Goal: Task Accomplishment & Management: Manage account settings

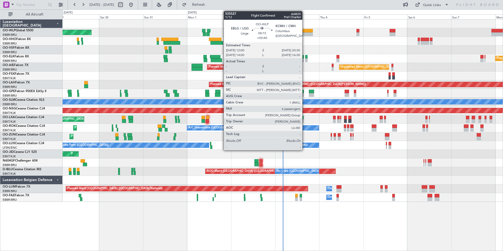
click at [304, 32] on div at bounding box center [305, 31] width 16 height 4
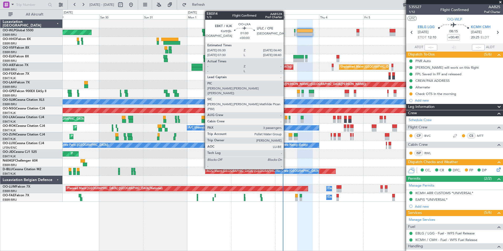
click at [286, 120] on div at bounding box center [286, 121] width 2 height 4
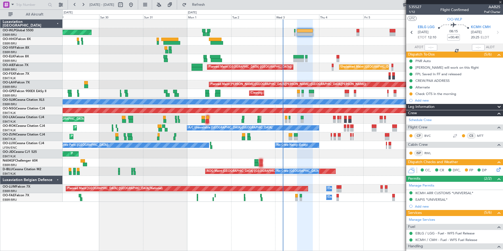
type input "3"
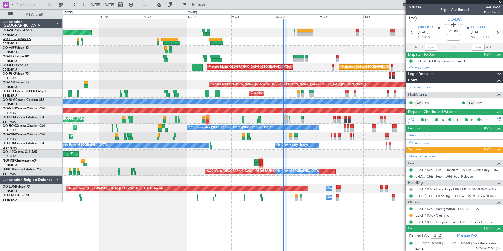
click at [17, 39] on link "OO-HHO Falcon 8X" at bounding box center [17, 39] width 28 height 3
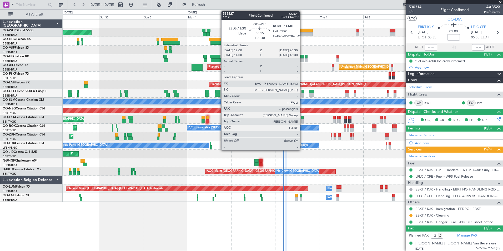
click at [302, 32] on div at bounding box center [305, 34] width 16 height 4
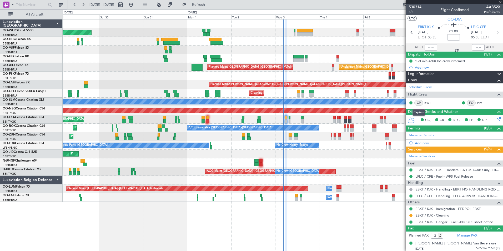
type input "+00:40"
type input "6"
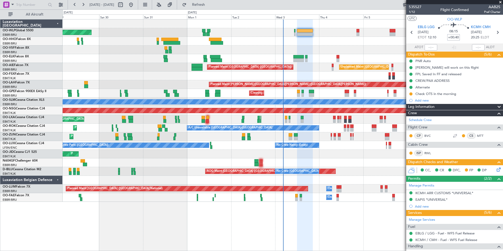
click at [449, 37] on input "+00:40" at bounding box center [453, 37] width 13 height 6
click at [365, 47] on div at bounding box center [283, 49] width 440 height 9
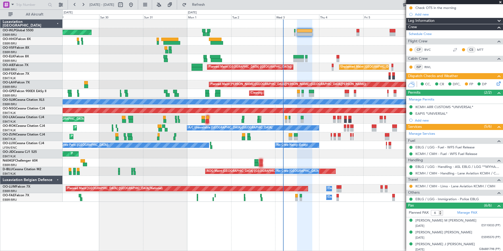
scroll to position [123, 0]
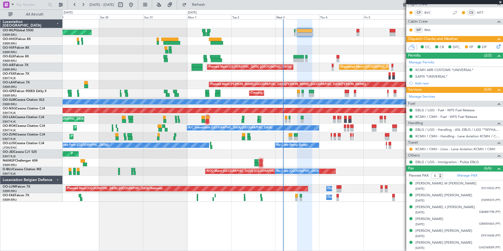
type input "+00:30"
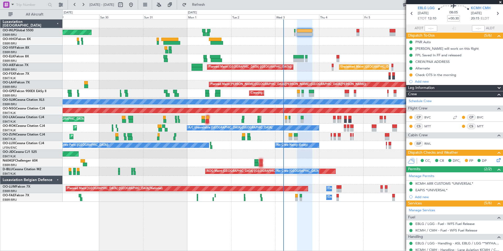
scroll to position [0, 0]
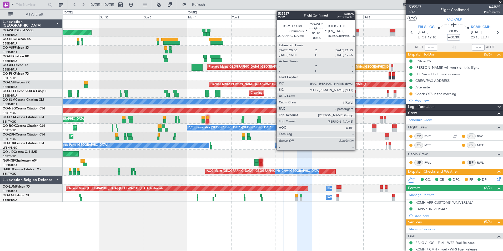
click at [357, 33] on div at bounding box center [357, 34] width 3 height 4
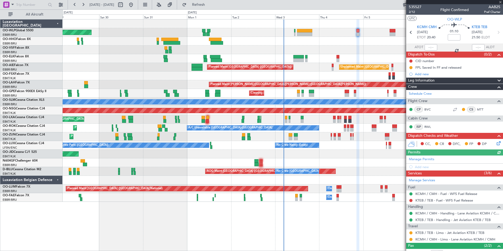
click at [495, 144] on icon at bounding box center [497, 142] width 4 height 4
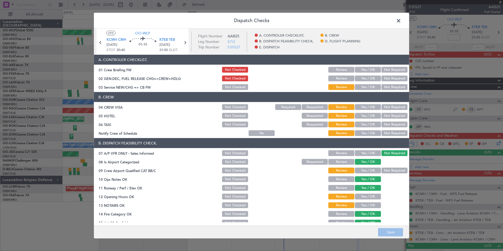
click at [401, 19] on span at bounding box center [401, 22] width 0 height 11
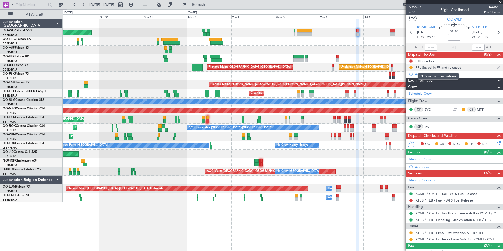
click at [446, 69] on div "FPL Saved In FF and released" at bounding box center [438, 67] width 46 height 4
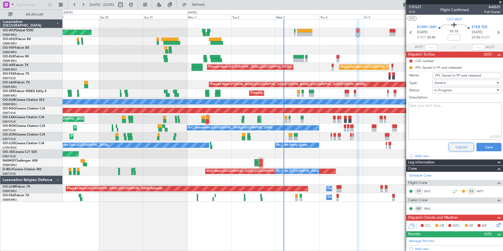
click at [455, 146] on button "Cancel" at bounding box center [461, 147] width 25 height 8
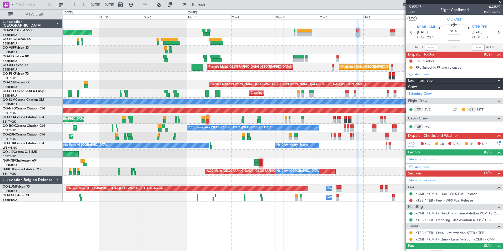
click at [440, 201] on link "KTEB / TEB - Fuel - WFS Fuel Release" at bounding box center [444, 200] width 58 height 4
click at [495, 31] on icon at bounding box center [498, 32] width 7 height 7
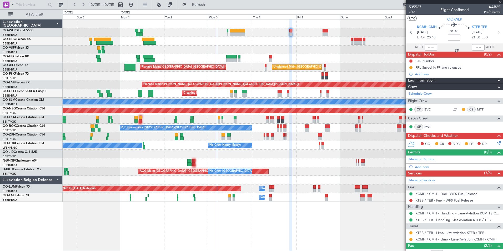
click at [296, 49] on div at bounding box center [283, 49] width 440 height 9
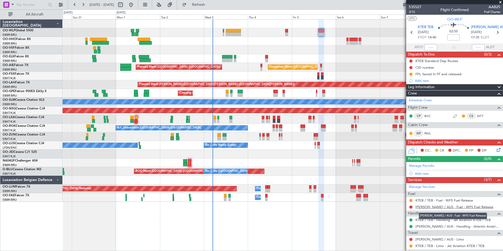
click at [435, 205] on link "KAUS / AUS - Fuel - WFS Fuel Release" at bounding box center [454, 207] width 78 height 4
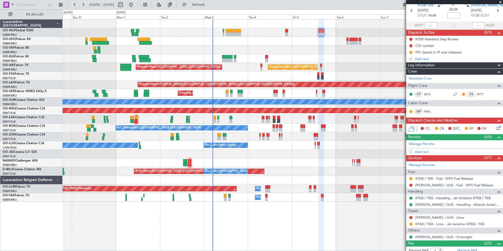
scroll to position [49, 0]
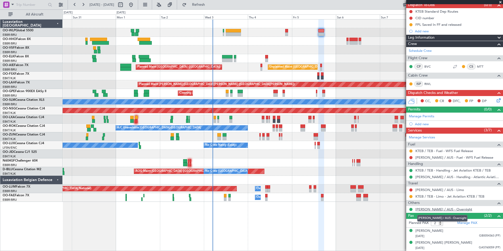
click at [424, 210] on link "KAUS / AUS - Overnight" at bounding box center [443, 209] width 57 height 4
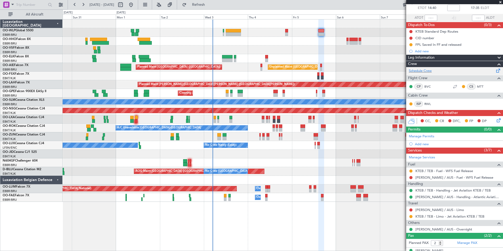
scroll to position [0, 0]
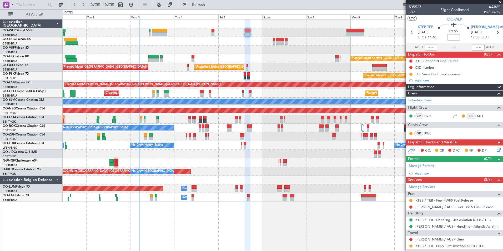
click at [293, 62] on div "Planned Maint Kortrijk-Wevelgem Unplanned Maint Brussels (Brussels National) Pl…" at bounding box center [283, 110] width 440 height 182
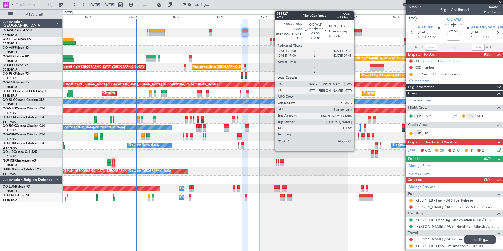
click at [356, 31] on div at bounding box center [353, 31] width 18 height 4
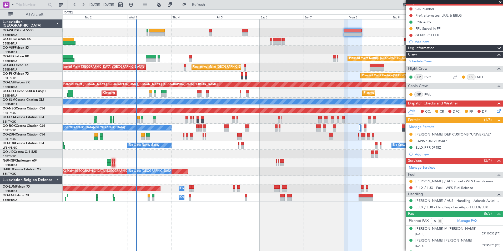
scroll to position [53, 0]
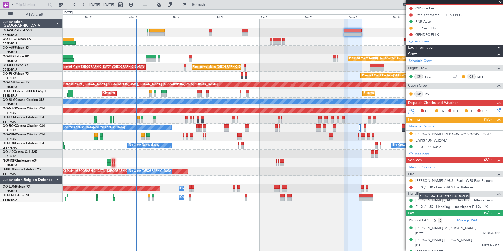
click at [435, 186] on link "ELLX / LUX - Fuel - WFS Fuel Release" at bounding box center [444, 187] width 58 height 4
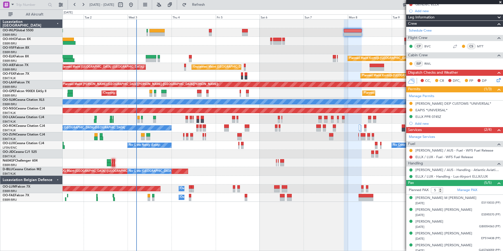
scroll to position [85, 0]
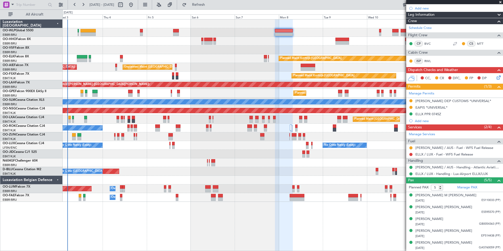
click at [276, 51] on div "Planned Maint Kortrijk-Wevelgem Unplanned Maint Brussels (Brussels National) Pl…" at bounding box center [283, 110] width 440 height 182
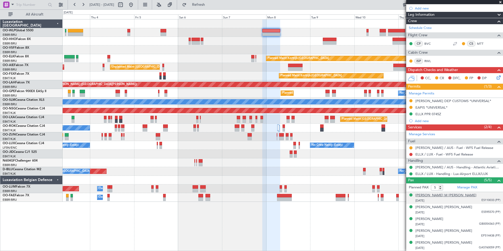
click at [430, 197] on div "Ana-Elena Iete M Kusters" at bounding box center [445, 195] width 61 height 5
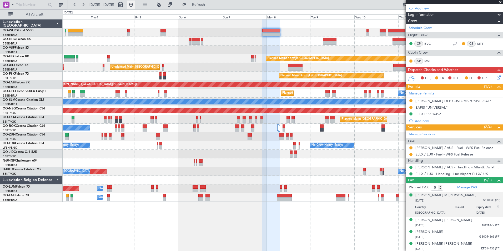
click at [135, 8] on button at bounding box center [131, 5] width 8 height 8
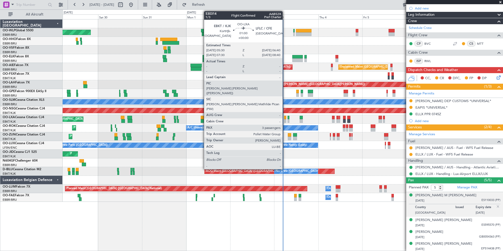
click at [285, 118] on div at bounding box center [285, 118] width 2 height 4
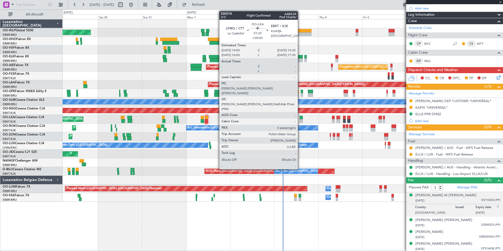
scroll to position [0, 0]
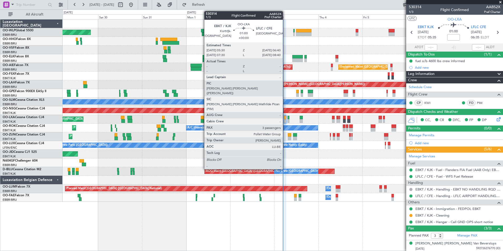
click at [285, 119] on div at bounding box center [285, 121] width 2 height 4
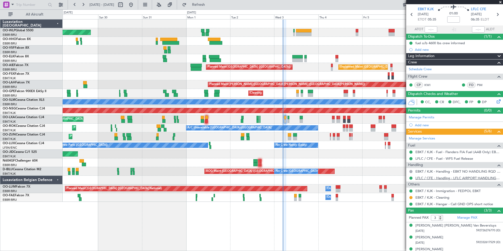
scroll to position [24, 0]
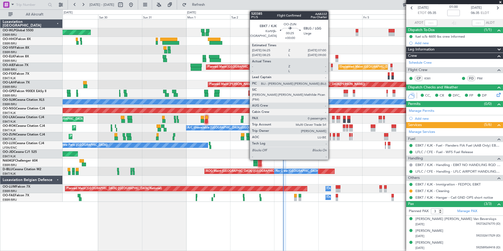
click at [331, 137] on div at bounding box center [330, 138] width 1 height 4
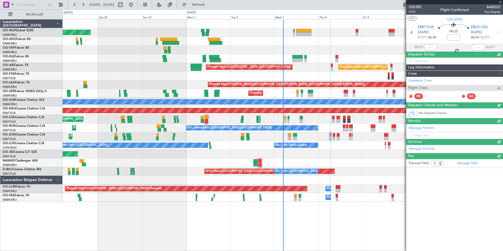
scroll to position [0, 0]
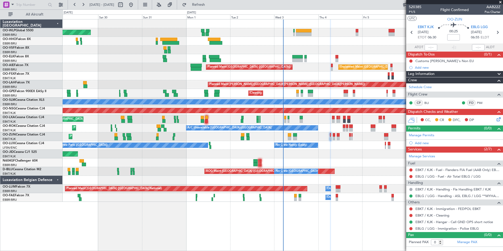
click at [301, 33] on div "Planned Maint Berlin (Brandenburg) Planned Maint Kortrijk-Wevelgem Unplanned Ma…" at bounding box center [283, 110] width 440 height 182
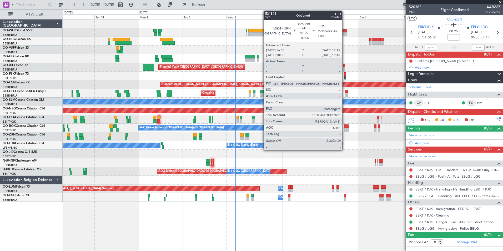
click at [264, 61] on div "Planned Maint Berlin (Brandenburg) Planned Maint Kortrijk-Wevelgem Unplanned Ma…" at bounding box center [283, 110] width 440 height 182
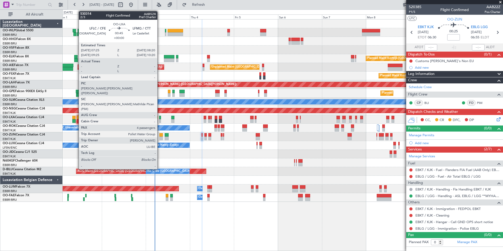
click at [160, 120] on div at bounding box center [160, 121] width 2 height 4
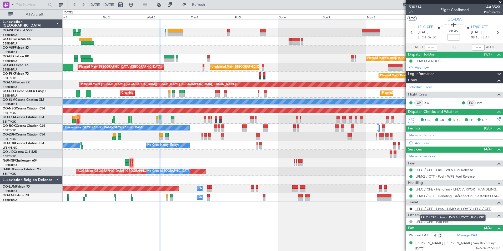
click at [455, 209] on link "LFLC / CFE - Limo - LIMO ALLOVTC LFLC / CFE" at bounding box center [452, 208] width 75 height 4
click at [494, 33] on icon at bounding box center [497, 32] width 7 height 7
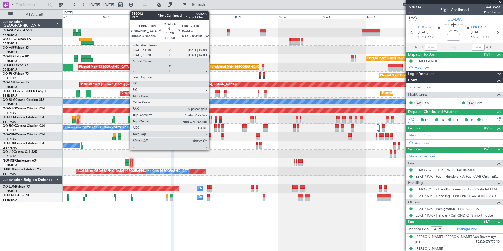
click at [211, 120] on div at bounding box center [211, 121] width 1 height 4
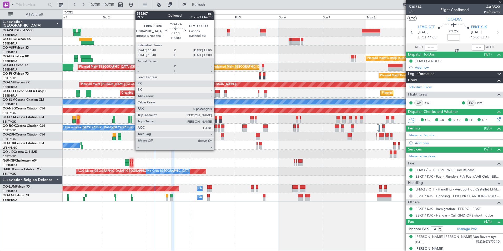
type input "0"
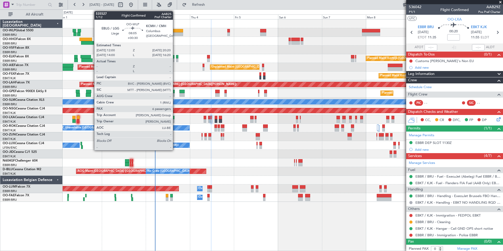
click at [176, 33] on div at bounding box center [175, 34] width 16 height 4
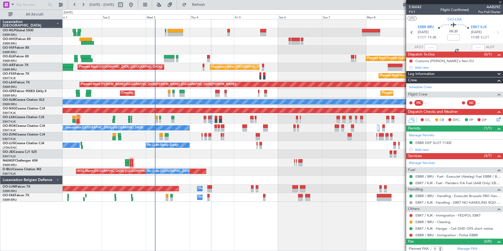
type input "+00:30"
type input "6"
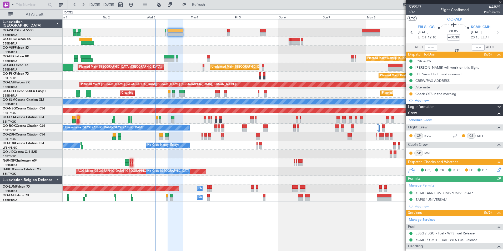
click at [420, 87] on div "Alternate" at bounding box center [422, 87] width 14 height 4
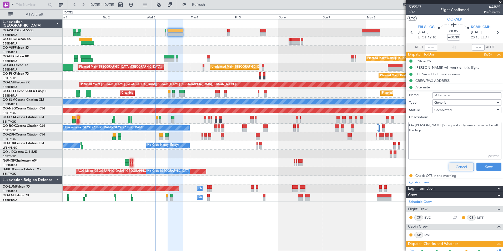
click at [457, 167] on button "Cancel" at bounding box center [461, 166] width 25 height 8
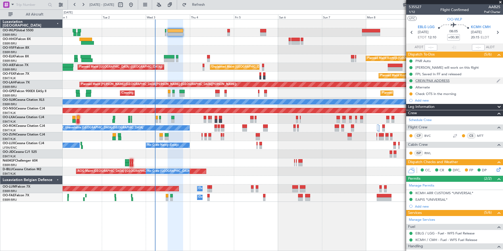
click at [430, 79] on div "CREW/PAX ADDRESS" at bounding box center [432, 80] width 34 height 4
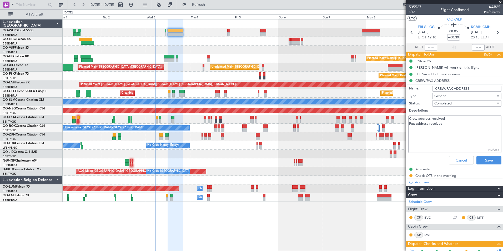
click at [455, 164] on div "Cancel Save" at bounding box center [452, 160] width 99 height 13
click at [455, 159] on button "Cancel" at bounding box center [461, 160] width 25 height 8
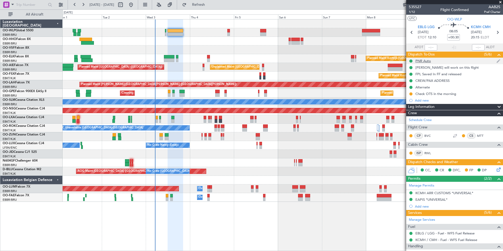
click at [421, 59] on div "PNR Auto" at bounding box center [423, 61] width 16 height 4
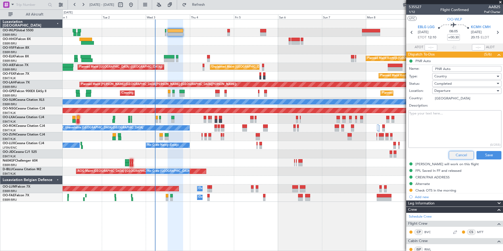
click at [460, 156] on button "Cancel" at bounding box center [461, 155] width 25 height 8
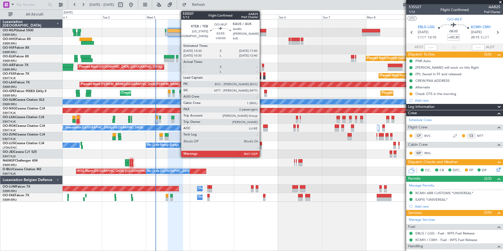
click at [262, 33] on div at bounding box center [263, 34] width 6 height 4
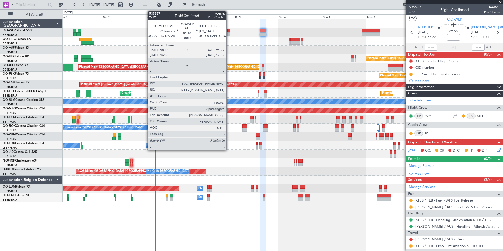
click at [228, 30] on div at bounding box center [228, 31] width 3 height 4
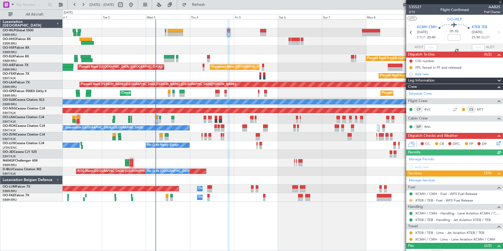
click at [410, 200] on button at bounding box center [410, 200] width 3 height 3
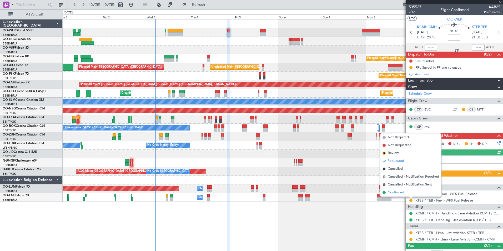
click at [396, 193] on span "Confirmed" at bounding box center [396, 192] width 16 height 5
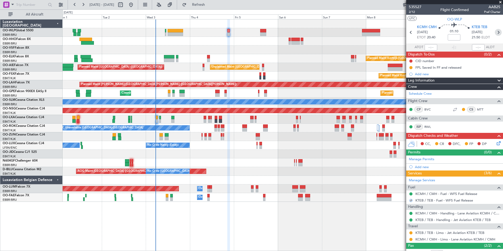
click at [495, 34] on icon at bounding box center [498, 32] width 7 height 7
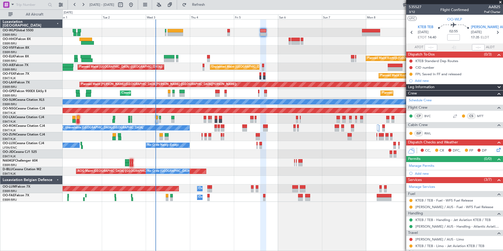
click at [409, 200] on div at bounding box center [411, 200] width 4 height 4
click at [411, 200] on button at bounding box center [410, 200] width 3 height 3
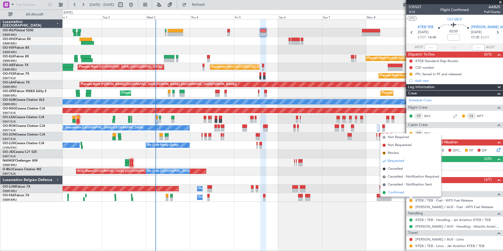
click at [395, 194] on span "Confirmed" at bounding box center [396, 192] width 16 height 5
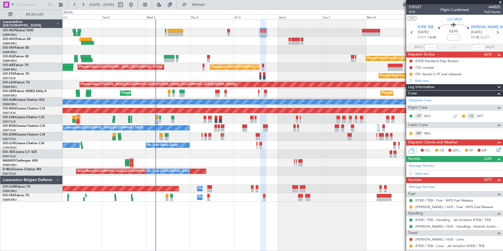
click at [237, 65] on div "Planned Maint Berlin (Brandenburg) Planned Maint Kortrijk-Wevelgem Unplanned Ma…" at bounding box center [283, 110] width 440 height 182
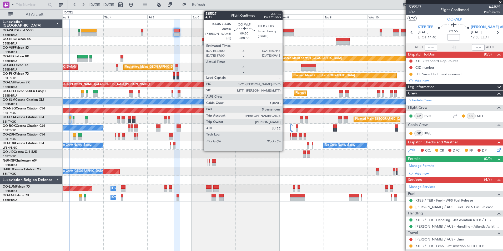
click at [285, 34] on div at bounding box center [284, 34] width 18 height 4
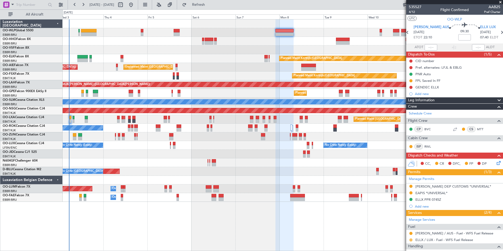
click at [410, 239] on button at bounding box center [410, 239] width 3 height 3
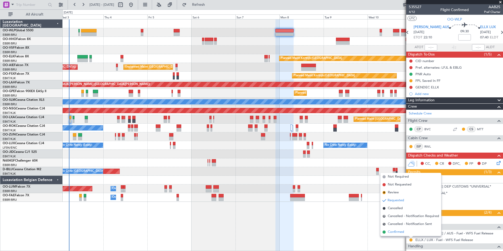
click at [393, 233] on span "Confirmed" at bounding box center [396, 231] width 16 height 5
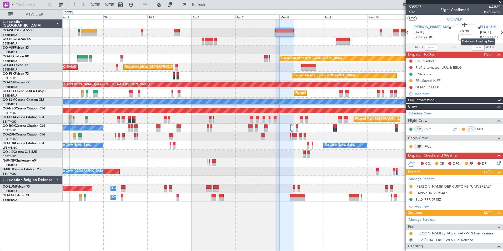
click at [495, 35] on mat-tooltip-component "Estimated Landing Time" at bounding box center [478, 42] width 42 height 14
click at [498, 32] on icon at bounding box center [501, 32] width 7 height 7
type input "3"
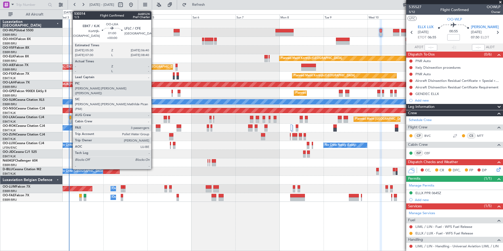
click at [70, 120] on div at bounding box center [70, 121] width 2 height 4
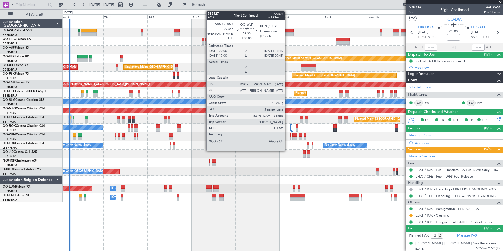
click at [287, 30] on div at bounding box center [284, 31] width 18 height 4
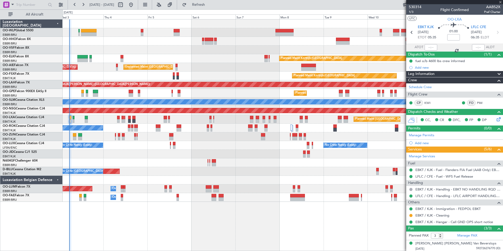
click at [287, 30] on div at bounding box center [284, 31] width 18 height 4
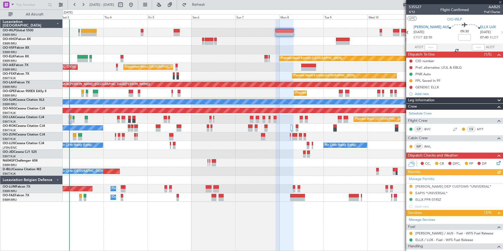
click at [498, 31] on icon at bounding box center [501, 32] width 7 height 7
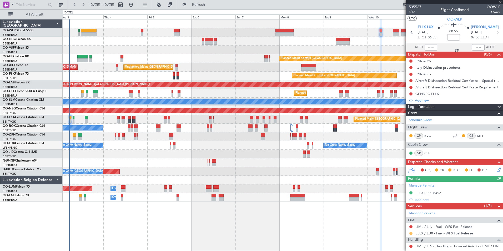
click at [410, 233] on button at bounding box center [410, 233] width 3 height 3
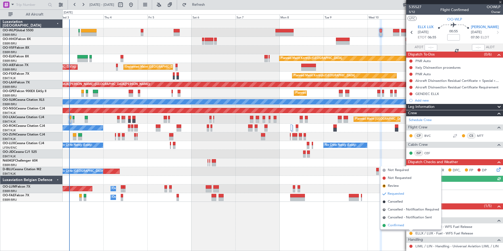
click at [395, 227] on span "Confirmed" at bounding box center [396, 225] width 16 height 5
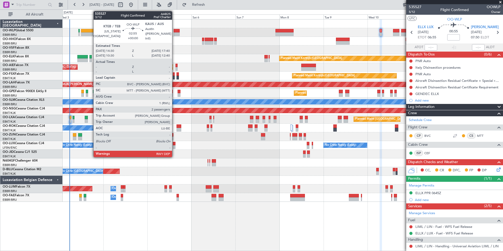
click at [174, 34] on div at bounding box center [177, 34] width 6 height 4
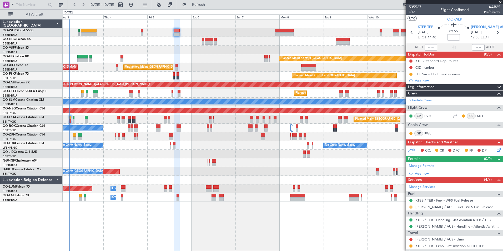
click at [411, 207] on button at bounding box center [410, 206] width 3 height 3
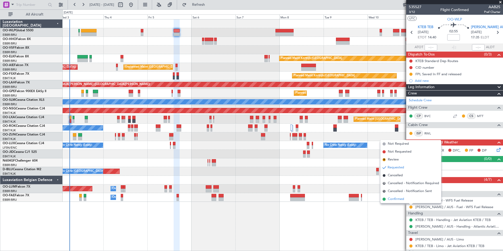
click at [394, 196] on span "Confirmed" at bounding box center [396, 198] width 16 height 5
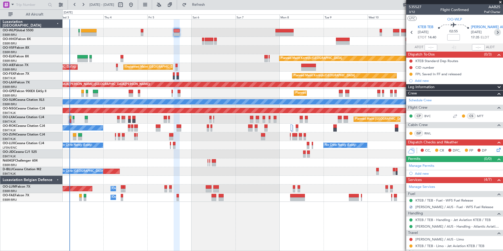
click at [494, 31] on icon at bounding box center [497, 32] width 7 height 7
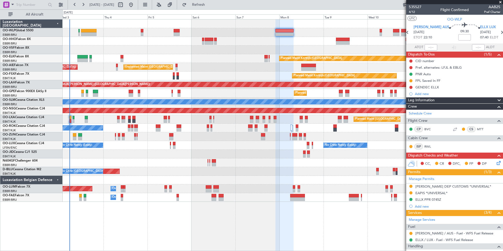
click at [426, 170] on div "CID number GENDEC ELLX" at bounding box center [251, 125] width 503 height 251
click at [408, 235] on div "KAUS / AUS - Fuel - WFS Fuel Release" at bounding box center [454, 233] width 97 height 7
click at [410, 233] on button at bounding box center [410, 233] width 3 height 3
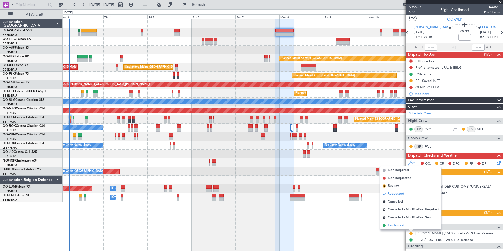
click at [395, 225] on span "Confirmed" at bounding box center [396, 225] width 16 height 5
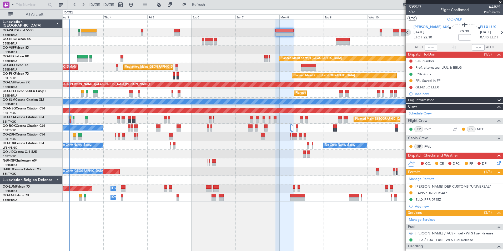
click at [410, 33] on icon at bounding box center [407, 32] width 7 height 7
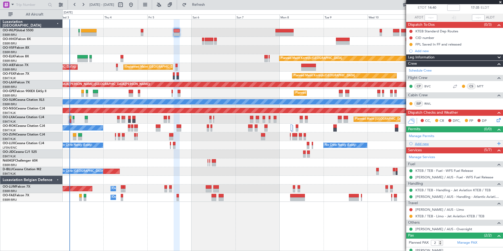
scroll to position [49, 0]
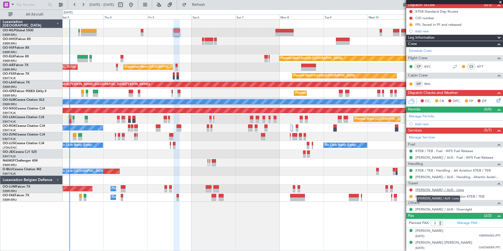
click at [426, 189] on link "KAUS / AUS - Limo" at bounding box center [439, 189] width 49 height 4
click at [210, 3] on span "Refresh" at bounding box center [198, 5] width 22 height 4
click at [135, 7] on button at bounding box center [131, 5] width 8 height 8
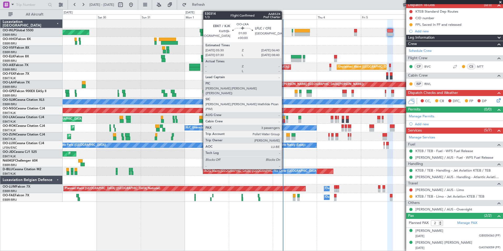
click at [284, 122] on div at bounding box center [283, 121] width 2 height 4
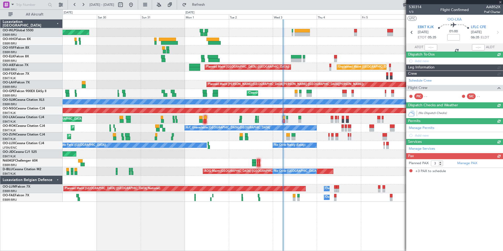
scroll to position [0, 0]
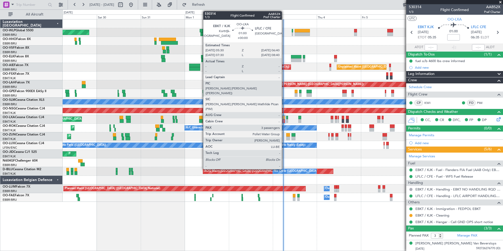
click at [284, 119] on div at bounding box center [283, 121] width 2 height 4
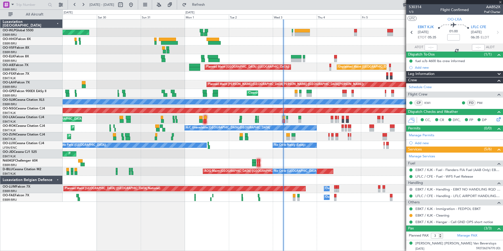
click at [288, 45] on div "Planned Maint Berlin (Brandenburg) Planned Maint Kortrijk-Wevelgem Unplanned Ma…" at bounding box center [283, 110] width 440 height 182
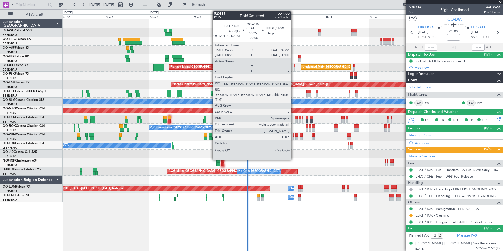
click at [293, 138] on div at bounding box center [292, 138] width 1 height 4
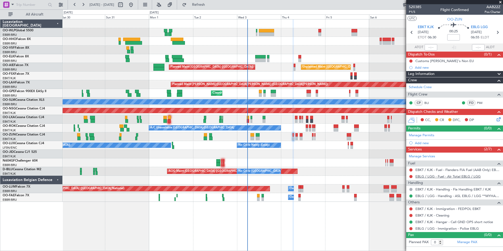
click at [433, 176] on link "EBLG / LGG - Fuel - Air Total EBLG / LGG" at bounding box center [447, 176] width 65 height 4
click at [498, 36] on section "EBKT KJK 04/09/2025 ETOT 06:30 00:25 EBLG LGG 04/09/2025 06:55 ELDT" at bounding box center [454, 33] width 97 height 21
click at [498, 31] on icon at bounding box center [497, 32] width 7 height 7
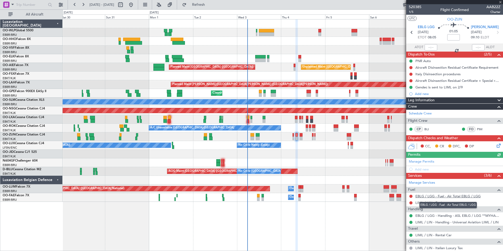
click at [437, 195] on link "EBLG / LGG - Fuel - Air Total EBLG / LGG" at bounding box center [447, 196] width 65 height 4
click at [432, 201] on link "LIML / LIN - Fuel" at bounding box center [428, 202] width 26 height 4
click at [494, 29] on icon at bounding box center [497, 32] width 7 height 7
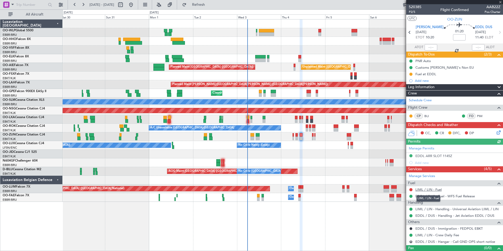
click at [433, 190] on link "LIML / LIN - Fuel" at bounding box center [428, 189] width 26 height 4
click at [422, 210] on link "LIML / LIN - Handling - Universal Aviation LIML / LIN" at bounding box center [456, 209] width 83 height 4
click at [425, 75] on div "Fuel at EDDL" at bounding box center [425, 74] width 21 height 4
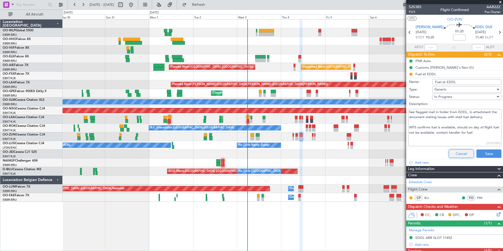
click at [460, 151] on button "Cancel" at bounding box center [461, 153] width 25 height 8
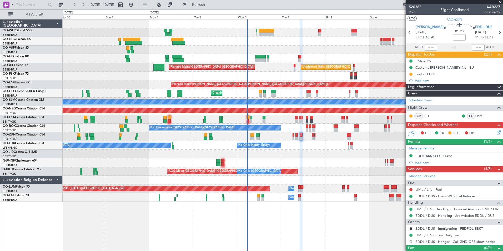
scroll to position [9, 0]
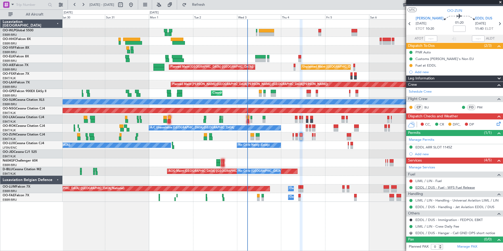
click at [448, 187] on link "EDDL / DUS - Fuel - WFS Fuel Release" at bounding box center [444, 187] width 59 height 4
click at [496, 23] on icon at bounding box center [499, 23] width 7 height 7
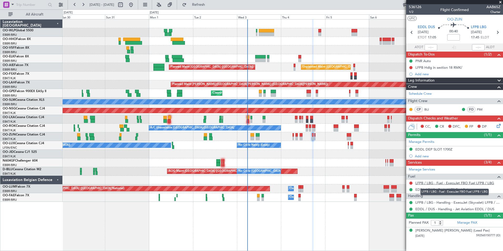
click at [455, 182] on link "LFPB / LBG - Fuel - ExecuJet FBO Fuel LFPB / LBG" at bounding box center [454, 183] width 79 height 4
click at [247, 138] on div "Planned Maint Berlin (Brandenburg) Planned Maint Kortrijk-Wevelgem Unplanned Ma…" at bounding box center [283, 110] width 440 height 182
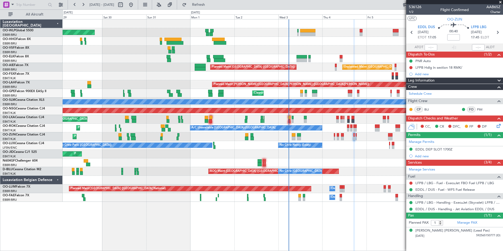
click at [294, 138] on div "Planned Maint Kortrijk-[GEOGRAPHIC_DATA]" at bounding box center [283, 136] width 440 height 9
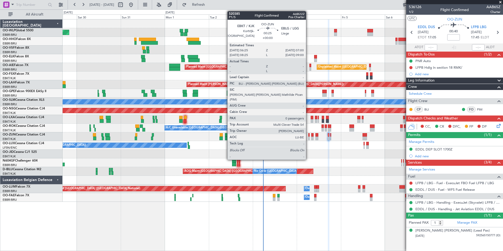
click at [308, 138] on div at bounding box center [308, 138] width 1 height 4
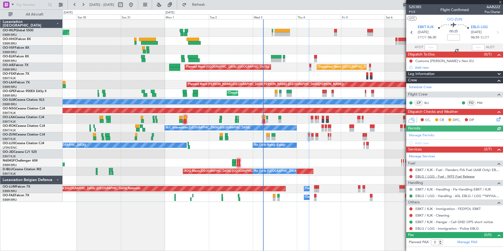
click at [424, 177] on link "EBLG / LGG - Fuel - WFS Fuel Release" at bounding box center [444, 176] width 59 height 4
click at [496, 34] on icon at bounding box center [497, 32] width 7 height 7
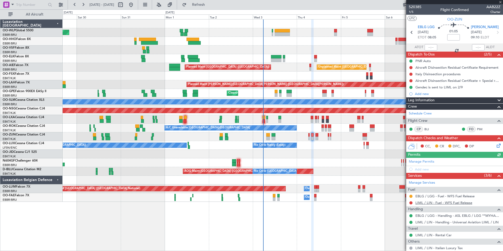
click at [431, 200] on link "LIML / LIN - Fuel - WFS Fuel Release" at bounding box center [443, 202] width 57 height 4
click at [412, 12] on span "1/5" at bounding box center [415, 12] width 13 height 4
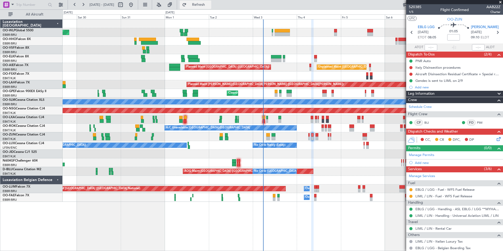
click at [206, 8] on button "Refresh" at bounding box center [196, 5] width 32 height 8
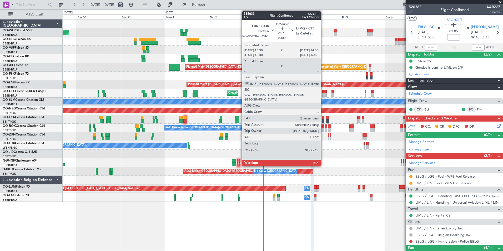
click at [323, 128] on div at bounding box center [322, 130] width 3 height 4
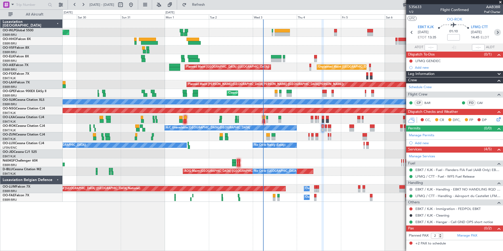
click at [498, 33] on icon at bounding box center [497, 32] width 7 height 7
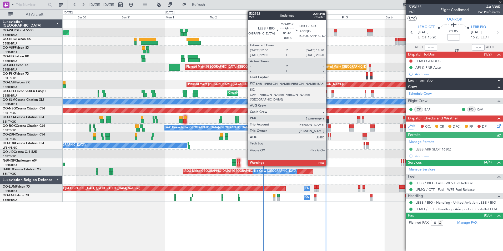
click at [328, 127] on div at bounding box center [329, 126] width 3 height 4
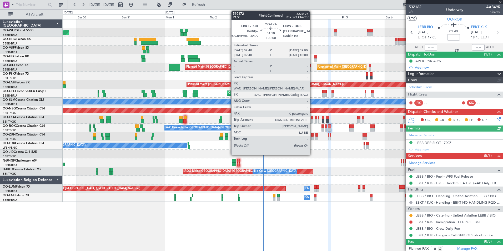
click at [312, 118] on div at bounding box center [312, 118] width 3 height 4
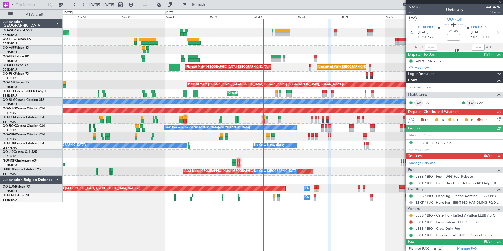
type input "0"
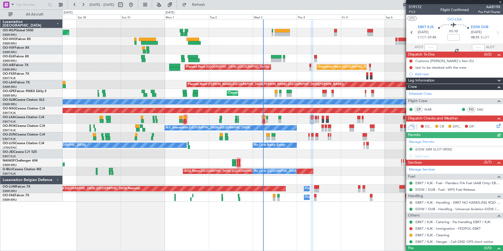
click at [494, 34] on icon at bounding box center [497, 32] width 7 height 7
click at [495, 33] on icon at bounding box center [497, 32] width 7 height 7
type input "-00:10"
type input "3"
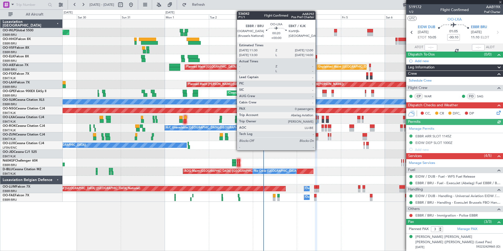
click at [318, 119] on div at bounding box center [318, 118] width 1 height 4
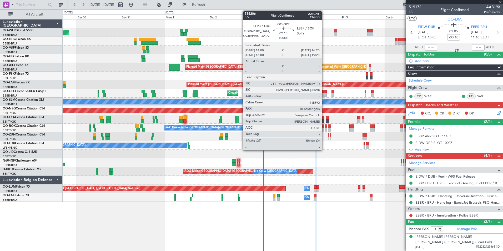
type input "0"
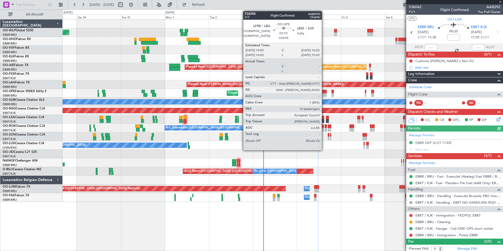
click at [324, 90] on div at bounding box center [324, 92] width 4 height 4
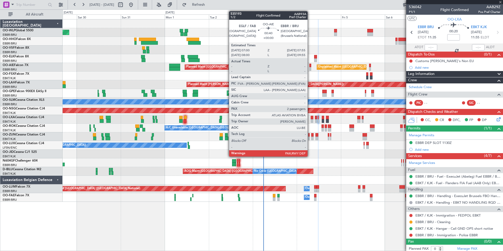
type input "+00:05"
type input "10"
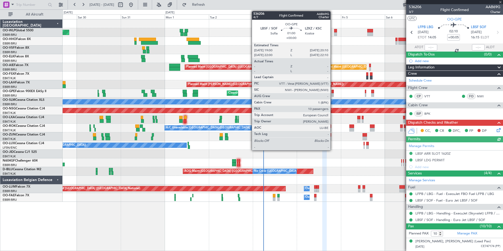
click at [333, 93] on div at bounding box center [332, 92] width 2 height 4
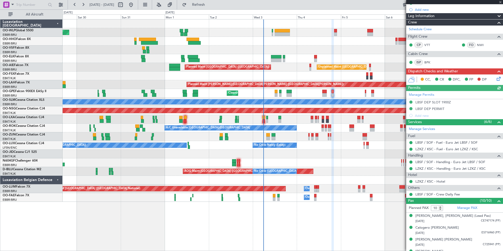
scroll to position [138, 0]
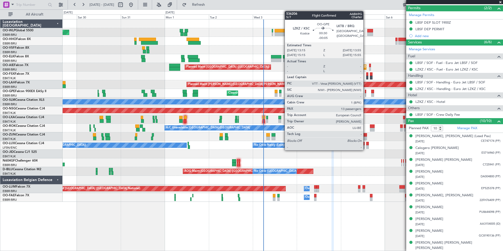
click at [365, 94] on div at bounding box center [365, 95] width 1 height 4
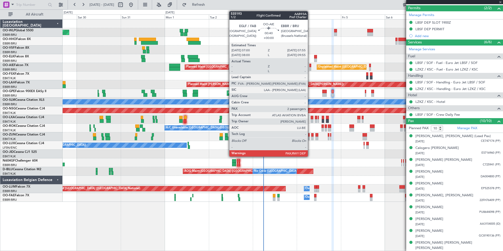
type input "-00:05"
type input "13"
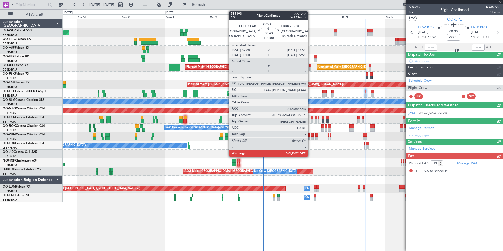
scroll to position [0, 0]
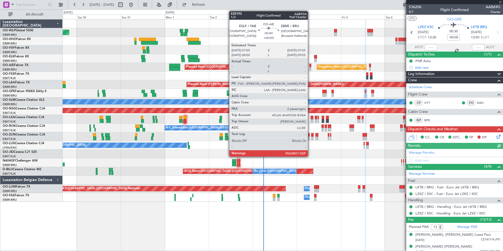
click at [310, 64] on div at bounding box center [310, 66] width 2 height 4
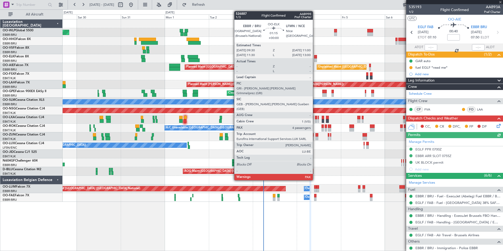
click at [315, 56] on div at bounding box center [315, 57] width 3 height 4
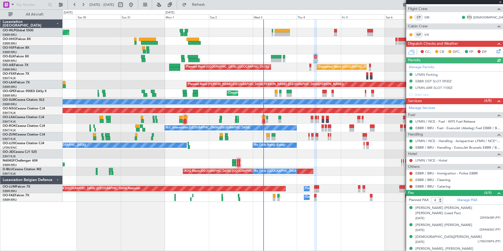
scroll to position [86, 0]
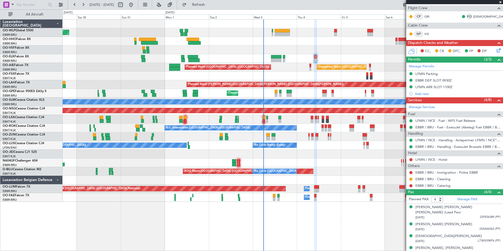
click at [310, 137] on div "Planned Maint Kortrijk-[GEOGRAPHIC_DATA]" at bounding box center [283, 136] width 440 height 9
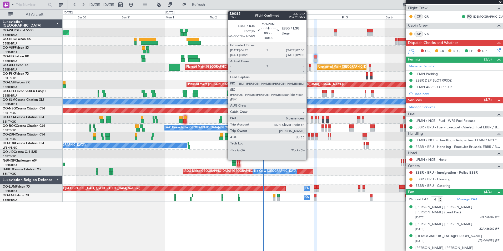
click at [309, 139] on div at bounding box center [308, 138] width 1 height 4
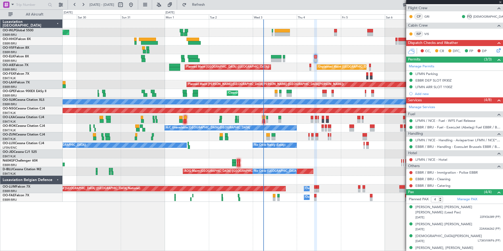
type input "0"
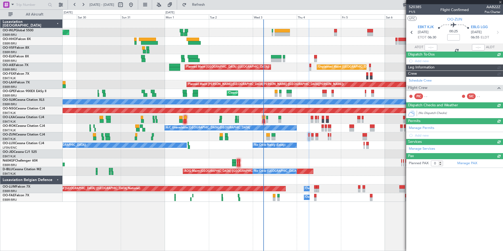
scroll to position [0, 0]
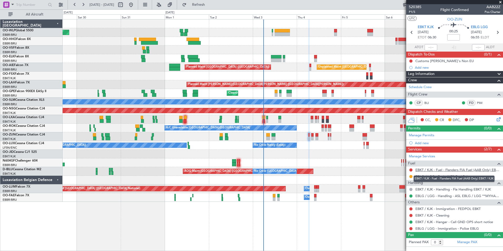
click at [437, 169] on link "EBKT / KJK - Fuel - Flanders FIA Fuel (AAB Only) EBKT / KJK" at bounding box center [457, 169] width 85 height 4
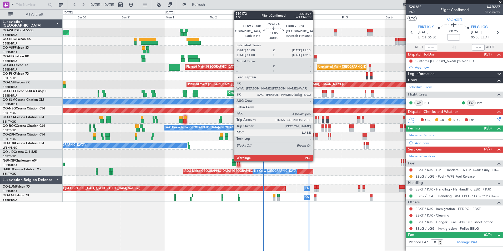
click at [315, 119] on div at bounding box center [316, 121] width 2 height 4
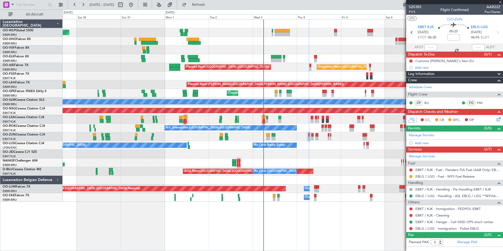
type input "-00:10"
type input "3"
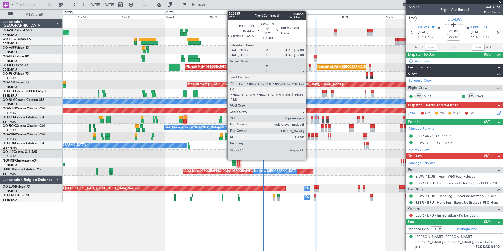
click at [308, 137] on div at bounding box center [308, 138] width 1 height 4
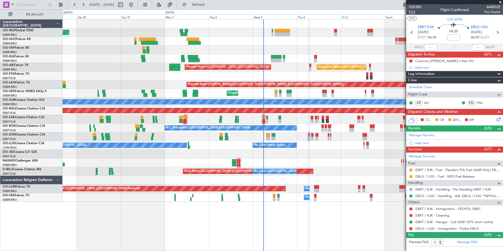
click at [413, 11] on span "P1/5" at bounding box center [415, 12] width 13 height 4
click at [410, 12] on span "P1/5" at bounding box center [415, 12] width 13 height 4
click at [410, 170] on button at bounding box center [410, 169] width 3 height 3
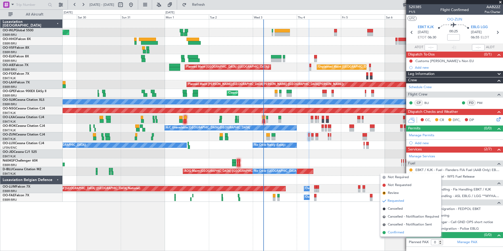
click at [395, 230] on span "Confirmed" at bounding box center [396, 232] width 16 height 5
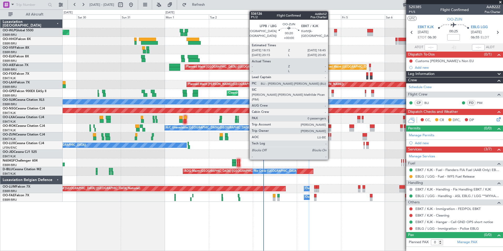
click at [330, 136] on div at bounding box center [330, 135] width 1 height 4
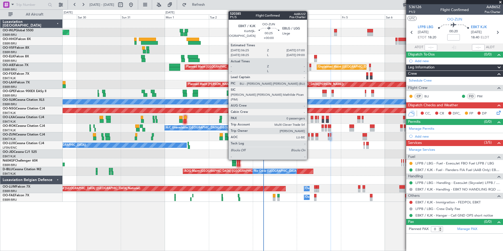
click at [309, 137] on div at bounding box center [308, 138] width 1 height 4
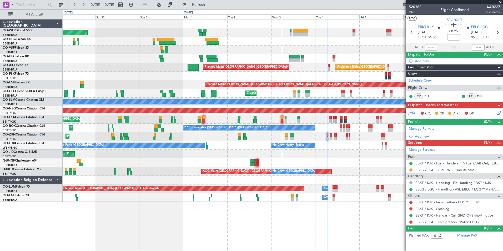
click at [327, 145] on div "Planned Maint Berlin (Brandenburg) Planned Maint Kortrijk-Wevelgem Unplanned Ma…" at bounding box center [283, 110] width 440 height 182
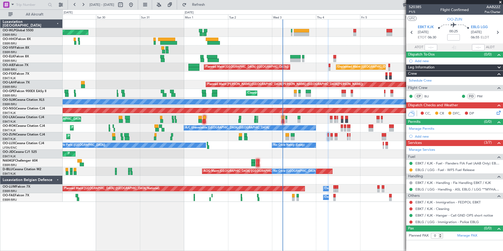
click at [497, 111] on icon at bounding box center [497, 112] width 4 height 4
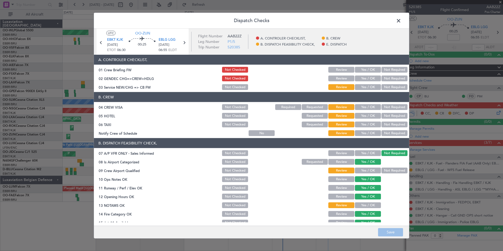
click at [363, 78] on button "Yes / OK" at bounding box center [368, 78] width 26 height 6
click at [363, 83] on div "Yes / OK" at bounding box center [367, 86] width 27 height 7
click at [364, 89] on button "Yes / OK" at bounding box center [368, 87] width 26 height 6
click at [389, 235] on button "Save" at bounding box center [390, 232] width 25 height 8
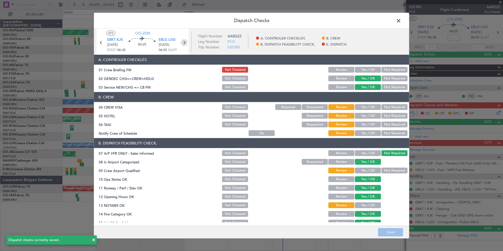
click at [181, 43] on icon at bounding box center [184, 42] width 7 height 7
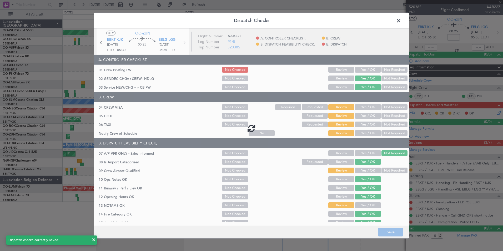
type input "4"
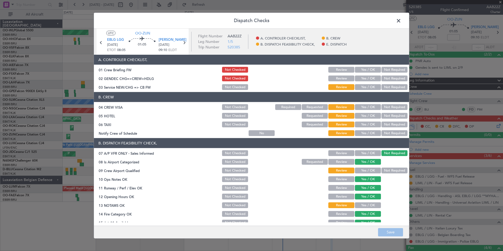
click at [355, 70] on button "Yes / OK" at bounding box center [368, 70] width 26 height 6
click at [357, 75] on button "Yes / OK" at bounding box center [368, 78] width 26 height 6
click at [359, 84] on button "Yes / OK" at bounding box center [368, 87] width 26 height 6
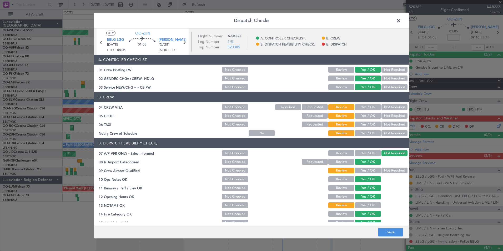
drag, startPoint x: 229, startPoint y: 69, endPoint x: 238, endPoint y: 76, distance: 11.3
click at [229, 69] on button "Not Checked" at bounding box center [235, 70] width 26 height 6
click at [383, 230] on button "Save" at bounding box center [390, 232] width 25 height 8
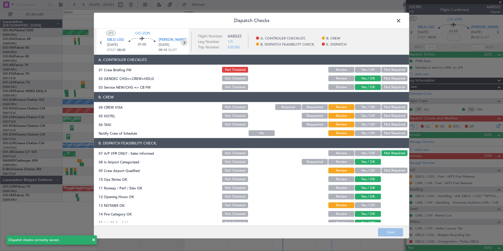
click at [185, 43] on icon at bounding box center [184, 42] width 7 height 7
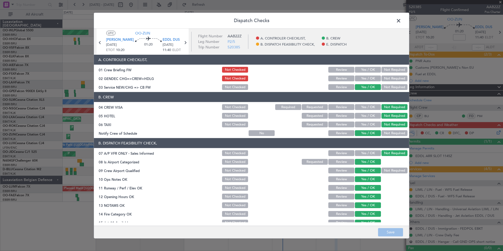
click at [369, 79] on button "Yes / OK" at bounding box center [368, 78] width 26 height 6
click at [390, 233] on button "Save" at bounding box center [390, 232] width 25 height 8
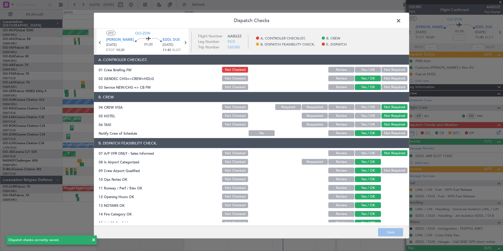
drag, startPoint x: 184, startPoint y: 55, endPoint x: 184, endPoint y: 61, distance: 6.0
click at [184, 55] on header "A. CONTROLER CHECKLIST," at bounding box center [251, 60] width 315 height 10
click at [183, 42] on icon at bounding box center [185, 42] width 7 height 7
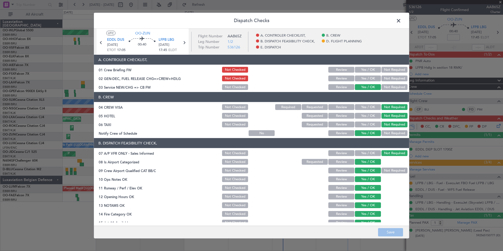
drag, startPoint x: 369, startPoint y: 77, endPoint x: 369, endPoint y: 81, distance: 4.0
click at [369, 77] on button "Yes / OK" at bounding box center [368, 78] width 26 height 6
click at [384, 235] on button "Save" at bounding box center [390, 232] width 25 height 8
click at [186, 44] on icon at bounding box center [184, 42] width 7 height 7
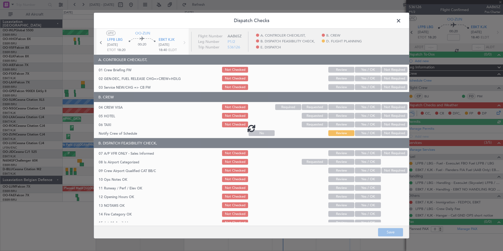
click at [361, 75] on div at bounding box center [251, 128] width 315 height 199
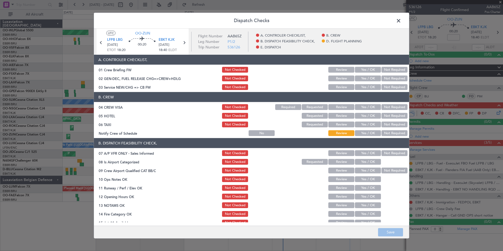
click at [358, 78] on button "Yes / OK" at bounding box center [368, 78] width 26 height 6
click at [358, 85] on button "Yes / OK" at bounding box center [368, 87] width 26 height 6
drag, startPoint x: 377, startPoint y: 103, endPoint x: 379, endPoint y: 106, distance: 3.4
click at [378, 104] on section "B. CREW 04 CREW VISA Not Checked Required Requested Review Yes / OK Not Require…" at bounding box center [251, 114] width 315 height 45
click at [381, 108] on button "Not Required" at bounding box center [394, 107] width 26 height 6
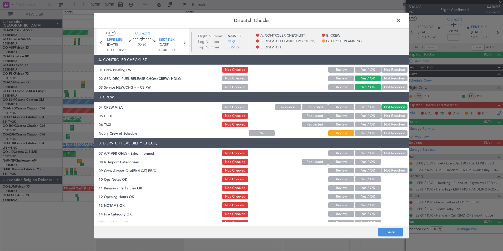
click at [385, 120] on section "B. CREW 04 CREW VISA Not Checked Required Requested Review Yes / OK Not Require…" at bounding box center [251, 114] width 315 height 45
click at [385, 117] on button "Not Required" at bounding box center [394, 116] width 26 height 6
click at [384, 123] on button "Not Required" at bounding box center [394, 124] width 26 height 6
click at [361, 135] on button "Yes / OK" at bounding box center [368, 133] width 26 height 6
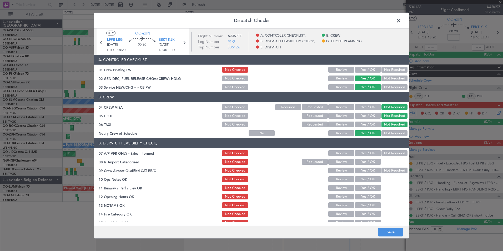
click at [392, 150] on button "Not Required" at bounding box center [394, 153] width 26 height 6
click at [360, 164] on button "Yes / OK" at bounding box center [368, 162] width 26 height 6
click at [360, 168] on button "Yes / OK" at bounding box center [368, 170] width 26 height 6
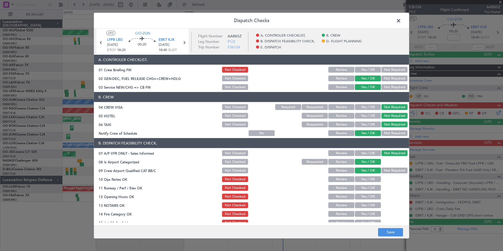
click at [360, 180] on button "Yes / OK" at bounding box center [368, 179] width 26 height 6
click at [358, 190] on button "Yes / OK" at bounding box center [368, 188] width 26 height 6
click at [358, 198] on button "Yes / OK" at bounding box center [368, 197] width 26 height 6
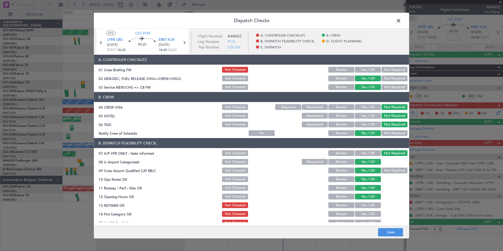
drag, startPoint x: 342, startPoint y: 206, endPoint x: 353, endPoint y: 211, distance: 12.9
click at [341, 206] on button "Review" at bounding box center [341, 205] width 26 height 6
click at [361, 215] on button "Yes / OK" at bounding box center [368, 214] width 26 height 6
click at [359, 224] on main "UTC OO-ZUN LFPB LBG 04/09/2025 ETOT 18:20 00:20 EBKT KJK 04/09/2025 18:40 ELDT …" at bounding box center [251, 128] width 315 height 199
click at [360, 219] on div "Yes / OK" at bounding box center [367, 222] width 27 height 7
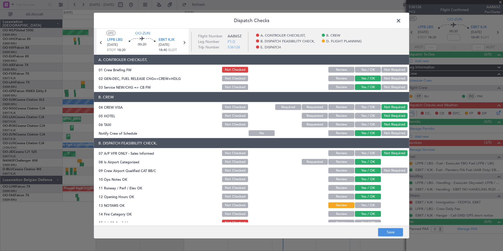
click at [360, 220] on button "Yes / OK" at bounding box center [368, 223] width 26 height 6
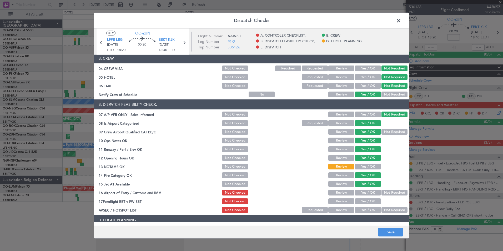
scroll to position [79, 0]
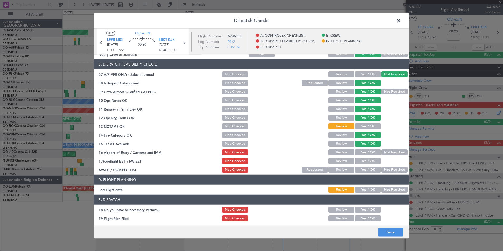
click at [384, 150] on button "Not Required" at bounding box center [394, 152] width 26 height 6
click at [347, 160] on button "Review" at bounding box center [341, 161] width 26 height 6
click at [390, 169] on button "Not Required" at bounding box center [394, 170] width 26 height 6
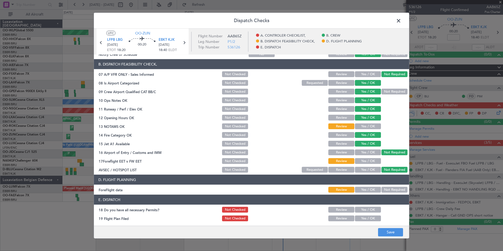
click at [390, 189] on button "Not Required" at bounding box center [394, 190] width 26 height 6
click at [392, 232] on button "Save" at bounding box center [390, 232] width 25 height 8
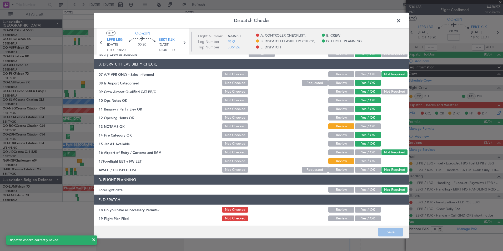
click at [401, 20] on span at bounding box center [401, 22] width 0 height 11
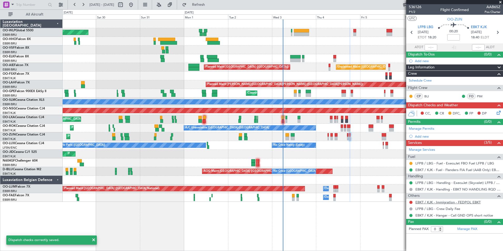
click at [427, 201] on link "EBKT / KJK - Immigration - FEDPOL EBKT" at bounding box center [447, 202] width 65 height 4
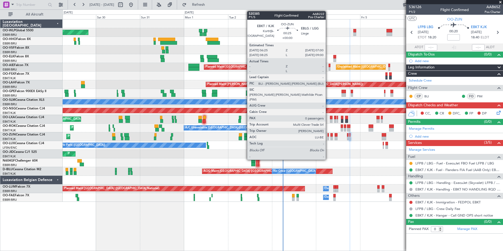
click at [328, 137] on div at bounding box center [327, 138] width 1 height 4
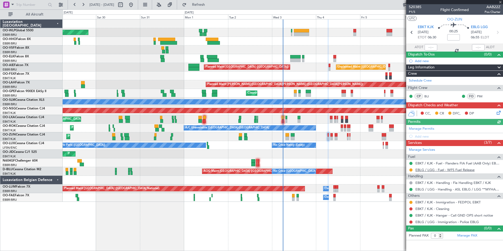
click at [435, 171] on link "EBLG / LGG - Fuel - WFS Fuel Release" at bounding box center [444, 169] width 59 height 4
click at [410, 203] on button at bounding box center [410, 202] width 3 height 3
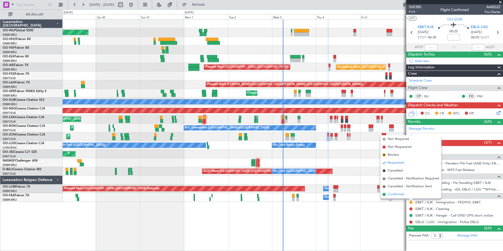
click at [400, 192] on span "Confirmed" at bounding box center [396, 194] width 16 height 5
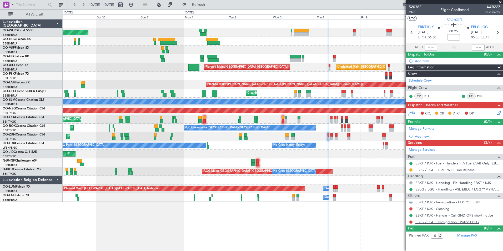
click at [421, 220] on link "EBLG / LGG - Immigration - Police EBLG" at bounding box center [446, 222] width 63 height 4
click at [210, 6] on span "Refresh" at bounding box center [198, 5] width 22 height 4
click at [410, 222] on button at bounding box center [410, 221] width 3 height 3
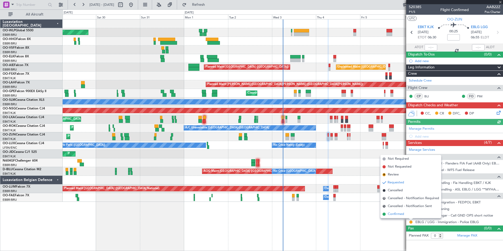
click at [397, 213] on span "Confirmed" at bounding box center [396, 213] width 16 height 5
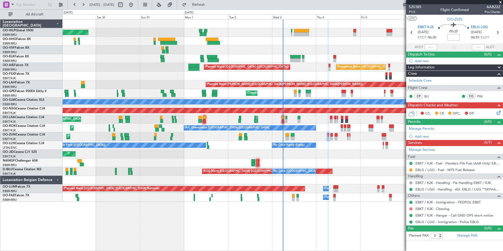
click at [410, 209] on button at bounding box center [410, 208] width 3 height 3
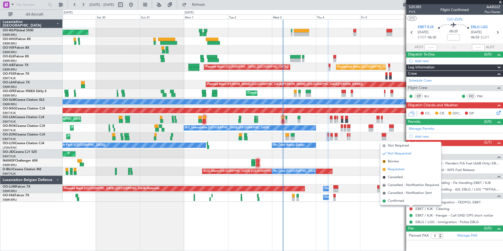
click at [394, 168] on span "Requested" at bounding box center [396, 169] width 17 height 5
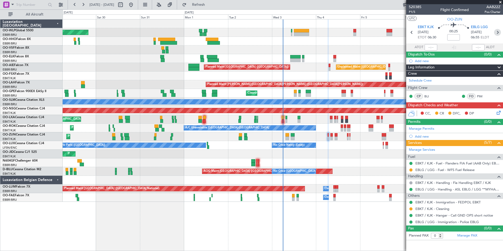
click at [499, 32] on icon at bounding box center [497, 32] width 7 height 7
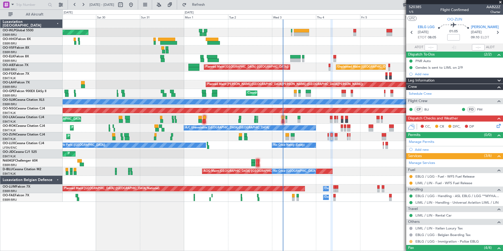
click at [410, 241] on button at bounding box center [410, 241] width 3 height 3
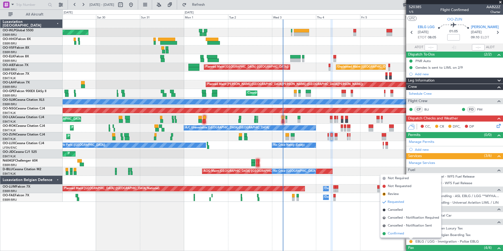
click at [398, 232] on span "Confirmed" at bounding box center [396, 233] width 16 height 5
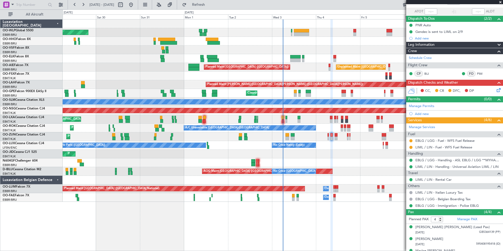
scroll to position [56, 0]
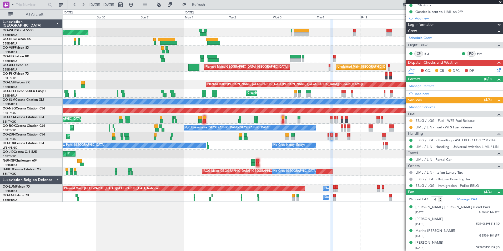
click at [411, 120] on button at bounding box center [410, 120] width 3 height 3
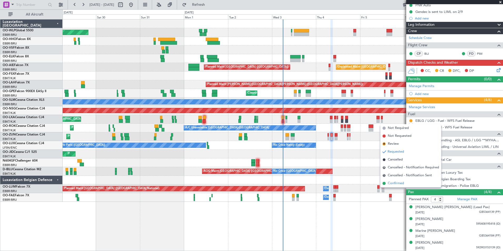
click at [397, 183] on span "Confirmed" at bounding box center [396, 183] width 16 height 5
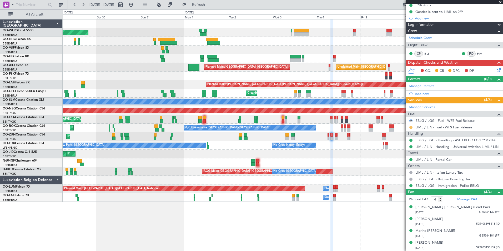
click at [410, 127] on button at bounding box center [410, 127] width 3 height 3
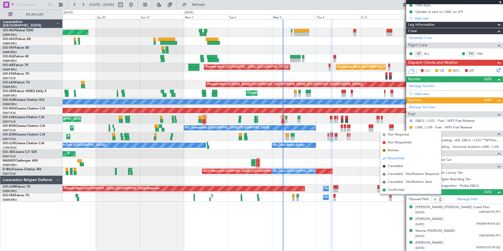
drag, startPoint x: 399, startPoint y: 190, endPoint x: 403, endPoint y: 175, distance: 16.2
click at [399, 190] on span "Confirmed" at bounding box center [396, 189] width 16 height 5
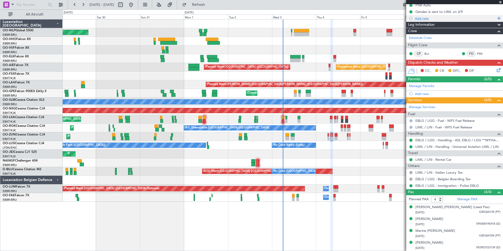
scroll to position [0, 0]
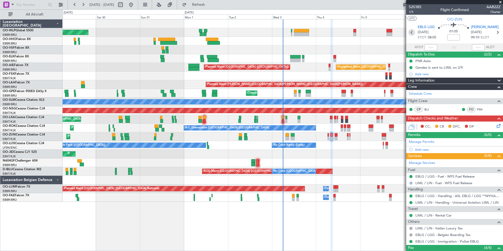
click at [410, 33] on icon at bounding box center [411, 32] width 7 height 7
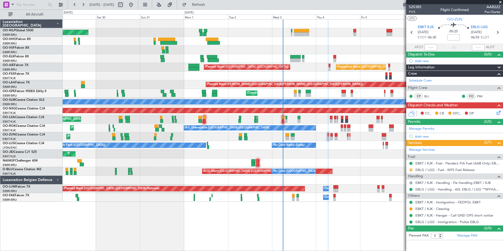
click at [409, 169] on button at bounding box center [410, 169] width 3 height 3
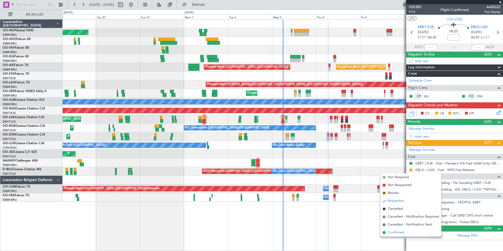
click at [397, 232] on span "Confirmed" at bounding box center [396, 232] width 16 height 5
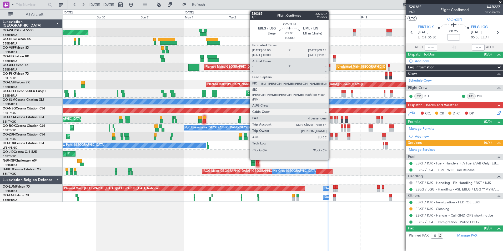
click at [331, 136] on div at bounding box center [331, 138] width 2 height 4
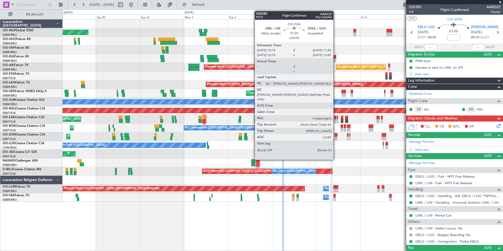
click at [336, 139] on div at bounding box center [335, 138] width 3 height 4
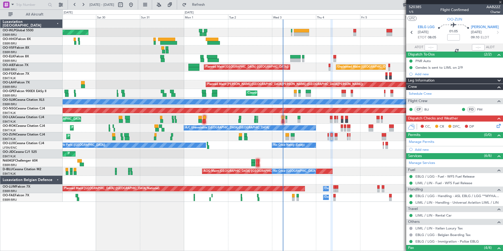
type input "0"
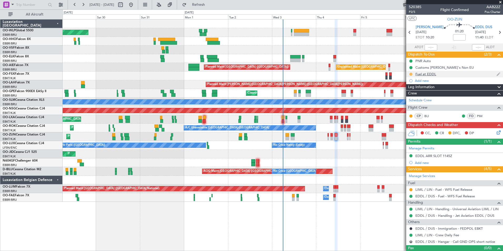
click at [411, 73] on button at bounding box center [410, 74] width 3 height 3
click at [410, 97] on span "Completed" at bounding box center [412, 97] width 17 height 5
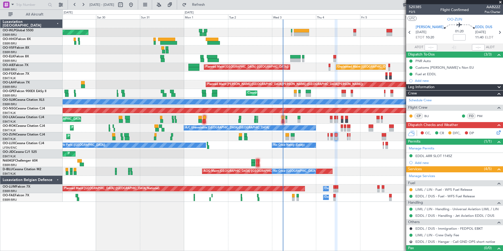
click at [410, 191] on div at bounding box center [411, 189] width 4 height 4
click at [410, 190] on button at bounding box center [410, 189] width 3 height 3
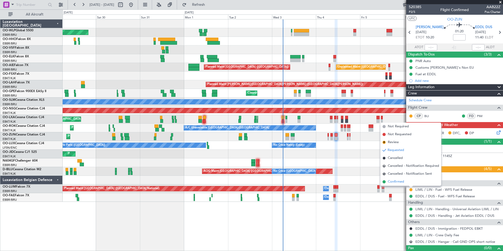
click at [396, 181] on span "Confirmed" at bounding box center [396, 181] width 16 height 5
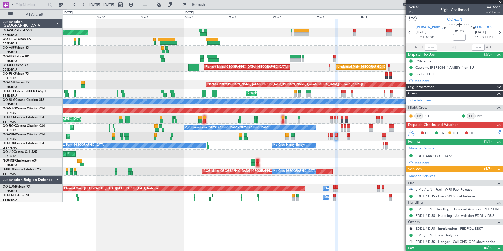
click at [410, 241] on button "R" at bounding box center [410, 241] width 3 height 3
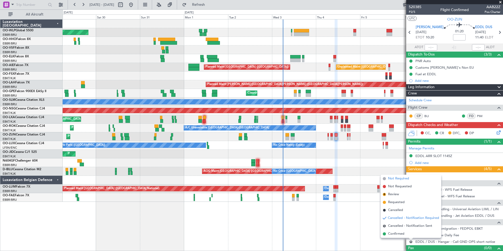
click at [398, 177] on span "Not Required" at bounding box center [398, 178] width 21 height 5
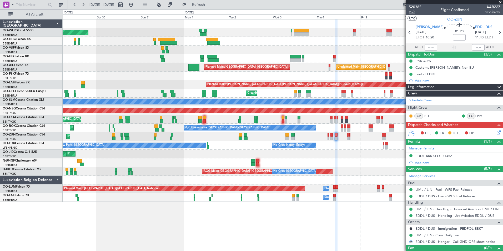
click at [414, 11] on span "P2/5" at bounding box center [415, 12] width 13 height 4
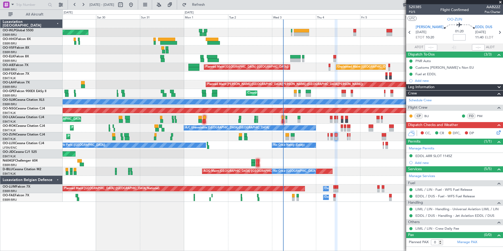
click at [456, 39] on input at bounding box center [459, 37] width 13 height 6
click at [373, 45] on div at bounding box center [283, 41] width 440 height 9
type input "-00:10"
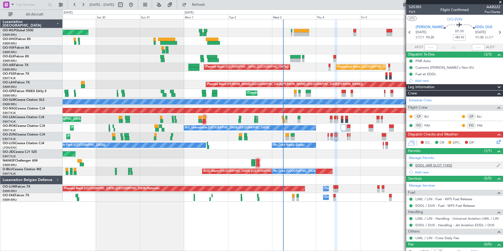
click at [429, 165] on div "EDDL ARR SLOT 1145Z" at bounding box center [433, 165] width 37 height 4
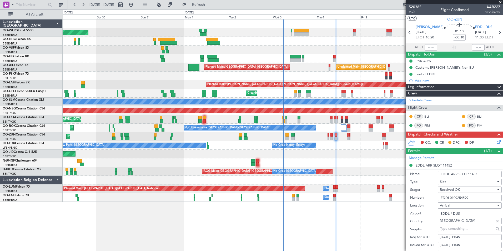
click at [452, 197] on input "EDDL0109254599" at bounding box center [470, 198] width 64 height 6
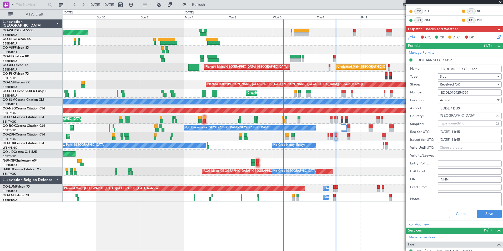
click at [458, 214] on mat-tooltip-component "Complete" at bounding box center [452, 220] width 23 height 14
click at [455, 213] on button "Cancel" at bounding box center [461, 214] width 25 height 8
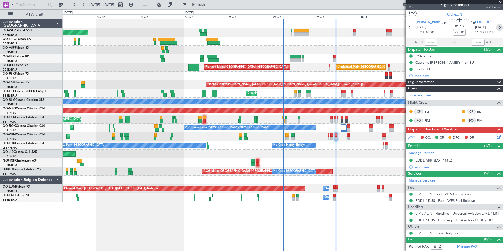
click at [496, 29] on icon at bounding box center [499, 27] width 7 height 7
type input "1"
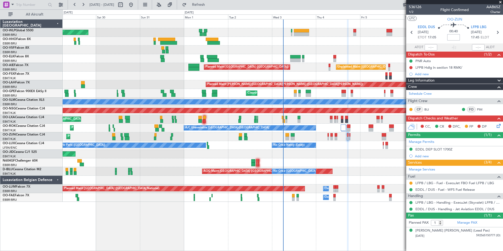
click at [453, 35] on input at bounding box center [453, 37] width 13 height 6
click at [385, 55] on div "Planned Maint Kortrijk-[GEOGRAPHIC_DATA]" at bounding box center [283, 58] width 440 height 9
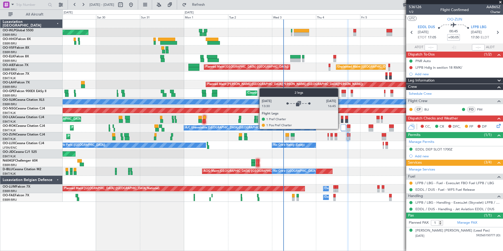
click at [341, 129] on div at bounding box center [343, 127] width 5 height 6
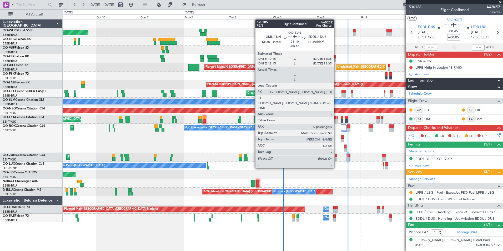
click at [336, 158] on div at bounding box center [335, 159] width 3 height 4
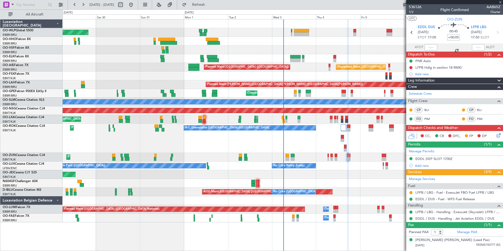
type input "-00:10"
type input "0"
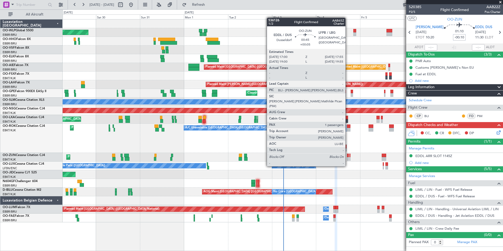
click at [348, 156] on div at bounding box center [348, 156] width 2 height 4
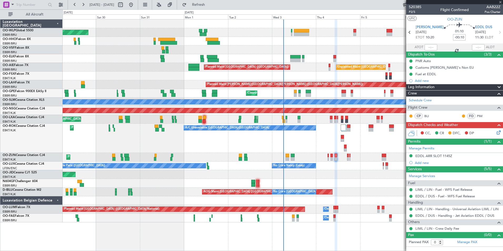
type input "+00:05"
type input "1"
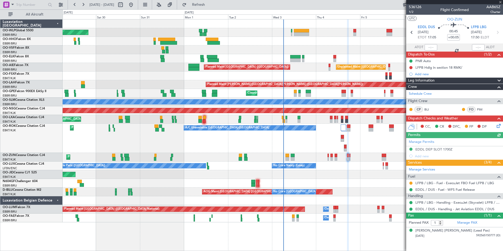
click at [428, 151] on div "Manage Permits EDDL DEP SLOT 1700Z Add new" at bounding box center [454, 148] width 97 height 21
click at [429, 149] on div "EDDL DEP SLOT 1700Z" at bounding box center [433, 149] width 37 height 4
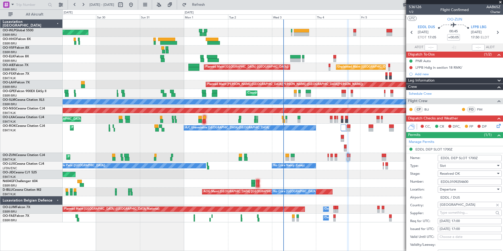
click at [453, 178] on div "Number: EDDL0109254600" at bounding box center [456, 182] width 92 height 8
click at [452, 182] on input "EDDL0109254600" at bounding box center [470, 182] width 64 height 6
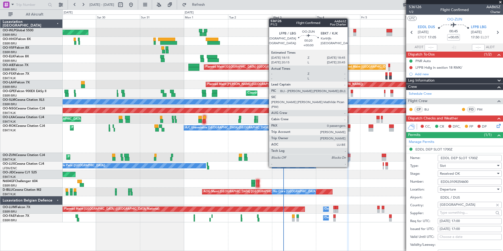
click at [350, 157] on div at bounding box center [349, 159] width 1 height 4
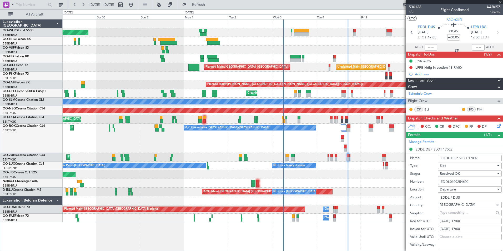
type input "0"
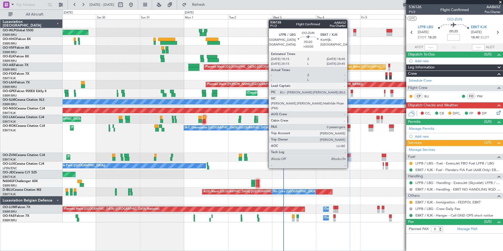
click at [349, 158] on div at bounding box center [349, 159] width 1 height 4
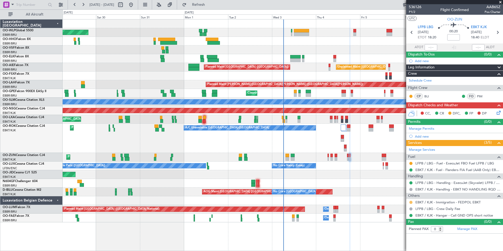
click at [412, 202] on button at bounding box center [410, 202] width 3 height 3
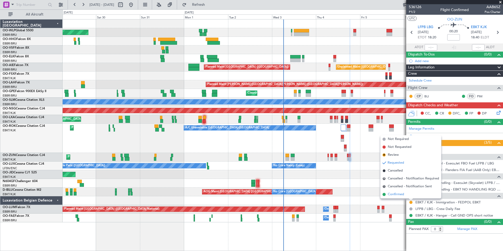
click at [404, 195] on li "Confirmed" at bounding box center [410, 194] width 61 height 8
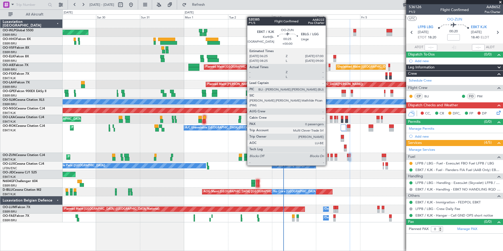
click at [328, 155] on div at bounding box center [327, 156] width 1 height 4
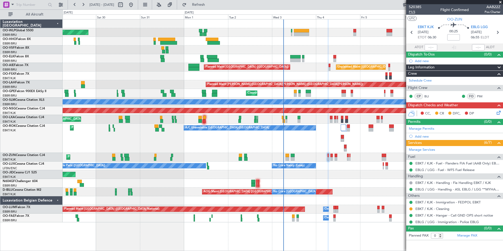
click at [413, 12] on span "P1/5" at bounding box center [415, 12] width 13 height 4
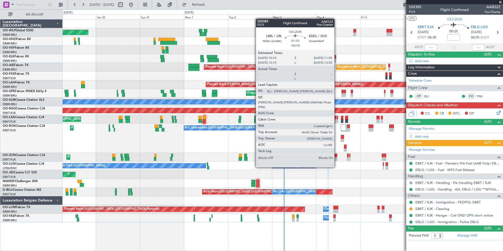
click at [337, 157] on div at bounding box center [335, 159] width 3 height 4
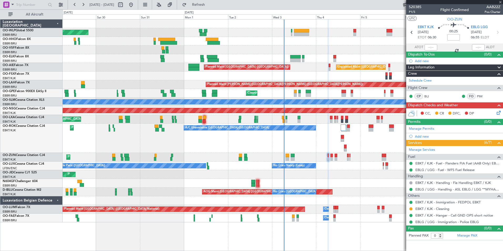
type input "-00:10"
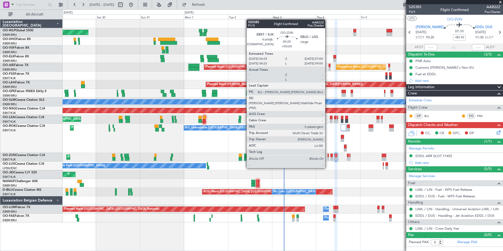
click at [327, 158] on div at bounding box center [327, 159] width 1 height 4
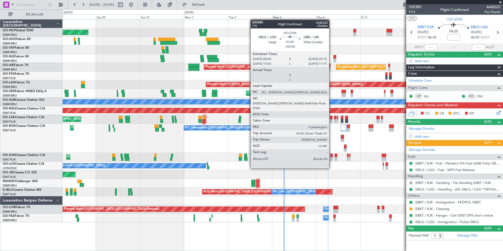
click at [331, 158] on div at bounding box center [331, 159] width 2 height 4
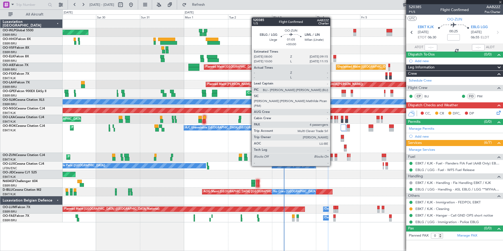
type input "4"
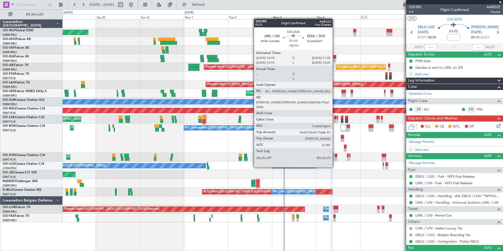
click at [335, 157] on div at bounding box center [335, 159] width 3 height 4
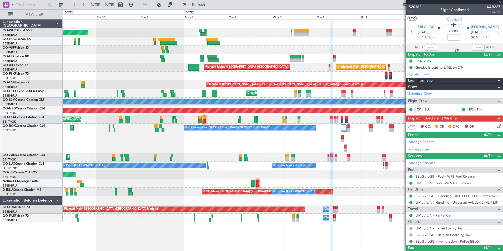
type input "-00:10"
type input "0"
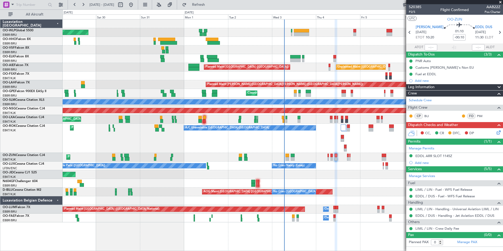
click at [497, 133] on icon at bounding box center [497, 131] width 4 height 4
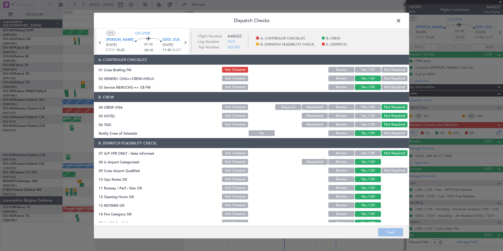
click at [358, 66] on div "Yes / OK" at bounding box center [367, 69] width 27 height 7
click at [358, 69] on button "Yes / OK" at bounding box center [368, 70] width 26 height 6
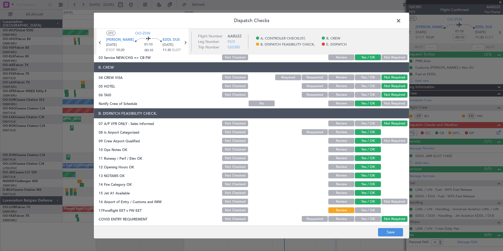
scroll to position [77, 0]
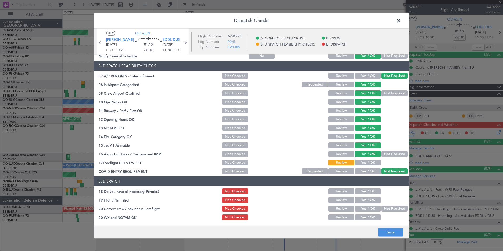
click at [365, 162] on button "Yes / OK" at bounding box center [368, 163] width 26 height 6
click at [360, 192] on div "Yes / OK" at bounding box center [367, 190] width 27 height 7
click at [360, 193] on button "Yes / OK" at bounding box center [368, 191] width 26 height 6
click at [361, 198] on button "Yes / OK" at bounding box center [368, 200] width 26 height 6
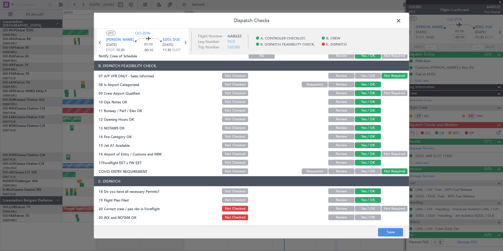
click at [361, 210] on button "Yes / OK" at bounding box center [368, 209] width 26 height 6
click at [360, 218] on button "Yes / OK" at bounding box center [368, 217] width 26 height 6
click at [390, 228] on button "Save" at bounding box center [390, 232] width 25 height 8
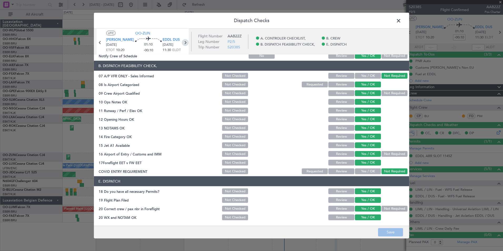
click at [185, 44] on icon at bounding box center [185, 42] width 7 height 7
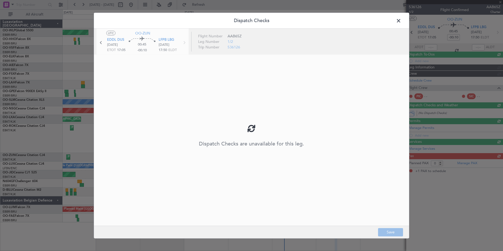
type input "+00:05"
type input "1"
type input "+00:05"
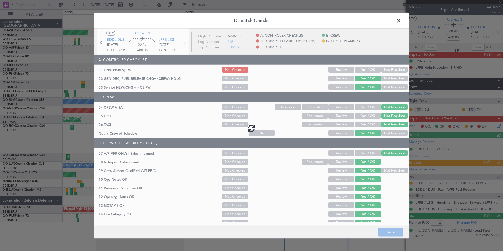
click at [354, 67] on div at bounding box center [251, 128] width 315 height 199
click at [359, 69] on div at bounding box center [251, 128] width 315 height 199
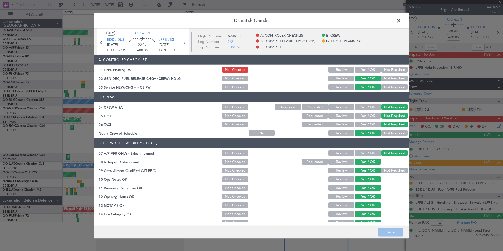
click at [359, 69] on button "Yes / OK" at bounding box center [368, 70] width 26 height 6
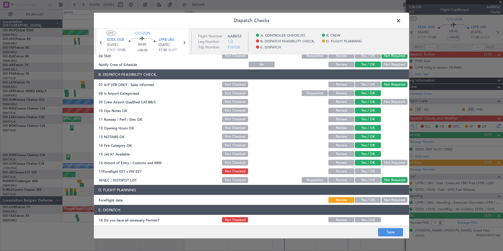
scroll to position [97, 0]
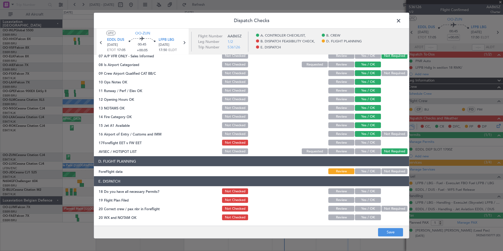
click at [366, 143] on button "Yes / OK" at bounding box center [368, 143] width 26 height 6
click at [370, 172] on button "Yes / OK" at bounding box center [368, 171] width 26 height 6
click at [367, 192] on button "Yes / OK" at bounding box center [368, 191] width 26 height 6
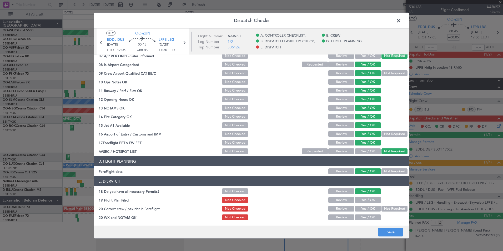
click at [363, 200] on button "Yes / OK" at bounding box center [368, 200] width 26 height 6
click at [361, 207] on button "Yes / OK" at bounding box center [368, 209] width 26 height 6
click at [361, 219] on button "Yes / OK" at bounding box center [368, 217] width 26 height 6
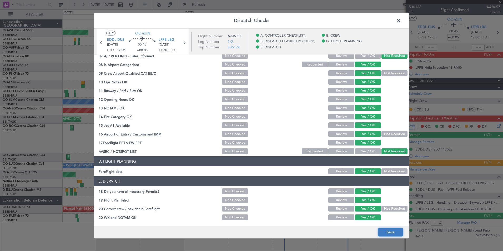
click at [400, 233] on button "Save" at bounding box center [390, 232] width 25 height 8
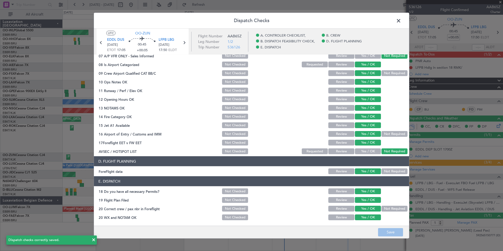
click at [401, 22] on span at bounding box center [401, 22] width 0 height 11
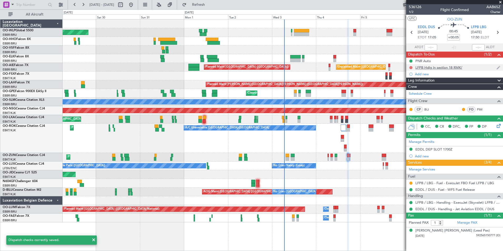
click at [411, 67] on button at bounding box center [410, 67] width 3 height 3
click at [408, 93] on span "Completed" at bounding box center [412, 90] width 17 height 5
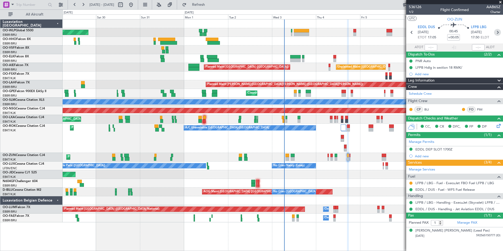
click at [497, 32] on icon at bounding box center [497, 32] width 7 height 7
type input "0"
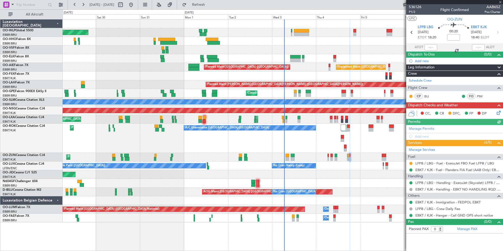
click at [412, 166] on div "EBKT / KJK - Fuel - Flanders FIA Fuel (AAB Only) EBKT / KJK" at bounding box center [454, 169] width 97 height 7
click at [411, 163] on button at bounding box center [410, 163] width 3 height 3
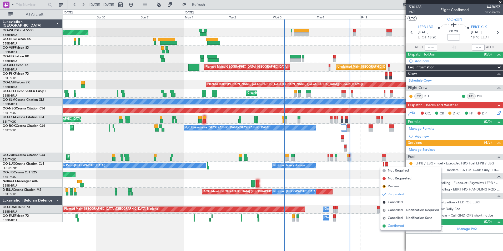
click at [404, 224] on span "Confirmed" at bounding box center [396, 225] width 16 height 5
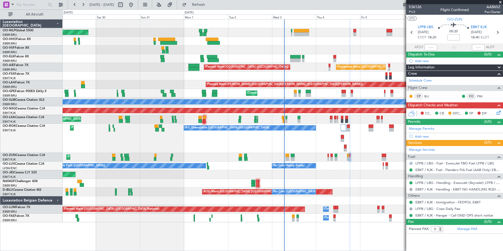
click at [499, 114] on icon at bounding box center [497, 112] width 4 height 4
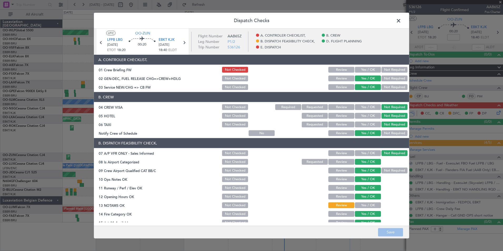
click at [370, 72] on button "Yes / OK" at bounding box center [368, 70] width 26 height 6
click at [367, 205] on button "Yes / OK" at bounding box center [368, 205] width 26 height 6
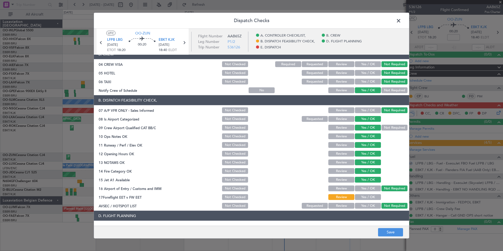
scroll to position [79, 0]
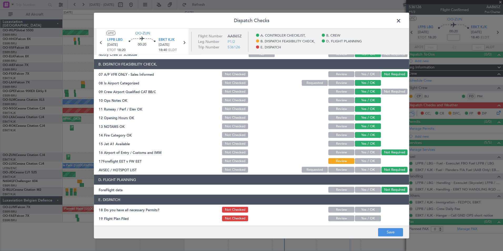
click at [364, 158] on button "Yes / OK" at bounding box center [368, 161] width 26 height 6
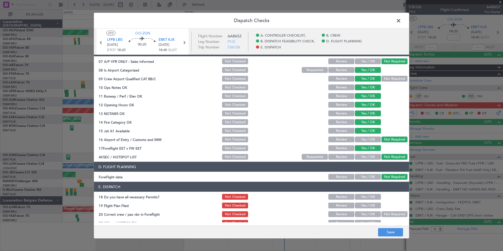
scroll to position [97, 0]
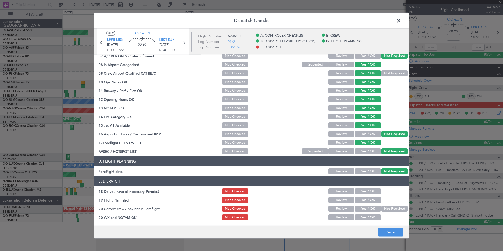
drag, startPoint x: 364, startPoint y: 191, endPoint x: 366, endPoint y: 196, distance: 5.9
click at [364, 191] on button "Yes / OK" at bounding box center [368, 191] width 26 height 6
click at [367, 200] on button "Yes / OK" at bounding box center [368, 200] width 26 height 6
click at [367, 206] on button "Yes / OK" at bounding box center [368, 209] width 26 height 6
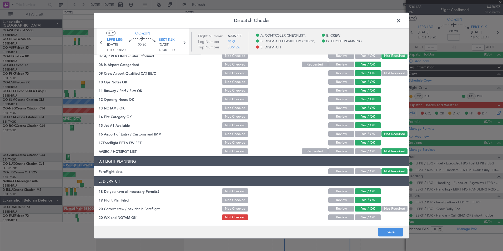
drag, startPoint x: 365, startPoint y: 221, endPoint x: 365, endPoint y: 216, distance: 5.3
click at [365, 221] on article "A. CONTROLER CHECKLIST, 01 Crew Briefing FW Not Checked Review Yes / OK Not Req…" at bounding box center [251, 138] width 315 height 167
click at [365, 216] on button "Yes / OK" at bounding box center [368, 217] width 26 height 6
click at [389, 233] on button "Save" at bounding box center [390, 232] width 25 height 8
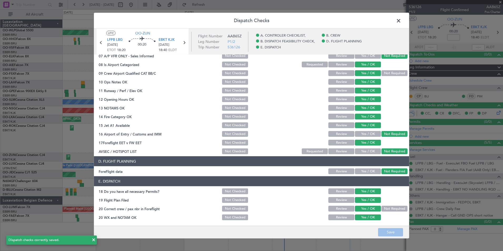
click at [401, 22] on span at bounding box center [401, 22] width 0 height 11
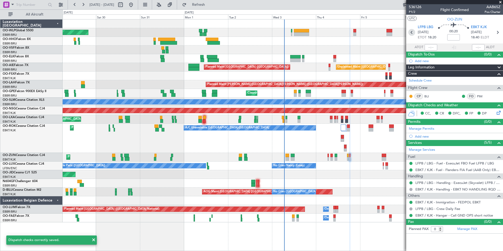
click at [411, 32] on icon at bounding box center [411, 32] width 7 height 7
type input "+00:05"
type input "1"
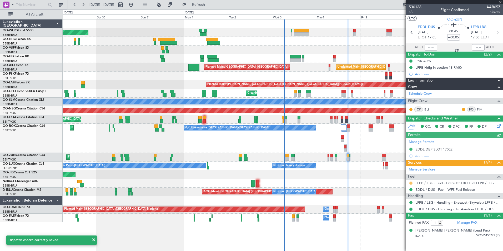
click at [411, 182] on button at bounding box center [410, 182] width 3 height 3
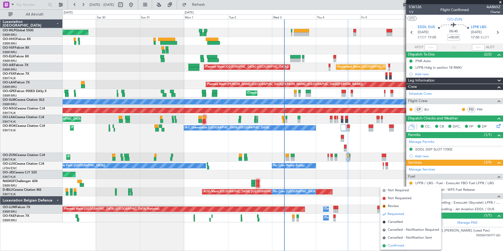
click at [398, 248] on span "Confirmed" at bounding box center [396, 245] width 16 height 5
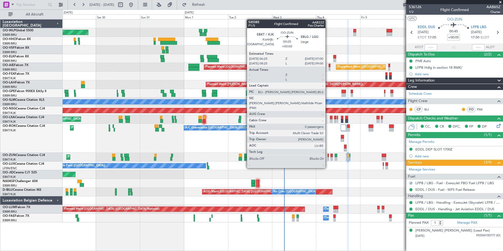
click at [328, 158] on div at bounding box center [327, 159] width 1 height 4
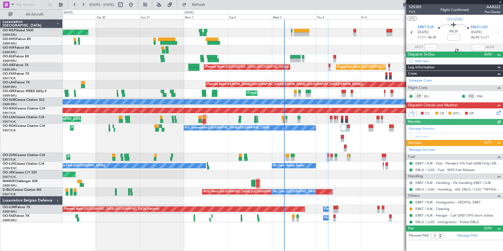
click at [499, 113] on icon at bounding box center [497, 112] width 4 height 4
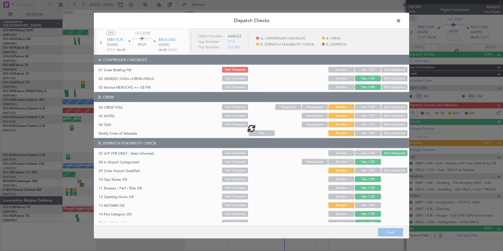
click at [370, 70] on div at bounding box center [251, 128] width 315 height 199
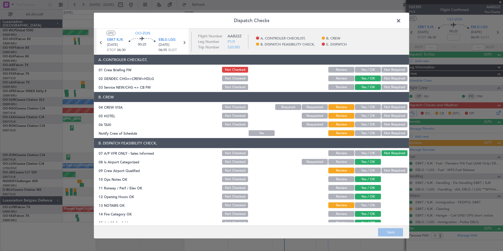
click at [369, 70] on button "Yes / OK" at bounding box center [368, 70] width 26 height 6
click at [389, 112] on div "Not Required" at bounding box center [393, 115] width 27 height 7
click at [388, 105] on button "Not Required" at bounding box center [394, 107] width 26 height 6
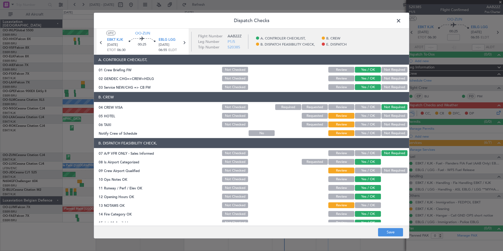
click at [384, 114] on button "Not Required" at bounding box center [394, 116] width 26 height 6
click at [381, 123] on button "Not Required" at bounding box center [394, 124] width 26 height 6
click at [370, 133] on button "Yes / OK" at bounding box center [368, 133] width 26 height 6
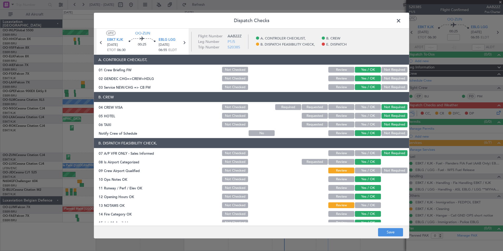
click at [365, 170] on button "Yes / OK" at bounding box center [368, 170] width 26 height 6
click at [362, 207] on button "Yes / OK" at bounding box center [368, 205] width 26 height 6
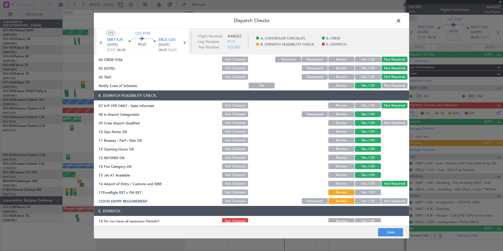
scroll to position [77, 0]
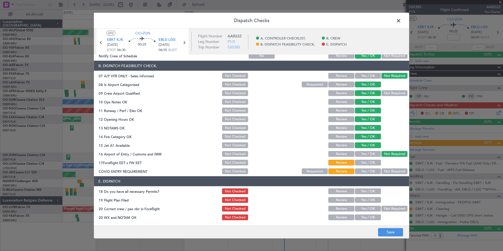
click at [368, 164] on button "Yes / OK" at bounding box center [368, 163] width 26 height 6
drag, startPoint x: 385, startPoint y: 171, endPoint x: 382, endPoint y: 176, distance: 5.6
click at [386, 172] on button "Not Required" at bounding box center [394, 171] width 26 height 6
click at [366, 195] on section "E. DISPATCH 18 Do you have all necessary Permits? Not Checked Review Yes / OK 1…" at bounding box center [251, 198] width 315 height 45
click at [370, 188] on div "Yes / OK" at bounding box center [367, 190] width 27 height 7
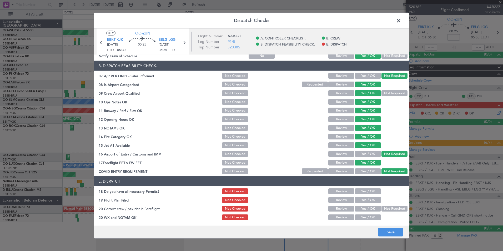
click at [368, 191] on button "Yes / OK" at bounding box center [368, 191] width 26 height 6
click at [364, 199] on button "Yes / OK" at bounding box center [368, 200] width 26 height 6
click at [363, 210] on button "Yes / OK" at bounding box center [368, 209] width 26 height 6
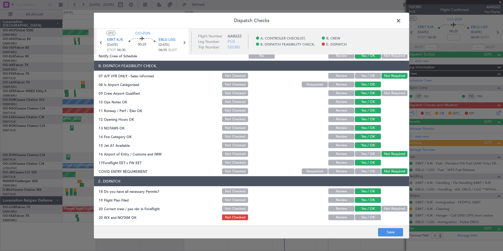
click at [364, 218] on button "Yes / OK" at bounding box center [368, 217] width 26 height 6
click at [388, 232] on button "Save" at bounding box center [390, 232] width 25 height 8
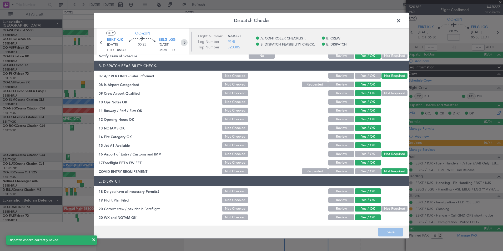
click at [186, 43] on icon at bounding box center [184, 42] width 7 height 7
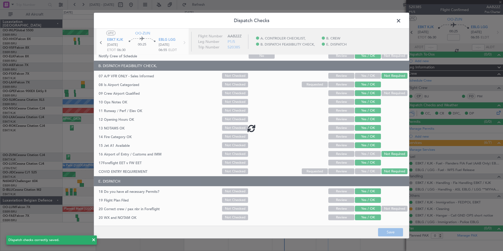
type input "4"
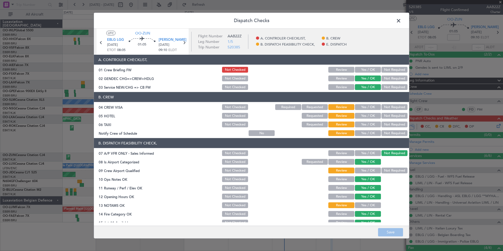
click at [363, 69] on button "Yes / OK" at bounding box center [368, 70] width 26 height 6
click at [390, 108] on button "Not Required" at bounding box center [394, 107] width 26 height 6
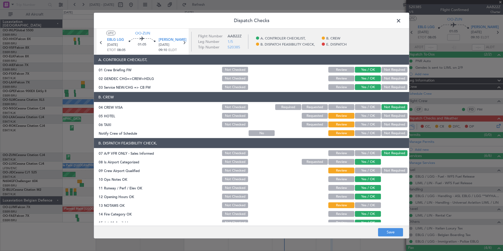
drag, startPoint x: 386, startPoint y: 122, endPoint x: 385, endPoint y: 116, distance: 6.1
click at [385, 122] on button "Not Required" at bounding box center [394, 124] width 26 height 6
click at [385, 116] on button "Not Required" at bounding box center [394, 116] width 26 height 6
click at [365, 132] on button "Yes / OK" at bounding box center [368, 133] width 26 height 6
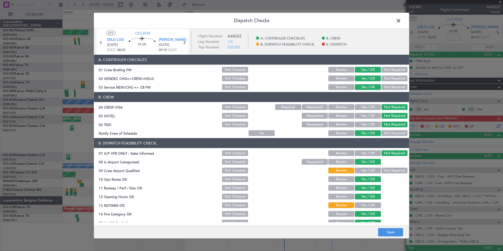
click at [372, 168] on button "Yes / OK" at bounding box center [368, 170] width 26 height 6
click at [365, 203] on button "Yes / OK" at bounding box center [368, 205] width 26 height 6
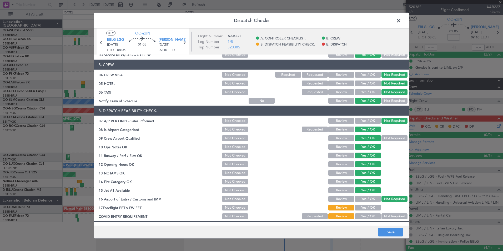
scroll to position [53, 0]
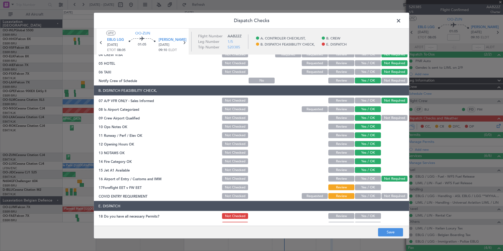
click at [368, 188] on button "Yes / OK" at bounding box center [368, 187] width 26 height 6
click at [387, 194] on section "B. DISPATCH FEASIBILITY CHECK, 07 A/P VFR ONLY - Sales Informed Not Checked Rev…" at bounding box center [251, 142] width 315 height 114
click at [387, 195] on button "Not Required" at bounding box center [394, 196] width 26 height 6
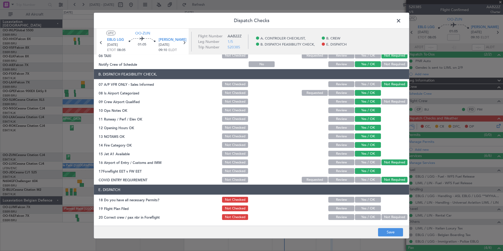
scroll to position [77, 0]
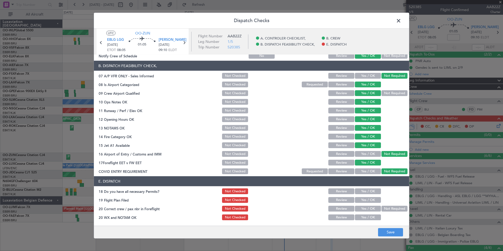
click at [370, 190] on button "Yes / OK" at bounding box center [368, 191] width 26 height 6
click at [369, 202] on button "Yes / OK" at bounding box center [368, 200] width 26 height 6
click at [367, 208] on button "Yes / OK" at bounding box center [368, 209] width 26 height 6
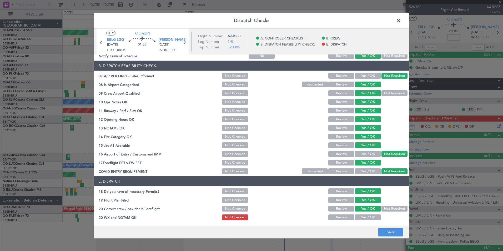
click at [365, 217] on button "Yes / OK" at bounding box center [368, 217] width 26 height 6
click at [389, 232] on button "Save" at bounding box center [390, 232] width 25 height 8
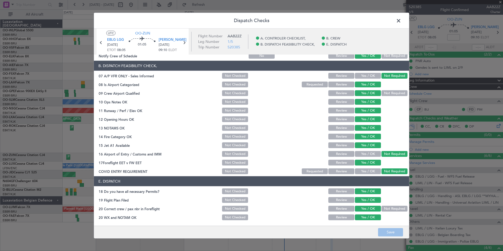
click at [401, 21] on span at bounding box center [401, 22] width 0 height 11
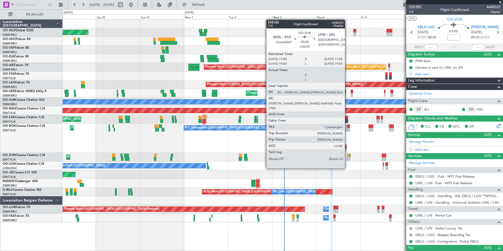
click at [347, 158] on div at bounding box center [348, 159] width 2 height 4
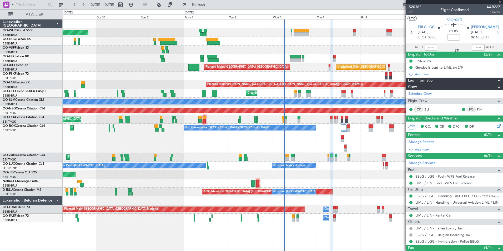
type input "+00:05"
type input "1"
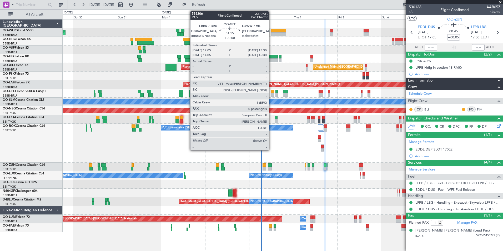
click at [271, 95] on div at bounding box center [272, 95] width 3 height 4
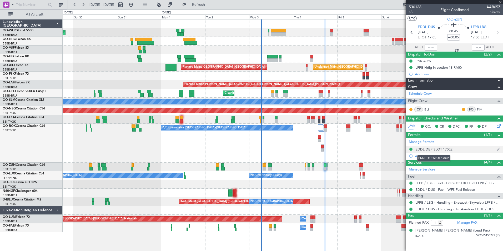
type input "0"
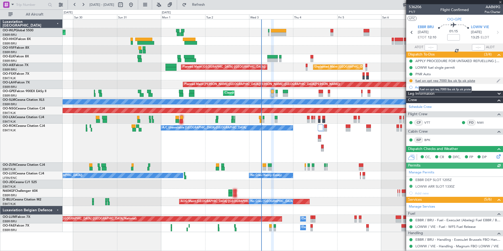
click at [450, 82] on div "fuel on cpt req 7000 lbs ok fp ok piste" at bounding box center [445, 80] width 60 height 4
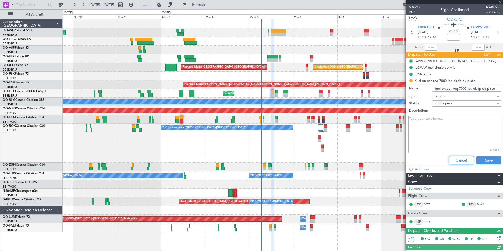
click at [452, 162] on button "Cancel" at bounding box center [461, 160] width 25 height 8
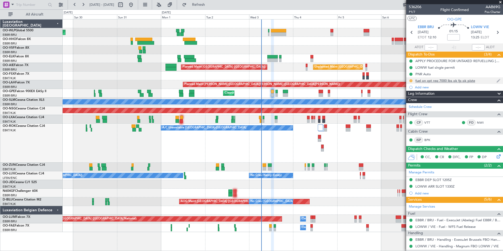
click at [411, 80] on button at bounding box center [410, 80] width 3 height 3
click at [414, 103] on span "Completed" at bounding box center [412, 103] width 17 height 5
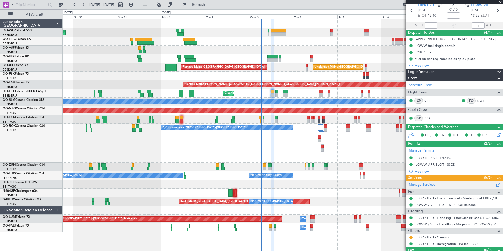
scroll to position [33, 0]
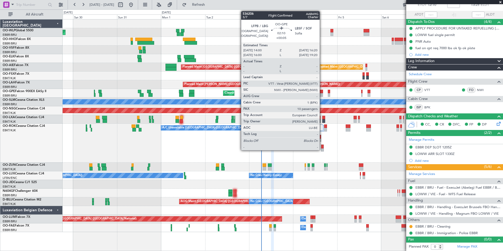
click at [322, 93] on div at bounding box center [320, 92] width 4 height 4
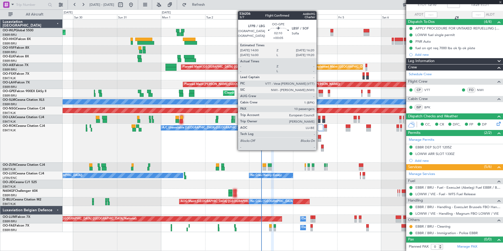
type input "+00:05"
type input "10"
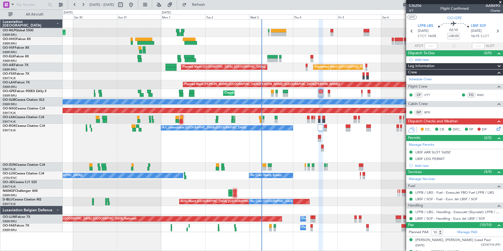
scroll to position [0, 0]
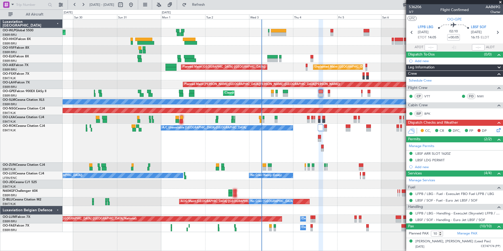
click at [496, 130] on icon at bounding box center [497, 129] width 4 height 4
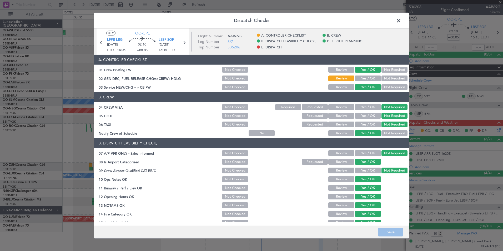
click at [401, 21] on span at bounding box center [401, 22] width 0 height 11
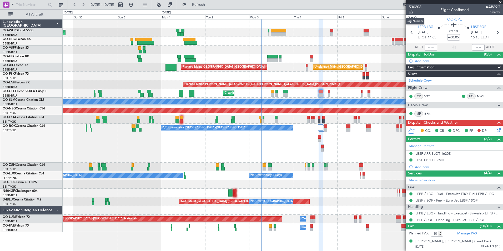
click at [410, 13] on span "3/7" at bounding box center [415, 12] width 13 height 4
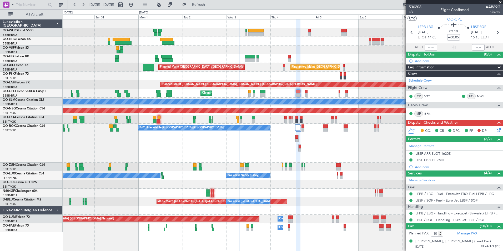
click at [306, 162] on div "Planned Maint Berlin (Brandenburg) Planned Maint Kortrijk-Wevelgem Unplanned Ma…" at bounding box center [283, 125] width 440 height 212
click at [494, 35] on icon at bounding box center [497, 32] width 7 height 7
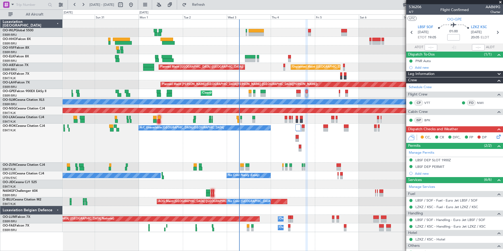
click at [491, 137] on div "CC, CR DFC, FP DP" at bounding box center [456, 138] width 77 height 8
click at [495, 137] on icon at bounding box center [497, 136] width 4 height 4
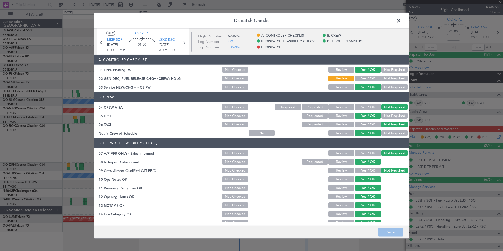
click at [365, 78] on button "Yes / OK" at bounding box center [368, 78] width 26 height 6
click at [387, 231] on button "Save" at bounding box center [390, 232] width 25 height 8
click at [393, 23] on header "Dispatch Checks" at bounding box center [251, 21] width 315 height 16
click at [401, 22] on span at bounding box center [401, 22] width 0 height 11
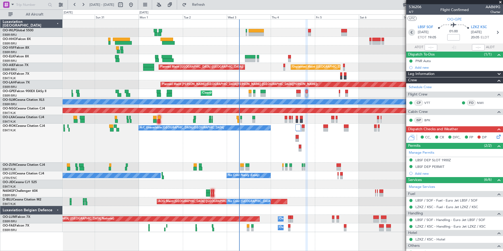
click at [410, 32] on icon at bounding box center [411, 32] width 7 height 7
type input "+00:05"
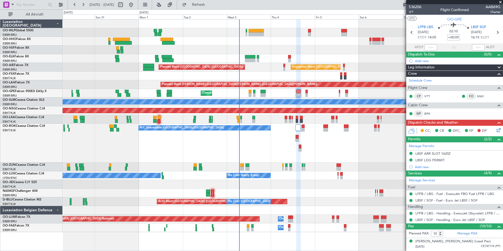
click at [494, 134] on div "CC, CR DFC, FP DP" at bounding box center [454, 131] width 97 height 11
click at [495, 130] on icon at bounding box center [497, 129] width 4 height 4
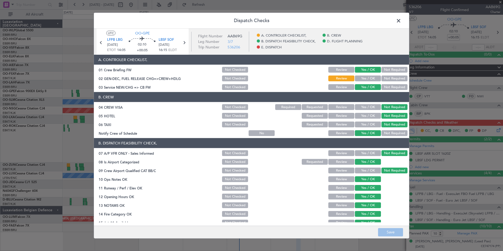
click at [364, 80] on button "Yes / OK" at bounding box center [368, 78] width 26 height 6
click at [384, 236] on button "Save" at bounding box center [390, 232] width 25 height 8
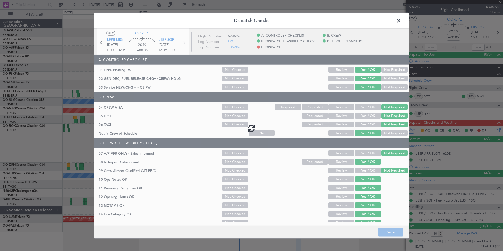
drag, startPoint x: 384, startPoint y: 236, endPoint x: 365, endPoint y: 234, distance: 19.0
click at [365, 234] on footer "Save" at bounding box center [251, 231] width 315 height 13
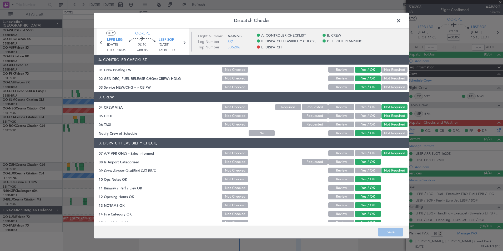
click at [401, 20] on span at bounding box center [401, 22] width 0 height 11
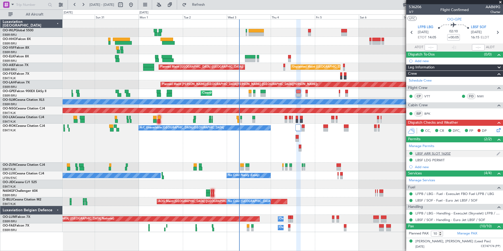
click at [431, 154] on div "LBSF ARR SLOT 1620Z" at bounding box center [432, 153] width 35 height 4
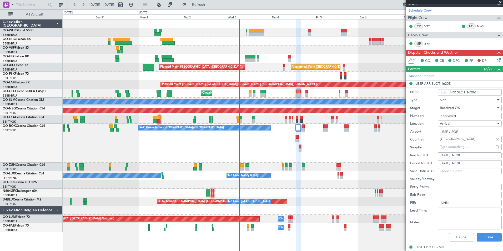
scroll to position [184, 0]
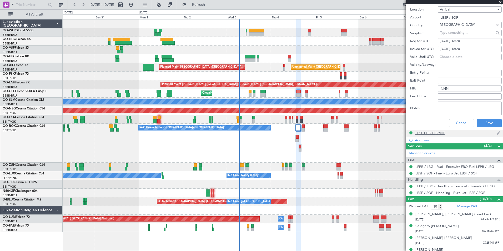
click at [438, 134] on div "LBSF LDG PERMIT" at bounding box center [429, 133] width 29 height 4
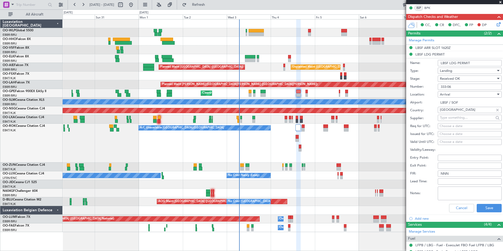
scroll to position [105, 0]
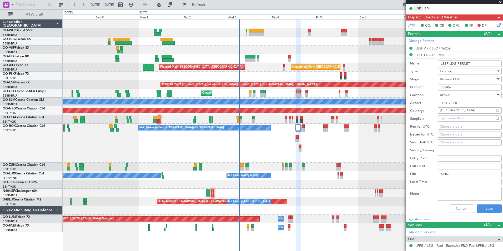
click at [445, 87] on input "333-06" at bounding box center [470, 87] width 64 height 6
click at [449, 209] on button "Cancel" at bounding box center [461, 208] width 25 height 8
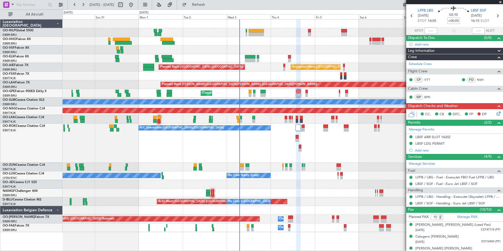
scroll to position [0, 0]
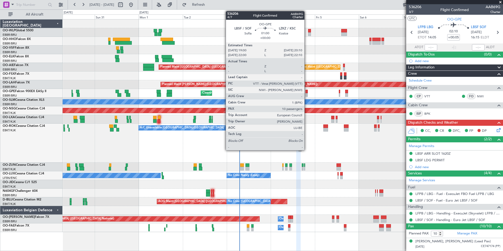
click at [307, 93] on div at bounding box center [306, 95] width 2 height 4
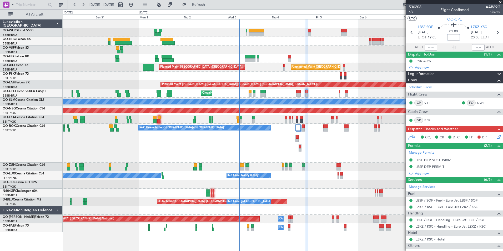
click at [451, 39] on input at bounding box center [453, 37] width 13 height 6
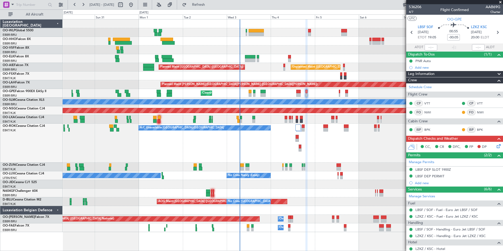
click at [495, 147] on icon at bounding box center [497, 145] width 4 height 4
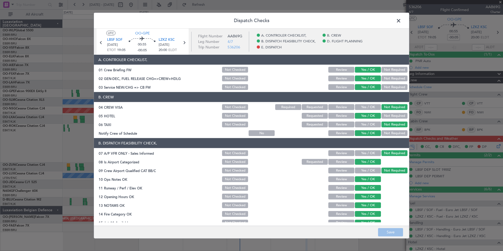
scroll to position [97, 0]
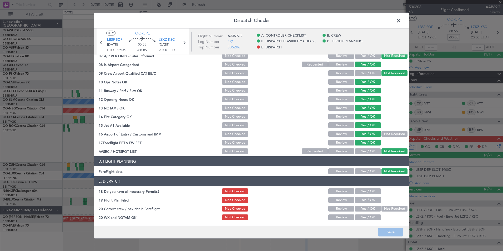
click at [358, 189] on button "Yes / OK" at bounding box center [368, 191] width 26 height 6
click at [362, 200] on button "Yes / OK" at bounding box center [368, 200] width 26 height 6
drag, startPoint x: 364, startPoint y: 206, endPoint x: 364, endPoint y: 212, distance: 5.5
click at [364, 208] on button "Yes / OK" at bounding box center [368, 209] width 26 height 6
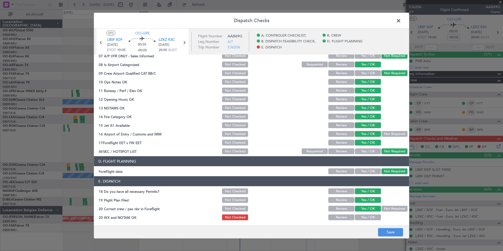
click at [364, 216] on button "Yes / OK" at bounding box center [368, 217] width 26 height 6
click at [386, 230] on button "Save" at bounding box center [390, 232] width 25 height 8
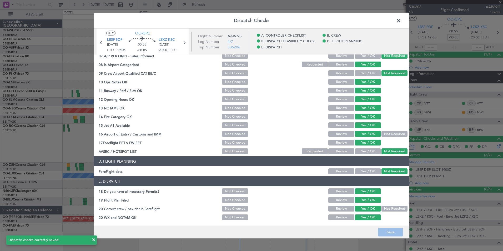
click at [100, 44] on icon at bounding box center [101, 42] width 7 height 7
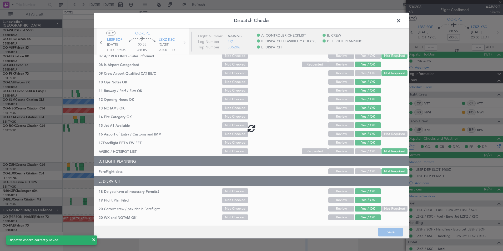
type input "+00:05"
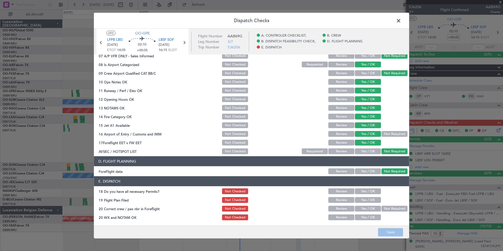
click at [370, 189] on button "Yes / OK" at bounding box center [368, 191] width 26 height 6
click at [369, 198] on button "Yes / OK" at bounding box center [368, 200] width 26 height 6
click at [369, 210] on button "Yes / OK" at bounding box center [368, 209] width 26 height 6
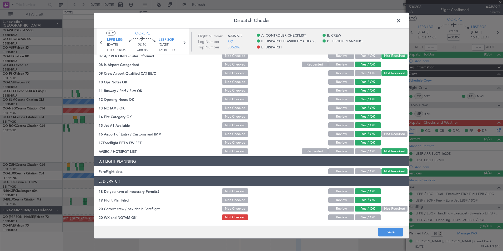
click at [369, 217] on button "Yes / OK" at bounding box center [368, 217] width 26 height 6
drag, startPoint x: 369, startPoint y: 217, endPoint x: 398, endPoint y: 239, distance: 36.7
click at [398, 239] on div "Dispatch Checks UTC OO-GPE LFPB LBG 04/09/2025 ETOT 14:05 02:10 +00:05 LBSF SOF…" at bounding box center [251, 125] width 503 height 251
click at [389, 229] on button "Save" at bounding box center [390, 232] width 25 height 8
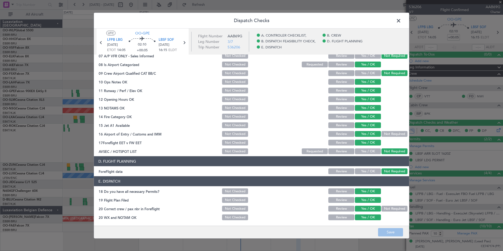
drag, startPoint x: 398, startPoint y: 21, endPoint x: 400, endPoint y: 28, distance: 7.8
click at [401, 21] on span at bounding box center [401, 22] width 0 height 11
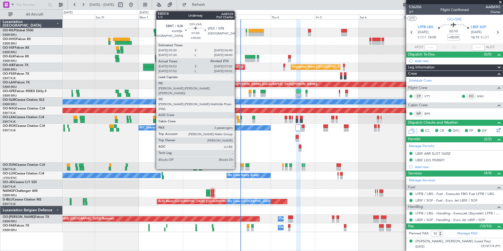
click at [237, 119] on div at bounding box center [237, 118] width 2 height 4
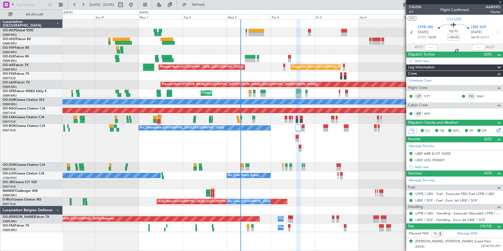
type input "05:57"
type input "3"
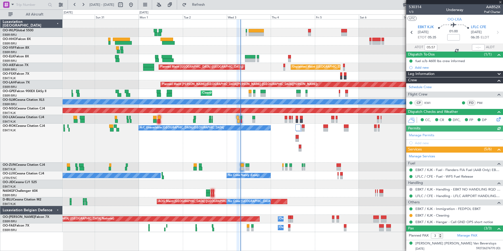
click at [473, 49] on div at bounding box center [478, 47] width 13 height 6
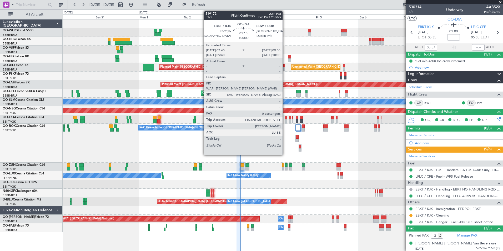
click at [285, 120] on div at bounding box center [286, 121] width 3 height 4
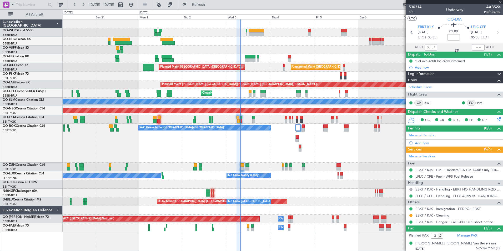
type input "0"
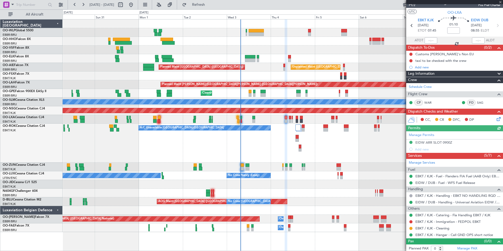
scroll to position [9, 0]
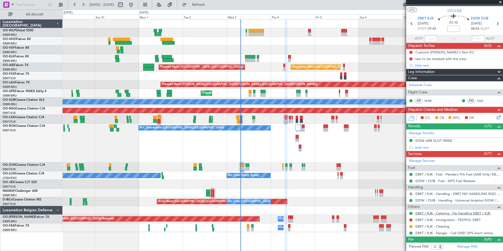
click at [447, 214] on link "EBKT / KJK - Catering - Fia Handling EBKT / KJK" at bounding box center [452, 213] width 75 height 4
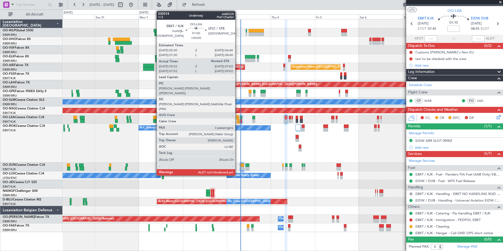
click at [237, 118] on div at bounding box center [237, 118] width 2 height 4
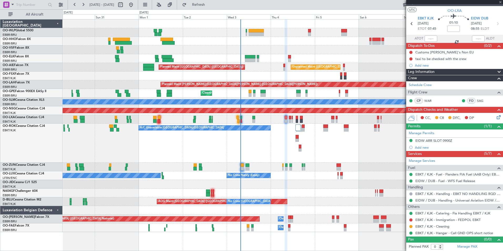
type input "05:57"
type input "3"
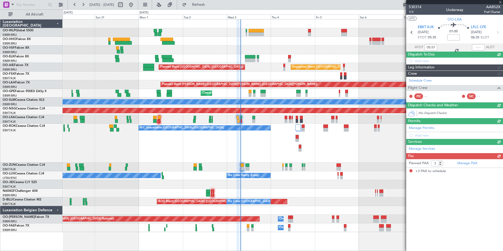
scroll to position [0, 0]
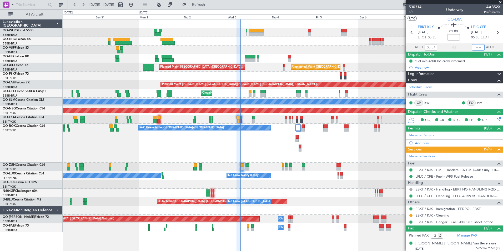
click at [474, 47] on input "text" at bounding box center [478, 47] width 13 height 6
type input "06:59"
click at [494, 34] on icon at bounding box center [497, 32] width 7 height 7
type input "4"
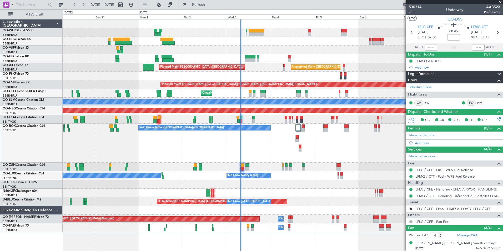
type input "07:27"
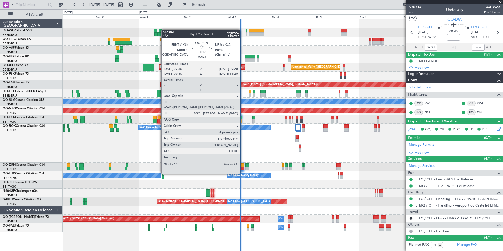
click at [242, 168] on div at bounding box center [241, 169] width 3 height 4
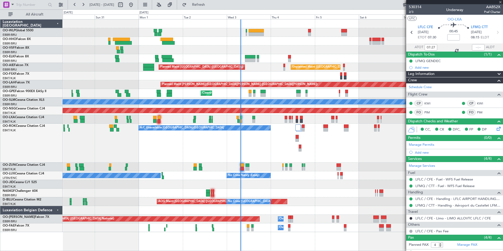
type input "-00:25"
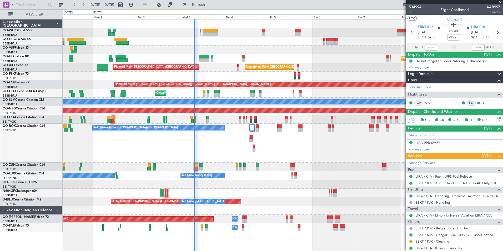
click at [276, 55] on div "Planned Maint Berlin (Brandenburg) Planned Maint Kortrijk-Wevelgem Unplanned Ma…" at bounding box center [283, 125] width 440 height 212
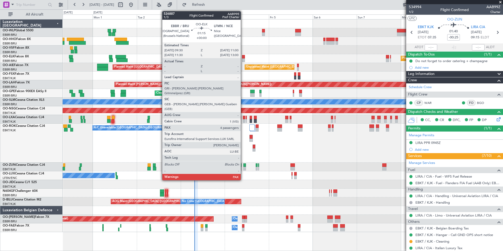
click at [243, 61] on div at bounding box center [243, 60] width 3 height 4
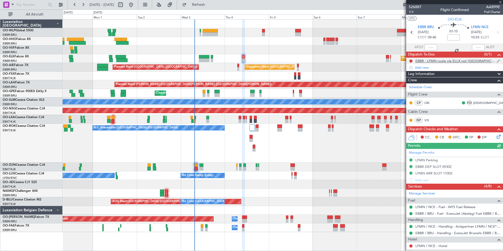
click at [450, 62] on div "EBBR - LFMN route via ELLX not [GEOGRAPHIC_DATA]" at bounding box center [455, 61] width 81 height 4
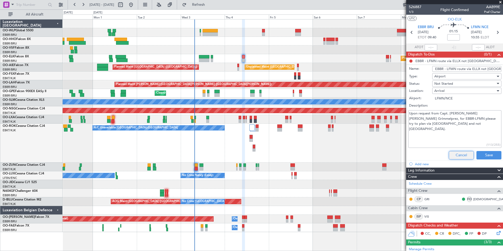
click at [458, 154] on button "Cancel" at bounding box center [461, 155] width 25 height 8
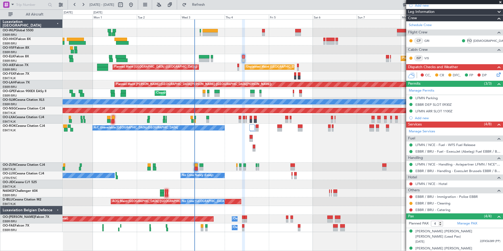
scroll to position [34, 0]
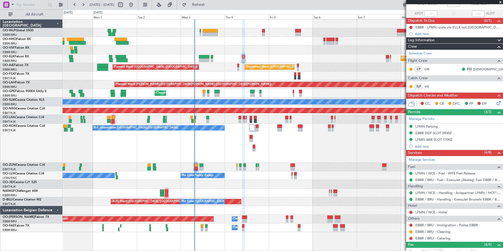
click at [495, 102] on icon at bounding box center [497, 102] width 4 height 4
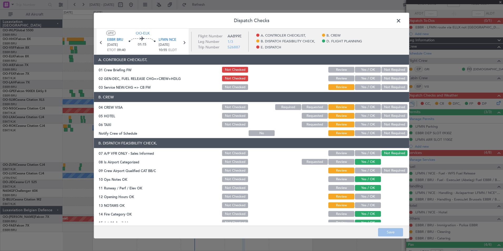
click at [401, 21] on span at bounding box center [401, 22] width 0 height 11
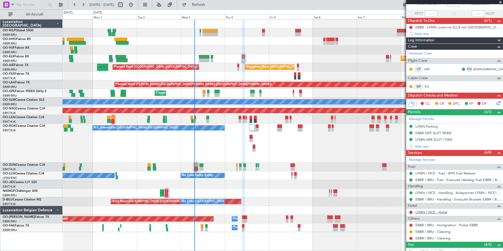
click at [433, 213] on link "LFMN / NCE - Hotel" at bounding box center [431, 212] width 32 height 4
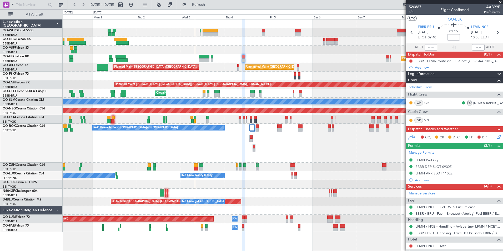
scroll to position [34, 0]
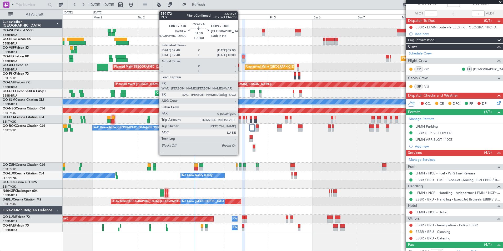
click at [240, 118] on div at bounding box center [239, 118] width 3 height 4
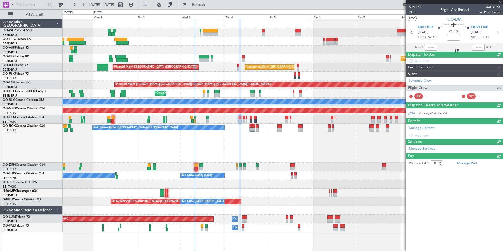
scroll to position [0, 0]
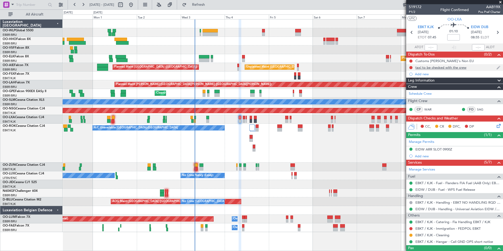
click at [453, 69] on div "taxi to be checked with the crew" at bounding box center [440, 67] width 51 height 4
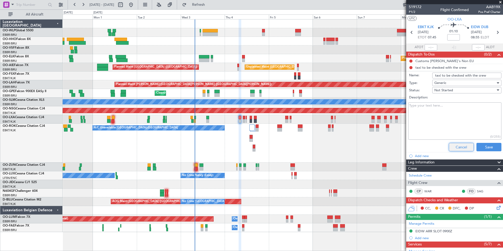
click at [457, 143] on button "Cancel" at bounding box center [461, 147] width 25 height 8
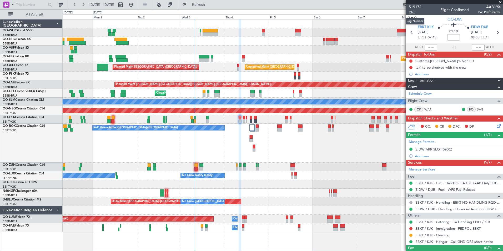
click at [412, 11] on span "P1/2" at bounding box center [415, 12] width 13 height 4
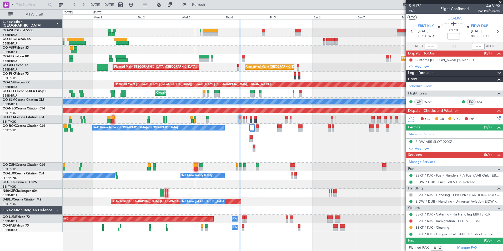
scroll to position [2, 0]
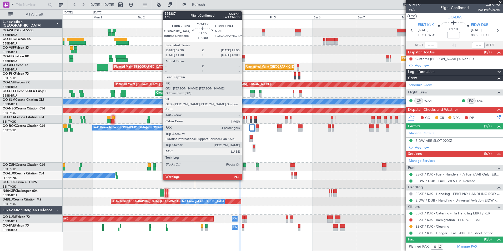
click at [244, 57] on div at bounding box center [243, 57] width 3 height 4
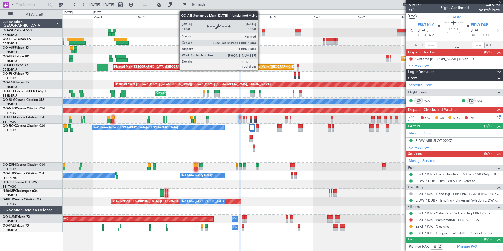
type input "4"
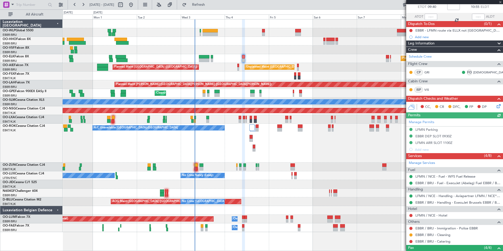
scroll to position [0, 0]
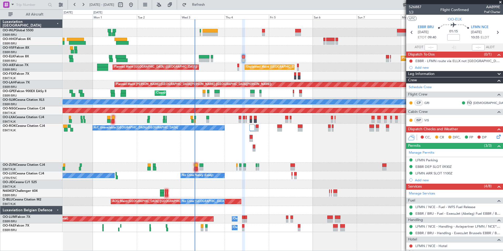
click at [411, 13] on span "1/3" at bounding box center [415, 12] width 13 height 4
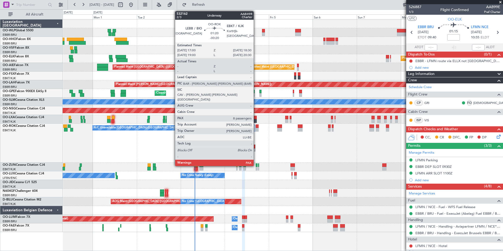
click at [256, 130] on div at bounding box center [257, 130] width 3 height 4
type input "-00:20"
type input "8"
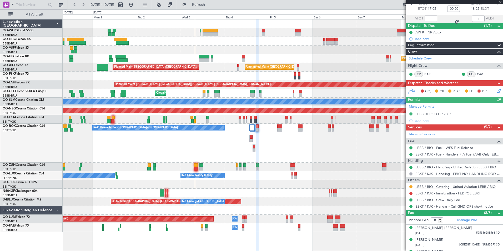
scroll to position [97, 0]
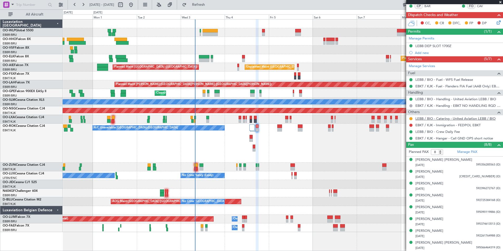
click at [438, 119] on link "LEBB / BIO - Catering - United Aviation LEBB / BIO" at bounding box center [455, 118] width 80 height 4
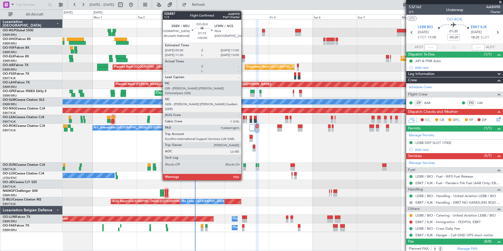
click at [243, 60] on div at bounding box center [243, 60] width 3 height 4
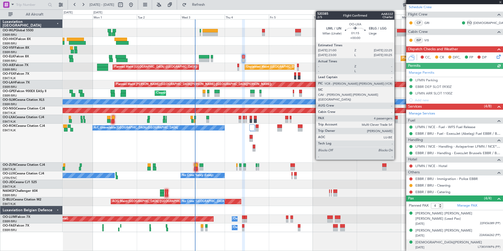
scroll to position [86, 0]
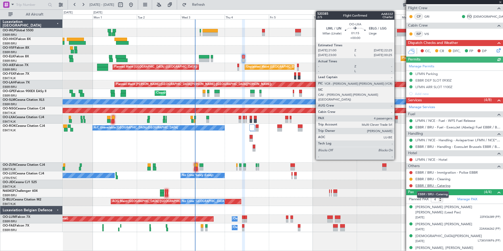
click at [428, 187] on link "EBBR / BRU - Catering" at bounding box center [432, 185] width 35 height 4
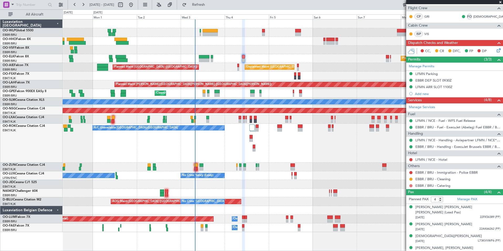
click at [411, 186] on button at bounding box center [410, 185] width 3 height 3
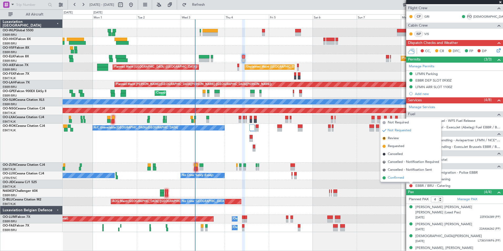
click at [399, 178] on span "Confirmed" at bounding box center [396, 177] width 16 height 5
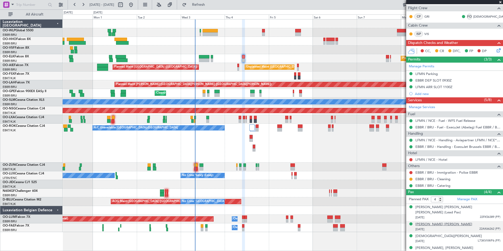
click at [457, 222] on div "Béatrice Marie Alexia MARTIN" at bounding box center [443, 224] width 57 height 5
click at [436, 174] on link "EBBR / BRU - Immigration - Police EBBR" at bounding box center [446, 172] width 62 height 4
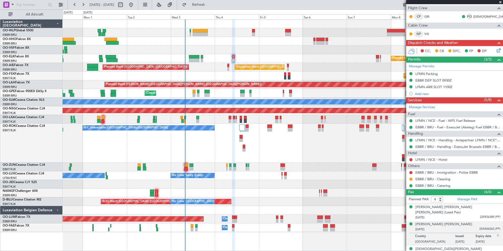
click at [324, 60] on div "Planned Maint Kortrijk-[GEOGRAPHIC_DATA]" at bounding box center [283, 58] width 440 height 9
click at [207, 5] on span "Refresh" at bounding box center [198, 5] width 22 height 4
click at [410, 173] on button at bounding box center [410, 172] width 3 height 3
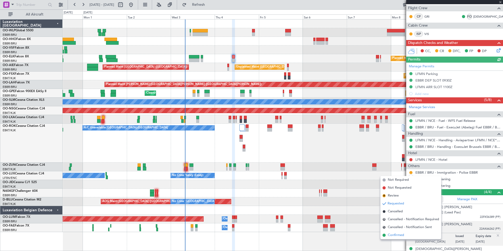
drag, startPoint x: 393, startPoint y: 231, endPoint x: 392, endPoint y: 236, distance: 5.0
click at [392, 236] on ul "Not Required Not Requested R Review Requested Cancelled R Cancelled - Notificat…" at bounding box center [410, 207] width 61 height 63
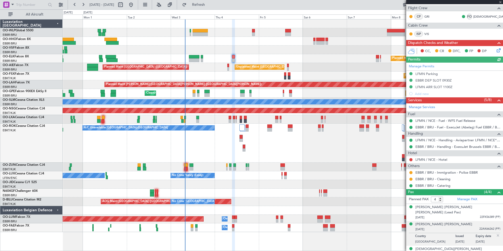
click at [392, 235] on div "Planned Maint Berlin (Brandenburg) Planned Maint Kortrijk-Wevelgem Unplanned Ma…" at bounding box center [283, 135] width 440 height 232
click at [353, 174] on div "No Crew Nancy (Essey) No Crew Paris (Le Bourget) No Crew Nancy (Essey)" at bounding box center [283, 175] width 440 height 9
click at [411, 172] on button at bounding box center [410, 172] width 3 height 3
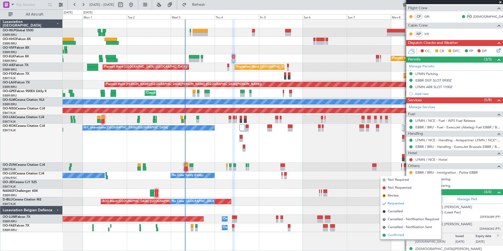
click at [402, 235] on span "Confirmed" at bounding box center [396, 234] width 16 height 5
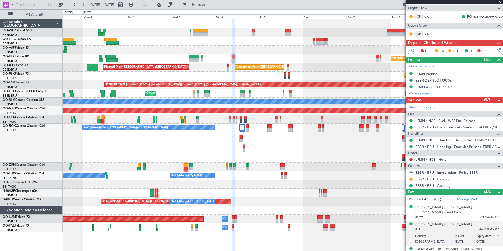
click at [440, 158] on link "LFMN / NCE - Hotel" at bounding box center [431, 159] width 32 height 4
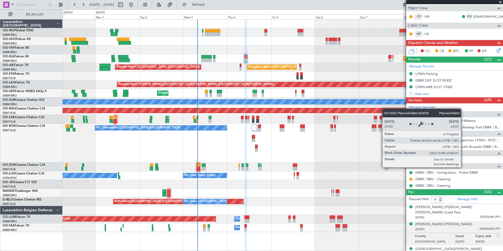
click at [250, 108] on div "Planned Maint Berlin (Brandenburg) Planned Maint Kortrijk-Wevelgem Unplanned Ma…" at bounding box center [283, 125] width 440 height 212
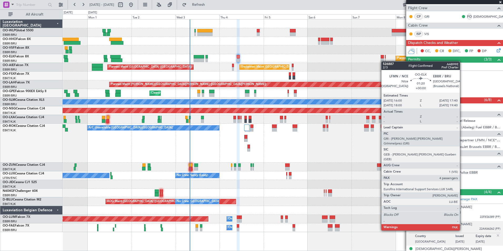
click at [380, 62] on div "Planned Maint Kortrijk-[GEOGRAPHIC_DATA]" at bounding box center [283, 58] width 440 height 9
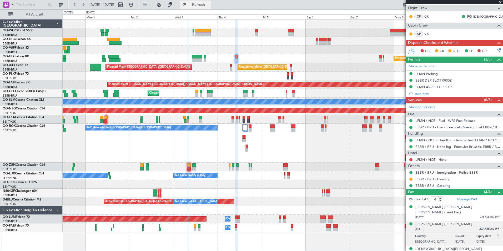
click at [210, 7] on span "Refresh" at bounding box center [198, 5] width 22 height 4
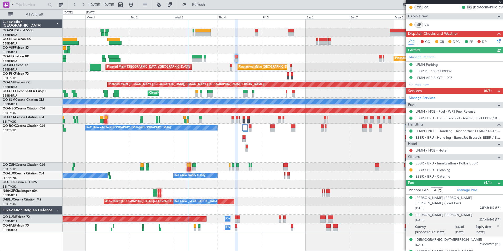
scroll to position [99, 0]
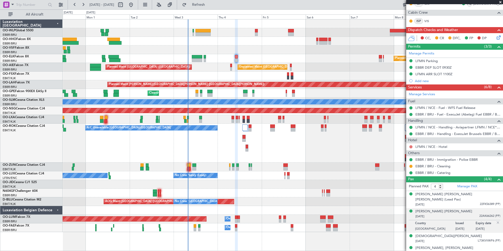
click at [411, 146] on button at bounding box center [410, 146] width 3 height 3
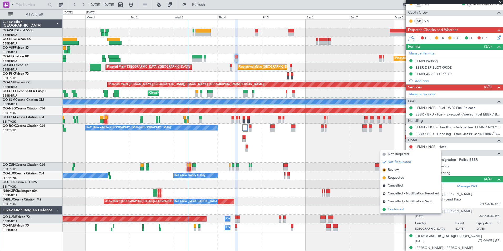
click at [392, 210] on span "Confirmed" at bounding box center [396, 209] width 16 height 5
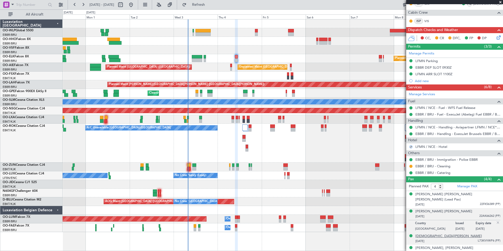
click at [424, 233] on div "Christian REPP" at bounding box center [448, 235] width 67 height 5
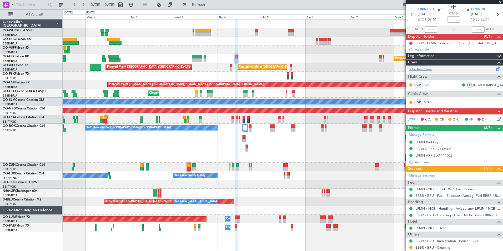
scroll to position [0, 0]
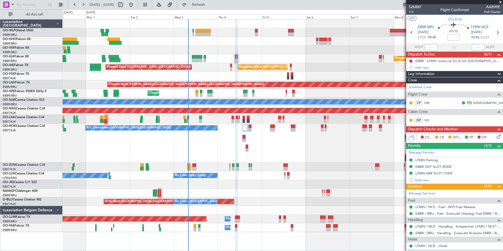
click at [455, 64] on div "Add new" at bounding box center [454, 67] width 97 height 7
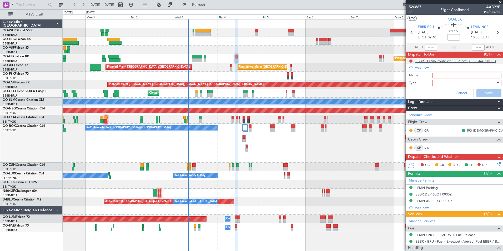
click at [456, 61] on div "EBBR - LFMN route via ELLX not Paris" at bounding box center [457, 61] width 85 height 4
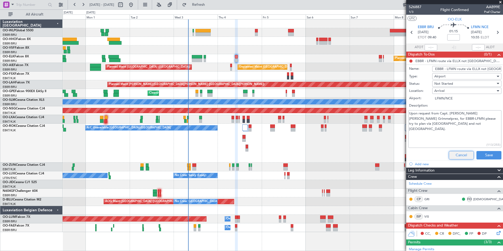
click at [455, 154] on button "Cancel" at bounding box center [461, 155] width 25 height 8
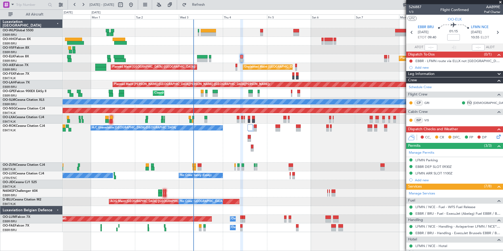
click at [240, 232] on div "Planned Maint Berlin (Brandenburg) Planned Maint Kortrijk-Wevelgem Unplanned Ma…" at bounding box center [283, 125] width 440 height 212
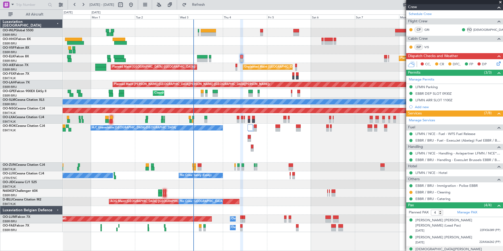
scroll to position [99, 0]
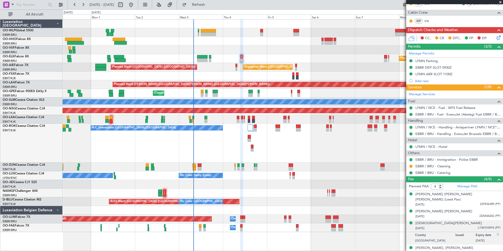
click at [495, 232] on img at bounding box center [497, 234] width 5 height 5
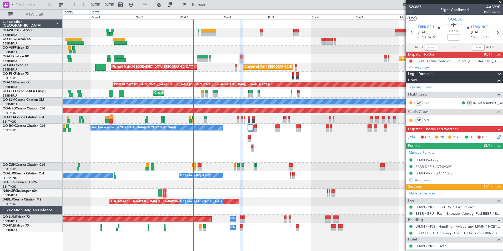
scroll to position [86, 0]
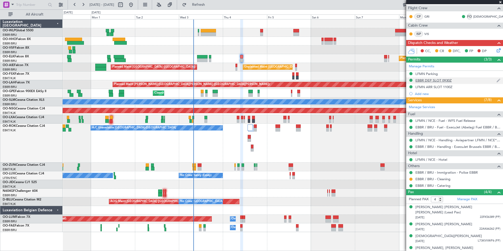
click at [446, 82] on div "EBBR DEP SLOT 0930Z" at bounding box center [433, 80] width 36 height 4
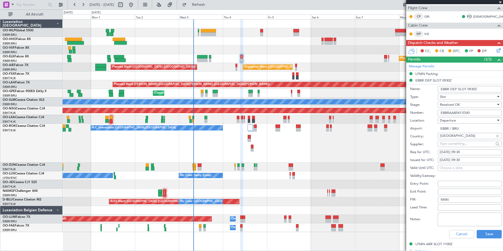
click at [457, 113] on input "EBBRAAB5411D00" at bounding box center [470, 113] width 64 height 6
click at [449, 230] on button "Cancel" at bounding box center [461, 234] width 25 height 8
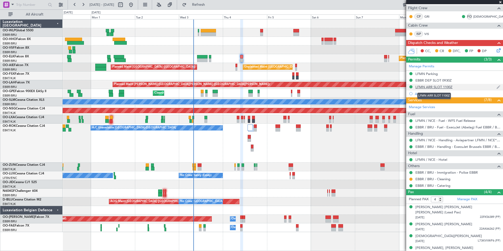
click at [435, 85] on div "LFMN ARR SLOT 1100Z" at bounding box center [433, 87] width 37 height 4
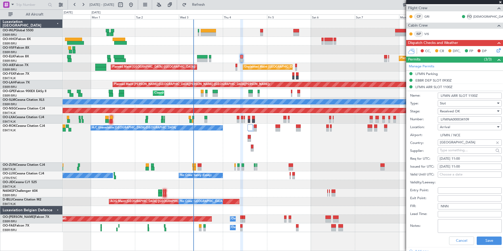
click at [453, 119] on input "LFMNA000034109" at bounding box center [470, 119] width 64 height 6
click at [466, 240] on button "Cancel" at bounding box center [461, 240] width 25 height 8
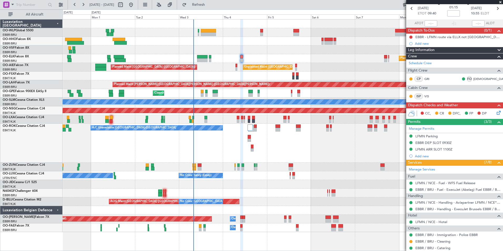
scroll to position [0, 0]
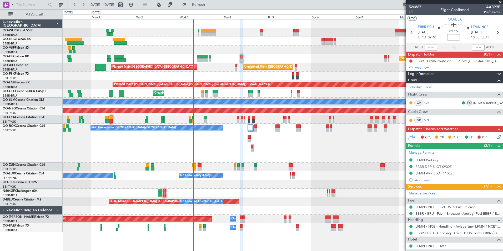
click at [451, 36] on input at bounding box center [453, 37] width 13 height 6
click at [409, 60] on button at bounding box center [410, 60] width 3 height 3
click at [412, 84] on span "Completed" at bounding box center [412, 84] width 17 height 5
click at [412, 10] on span "1/3" at bounding box center [415, 12] width 13 height 4
click at [495, 35] on icon at bounding box center [497, 32] width 7 height 7
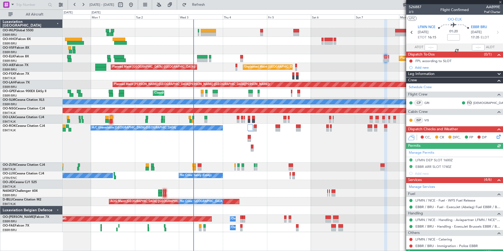
click at [495, 136] on icon at bounding box center [497, 136] width 4 height 4
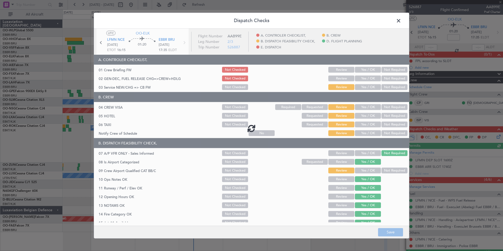
click at [362, 68] on div at bounding box center [251, 128] width 315 height 199
click at [360, 72] on div at bounding box center [251, 128] width 315 height 199
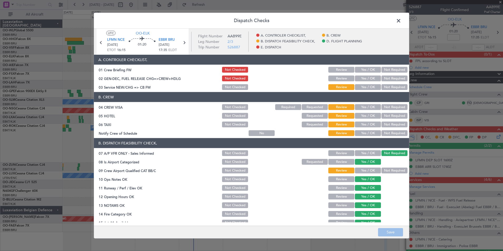
click at [363, 71] on button "Yes / OK" at bounding box center [368, 70] width 26 height 6
click at [391, 231] on button "Save" at bounding box center [390, 232] width 25 height 8
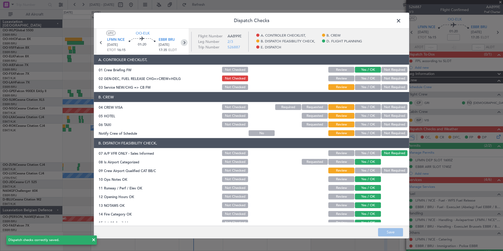
click at [186, 44] on icon at bounding box center [184, 42] width 7 height 7
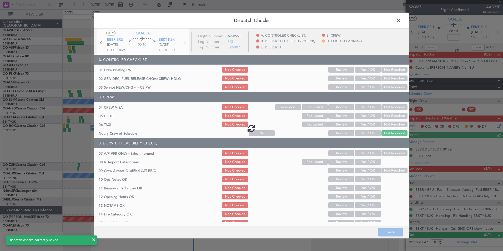
click at [362, 73] on div at bounding box center [251, 128] width 315 height 199
click at [362, 72] on div at bounding box center [251, 128] width 315 height 199
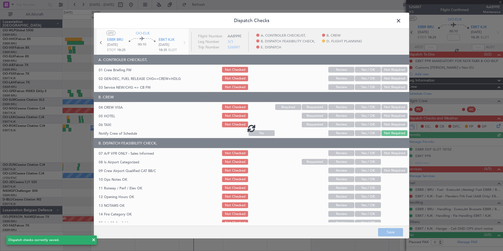
click at [362, 72] on div at bounding box center [251, 128] width 315 height 199
click at [361, 67] on div at bounding box center [251, 128] width 315 height 199
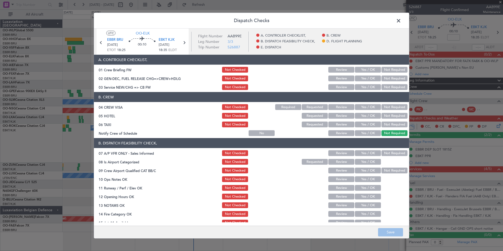
click at [360, 70] on button "Yes / OK" at bounding box center [368, 70] width 26 height 6
click at [391, 108] on button "Not Required" at bounding box center [394, 107] width 26 height 6
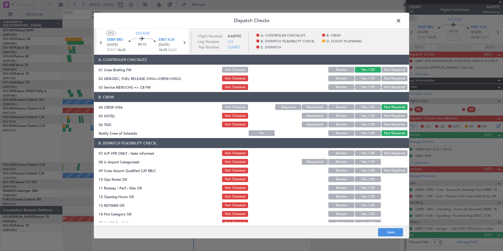
click at [387, 114] on button "Not Required" at bounding box center [394, 116] width 26 height 6
click at [361, 134] on button "Yes / OK" at bounding box center [368, 133] width 26 height 6
click at [384, 152] on button "Not Required" at bounding box center [394, 153] width 26 height 6
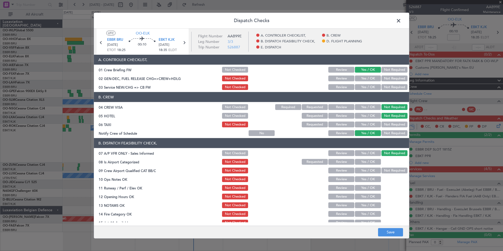
click at [367, 161] on button "Yes / OK" at bounding box center [368, 162] width 26 height 6
click at [364, 171] on button "Yes / OK" at bounding box center [368, 170] width 26 height 6
click at [362, 176] on button "Yes / OK" at bounding box center [368, 179] width 26 height 6
click at [361, 186] on button "Yes / OK" at bounding box center [368, 188] width 26 height 6
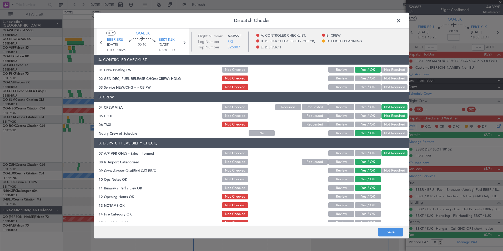
click at [360, 196] on button "Yes / OK" at bounding box center [368, 197] width 26 height 6
click at [334, 207] on button "Review" at bounding box center [341, 205] width 26 height 6
click at [363, 212] on div "Yes / OK" at bounding box center [367, 213] width 27 height 7
click at [362, 215] on button "Yes / OK" at bounding box center [368, 214] width 26 height 6
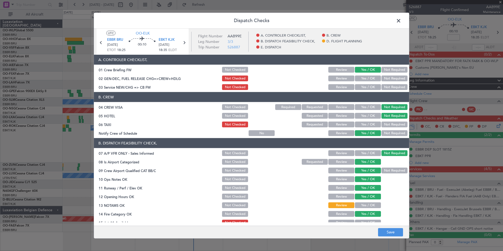
click at [361, 220] on button "Yes / OK" at bounding box center [368, 223] width 26 height 6
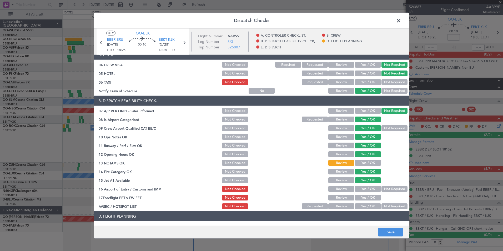
scroll to position [97, 0]
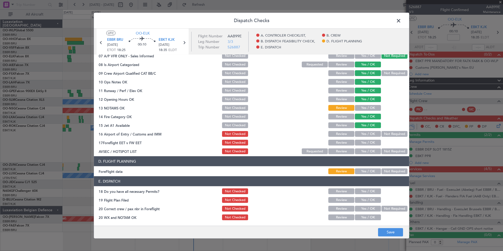
click at [389, 136] on button "Not Required" at bounding box center [394, 134] width 26 height 6
click at [342, 144] on button "Review" at bounding box center [341, 143] width 26 height 6
click at [399, 154] on button "Not Required" at bounding box center [394, 151] width 26 height 6
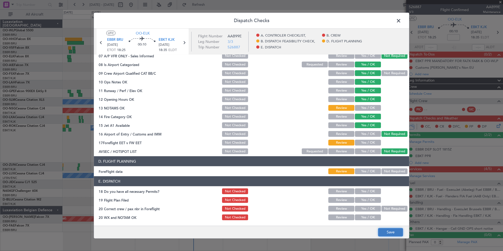
click at [388, 233] on button "Save" at bounding box center [390, 232] width 25 height 8
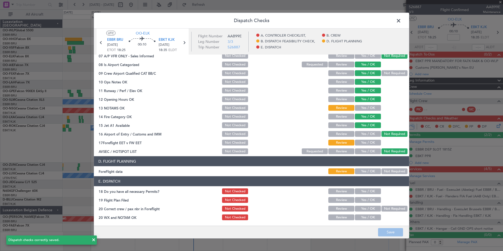
click at [401, 23] on span at bounding box center [401, 22] width 0 height 11
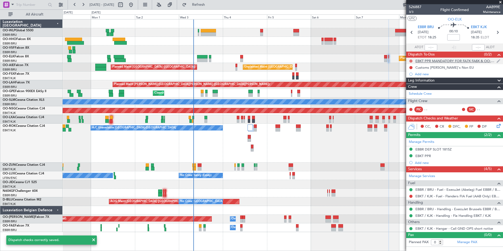
click at [411, 60] on button at bounding box center [410, 60] width 3 height 3
click at [409, 85] on span "Completed" at bounding box center [412, 84] width 17 height 5
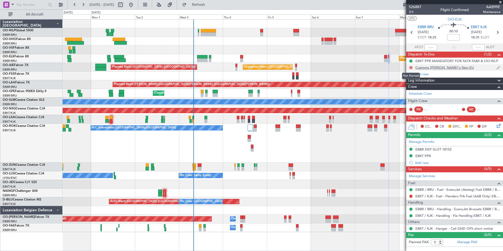
click at [410, 68] on button at bounding box center [410, 67] width 3 height 3
click at [409, 13] on span "3/3" at bounding box center [415, 12] width 13 height 4
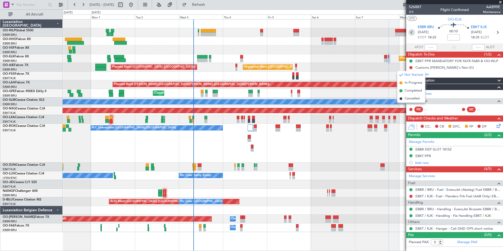
click at [412, 33] on icon at bounding box center [411, 32] width 7 height 7
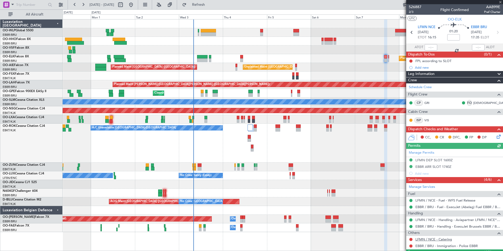
click at [426, 239] on link "LFMN / NCE - Catering" at bounding box center [433, 239] width 37 height 4
click at [410, 238] on button at bounding box center [410, 239] width 3 height 3
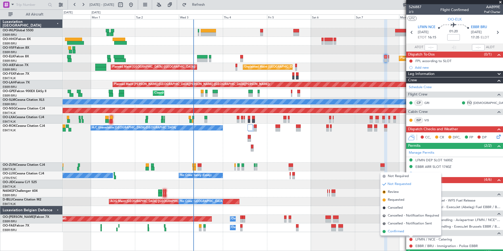
click at [398, 230] on span "Confirmed" at bounding box center [396, 231] width 16 height 5
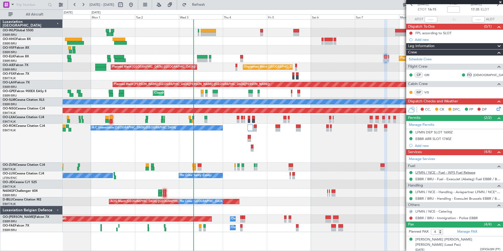
scroll to position [60, 0]
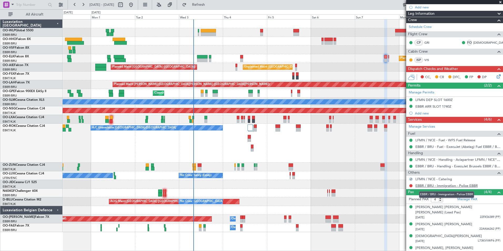
click at [458, 185] on link "EBBR / BRU - Immigration - Police EBBR" at bounding box center [446, 185] width 62 height 4
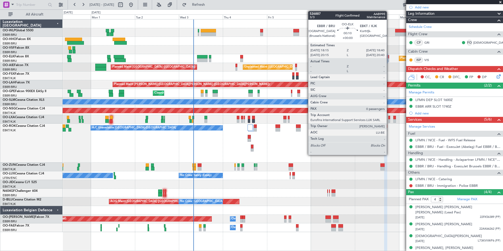
click at [389, 60] on div at bounding box center [388, 60] width 1 height 4
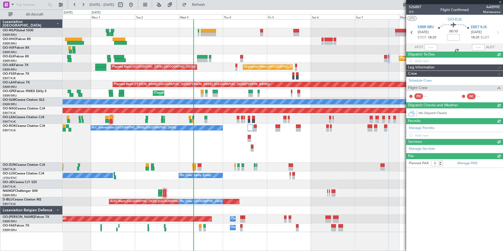
scroll to position [0, 0]
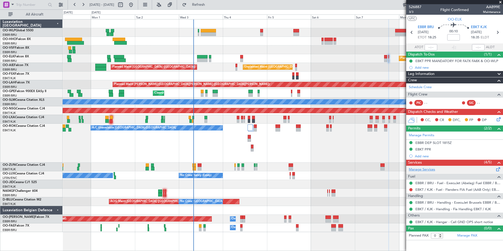
click at [423, 168] on link "Manage Services" at bounding box center [422, 169] width 26 height 5
click at [210, 3] on span "Refresh" at bounding box center [198, 5] width 22 height 4
click at [411, 189] on button at bounding box center [410, 189] width 3 height 3
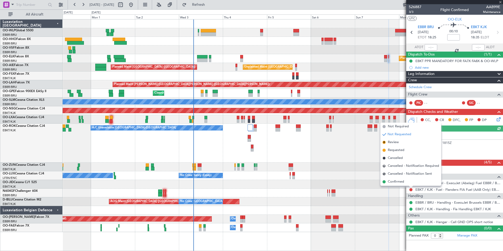
click at [394, 127] on span "Not Required" at bounding box center [398, 126] width 21 height 5
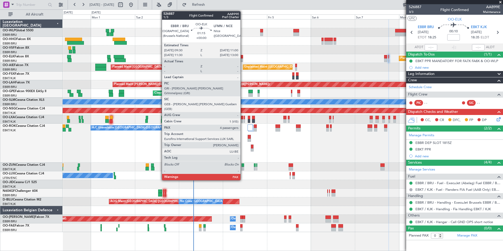
click at [243, 59] on div at bounding box center [241, 60] width 3 height 4
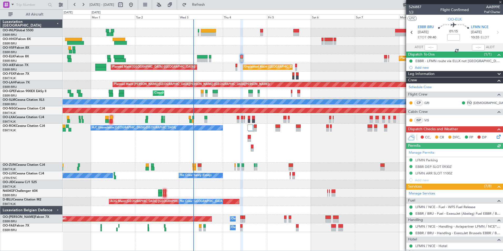
click at [411, 13] on span "1/3" at bounding box center [415, 12] width 13 height 4
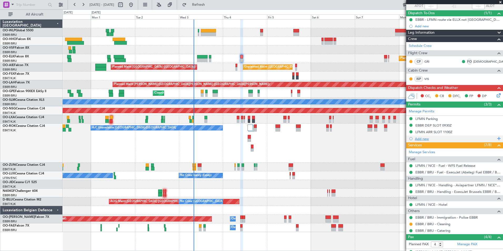
scroll to position [86, 0]
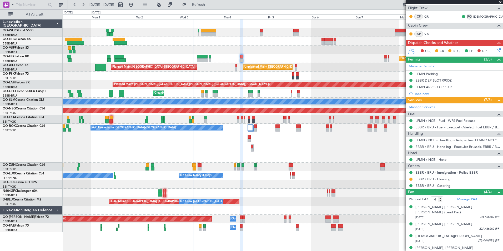
click at [495, 50] on icon at bounding box center [497, 49] width 4 height 4
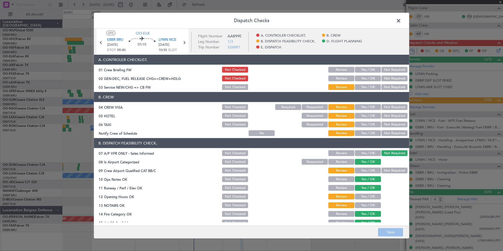
click at [370, 66] on div "Yes / OK" at bounding box center [367, 69] width 27 height 7
click at [368, 68] on button "Yes / OK" at bounding box center [368, 70] width 26 height 6
click at [366, 76] on button "Yes / OK" at bounding box center [368, 78] width 26 height 6
click at [366, 85] on button "Yes / OK" at bounding box center [368, 87] width 26 height 6
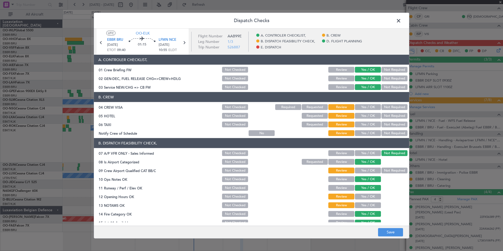
click at [394, 107] on button "Not Required" at bounding box center [394, 107] width 26 height 6
click at [367, 116] on button "Yes / OK" at bounding box center [368, 116] width 26 height 6
click at [381, 123] on button "Not Required" at bounding box center [394, 124] width 26 height 6
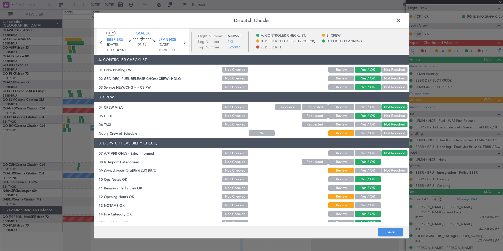
click at [372, 135] on button "Yes / OK" at bounding box center [368, 133] width 26 height 6
click at [372, 172] on button "Yes / OK" at bounding box center [368, 170] width 26 height 6
click at [365, 192] on section "B. DISPATCH FEASIBILITY CHECK, 07 A/P VFR ONLY - Sales Informed Not Checked Rev…" at bounding box center [251, 195] width 315 height 114
click at [367, 199] on div "Yes / OK" at bounding box center [367, 196] width 27 height 7
click at [365, 204] on button "Yes / OK" at bounding box center [368, 205] width 26 height 6
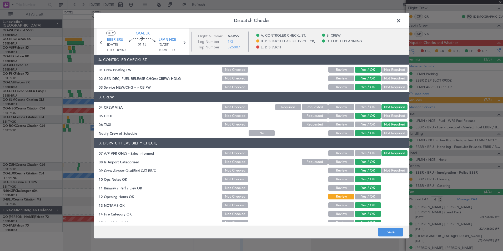
click at [366, 196] on button "Yes / OK" at bounding box center [368, 197] width 26 height 6
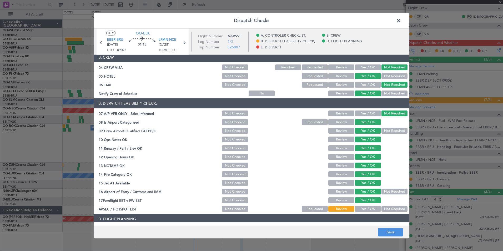
scroll to position [97, 0]
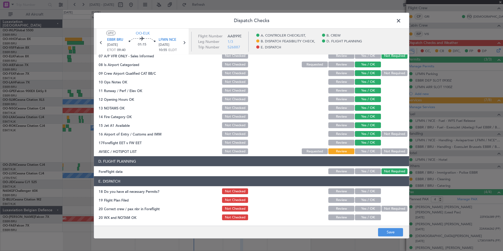
click at [389, 148] on div "Not Required" at bounding box center [393, 151] width 27 height 7
click at [387, 153] on button "Not Required" at bounding box center [394, 151] width 26 height 6
click at [368, 191] on button "Yes / OK" at bounding box center [368, 191] width 26 height 6
click at [365, 199] on button "Yes / OK" at bounding box center [368, 200] width 26 height 6
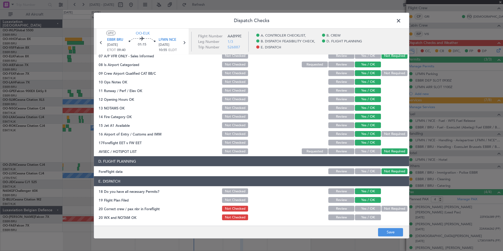
click at [364, 206] on button "Yes / OK" at bounding box center [368, 209] width 26 height 6
click at [365, 211] on div "Yes / OK" at bounding box center [367, 208] width 27 height 7
click at [365, 213] on section "E. DISPATCH 18 Do you have all necessary Permits? Not Checked Review Yes / OK 1…" at bounding box center [251, 198] width 315 height 45
click at [365, 216] on button "Yes / OK" at bounding box center [368, 217] width 26 height 6
click at [391, 230] on button "Save" at bounding box center [390, 232] width 25 height 8
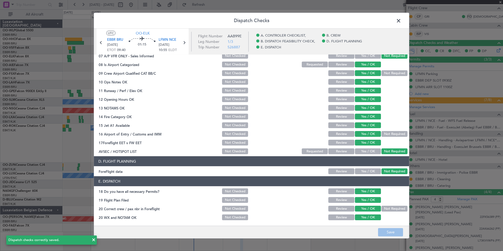
click at [401, 22] on span at bounding box center [401, 22] width 0 height 11
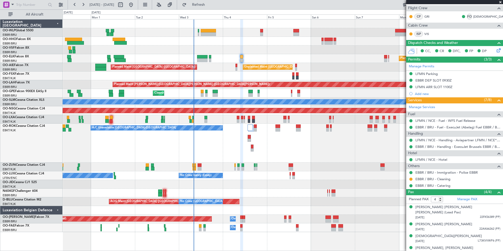
scroll to position [0, 0]
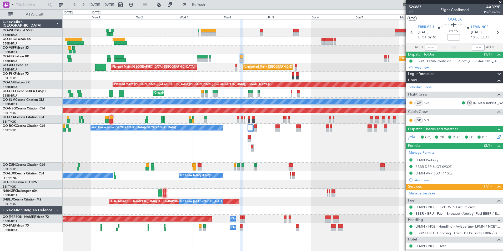
click at [245, 46] on div at bounding box center [283, 49] width 440 height 9
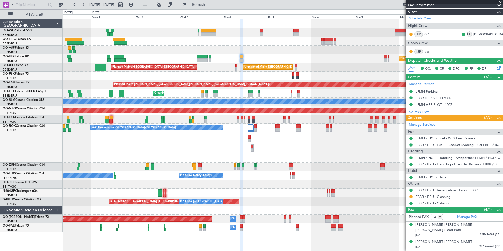
scroll to position [86, 0]
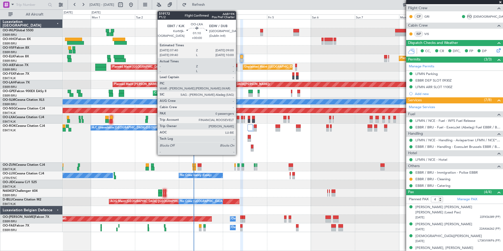
click at [238, 118] on div at bounding box center [238, 118] width 3 height 4
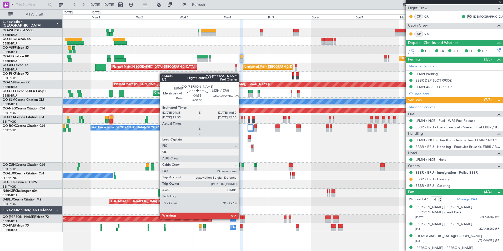
type input "0"
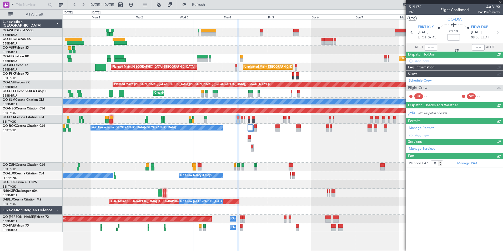
scroll to position [0, 0]
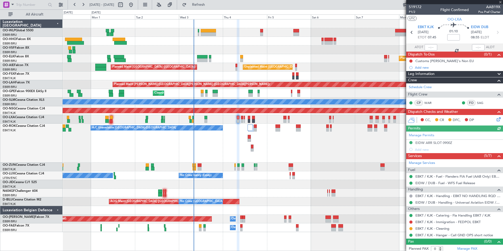
click at [295, 217] on div "Planned Maint Brussels (Brussels National) Owner Melsbroek Air Base" at bounding box center [283, 219] width 440 height 9
click at [267, 58] on div "Planned Maint Kortrijk-[GEOGRAPHIC_DATA]" at bounding box center [283, 58] width 440 height 9
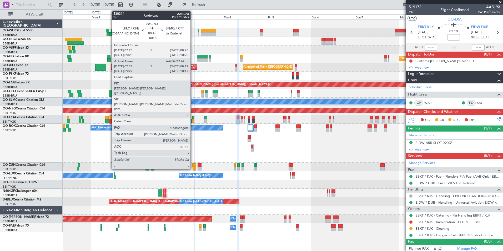
click at [193, 118] on div at bounding box center [193, 118] width 2 height 4
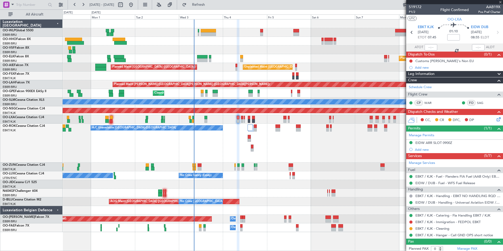
type input "07:27"
type input "4"
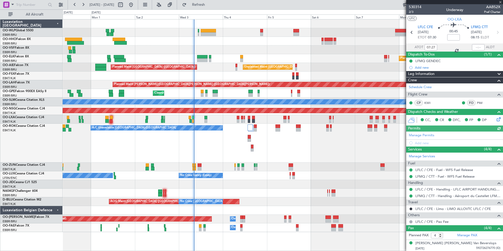
click at [475, 44] on section "ATOT 07:27 ALDT" at bounding box center [454, 47] width 97 height 8
click at [474, 47] on div at bounding box center [478, 47] width 13 height 6
click at [473, 47] on input "text" at bounding box center [478, 47] width 13 height 6
click at [383, 67] on div "Unplanned Maint Brussels (Brussels National) Planned Maint London (Farnborough)" at bounding box center [283, 67] width 440 height 9
type input "08:09"
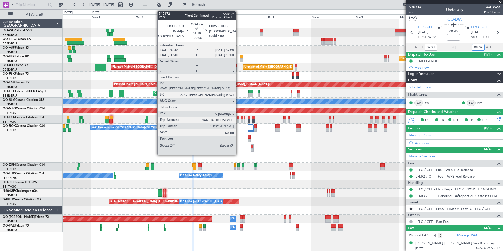
click at [238, 120] on div at bounding box center [238, 121] width 3 height 4
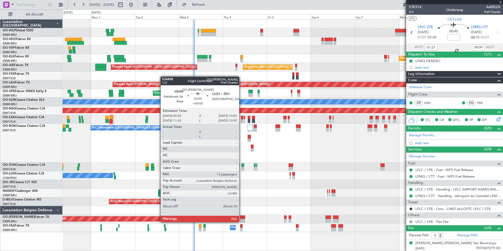
type input "0"
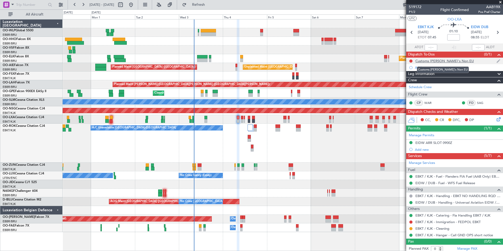
click at [431, 60] on div "Customs [PERSON_NAME]'s Non EU" at bounding box center [444, 61] width 58 height 4
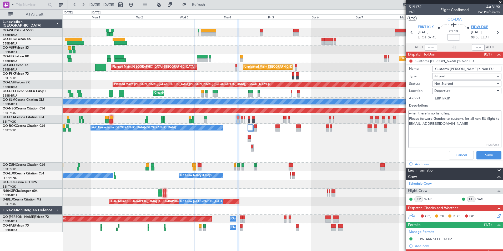
click at [478, 28] on span "EIDW DUB" at bounding box center [479, 27] width 17 height 5
click at [494, 30] on icon at bounding box center [497, 32] width 7 height 7
type input "-00:10"
type input "3"
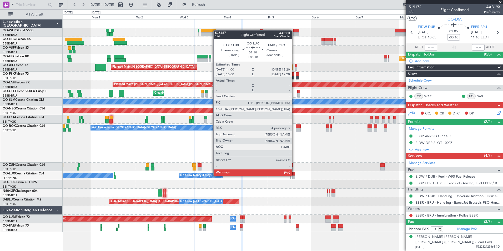
click at [294, 175] on div at bounding box center [293, 174] width 3 height 4
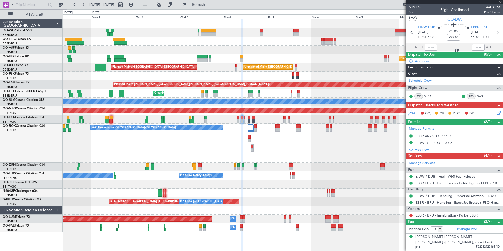
type input "+00:10"
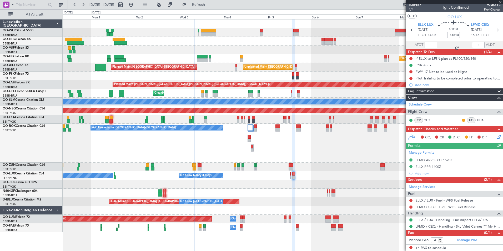
scroll to position [3, 0]
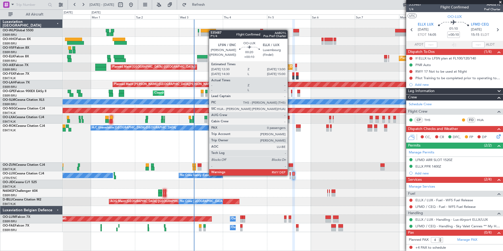
click at [290, 175] on div at bounding box center [289, 174] width 1 height 4
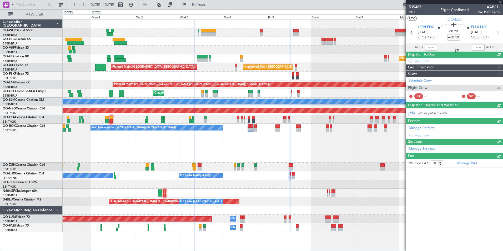
scroll to position [0, 0]
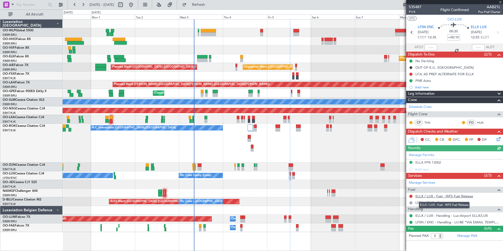
click at [433, 195] on link "ELLX / LUX - Fuel - WFS Fuel Release" at bounding box center [444, 196] width 58 height 4
click at [497, 32] on icon at bounding box center [497, 32] width 7 height 7
type input "4"
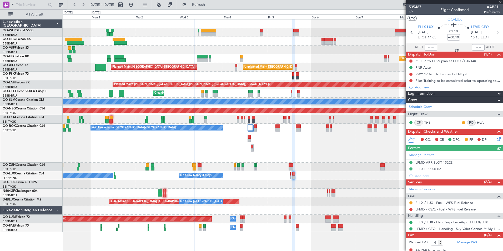
click at [433, 208] on link "LFMD / CEQ - Fuel - WFS Fuel Release" at bounding box center [445, 209] width 60 height 4
click at [495, 35] on icon at bounding box center [497, 32] width 7 height 7
type input "-00:10"
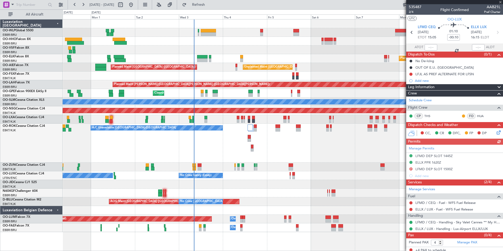
click at [423, 212] on div "Handling LFMD / CEQ - Handling - Sky Valet Cannes ** My Handling**LFMD / CEQ EL…" at bounding box center [454, 221] width 97 height 19
click at [425, 211] on link "ELLX / LUX - Fuel - WFS Fuel Release" at bounding box center [444, 209] width 58 height 4
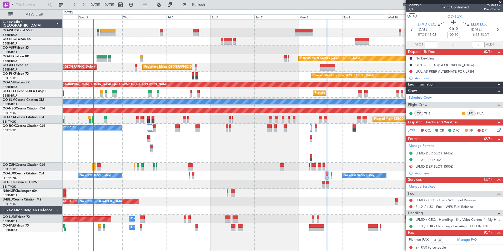
click at [222, 174] on div "No Crew [PERSON_NAME] ([PERSON_NAME]) No Crew [PERSON_NAME] ([PERSON_NAME]) No …" at bounding box center [283, 175] width 440 height 9
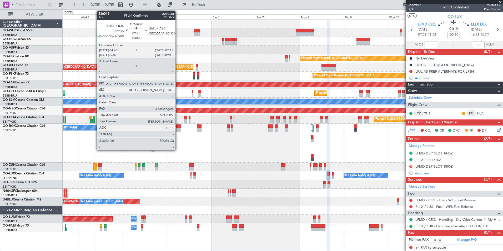
click at [178, 126] on div at bounding box center [178, 126] width 5 height 4
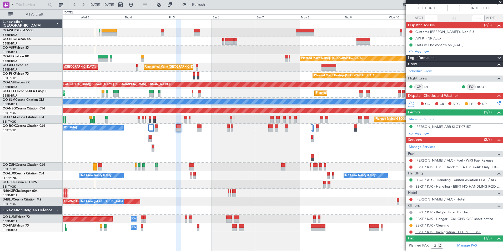
scroll to position [64, 0]
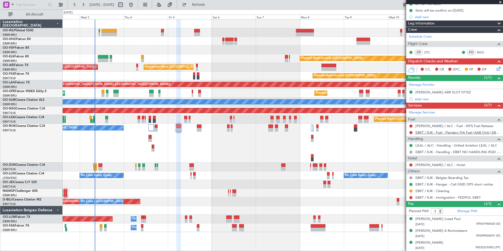
click at [451, 132] on link "EBKT / KJK - Fuel - Flanders FIA Fuel (AAB Only) EBKT / KJK" at bounding box center [457, 132] width 85 height 4
click at [208, 7] on button "Refresh" at bounding box center [196, 5] width 32 height 8
click at [449, 126] on link "[PERSON_NAME] / ALC - Fuel - WFS Fuel Release" at bounding box center [454, 126] width 78 height 4
click at [211, 0] on fb-refresh-button "Refresh" at bounding box center [195, 4] width 37 height 9
click at [210, 4] on span "Refresh" at bounding box center [198, 5] width 22 height 4
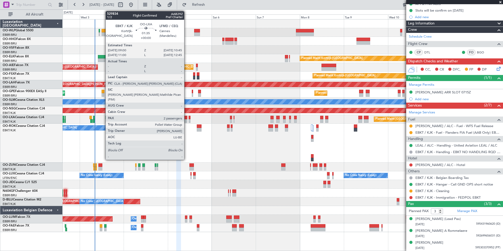
click at [186, 119] on div at bounding box center [185, 121] width 3 height 4
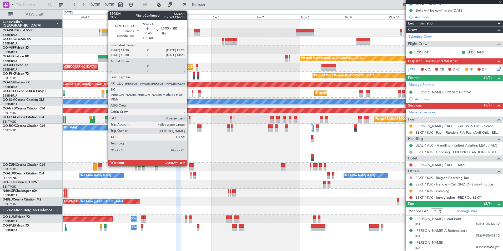
scroll to position [0, 0]
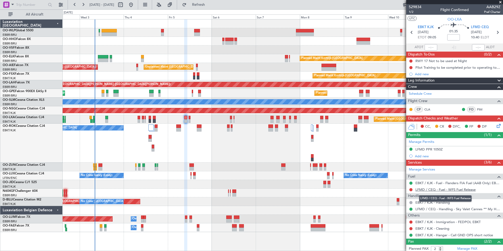
click at [454, 190] on link "LFMD / CEQ - Fuel - WFS Fuel Release" at bounding box center [445, 189] width 60 height 4
click at [210, 6] on span "Refresh" at bounding box center [198, 5] width 22 height 4
click at [206, 8] on button "Refresh" at bounding box center [196, 5] width 32 height 8
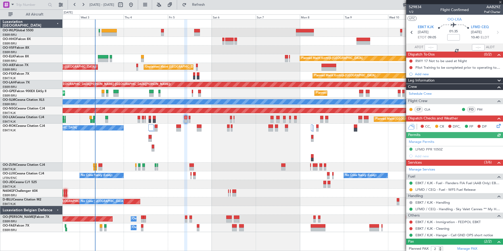
click at [494, 31] on icon at bounding box center [497, 32] width 7 height 7
click at [497, 34] on icon at bounding box center [497, 32] width 7 height 7
type input "0"
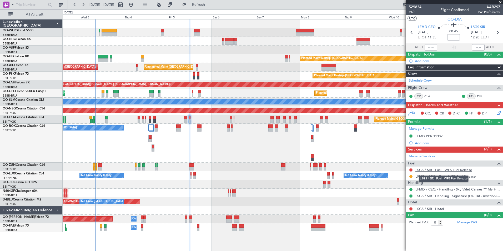
click at [434, 170] on link "LSGS / SIR - Fuel - WFS Fuel Release" at bounding box center [443, 169] width 57 height 4
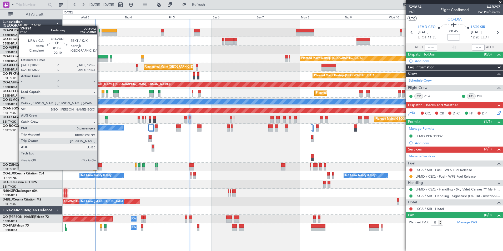
click at [100, 164] on div at bounding box center [100, 165] width 4 height 4
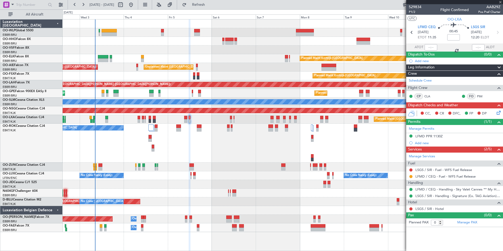
type input "-00:10"
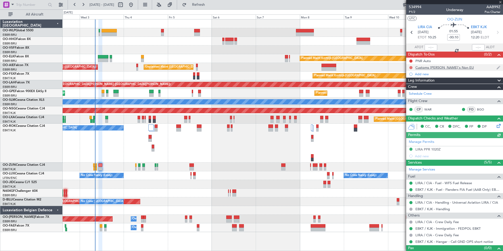
click at [410, 67] on button at bounding box center [410, 67] width 3 height 3
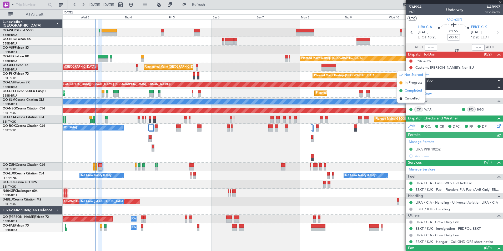
click at [408, 90] on span "Completed" at bounding box center [412, 90] width 17 height 5
click at [410, 61] on button at bounding box center [410, 60] width 3 height 3
click at [408, 83] on span "Completed" at bounding box center [412, 84] width 17 height 5
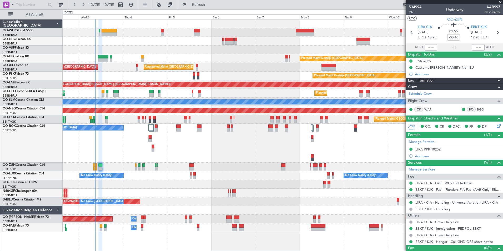
click at [223, 145] on div "A/C Unavailable [GEOGRAPHIC_DATA]-[GEOGRAPHIC_DATA]" at bounding box center [283, 143] width 440 height 39
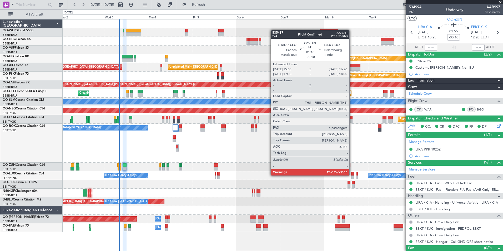
click at [352, 175] on div at bounding box center [352, 174] width 3 height 4
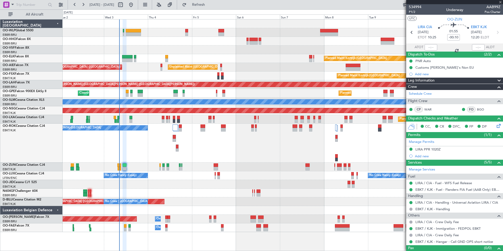
type input "4"
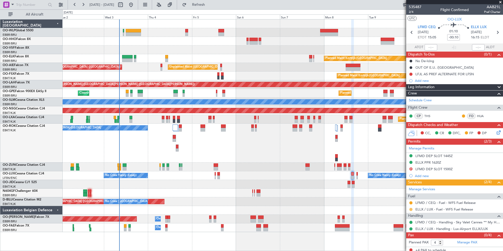
click at [409, 209] on button at bounding box center [410, 209] width 3 height 3
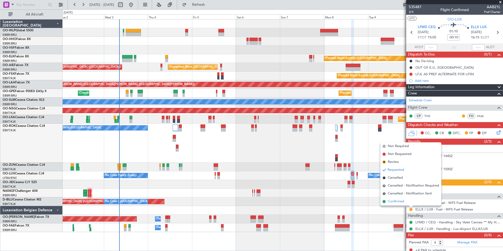
click at [389, 202] on span "Confirmed" at bounding box center [396, 201] width 16 height 5
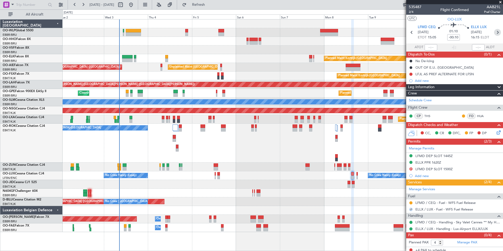
click at [496, 33] on icon at bounding box center [497, 32] width 7 height 7
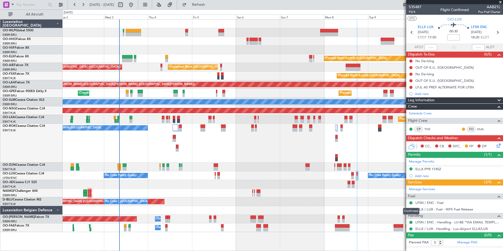
click at [411, 210] on div "Confirmed" at bounding box center [411, 211] width 16 height 7
click at [411, 209] on button at bounding box center [410, 209] width 3 height 3
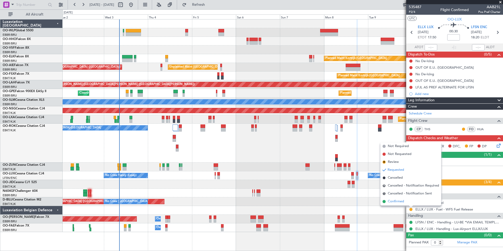
click at [399, 201] on span "Confirmed" at bounding box center [396, 201] width 16 height 5
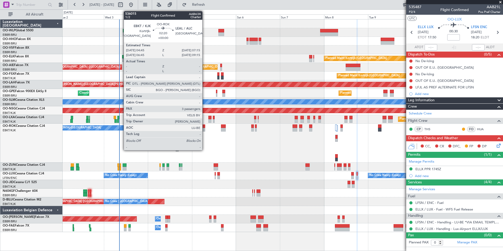
click at [205, 128] on div at bounding box center [202, 126] width 5 height 4
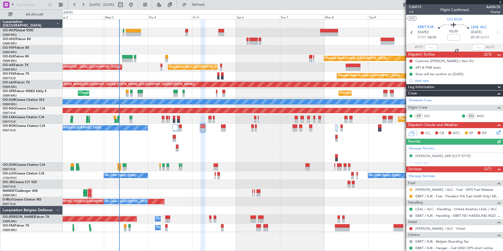
click at [411, 190] on button at bounding box center [410, 189] width 3 height 3
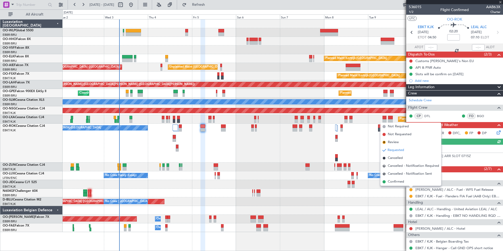
drag, startPoint x: 395, startPoint y: 181, endPoint x: 399, endPoint y: 181, distance: 3.7
click at [397, 181] on span "Confirmed" at bounding box center [396, 181] width 16 height 5
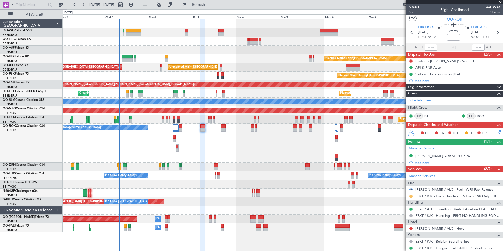
click at [410, 196] on button at bounding box center [410, 196] width 3 height 3
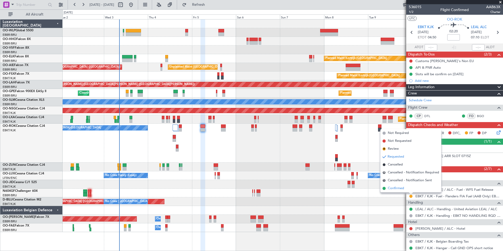
click at [389, 186] on span "Confirmed" at bounding box center [396, 188] width 16 height 5
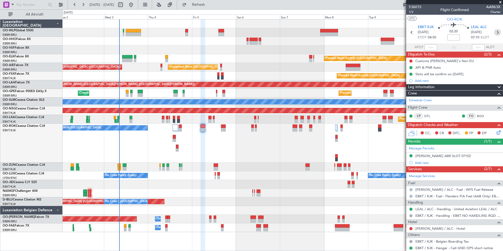
click at [495, 34] on icon at bounding box center [497, 32] width 7 height 7
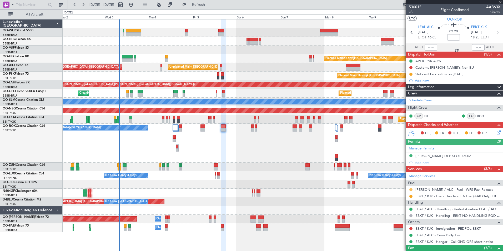
click at [412, 189] on button at bounding box center [410, 189] width 3 height 3
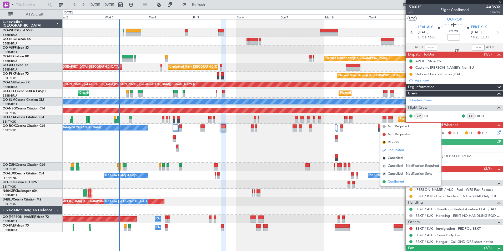
click at [403, 181] on span "Confirmed" at bounding box center [396, 181] width 16 height 5
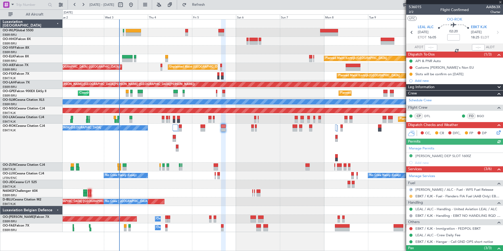
click at [410, 196] on button at bounding box center [410, 196] width 3 height 3
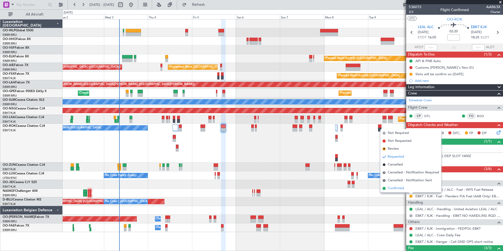
click at [401, 187] on span "Confirmed" at bounding box center [396, 188] width 16 height 5
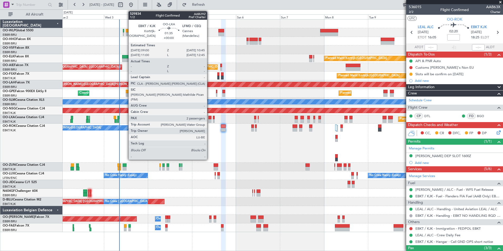
click at [209, 120] on div at bounding box center [209, 121] width 3 height 4
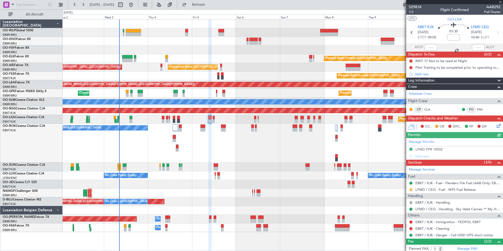
click at [410, 190] on button at bounding box center [410, 189] width 3 height 3
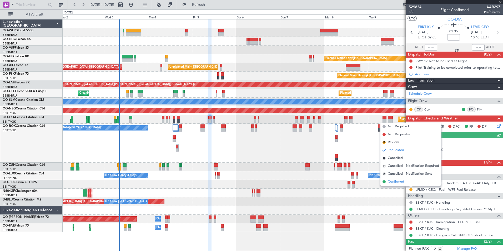
click at [400, 183] on span "Confirmed" at bounding box center [396, 181] width 16 height 5
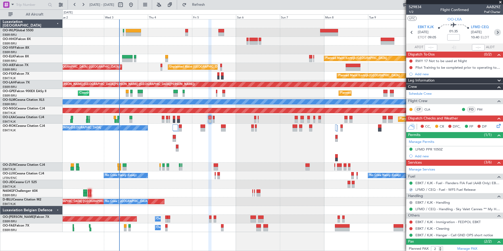
click at [497, 34] on icon at bounding box center [497, 32] width 7 height 7
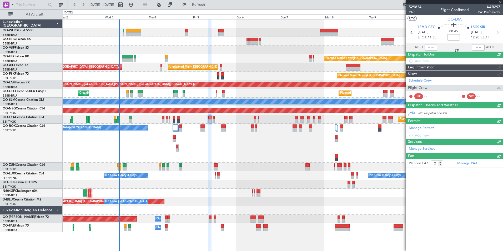
type input "0"
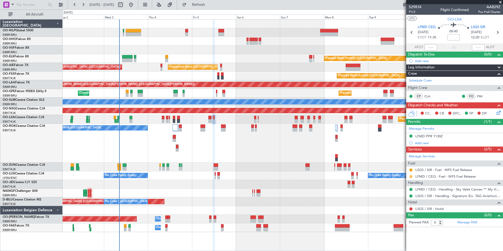
click at [411, 176] on button at bounding box center [410, 176] width 3 height 3
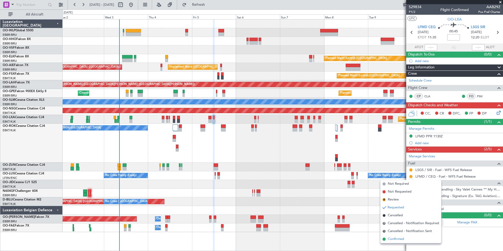
click at [395, 240] on span "Confirmed" at bounding box center [396, 238] width 16 height 5
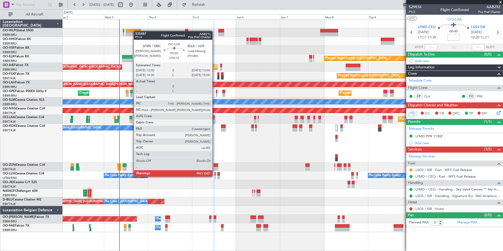
click at [215, 176] on div at bounding box center [215, 177] width 1 height 4
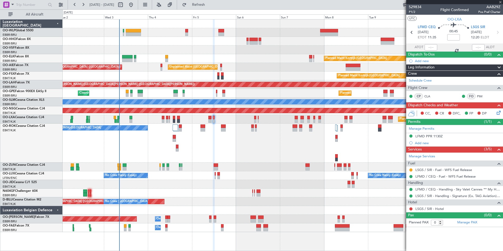
type input "+00:10"
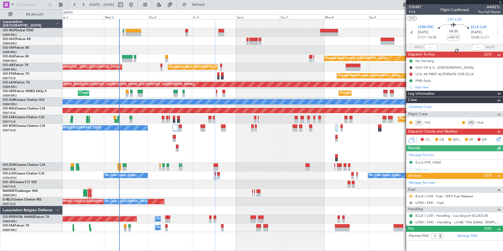
click at [410, 196] on button at bounding box center [410, 196] width 3 height 3
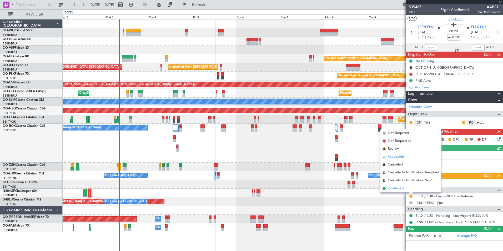
click at [395, 187] on span "Confirmed" at bounding box center [396, 188] width 16 height 5
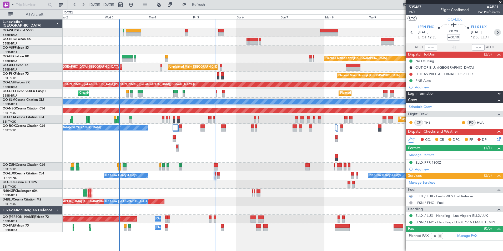
click at [495, 32] on icon at bounding box center [497, 32] width 7 height 7
type input "4"
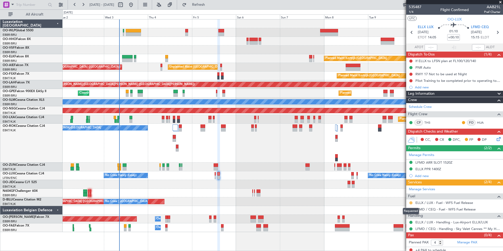
click at [410, 203] on button at bounding box center [410, 202] width 3 height 3
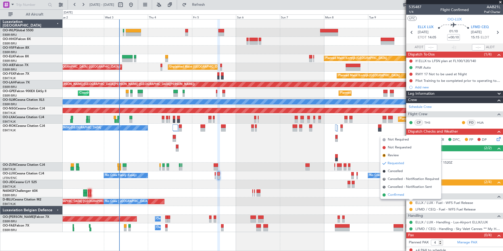
click at [395, 194] on span "Confirmed" at bounding box center [396, 194] width 16 height 5
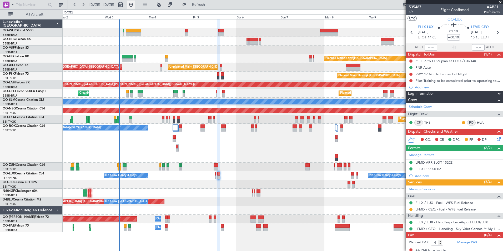
click at [135, 2] on button at bounding box center [131, 5] width 8 height 8
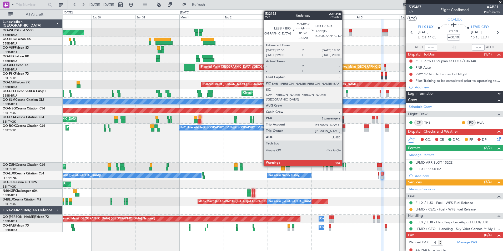
click at [344, 129] on div at bounding box center [343, 130] width 3 height 4
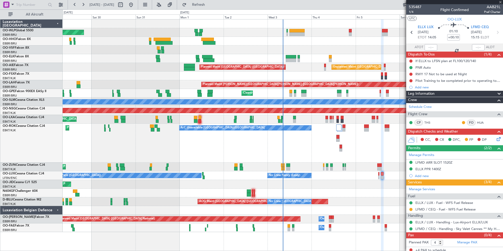
type input "-00:20"
type input "8"
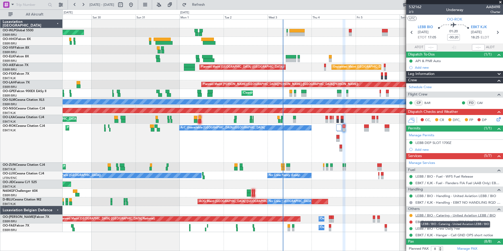
click at [434, 216] on link "LEBB / BIO - Catering - United Aviation LEBB / BIO" at bounding box center [455, 215] width 80 height 4
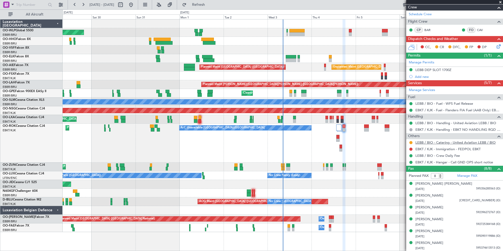
scroll to position [97, 0]
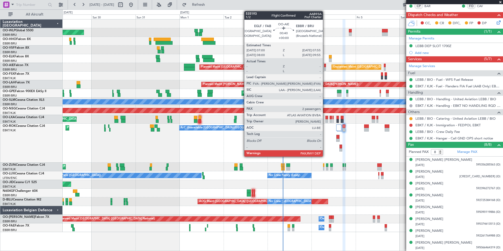
click at [325, 70] on div at bounding box center [325, 69] width 2 height 4
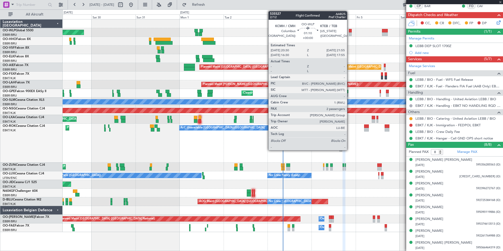
type input "2"
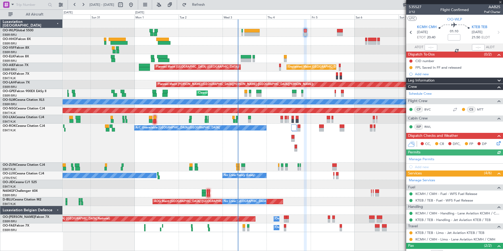
click at [318, 51] on div at bounding box center [283, 49] width 440 height 9
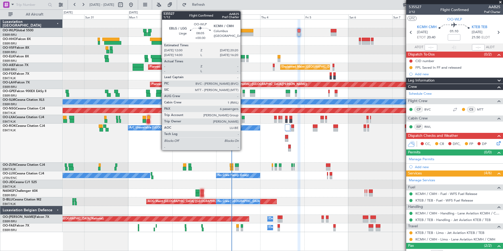
click at [243, 35] on div at bounding box center [246, 34] width 16 height 4
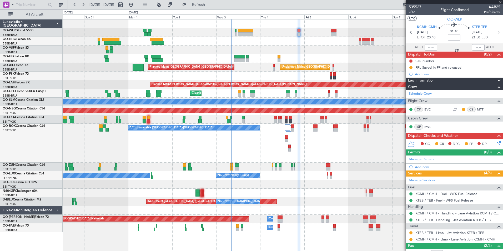
type input "+00:30"
type input "6"
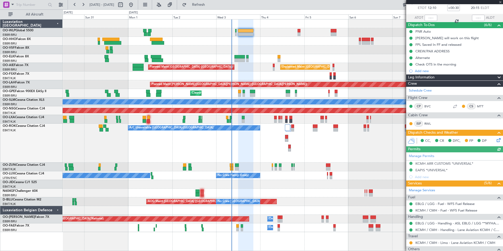
scroll to position [79, 0]
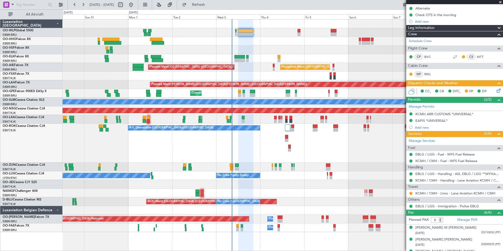
click at [209, 50] on div "Planned Maint Berlin (Brandenburg) Planned Maint Kortrijk-Wevelgem Unplanned Ma…" at bounding box center [283, 125] width 440 height 212
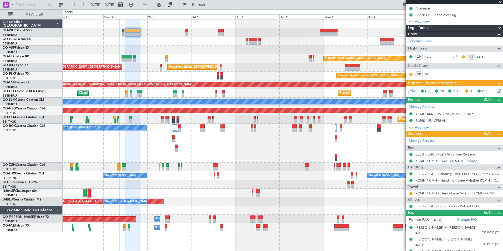
click at [234, 52] on div at bounding box center [283, 49] width 440 height 9
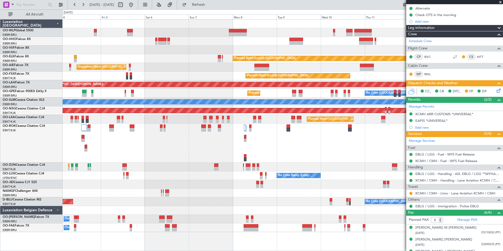
click at [267, 48] on div at bounding box center [283, 49] width 440 height 9
click at [244, 155] on div "Planned Maint Paris (Le Bourget) A/C Unavailable Kortrijk-Wevelgem" at bounding box center [283, 143] width 440 height 39
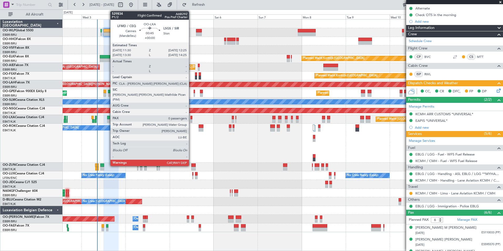
click at [191, 118] on div at bounding box center [191, 118] width 2 height 4
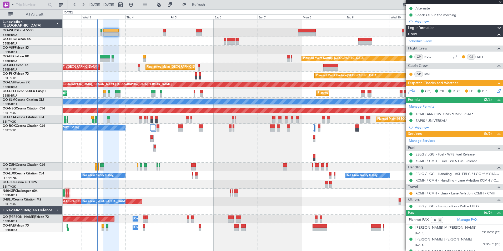
scroll to position [0, 0]
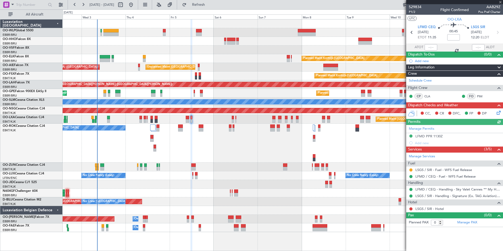
click at [412, 170] on div at bounding box center [411, 170] width 4 height 4
click at [412, 170] on button at bounding box center [410, 169] width 3 height 3
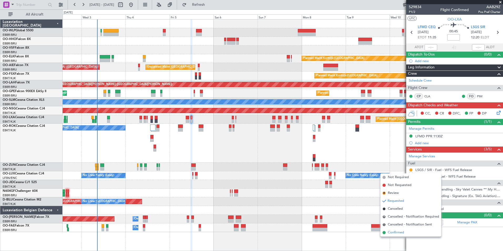
click at [398, 233] on span "Confirmed" at bounding box center [396, 232] width 16 height 5
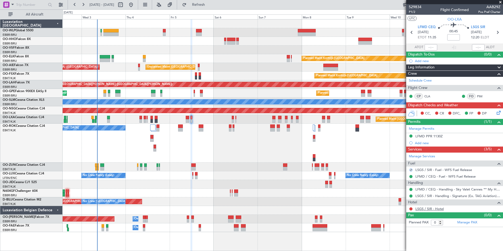
click at [434, 208] on link "LSGS / SIR - Hotel" at bounding box center [429, 208] width 28 height 4
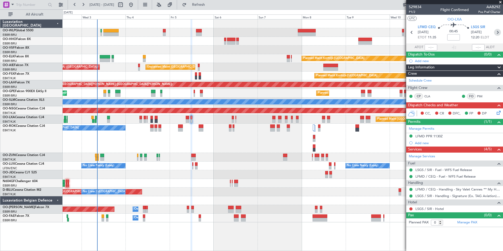
click at [497, 34] on icon at bounding box center [497, 32] width 7 height 7
type input "2"
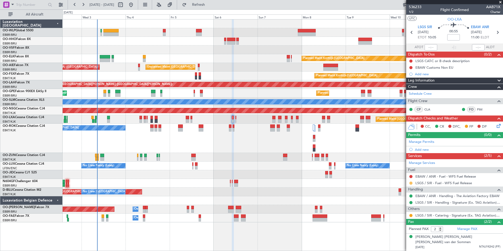
click at [410, 183] on button at bounding box center [410, 182] width 3 height 3
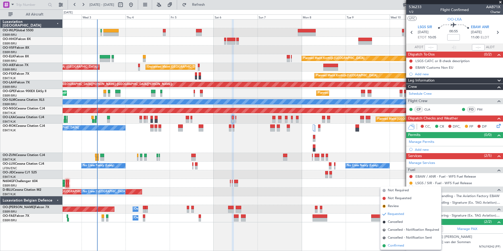
click at [400, 248] on li "Confirmed" at bounding box center [410, 246] width 61 height 8
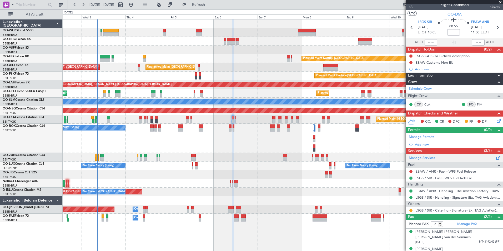
scroll to position [6, 0]
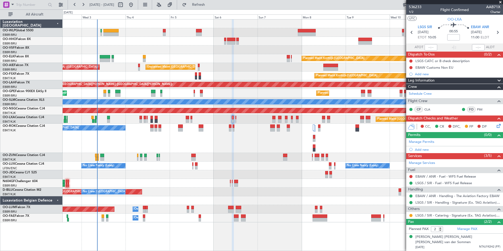
scroll to position [6, 0]
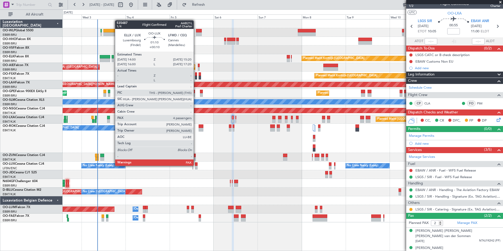
click at [196, 165] on div at bounding box center [196, 164] width 3 height 4
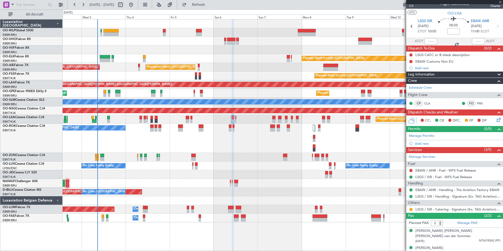
type input "+00:10"
type input "4"
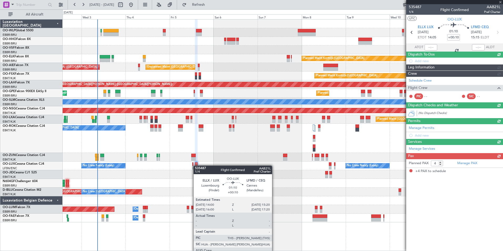
scroll to position [0, 0]
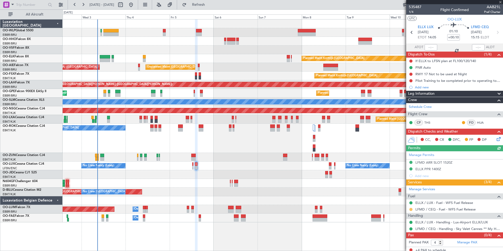
click at [411, 209] on button at bounding box center [410, 209] width 3 height 3
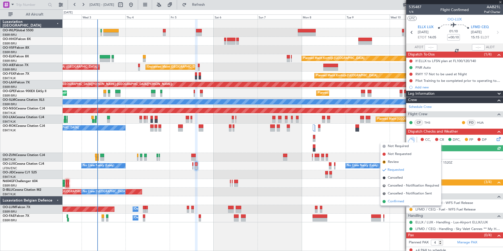
click at [396, 200] on span "Confirmed" at bounding box center [396, 201] width 16 height 5
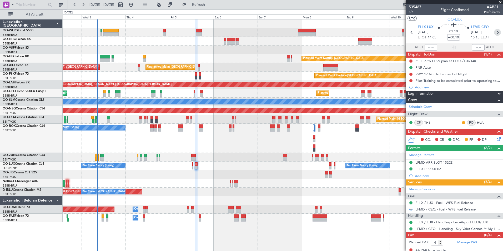
click at [494, 33] on icon at bounding box center [497, 32] width 7 height 7
type input "-00:10"
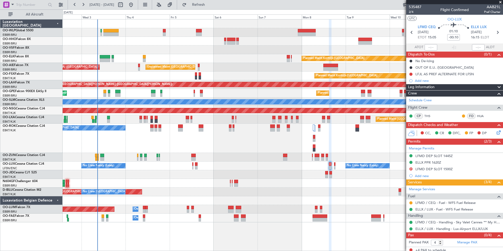
click at [409, 201] on div at bounding box center [411, 203] width 4 height 4
click at [410, 202] on button at bounding box center [410, 202] width 3 height 3
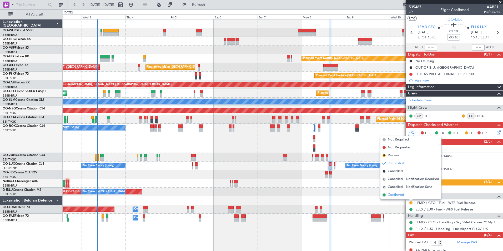
click at [399, 193] on span "Confirmed" at bounding box center [396, 194] width 16 height 5
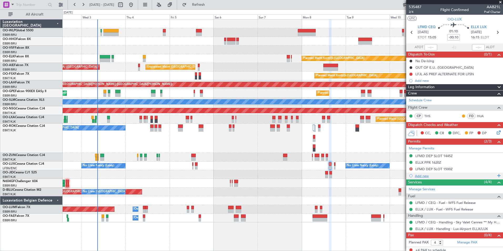
scroll to position [3, 0]
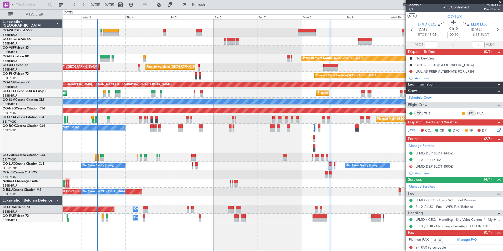
click at [203, 62] on div "Planned Maint Kortrijk-[GEOGRAPHIC_DATA]" at bounding box center [283, 58] width 440 height 9
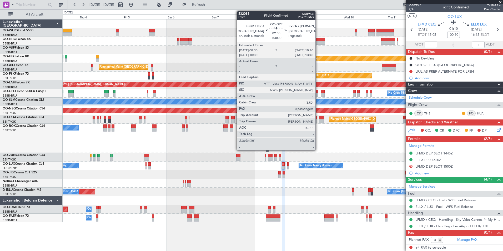
click at [318, 92] on div at bounding box center [316, 92] width 4 height 4
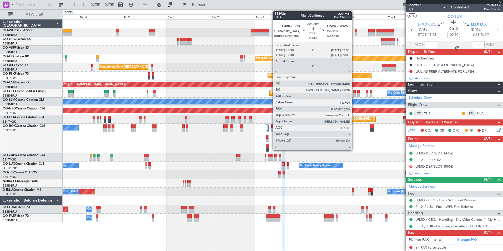
type input "0"
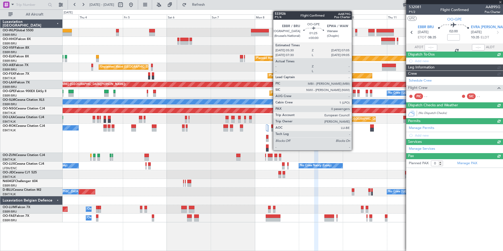
scroll to position [0, 0]
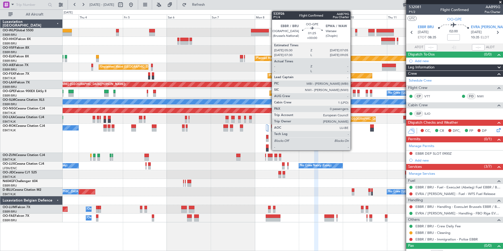
click at [353, 94] on div at bounding box center [354, 95] width 3 height 4
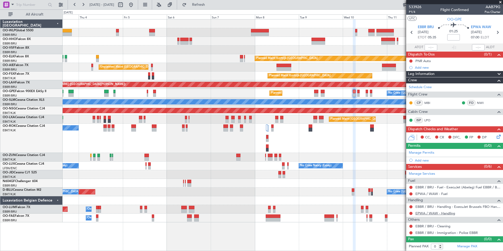
click at [431, 212] on link "EPWA / WAW - Handling" at bounding box center [435, 213] width 40 height 4
click at [211, 1] on button "Refresh" at bounding box center [196, 5] width 32 height 8
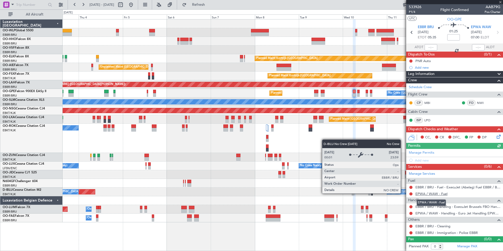
click at [434, 194] on link "EPWA / WAW - Fuel" at bounding box center [431, 193] width 32 height 4
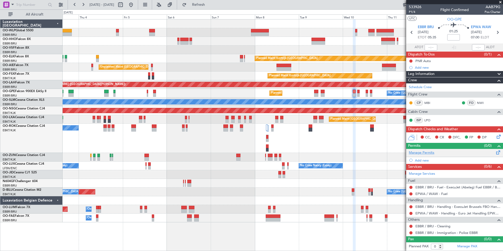
click at [420, 151] on link "Manage Permits" at bounding box center [422, 152] width 26 height 5
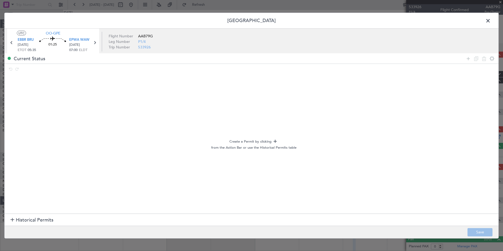
click at [10, 220] on section "Historical Permits" at bounding box center [251, 220] width 494 height 13
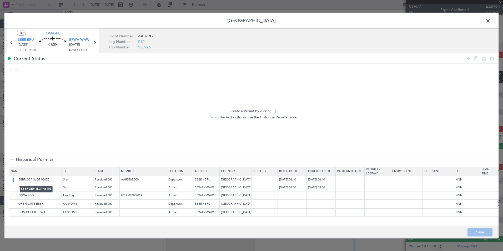
click at [14, 180] on img at bounding box center [14, 179] width 6 height 6
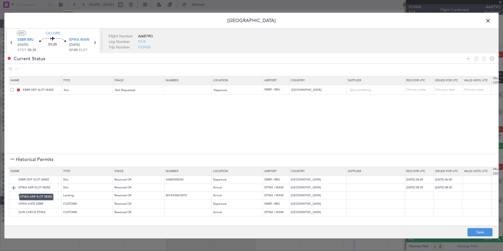
click at [15, 187] on img at bounding box center [14, 187] width 6 height 6
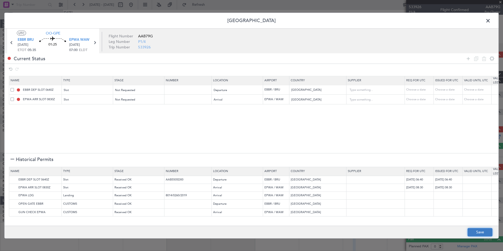
click at [479, 230] on button "Save" at bounding box center [479, 232] width 25 height 8
type input "EBBR DEP SLOT"
type input "NNN"
type input "EPWA ARR SLOT"
type input "NNN"
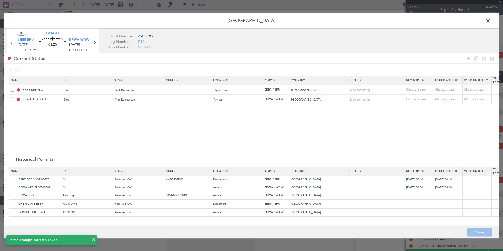
click at [490, 20] on span at bounding box center [490, 22] width 0 height 11
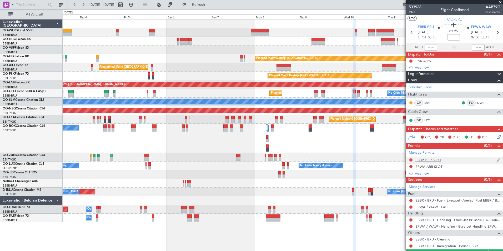
click at [434, 160] on div "EBBR DEP SLOT" at bounding box center [428, 160] width 26 height 4
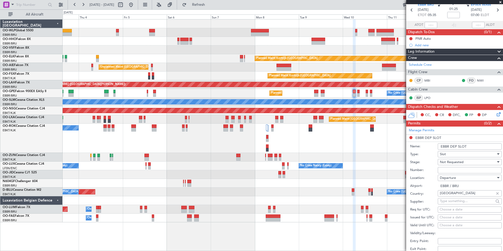
scroll to position [53, 0]
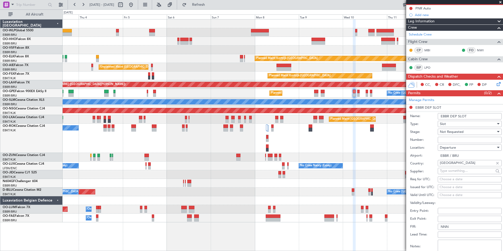
click at [456, 178] on div "Choose a date" at bounding box center [469, 179] width 60 height 5
select select "9"
select select "2025"
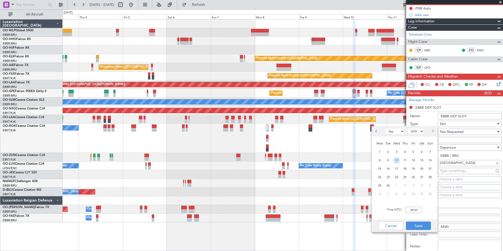
click at [398, 160] on span "10" at bounding box center [396, 160] width 7 height 7
click at [414, 212] on input "00:00" at bounding box center [413, 210] width 17 height 6
type input "05:30"
click at [417, 222] on button "Save" at bounding box center [418, 225] width 25 height 8
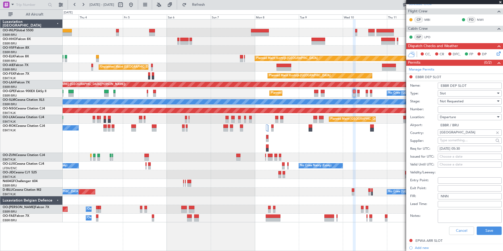
scroll to position [105, 0]
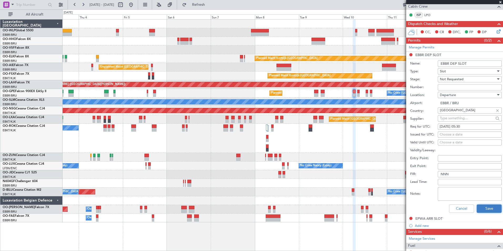
click at [484, 209] on button "Save" at bounding box center [488, 208] width 25 height 8
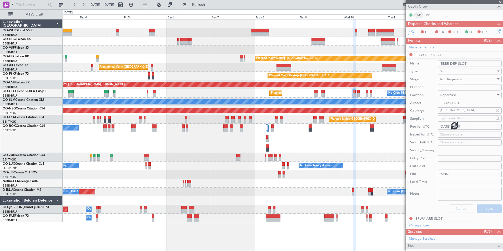
scroll to position [13, 0]
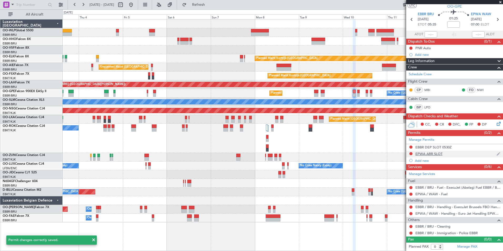
click at [430, 154] on div "EPWA ARR SLOT" at bounding box center [428, 153] width 27 height 4
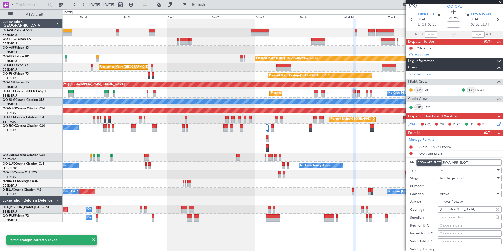
scroll to position [105, 0]
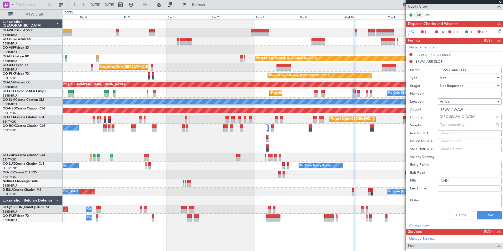
click at [456, 133] on div "Choose a date" at bounding box center [469, 133] width 60 height 5
select select "9"
select select "2025"
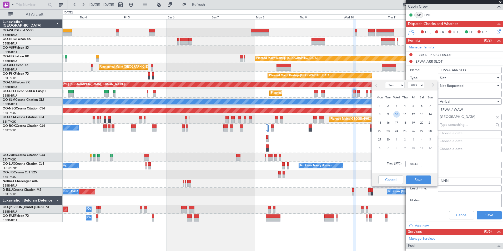
click at [396, 114] on span "10" at bounding box center [396, 114] width 7 height 7
click at [412, 162] on input "00:00" at bounding box center [413, 164] width 17 height 6
type input "07:05"
click at [423, 178] on button "Save" at bounding box center [418, 179] width 25 height 8
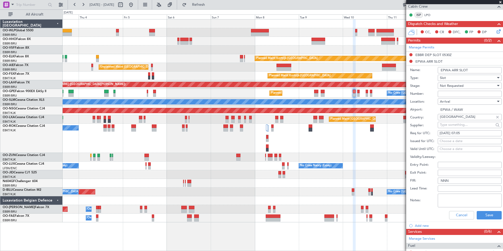
scroll to position [131, 0]
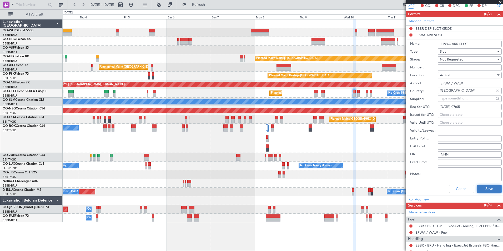
click at [478, 187] on button "Save" at bounding box center [488, 189] width 25 height 8
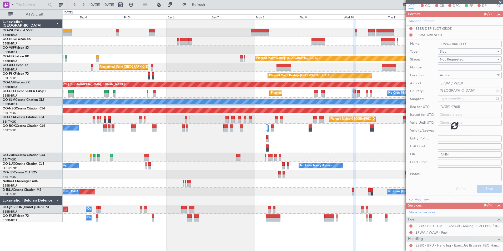
scroll to position [13, 0]
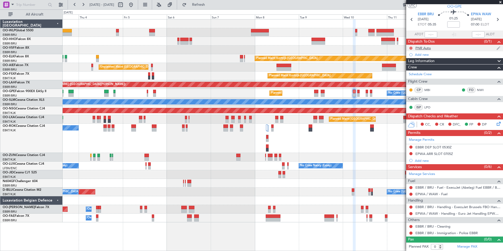
click at [412, 48] on button at bounding box center [410, 48] width 3 height 3
click at [409, 70] on span "Completed" at bounding box center [412, 71] width 17 height 5
click at [495, 125] on icon at bounding box center [497, 123] width 4 height 4
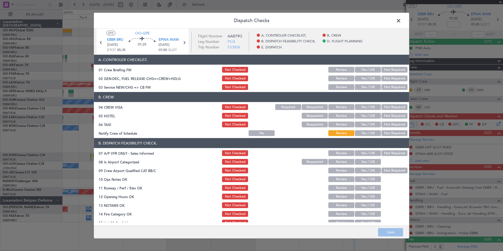
click at [367, 87] on button "Yes / OK" at bounding box center [368, 87] width 26 height 6
click at [386, 107] on button "Not Required" at bounding box center [394, 107] width 26 height 6
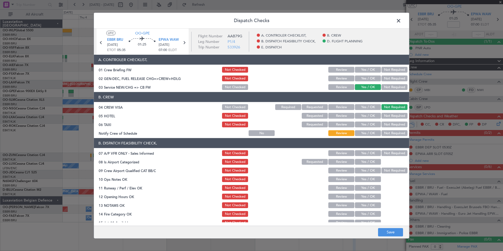
click at [384, 114] on button "Not Required" at bounding box center [394, 116] width 26 height 6
click at [383, 124] on button "Not Required" at bounding box center [394, 124] width 26 height 6
click at [366, 135] on button "Yes / OK" at bounding box center [368, 133] width 26 height 6
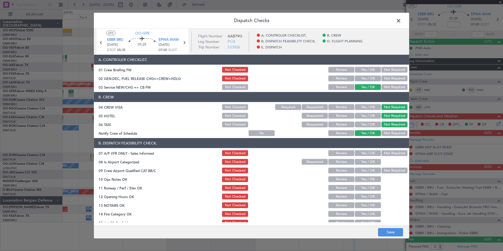
click at [385, 151] on button "Not Required" at bounding box center [394, 153] width 26 height 6
click at [370, 159] on button "Yes / OK" at bounding box center [368, 162] width 26 height 6
click at [366, 171] on button "Yes / OK" at bounding box center [368, 170] width 26 height 6
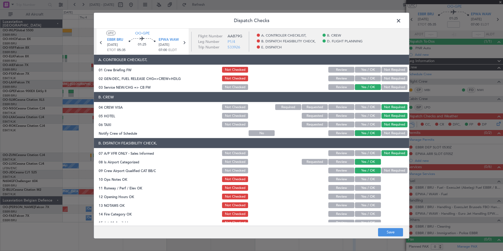
click at [365, 180] on button "Yes / OK" at bounding box center [368, 179] width 26 height 6
click at [366, 191] on div "Yes / OK" at bounding box center [367, 187] width 27 height 7
click at [366, 190] on button "Yes / OK" at bounding box center [368, 188] width 26 height 6
click at [364, 195] on button "Yes / OK" at bounding box center [368, 197] width 26 height 6
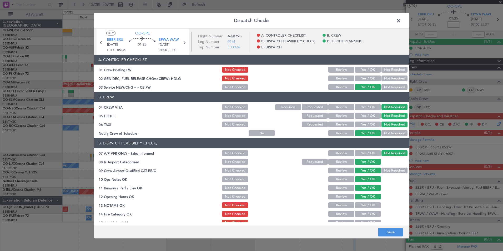
click at [343, 206] on button "Review" at bounding box center [341, 205] width 26 height 6
click at [364, 214] on button "Yes / OK" at bounding box center [368, 214] width 26 height 6
click at [364, 222] on button "Yes / OK" at bounding box center [368, 223] width 26 height 6
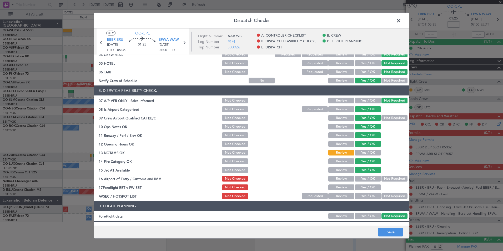
click at [392, 176] on button "Not Required" at bounding box center [394, 179] width 26 height 6
click at [337, 188] on button "Review" at bounding box center [341, 187] width 26 height 6
click at [385, 197] on button "Not Required" at bounding box center [394, 196] width 26 height 6
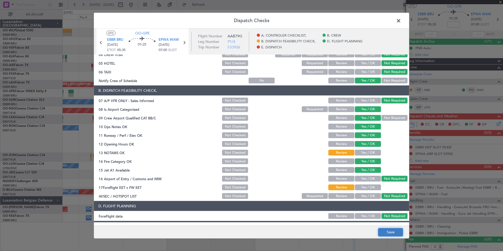
click at [384, 230] on button "Save" at bounding box center [390, 232] width 25 height 8
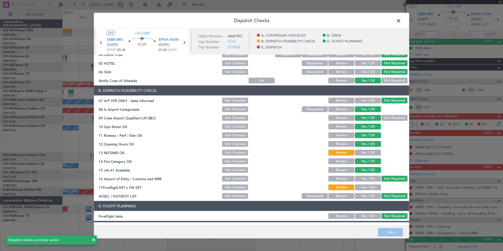
click at [401, 22] on span at bounding box center [401, 22] width 0 height 11
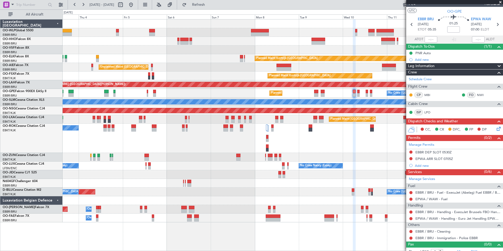
scroll to position [0, 0]
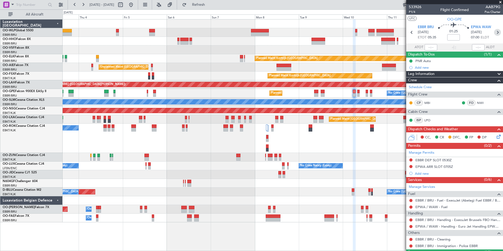
click at [494, 34] on icon at bounding box center [497, 32] width 7 height 7
type input "9"
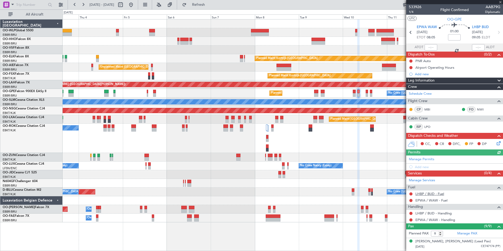
click at [436, 194] on link "LHBP / BUD - Fuel" at bounding box center [429, 193] width 29 height 4
click at [431, 200] on link "EPWA / WAW - Fuel" at bounding box center [431, 200] width 32 height 4
click at [435, 214] on link "LHBP / BUD - Handling" at bounding box center [433, 213] width 36 height 4
click at [476, 25] on span "LHBP BUD" at bounding box center [480, 27] width 17 height 5
click at [428, 169] on div "Add new" at bounding box center [455, 167] width 81 height 4
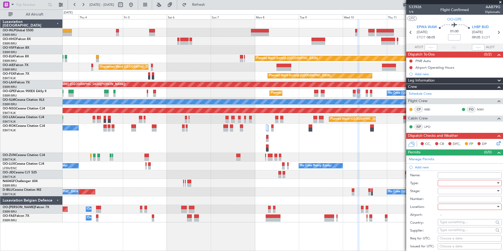
click at [454, 181] on div at bounding box center [468, 183] width 56 height 8
click at [446, 229] on span "Slot" at bounding box center [467, 232] width 55 height 8
click at [453, 190] on div at bounding box center [468, 191] width 56 height 8
click at [454, 210] on span "Not Requested" at bounding box center [467, 209] width 55 height 8
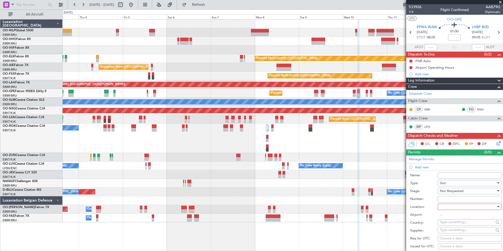
click at [454, 207] on div at bounding box center [468, 207] width 56 height 8
click at [453, 216] on span "Departure" at bounding box center [467, 217] width 55 height 8
type input "EPWA / WAW"
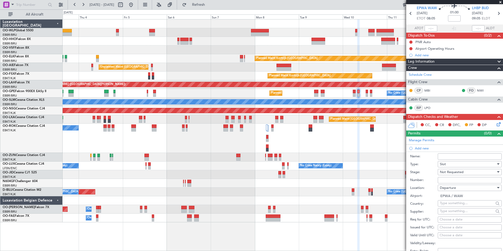
scroll to position [53, 0]
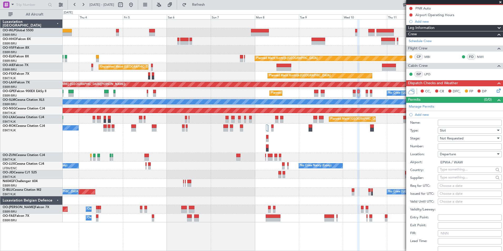
drag, startPoint x: 453, startPoint y: 185, endPoint x: 448, endPoint y: 184, distance: 4.4
click at [452, 185] on div "Choose a date" at bounding box center [469, 185] width 60 height 5
select select "9"
select select "2025"
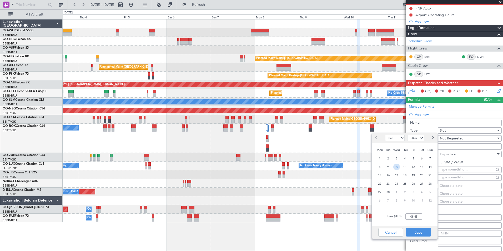
click at [397, 168] on span "10" at bounding box center [396, 167] width 7 height 7
click at [415, 217] on input "00:00" at bounding box center [413, 216] width 17 height 6
type input "08:00"
click at [414, 230] on button "Save" at bounding box center [418, 232] width 25 height 8
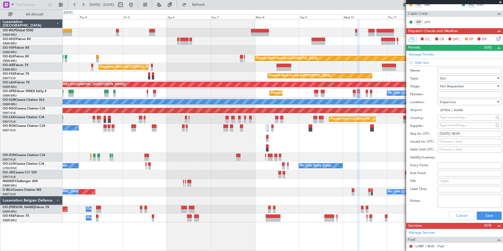
scroll to position [105, 0]
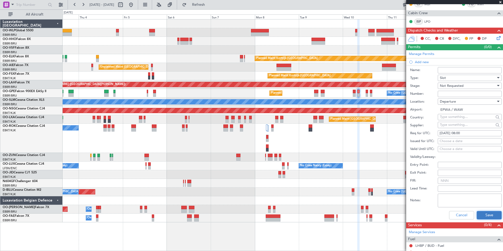
click at [483, 216] on button "Save" at bounding box center [488, 215] width 25 height 8
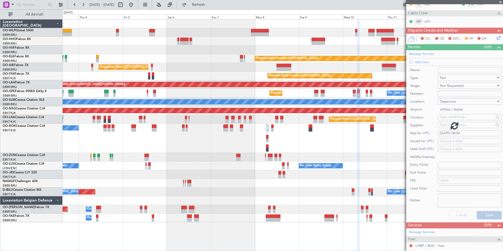
scroll to position [100, 0]
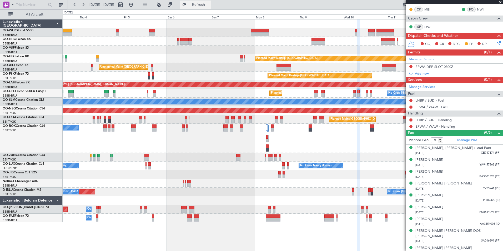
click at [210, 7] on span "Refresh" at bounding box center [198, 5] width 22 height 4
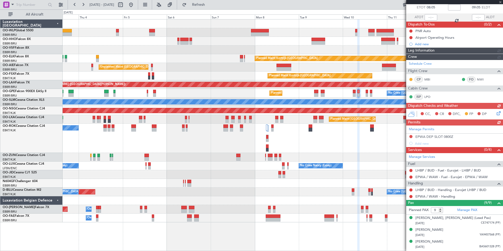
scroll to position [0, 0]
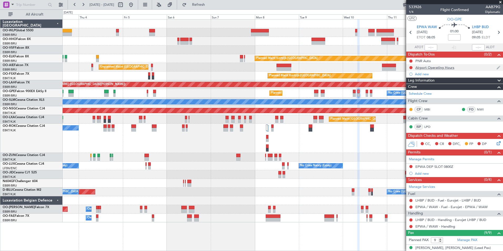
click at [435, 67] on div "Airport Operating Hours" at bounding box center [434, 67] width 39 height 4
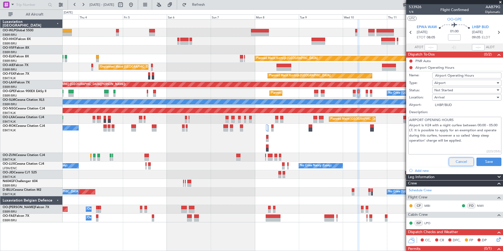
click at [458, 161] on button "Cancel" at bounding box center [461, 162] width 25 height 8
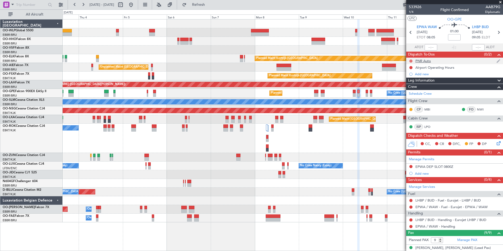
click at [411, 60] on button at bounding box center [410, 60] width 3 height 3
click at [416, 85] on span "Completed" at bounding box center [412, 84] width 17 height 5
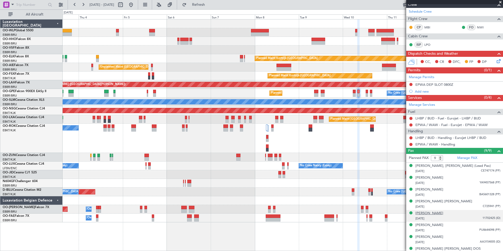
scroll to position [100, 0]
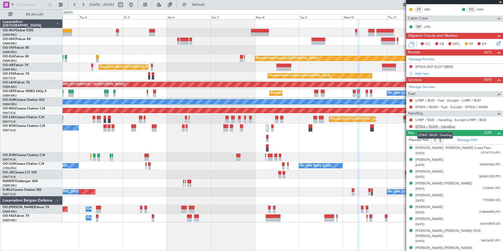
click at [448, 126] on link "EPWA / WAW - Handling" at bounding box center [435, 126] width 40 height 4
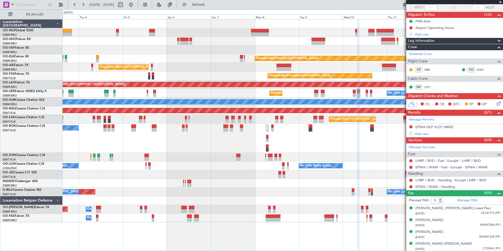
scroll to position [0, 0]
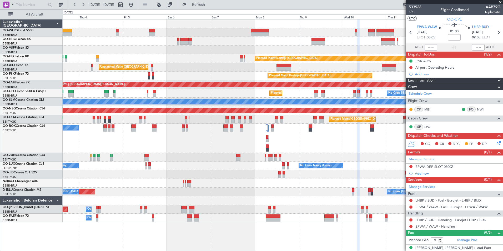
click at [495, 144] on icon at bounding box center [497, 142] width 4 height 4
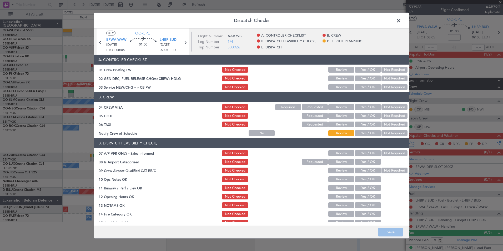
drag, startPoint x: 358, startPoint y: 88, endPoint x: 373, endPoint y: 94, distance: 16.4
click at [359, 88] on button "Yes / OK" at bounding box center [368, 87] width 26 height 6
click at [393, 106] on button "Not Required" at bounding box center [394, 107] width 26 height 6
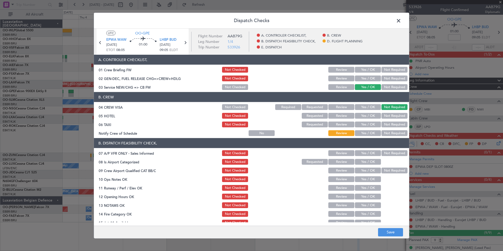
click at [385, 125] on button "Not Required" at bounding box center [394, 124] width 26 height 6
click at [356, 131] on button "Yes / OK" at bounding box center [368, 133] width 26 height 6
click at [382, 151] on section "B. DISPATCH FEASIBILITY CHECK, 07 A/P VFR ONLY - Sales Informed Not Checked Rev…" at bounding box center [251, 195] width 315 height 114
click at [382, 152] on button "Not Required" at bounding box center [394, 153] width 26 height 6
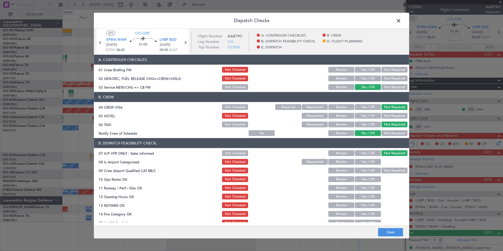
click at [362, 163] on button "Yes / OK" at bounding box center [368, 162] width 26 height 6
click at [360, 169] on button "Yes / OK" at bounding box center [368, 170] width 26 height 6
click at [359, 179] on button "Yes / OK" at bounding box center [368, 179] width 26 height 6
drag, startPoint x: 357, startPoint y: 186, endPoint x: 357, endPoint y: 189, distance: 3.4
click at [357, 187] on button "Yes / OK" at bounding box center [368, 188] width 26 height 6
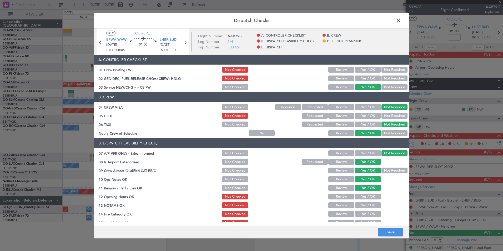
click at [357, 199] on button "Yes / OK" at bounding box center [368, 197] width 26 height 6
click at [336, 206] on button "Review" at bounding box center [341, 205] width 26 height 6
click at [360, 217] on div "Yes / OK" at bounding box center [367, 213] width 27 height 7
click at [360, 215] on button "Yes / OK" at bounding box center [368, 214] width 26 height 6
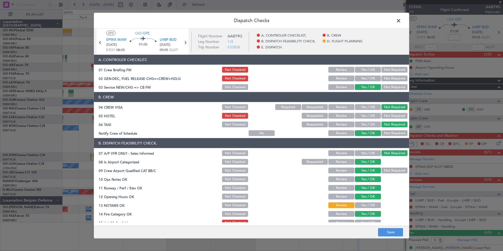
click at [360, 221] on button "Yes / OK" at bounding box center [368, 223] width 26 height 6
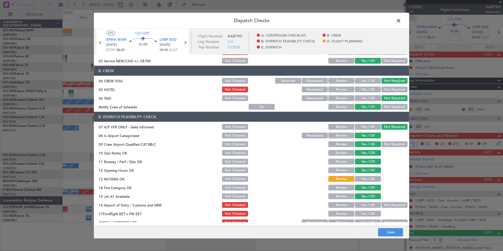
click at [382, 206] on button "Not Required" at bounding box center [394, 205] width 26 height 6
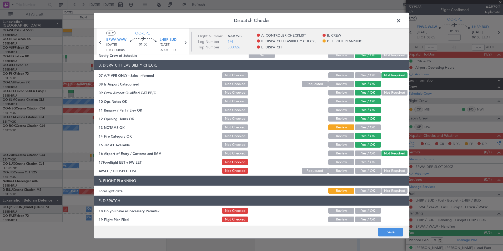
scroll to position [79, 0]
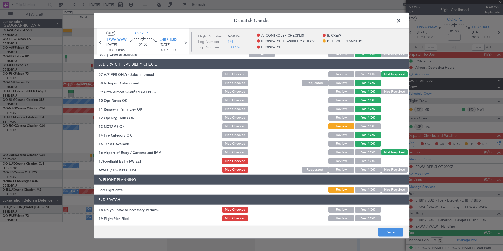
click at [342, 158] on div "Review" at bounding box center [340, 160] width 27 height 7
click at [345, 159] on button "Review" at bounding box center [341, 161] width 26 height 6
click at [390, 166] on div "Not Required" at bounding box center [393, 169] width 27 height 7
click at [390, 169] on button "Not Required" at bounding box center [394, 170] width 26 height 6
click at [389, 185] on section "D. FLIGHT PLANNING ForeFlight data Review Yes / OK Not Required" at bounding box center [251, 184] width 315 height 19
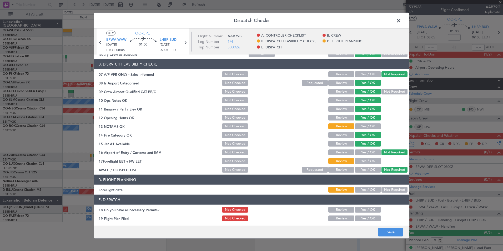
click at [387, 191] on button "Not Required" at bounding box center [394, 190] width 26 height 6
drag, startPoint x: 387, startPoint y: 226, endPoint x: 378, endPoint y: 231, distance: 9.3
click at [386, 226] on footer "Save" at bounding box center [251, 231] width 315 height 13
click at [378, 231] on button "Save" at bounding box center [390, 232] width 25 height 8
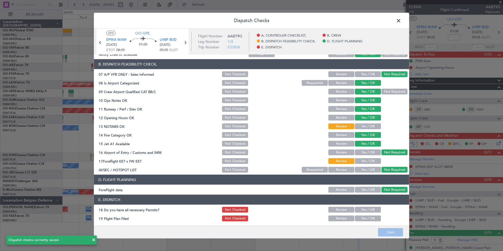
click at [401, 23] on span at bounding box center [401, 22] width 0 height 11
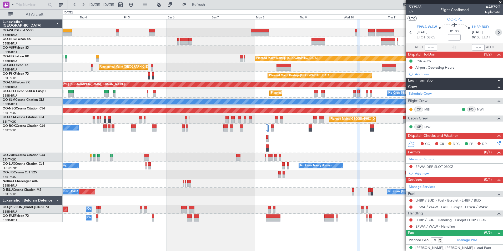
click at [495, 34] on icon at bounding box center [498, 32] width 7 height 7
type input "10"
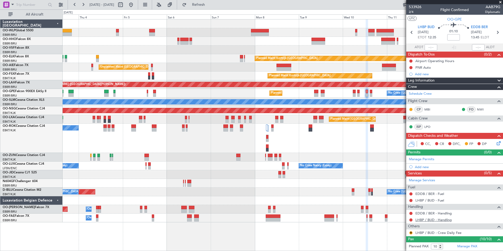
click at [429, 220] on link "LHBP / BUD - Handling" at bounding box center [433, 219] width 36 height 4
click at [211, 2] on button "Refresh" at bounding box center [196, 5] width 32 height 8
click at [429, 215] on link "EDDB / BER - Handling" at bounding box center [433, 213] width 36 height 4
click at [419, 199] on link "LHBP / BUD - Fuel" at bounding box center [429, 200] width 29 height 4
click at [427, 195] on link "EDDB / BER - Fuel" at bounding box center [429, 193] width 29 height 4
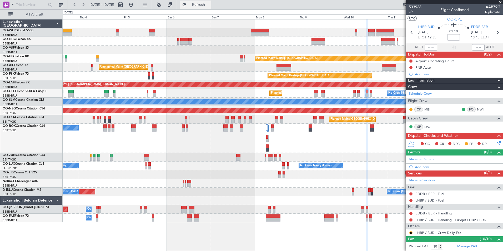
click at [203, 2] on button "Refresh" at bounding box center [196, 5] width 32 height 8
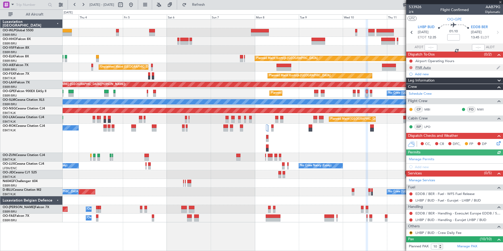
click at [411, 68] on button at bounding box center [410, 67] width 3 height 3
click at [412, 89] on span "Completed" at bounding box center [412, 90] width 17 height 5
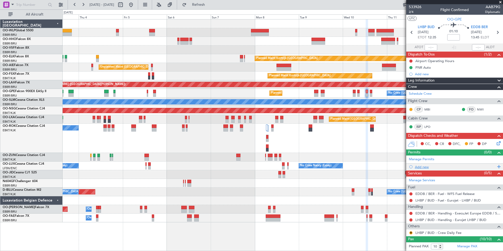
click at [421, 165] on div "Add new" at bounding box center [455, 167] width 81 height 4
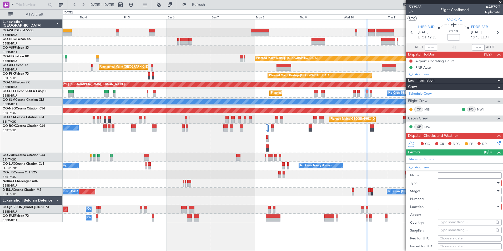
click at [445, 182] on div at bounding box center [468, 183] width 56 height 8
click at [447, 233] on span "Slot" at bounding box center [467, 232] width 55 height 8
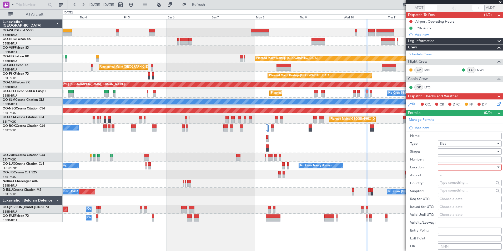
scroll to position [79, 0]
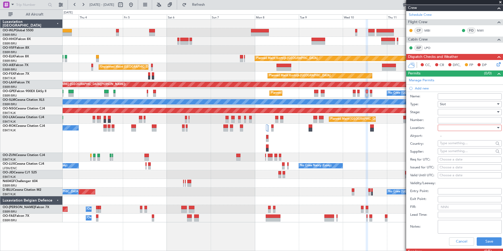
click at [441, 111] on div at bounding box center [468, 112] width 56 height 8
click at [455, 129] on span "Not Requested" at bounding box center [467, 130] width 55 height 8
click at [453, 128] on div at bounding box center [468, 128] width 56 height 8
click at [452, 140] on span "Departure" at bounding box center [467, 138] width 55 height 8
type input "LHBP / BUD"
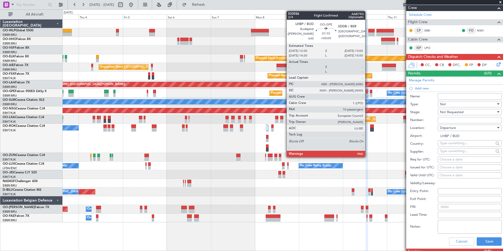
click at [415, 113] on fb-app "03 Sep 2025 - 13 Sep 2025 Refresh Quick Links All Aircraft Planned Maint Kortri…" at bounding box center [251, 127] width 503 height 247
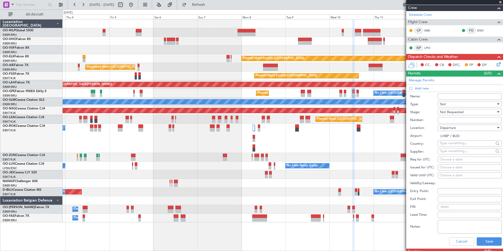
click at [449, 161] on div "Choose a date" at bounding box center [469, 159] width 60 height 5
select select "9"
select select "2025"
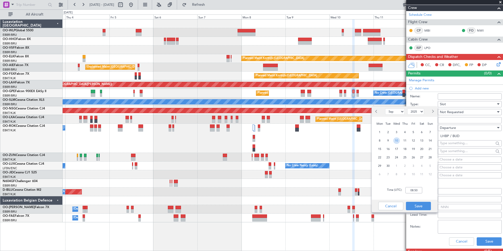
click at [398, 139] on span "10" at bounding box center [396, 140] width 7 height 7
click at [413, 189] on input "00:00" at bounding box center [413, 190] width 17 height 6
type input "12:30"
click at [420, 205] on button "Save" at bounding box center [418, 206] width 25 height 8
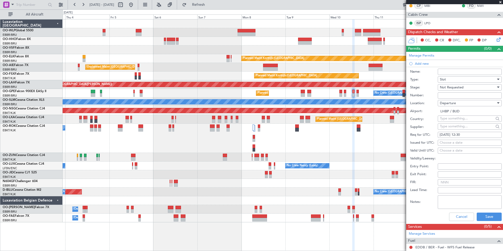
scroll to position [131, 0]
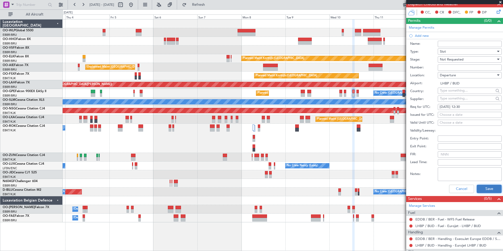
click at [482, 190] on button "Save" at bounding box center [488, 189] width 25 height 8
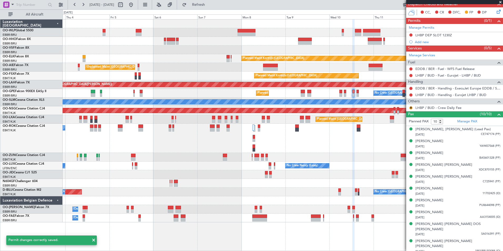
scroll to position [125, 0]
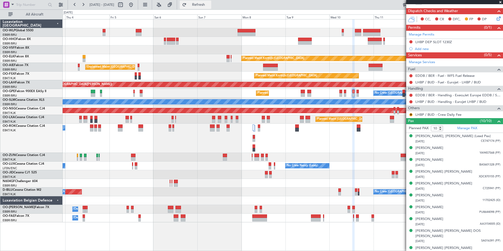
click at [210, 6] on span "Refresh" at bounding box center [198, 5] width 22 height 4
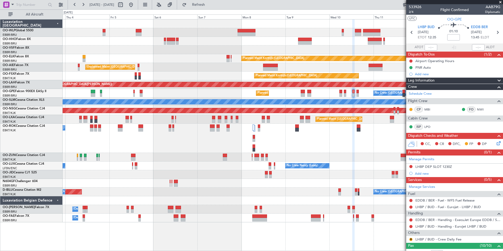
click at [495, 144] on icon at bounding box center [497, 142] width 4 height 4
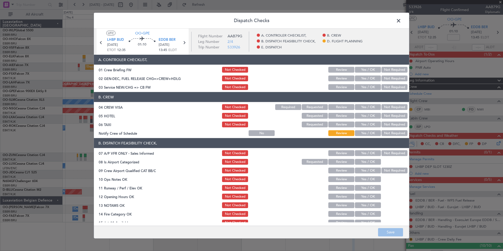
click at [357, 86] on button "Yes / OK" at bounding box center [368, 87] width 26 height 6
click at [384, 109] on button "Not Required" at bounding box center [394, 107] width 26 height 6
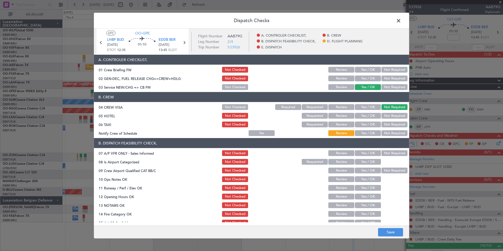
click at [385, 115] on button "Not Required" at bounding box center [394, 116] width 26 height 6
click at [382, 125] on button "Not Required" at bounding box center [394, 124] width 26 height 6
click at [365, 130] on button "Yes / OK" at bounding box center [368, 133] width 26 height 6
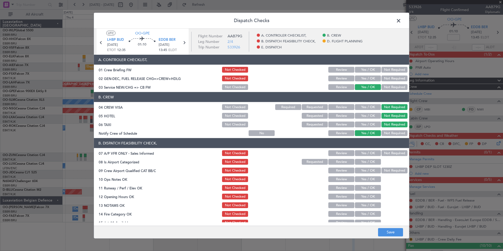
click at [382, 152] on button "Not Required" at bounding box center [394, 153] width 26 height 6
click at [361, 164] on button "Yes / OK" at bounding box center [368, 162] width 26 height 6
click at [361, 171] on button "Yes / OK" at bounding box center [368, 170] width 26 height 6
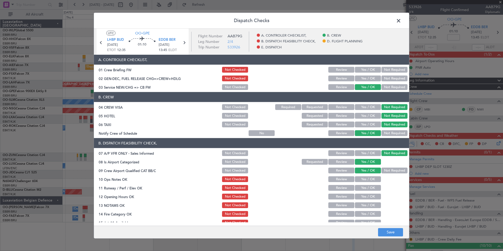
drag, startPoint x: 360, startPoint y: 177, endPoint x: 360, endPoint y: 180, distance: 3.4
click at [360, 178] on button "Yes / OK" at bounding box center [368, 179] width 26 height 6
click at [359, 190] on button "Yes / OK" at bounding box center [368, 188] width 26 height 6
click at [355, 197] on button "Yes / OK" at bounding box center [368, 197] width 26 height 6
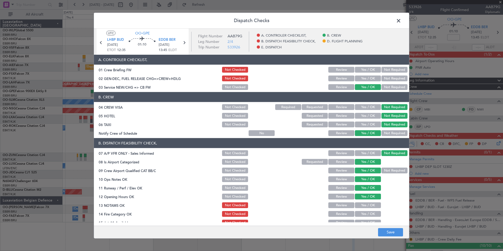
click at [339, 203] on button "Review" at bounding box center [341, 205] width 26 height 6
drag, startPoint x: 355, startPoint y: 210, endPoint x: 355, endPoint y: 213, distance: 3.3
click at [355, 212] on section "B. DISPATCH FEASIBILITY CHECK, 07 A/P VFR ONLY - Sales Informed Not Checked Rev…" at bounding box center [251, 195] width 315 height 114
click at [355, 213] on button "Yes / OK" at bounding box center [368, 214] width 26 height 6
click at [358, 220] on button "Yes / OK" at bounding box center [368, 223] width 26 height 6
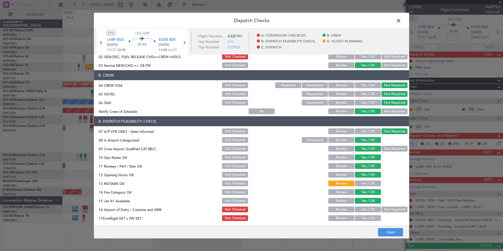
scroll to position [53, 0]
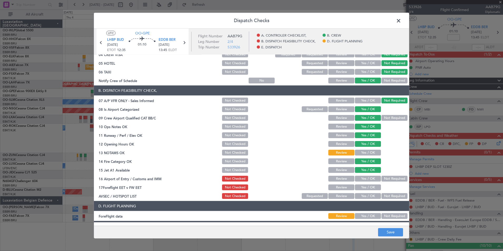
click at [391, 182] on section "B. DISPATCH FEASIBILITY CHECK, 07 A/P VFR ONLY - Sales Informed Not Checked Rev…" at bounding box center [251, 142] width 315 height 114
click at [386, 182] on section "B. DISPATCH FEASIBILITY CHECK, 07 A/P VFR ONLY - Sales Informed Not Checked Rev…" at bounding box center [251, 142] width 315 height 114
click at [384, 180] on button "Not Required" at bounding box center [394, 179] width 26 height 6
click at [328, 187] on button "Review" at bounding box center [341, 187] width 26 height 6
click at [381, 195] on button "Not Required" at bounding box center [394, 196] width 26 height 6
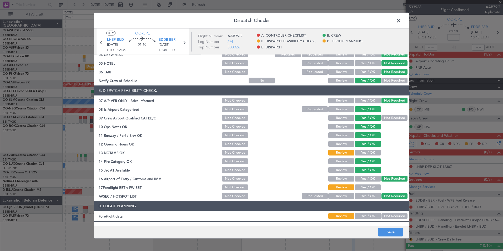
drag, startPoint x: 382, startPoint y: 218, endPoint x: 384, endPoint y: 223, distance: 5.7
click at [383, 218] on button "Not Required" at bounding box center [394, 216] width 26 height 6
click at [388, 232] on button "Save" at bounding box center [390, 232] width 25 height 8
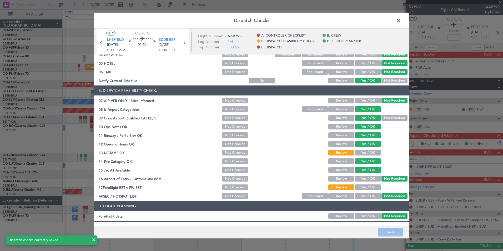
click at [401, 21] on span at bounding box center [401, 22] width 0 height 11
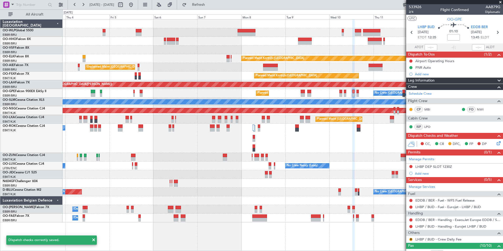
click at [494, 33] on mat-tooltip-component "Berlin (Brandenburg) Cat B" at bounding box center [481, 41] width 44 height 23
click at [494, 32] on icon at bounding box center [497, 32] width 7 height 7
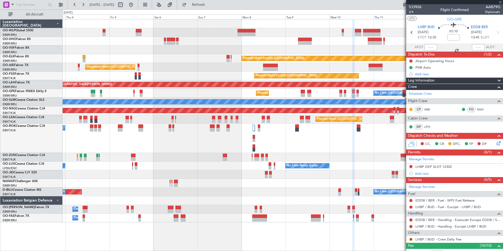
type input "0"
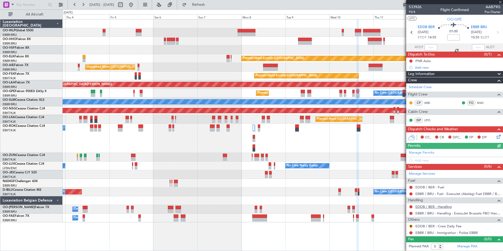
click at [423, 206] on link "EDDB / BER - Handling" at bounding box center [433, 206] width 36 height 4
click at [430, 186] on link "EDDB / BER - Fuel" at bounding box center [429, 187] width 29 height 4
click at [419, 158] on div "Add new" at bounding box center [455, 160] width 81 height 4
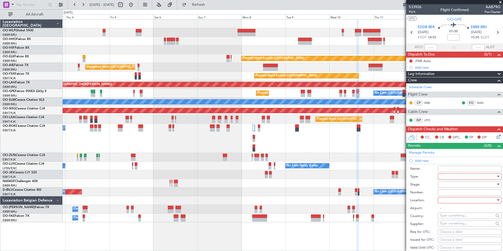
click at [453, 179] on div at bounding box center [468, 176] width 56 height 8
click at [450, 223] on span "Slot" at bounding box center [467, 226] width 55 height 8
click at [445, 180] on div at bounding box center [468, 184] width 56 height 8
click at [449, 204] on span "Not Requested" at bounding box center [467, 203] width 55 height 8
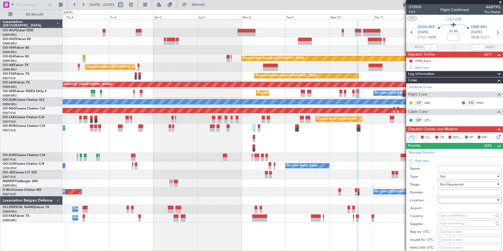
click at [449, 198] on div at bounding box center [468, 200] width 56 height 8
click at [447, 211] on span "Departure" at bounding box center [467, 211] width 55 height 8
type input "EDDB / BER"
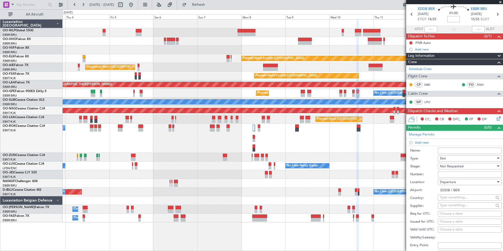
scroll to position [26, 0]
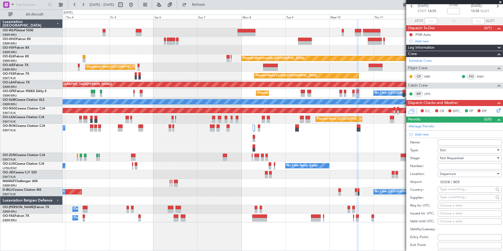
click at [455, 207] on div "Choose a date" at bounding box center [469, 205] width 60 height 5
select select "9"
select select "2025"
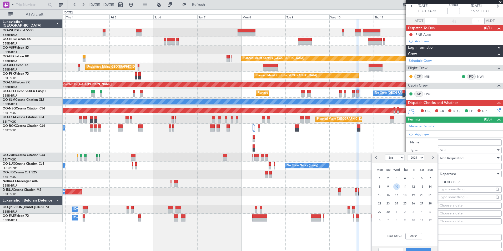
click at [395, 186] on span "10" at bounding box center [396, 186] width 7 height 7
click at [412, 238] on input "00:00" at bounding box center [413, 236] width 17 height 6
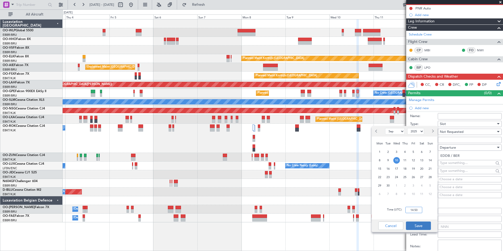
type input "14:50"
click at [423, 225] on button "Save" at bounding box center [418, 225] width 25 height 8
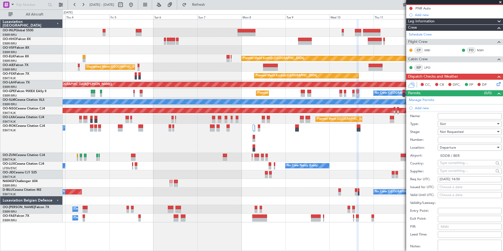
scroll to position [105, 0]
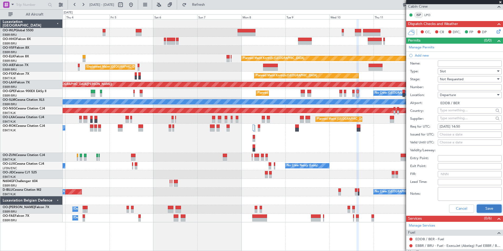
click at [482, 210] on button "Save" at bounding box center [488, 208] width 25 height 8
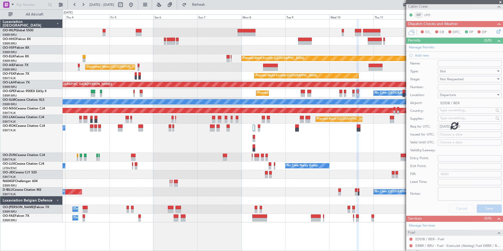
scroll to position [6, 0]
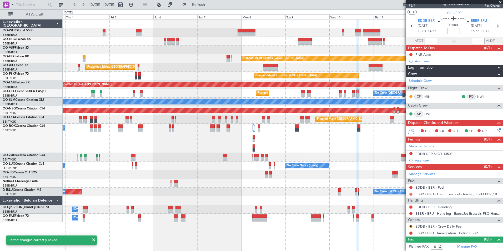
click at [410, 195] on button at bounding box center [410, 193] width 3 height 3
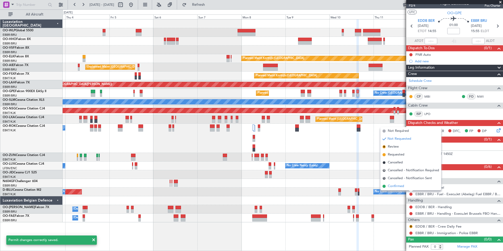
click at [394, 185] on span "Confirmed" at bounding box center [396, 186] width 16 height 5
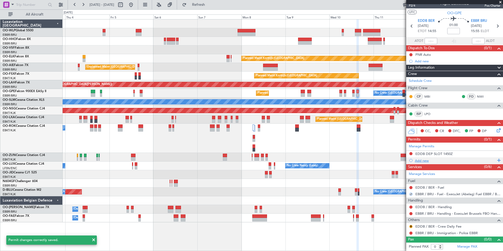
click at [420, 160] on div "Add new" at bounding box center [455, 160] width 81 height 4
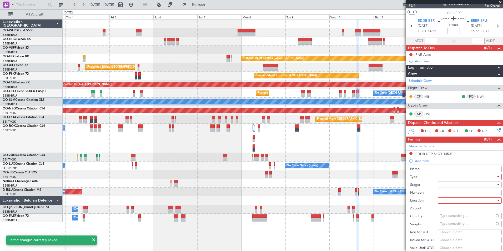
click at [442, 177] on div at bounding box center [468, 177] width 56 height 8
click at [442, 228] on span "Slot" at bounding box center [467, 226] width 55 height 8
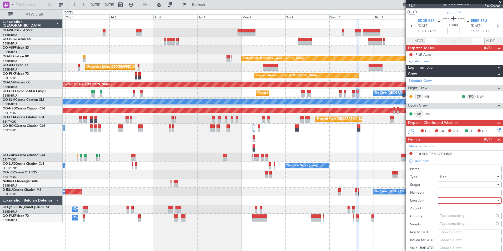
click at [443, 182] on div at bounding box center [468, 185] width 56 height 8
click at [441, 201] on span "Not Requested" at bounding box center [467, 203] width 55 height 8
click at [445, 201] on div at bounding box center [468, 200] width 56 height 8
click at [455, 228] on span "Arrival" at bounding box center [467, 227] width 55 height 8
type input "EBBR / BRU"
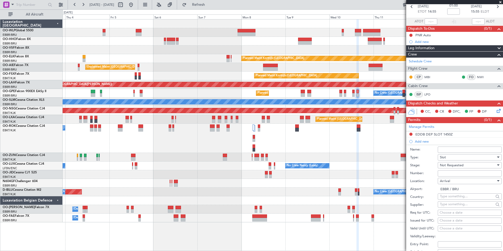
scroll to position [33, 0]
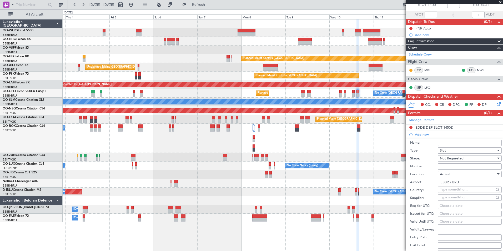
click at [455, 208] on div "Choose a date" at bounding box center [469, 205] width 60 height 5
select select "9"
select select "2025"
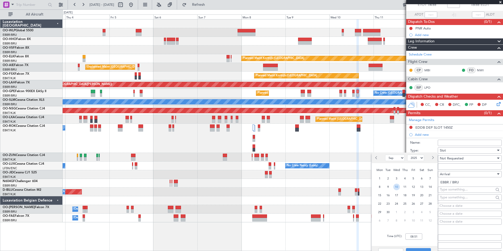
click at [398, 186] on span "10" at bounding box center [396, 187] width 7 height 7
click at [417, 241] on div "Time (UTC): 00:00" at bounding box center [405, 236] width 66 height 19
click at [416, 237] on input "00:00" at bounding box center [413, 236] width 17 height 6
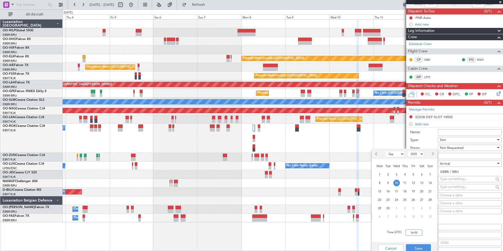
scroll to position [59, 0]
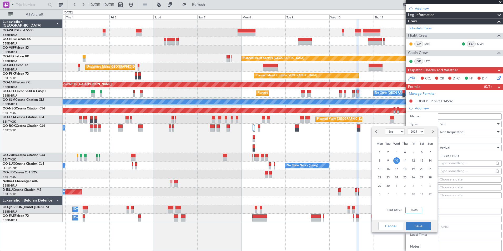
type input "16:00"
click at [418, 226] on button "Save" at bounding box center [418, 226] width 25 height 8
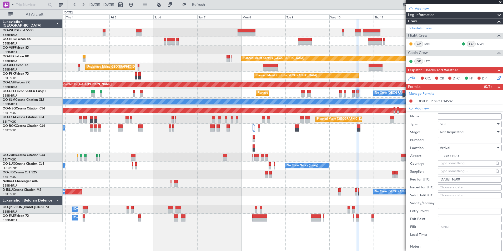
scroll to position [111, 0]
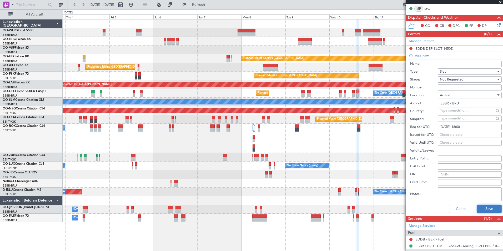
click at [481, 208] on button "Save" at bounding box center [488, 209] width 25 height 8
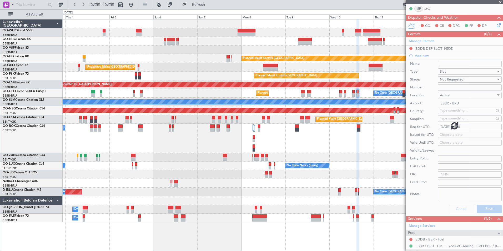
scroll to position [13, 0]
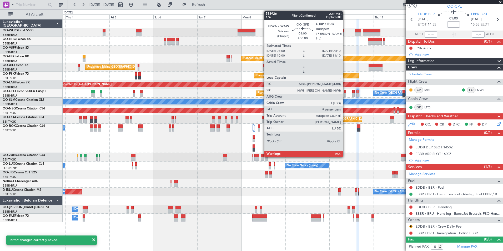
click at [345, 95] on div at bounding box center [345, 95] width 2 height 4
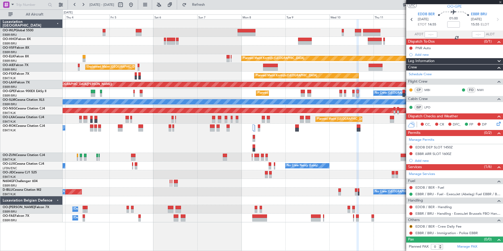
type input "9"
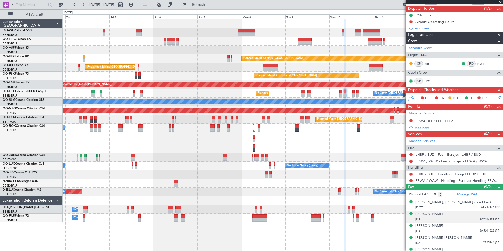
scroll to position [100, 0]
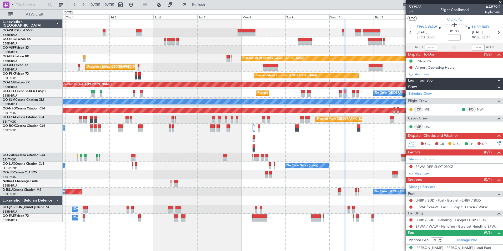
scroll to position [100, 0]
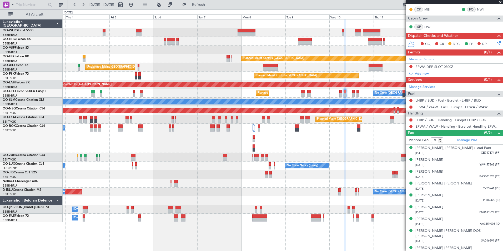
click at [241, 88] on div "Planned Maint Kortrijk-[GEOGRAPHIC_DATA] Unplanned Maint [GEOGRAPHIC_DATA] ([GE…" at bounding box center [283, 120] width 440 height 203
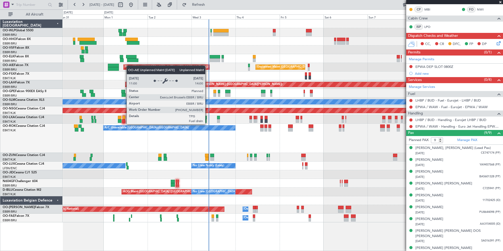
click at [268, 67] on div "Unplanned Maint [GEOGRAPHIC_DATA] ([GEOGRAPHIC_DATA] National) Planned Maint [G…" at bounding box center [283, 67] width 440 height 9
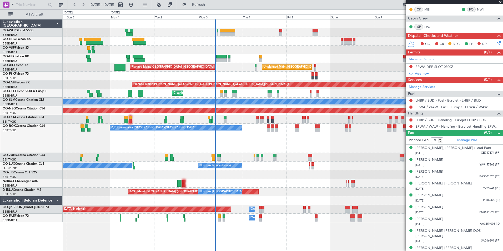
click at [301, 69] on div "Unplanned Maint [GEOGRAPHIC_DATA] ([GEOGRAPHIC_DATA] National) Planned Maint [G…" at bounding box center [283, 67] width 440 height 9
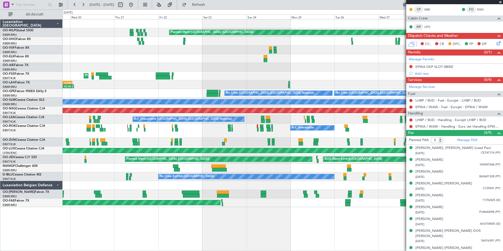
click at [429, 75] on fb-app "[DATE] - [DATE] Refresh Quick Links All Aircraft Planned Maint [GEOGRAPHIC_DATA…" at bounding box center [251, 127] width 503 height 247
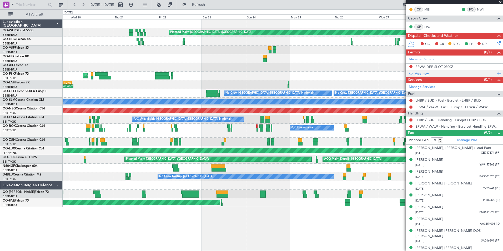
click at [417, 70] on fb-app "[DATE] - [DATE] Refresh Quick Links All Aircraft Planned Maint [GEOGRAPHIC_DATA…" at bounding box center [251, 127] width 503 height 247
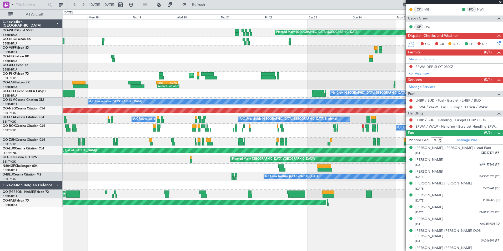
click at [348, 72] on div "Planned Maint Kortrijk-[GEOGRAPHIC_DATA] Planned Maint [GEOGRAPHIC_DATA]-[GEOGR…" at bounding box center [283, 76] width 440 height 9
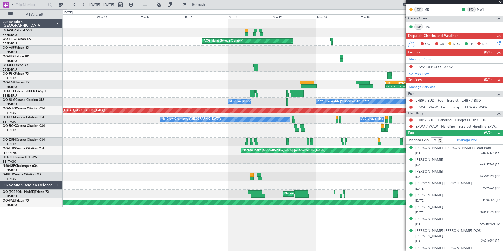
click at [328, 82] on div "14:00 Z 02:00 Z EBBR 13:30 Z KVNY 01:15 Z" at bounding box center [283, 84] width 440 height 9
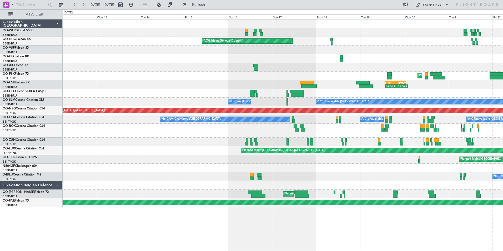
scroll to position [0, 0]
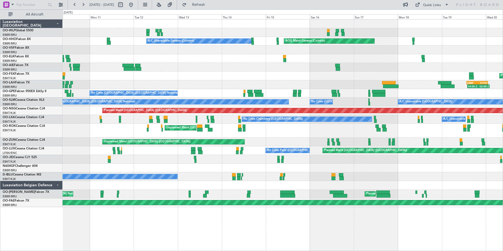
click at [275, 89] on div "Planned Maint [GEOGRAPHIC_DATA] ([GEOGRAPHIC_DATA]) AOG Maint Geneva ([GEOGRAPH…" at bounding box center [283, 112] width 440 height 187
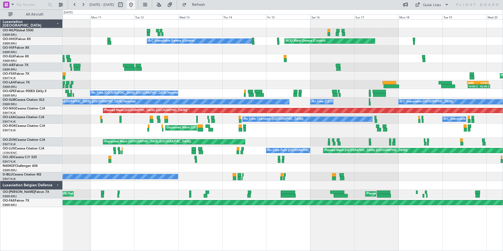
click at [135, 5] on button at bounding box center [131, 5] width 8 height 8
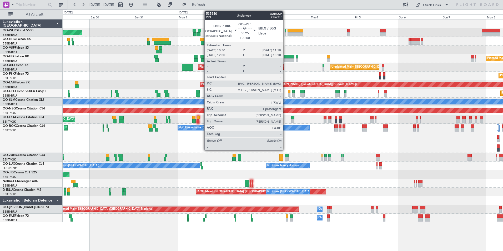
click at [285, 33] on div at bounding box center [285, 34] width 1 height 4
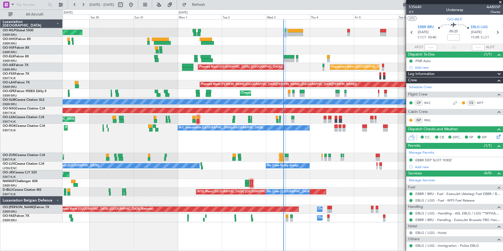
click at [24, 33] on div "OO-WLP Global 5500" at bounding box center [33, 30] width 60 height 5
click at [26, 31] on link "OO-WLP Global 5500" at bounding box center [18, 30] width 31 height 3
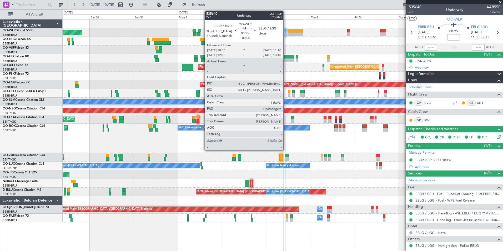
click at [286, 34] on div at bounding box center [285, 34] width 1 height 4
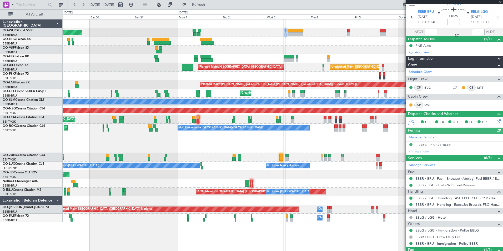
scroll to position [38, 0]
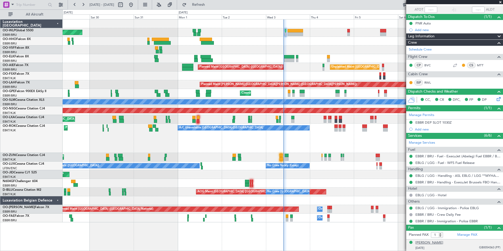
click at [443, 242] on div "[PERSON_NAME]" at bounding box center [429, 242] width 28 height 5
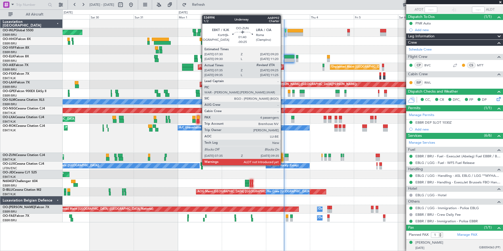
click at [284, 158] on div "Planned Maint Kortrijk-[GEOGRAPHIC_DATA]" at bounding box center [283, 157] width 440 height 9
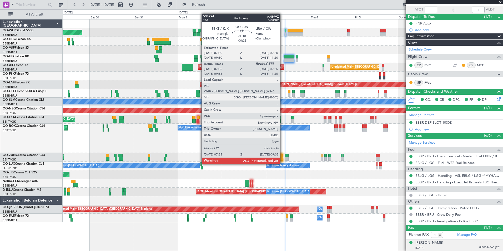
click at [282, 159] on div at bounding box center [281, 159] width 4 height 4
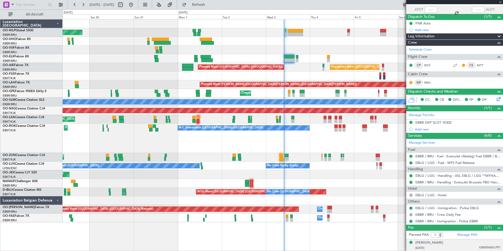
type input "-00:25"
type input "07:40"
type input "4"
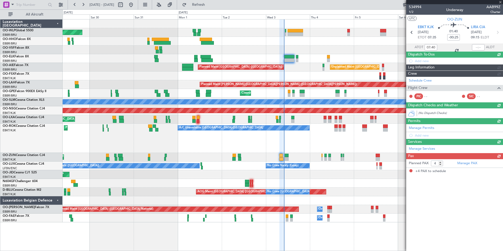
scroll to position [0, 0]
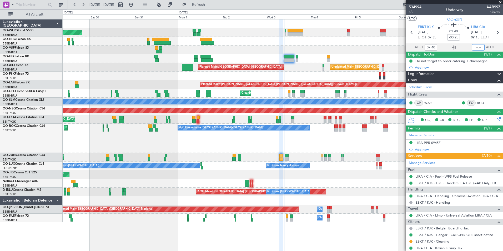
click at [478, 46] on input "text" at bounding box center [478, 47] width 13 height 6
click at [477, 45] on input "text" at bounding box center [478, 47] width 13 height 6
click at [360, 49] on div at bounding box center [283, 49] width 440 height 9
type input "09:28"
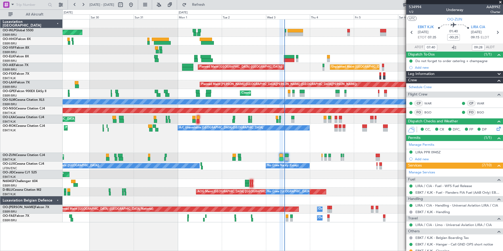
click at [284, 110] on div "Planned Maint [GEOGRAPHIC_DATA] ([GEOGRAPHIC_DATA])" at bounding box center [283, 110] width 440 height 9
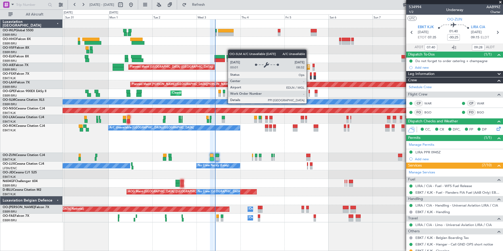
click at [244, 106] on div "A/C Unavailable [GEOGRAPHIC_DATA]" at bounding box center [283, 102] width 440 height 9
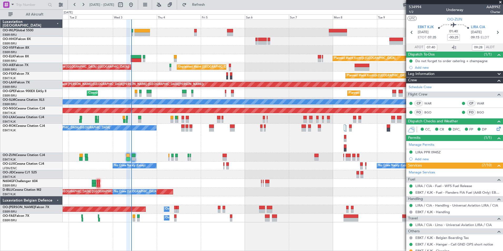
click at [233, 108] on div "Planned Maint Kortrijk-[GEOGRAPHIC_DATA] Unplanned Maint [GEOGRAPHIC_DATA] ([GE…" at bounding box center [283, 120] width 440 height 203
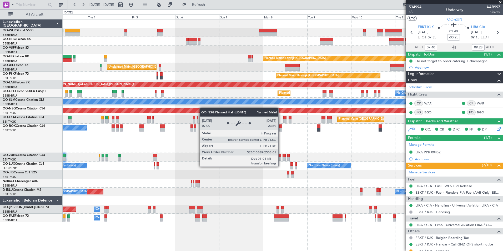
click at [202, 108] on div "Planned Maint [GEOGRAPHIC_DATA] ([GEOGRAPHIC_DATA])" at bounding box center [283, 110] width 440 height 9
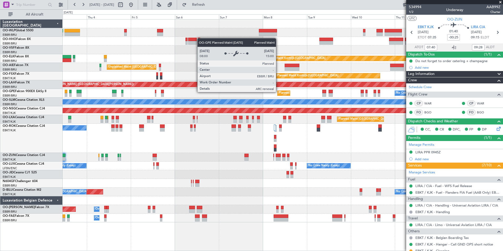
click at [263, 96] on div "Planned Maint [GEOGRAPHIC_DATA] ([GEOGRAPHIC_DATA] National) No Crew [GEOGRAPHI…" at bounding box center [283, 93] width 440 height 9
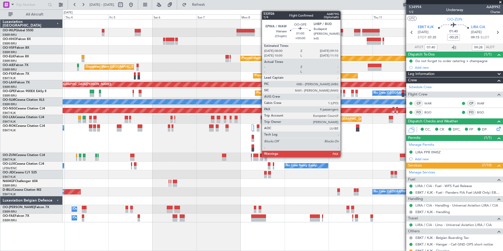
click at [343, 94] on div at bounding box center [344, 95] width 2 height 4
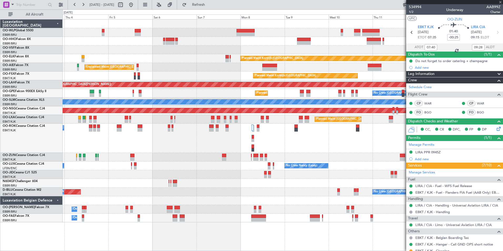
type input "9"
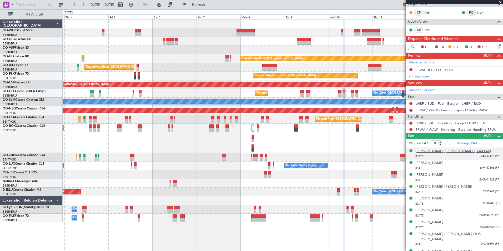
scroll to position [100, 0]
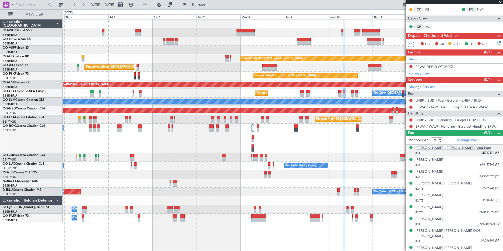
click at [437, 147] on div "[PERSON_NAME], [PERSON_NAME] (Lead Pax)" at bounding box center [452, 147] width 75 height 5
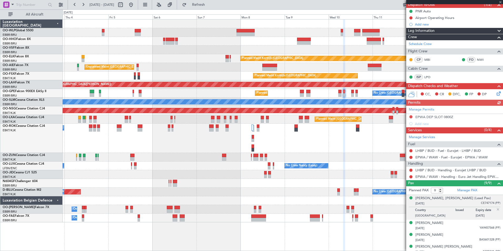
scroll to position [53, 0]
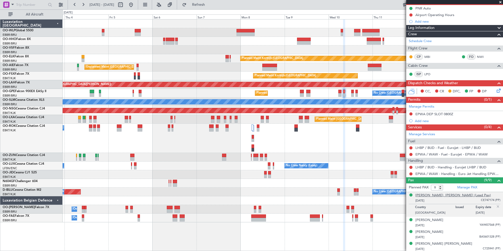
click at [422, 196] on div "[PERSON_NAME], [PERSON_NAME] (Lead Pax)" at bounding box center [452, 195] width 75 height 5
click at [291, 65] on div "Planned Maint Kortrijk-[GEOGRAPHIC_DATA] Unplanned Maint [GEOGRAPHIC_DATA] ([GE…" at bounding box center [283, 120] width 440 height 203
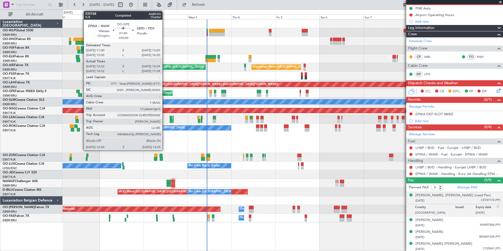
click at [81, 94] on div at bounding box center [80, 95] width 4 height 4
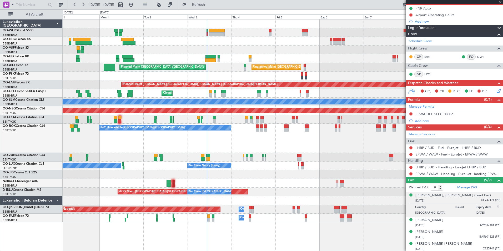
type input "12:37"
type input "14:34"
type input "13"
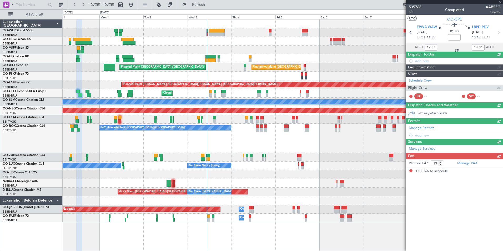
scroll to position [0, 0]
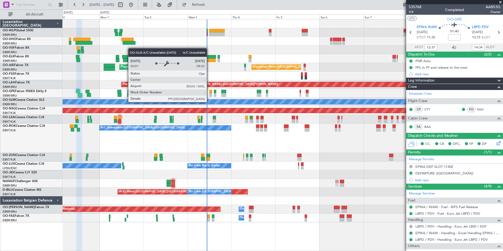
click at [396, 49] on div "Planned Maint [GEOGRAPHIC_DATA] ([GEOGRAPHIC_DATA]) Planned Maint [GEOGRAPHIC_D…" at bounding box center [283, 120] width 440 height 203
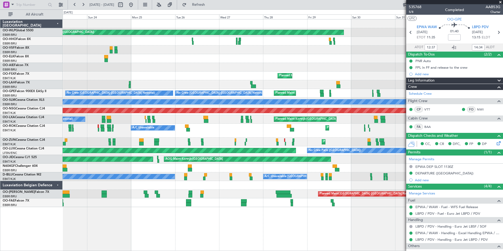
click at [389, 47] on div "Planned Maint [GEOGRAPHIC_DATA] ([GEOGRAPHIC_DATA]) Planned Maint [GEOGRAPHIC_D…" at bounding box center [283, 112] width 440 height 187
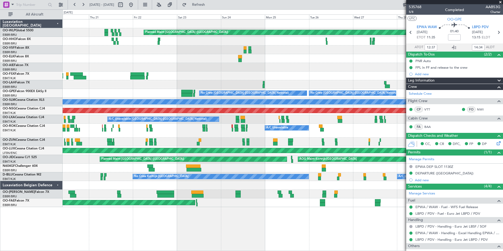
click at [348, 54] on div "Planned Maint [GEOGRAPHIC_DATA] ([GEOGRAPHIC_DATA]) Planned Maint [GEOGRAPHIC_D…" at bounding box center [283, 112] width 440 height 187
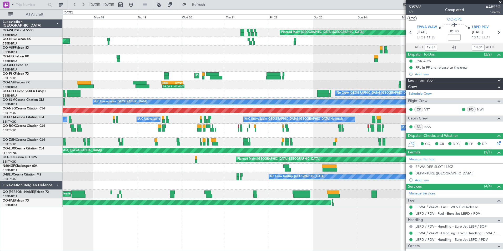
click at [357, 54] on div "Planned Maint [GEOGRAPHIC_DATA] ([GEOGRAPHIC_DATA]) AOG Maint Geneva ([GEOGRAPH…" at bounding box center [283, 112] width 440 height 187
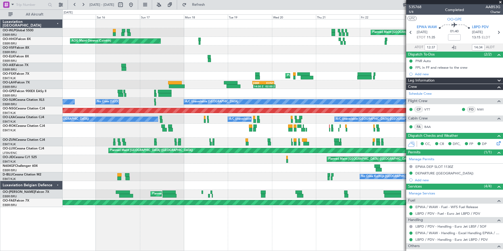
click at [405, 58] on div "Planned Maint [GEOGRAPHIC_DATA] ([GEOGRAPHIC_DATA]) AOG Maint Geneva ([GEOGRAPH…" at bounding box center [283, 112] width 440 height 187
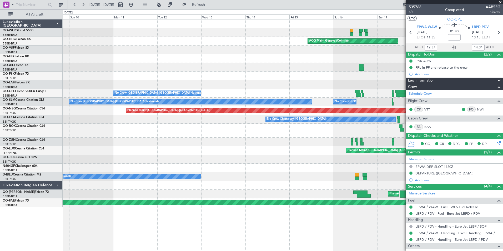
click at [338, 58] on div "Planned Maint [GEOGRAPHIC_DATA] ([GEOGRAPHIC_DATA]) AOG Maint Geneva ([GEOGRAPH…" at bounding box center [283, 112] width 440 height 187
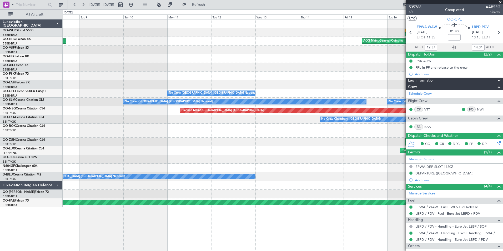
click at [236, 48] on div "AOG Maint Geneva (Cointrin) Planned Maint Geneva ([GEOGRAPHIC_DATA]) Planned Ma…" at bounding box center [283, 112] width 440 height 187
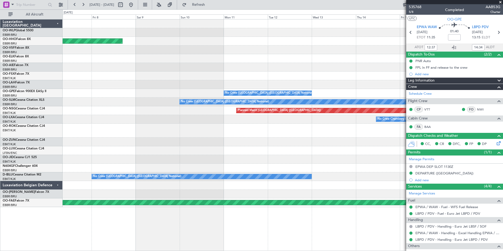
click at [313, 53] on div "AOG Maint Geneva (Cointrin) Planned Maint Geneva ([GEOGRAPHIC_DATA]) EBBR 13:30…" at bounding box center [283, 112] width 440 height 187
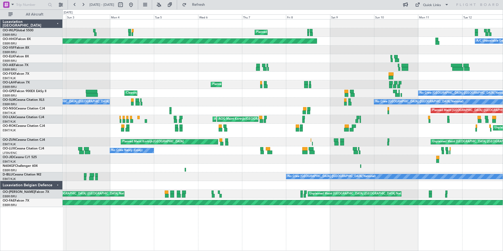
click at [409, 88] on div "Planned Maint Milan (Linate) Planned Maint Geneva ([GEOGRAPHIC_DATA]) A/C Unava…" at bounding box center [283, 112] width 440 height 187
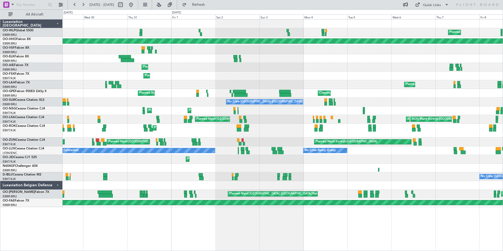
click at [374, 81] on div "Planned Maint Milan (Linate) Planned Maint Geneva ([GEOGRAPHIC_DATA]) Planned M…" at bounding box center [283, 112] width 440 height 187
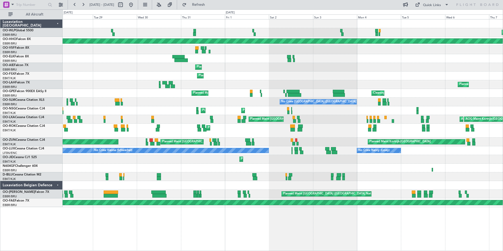
click at [275, 86] on div "Planned Maint Milan (Linate) Planned Maint Geneva ([GEOGRAPHIC_DATA]) Planned M…" at bounding box center [283, 112] width 440 height 187
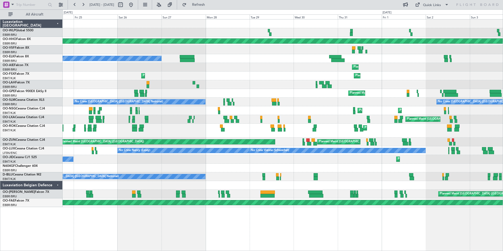
click at [310, 77] on div "Planned Maint Milan (Linate) Planned Maint Geneva ([GEOGRAPHIC_DATA]) Owner [GE…" at bounding box center [283, 112] width 440 height 187
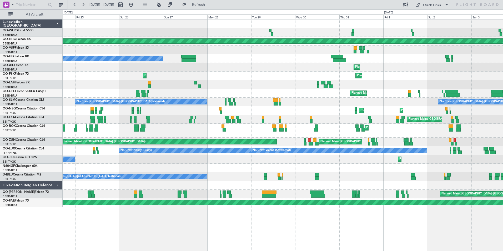
click at [308, 75] on div "Planned Maint Milan (Linate) Planned Maint Geneva ([GEOGRAPHIC_DATA]) Owner [GE…" at bounding box center [283, 112] width 440 height 187
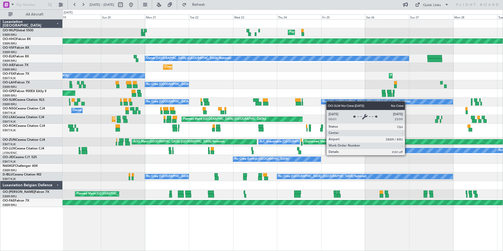
click at [388, 102] on div "Planned Maint Milan (Linate) Planned Maint Geneva ([GEOGRAPHIC_DATA]) Owner [GE…" at bounding box center [283, 112] width 440 height 187
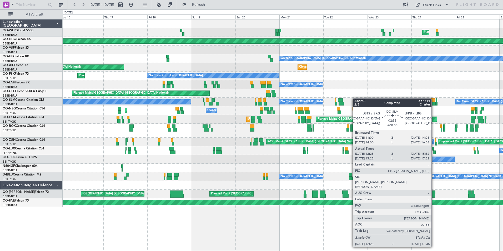
click at [380, 100] on div "No Crew [GEOGRAPHIC_DATA] ([GEOGRAPHIC_DATA] National) No Crew [GEOGRAPHIC_DATA…" at bounding box center [283, 102] width 440 height 9
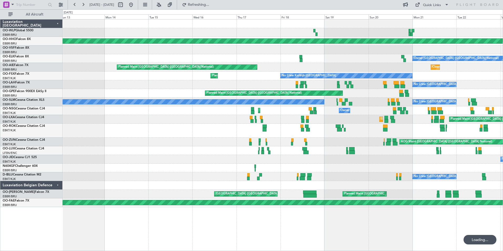
click at [373, 83] on div "No Crew [GEOGRAPHIC_DATA] ([GEOGRAPHIC_DATA] National)" at bounding box center [283, 84] width 440 height 9
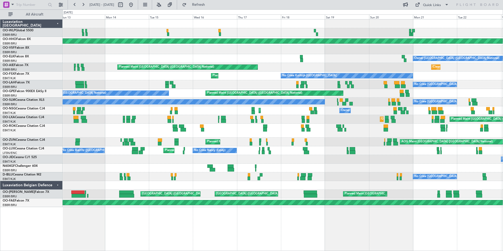
click at [366, 82] on div "No Crew [GEOGRAPHIC_DATA] ([GEOGRAPHIC_DATA] National)" at bounding box center [283, 84] width 440 height 9
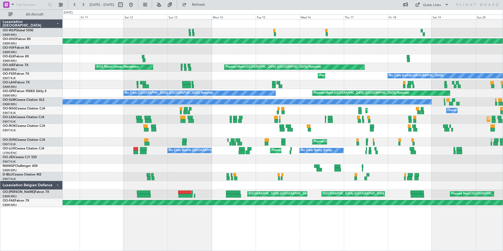
click at [416, 80] on div "No Crew [GEOGRAPHIC_DATA] ([GEOGRAPHIC_DATA] National)" at bounding box center [283, 84] width 440 height 9
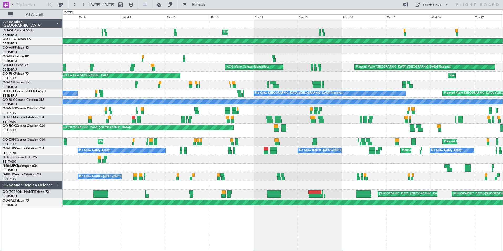
click at [428, 85] on div at bounding box center [283, 84] width 440 height 9
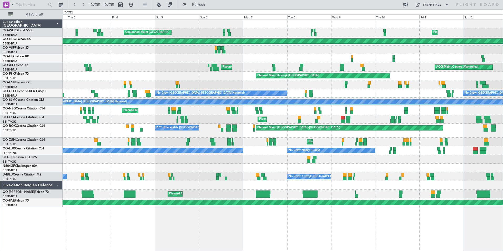
click at [356, 93] on div "No Crew [GEOGRAPHIC_DATA] ([GEOGRAPHIC_DATA] National) Planned Maint [GEOGRAPHI…" at bounding box center [283, 93] width 440 height 9
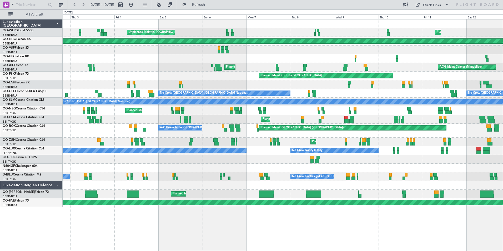
click at [402, 91] on div "No Crew [GEOGRAPHIC_DATA] ([GEOGRAPHIC_DATA] National) Planned Maint [GEOGRAPHI…" at bounding box center [283, 93] width 440 height 9
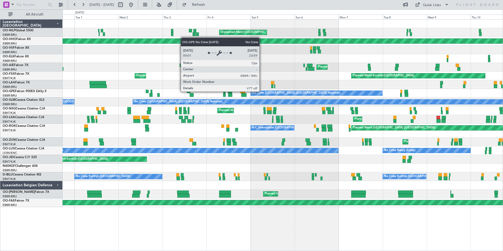
click at [313, 89] on div "Planned Maint [GEOGRAPHIC_DATA] ([GEOGRAPHIC_DATA] National) No Crew [GEOGRAPHI…" at bounding box center [283, 93] width 440 height 9
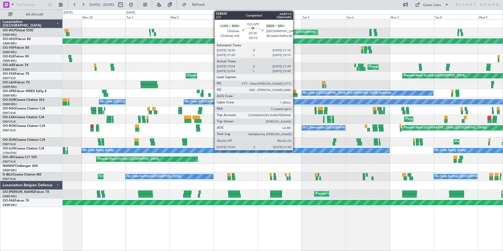
click at [295, 92] on div at bounding box center [293, 92] width 5 height 4
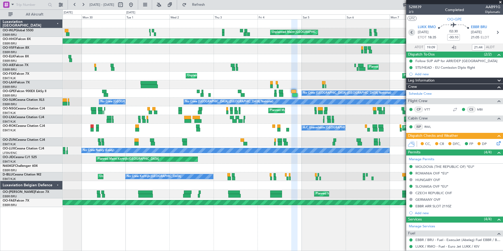
click at [412, 35] on icon at bounding box center [411, 32] width 7 height 7
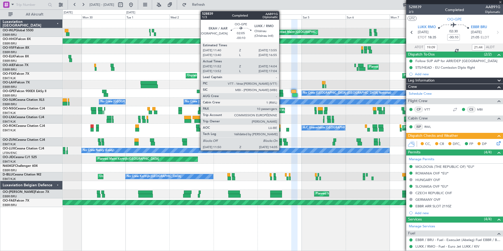
type input "11:57"
type input "13:59"
type input "10"
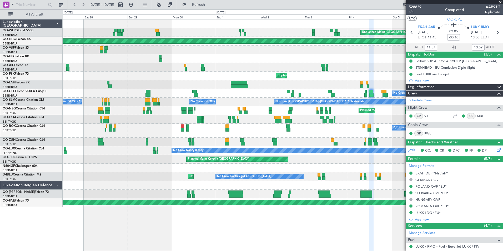
click at [312, 99] on div "Unplanned Maint [GEOGRAPHIC_DATA]-[GEOGRAPHIC_DATA] Planned Maint Geneva ([GEOG…" at bounding box center [283, 112] width 440 height 187
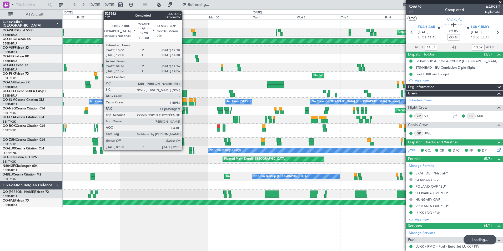
click at [184, 91] on div at bounding box center [184, 92] width 5 height 4
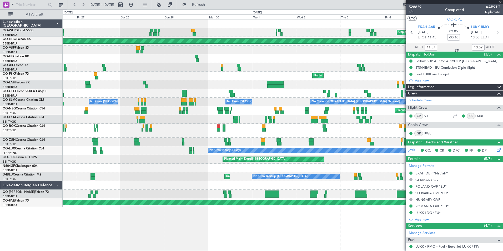
click at [213, 100] on div "Unplanned Maint [GEOGRAPHIC_DATA]-[GEOGRAPHIC_DATA] Planned Maint Geneva ([GEOG…" at bounding box center [283, 112] width 440 height 187
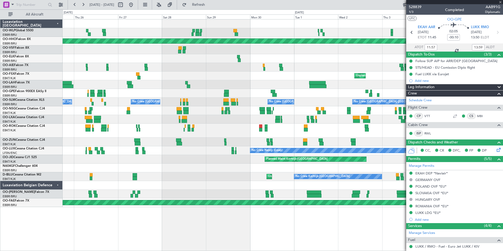
click at [262, 102] on div "No Crew [GEOGRAPHIC_DATA] ([GEOGRAPHIC_DATA] National) No Crew [GEOGRAPHIC_DATA…" at bounding box center [283, 102] width 440 height 9
type input "10:01"
type input "12:21"
type input "11"
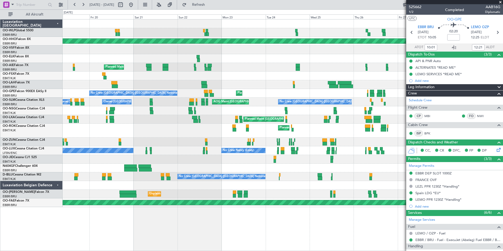
click at [403, 84] on div at bounding box center [283, 84] width 440 height 9
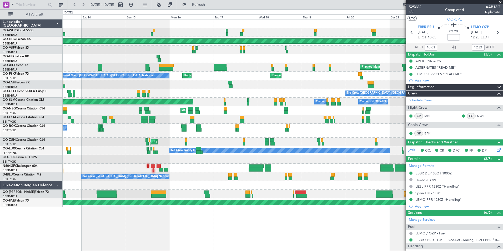
click at [428, 90] on fb-app "[DATE] - [DATE] Refresh Quick Links All Aircraft Planned Maint Geneva ([GEOGRAP…" at bounding box center [251, 127] width 503 height 247
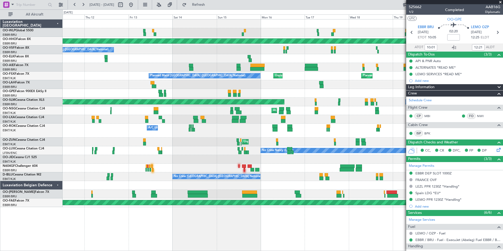
click at [341, 87] on div "Planned Maint [GEOGRAPHIC_DATA] ([GEOGRAPHIC_DATA] National)" at bounding box center [283, 84] width 440 height 9
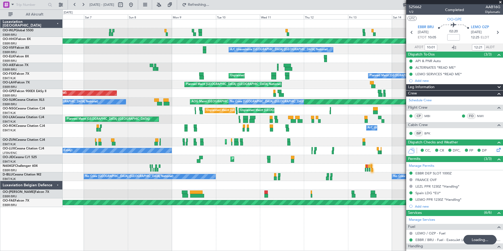
click at [306, 89] on div "Planned Maint Geneva (Cointrin) A/C Unavailable [GEOGRAPHIC_DATA] ([GEOGRAPHIC_…" at bounding box center [283, 112] width 440 height 187
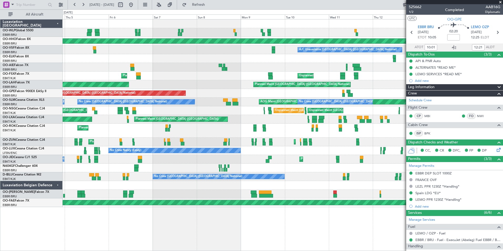
click at [296, 96] on div "Planned Maint [GEOGRAPHIC_DATA] ([GEOGRAPHIC_DATA] National)" at bounding box center [283, 93] width 440 height 9
click at [308, 96] on div "Planned Maint [GEOGRAPHIC_DATA] ([GEOGRAPHIC_DATA] National)" at bounding box center [283, 93] width 440 height 9
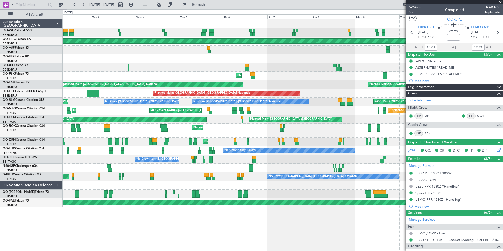
click at [320, 103] on div "Planned Maint Geneva (Cointrin) A/C Unavailable [GEOGRAPHIC_DATA] ([GEOGRAPHIC_…" at bounding box center [283, 112] width 440 height 187
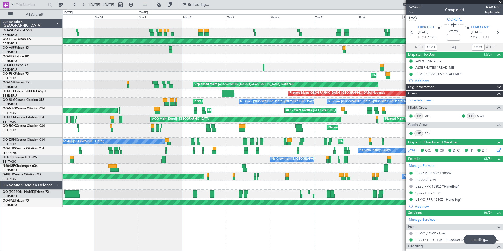
click at [275, 101] on div "Planned Maint Geneva (Cointrin) A/C Unavailable [GEOGRAPHIC_DATA] ([GEOGRAPHIC_…" at bounding box center [283, 112] width 440 height 187
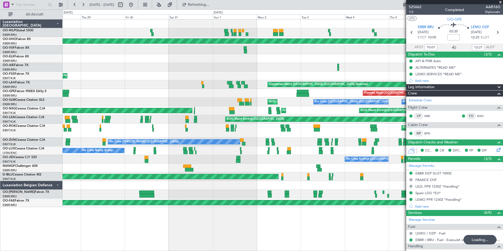
click at [266, 97] on div "Planned Maint [GEOGRAPHIC_DATA] ([GEOGRAPHIC_DATA] National) Planned Maint [GEO…" at bounding box center [283, 93] width 440 height 9
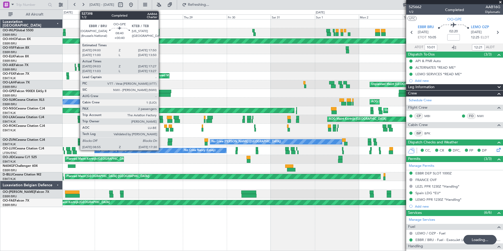
click at [325, 102] on div "Planned Maint Geneva (Cointrin) Planned Maint [GEOGRAPHIC_DATA]-[GEOGRAPHIC_DAT…" at bounding box center [283, 112] width 440 height 187
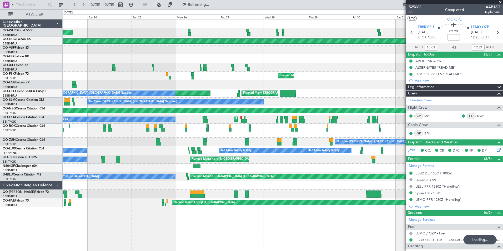
click at [364, 105] on div "AOG Maint [GEOGRAPHIC_DATA] ([GEOGRAPHIC_DATA] National) Planned Maint [GEOGRAP…" at bounding box center [283, 102] width 440 height 9
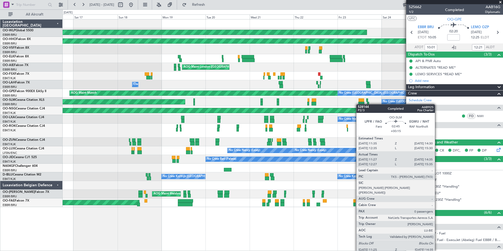
click at [357, 104] on div "Planned Maint [GEOGRAPHIC_DATA] ([GEOGRAPHIC_DATA] National) No Crew [GEOGRAPHI…" at bounding box center [283, 102] width 440 height 9
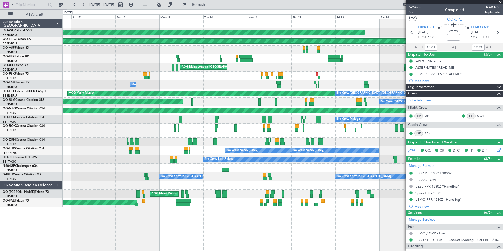
click at [240, 81] on div "Planned Maint Milan (Linate) Planned Maint Geneva ([GEOGRAPHIC_DATA]) AOG Maint…" at bounding box center [283, 112] width 440 height 187
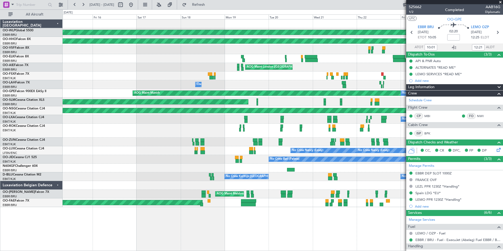
click at [254, 95] on div "Planned Maint Milan (Linate) Planned Maint Geneva ([GEOGRAPHIC_DATA]) AOG Maint…" at bounding box center [283, 112] width 440 height 187
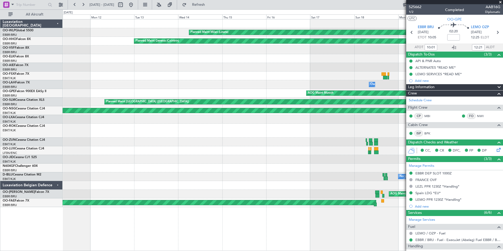
click at [242, 95] on div "Planned Maint Milan (Linate) Planned Maint Geneva ([GEOGRAPHIC_DATA]) AOG Maint…" at bounding box center [283, 112] width 440 height 187
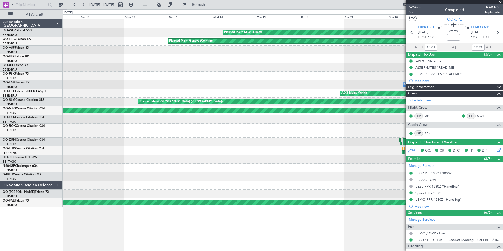
click at [288, 100] on div "Planned Maint Milan (Linate) Planned Maint Geneva ([GEOGRAPHIC_DATA]) AOG Maint…" at bounding box center [283, 112] width 440 height 187
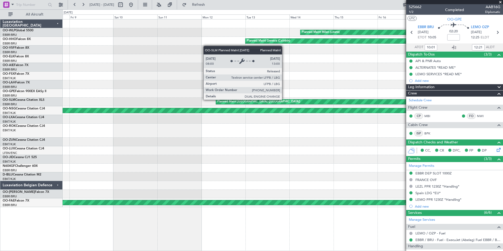
click at [228, 87] on div "Planned Maint Milan (Linate) Planned Maint Geneva ([GEOGRAPHIC_DATA]) AOG Maint…" at bounding box center [283, 112] width 440 height 187
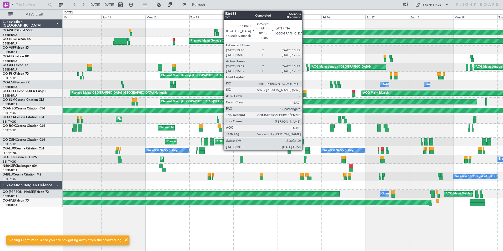
click at [304, 93] on div at bounding box center [304, 95] width 4 height 4
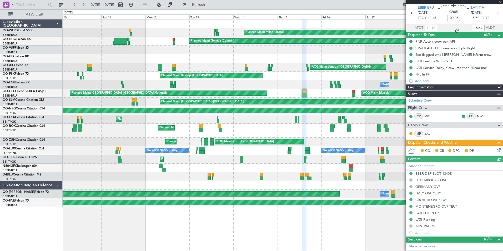
scroll to position [26, 0]
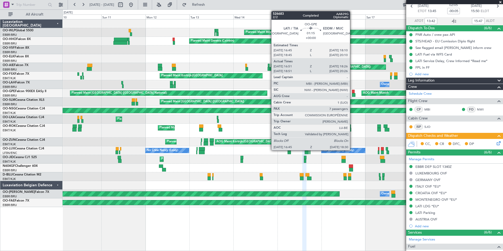
click at [352, 93] on div at bounding box center [353, 92] width 3 height 4
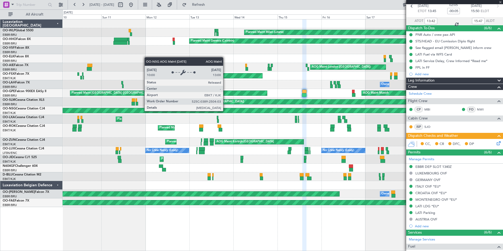
type input "16:56"
type input "18:21"
type input "7"
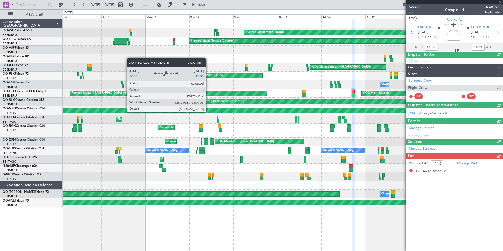
scroll to position [0, 0]
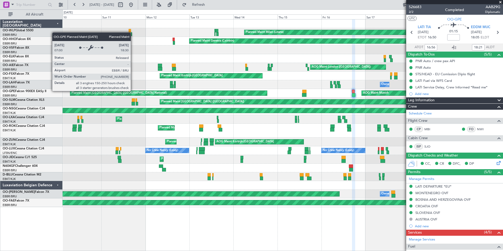
click at [259, 94] on div "Planned Maint [GEOGRAPHIC_DATA] ([GEOGRAPHIC_DATA] National)" at bounding box center [168, 93] width 197 height 5
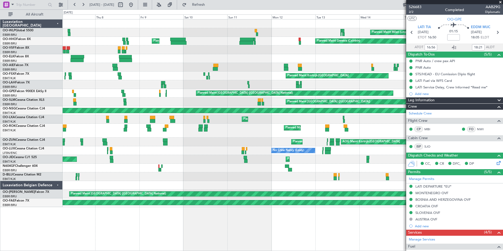
click at [209, 92] on div "AOG Maint Munich Planned Maint [GEOGRAPHIC_DATA] ([GEOGRAPHIC_DATA]) Owner [GEO…" at bounding box center [283, 93] width 440 height 9
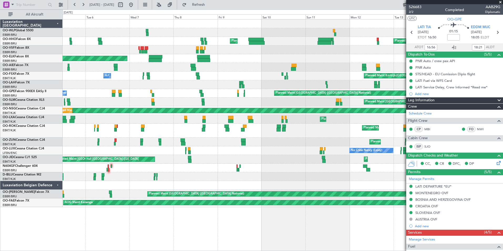
click at [218, 92] on div "Planned Maint [GEOGRAPHIC_DATA] ([GEOGRAPHIC_DATA] National) Owner [GEOGRAPHIC_…" at bounding box center [283, 93] width 440 height 9
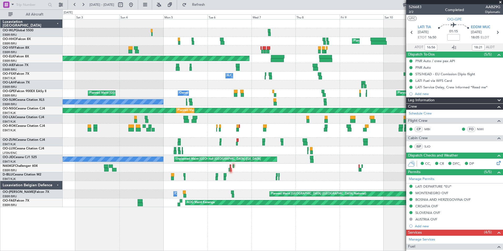
click at [305, 103] on div "Planned Maint Milan (Linate) Planned Maint Geneva ([GEOGRAPHIC_DATA]) Planned M…" at bounding box center [283, 112] width 440 height 187
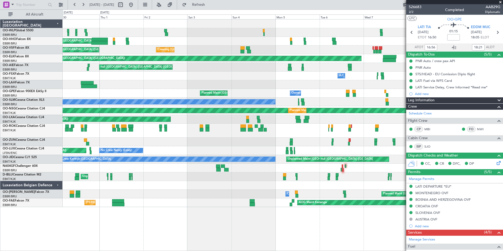
click at [325, 93] on div "Planned Maint [GEOGRAPHIC_DATA] ([GEOGRAPHIC_DATA] National) Owner [GEOGRAPHIC_…" at bounding box center [283, 93] width 440 height 9
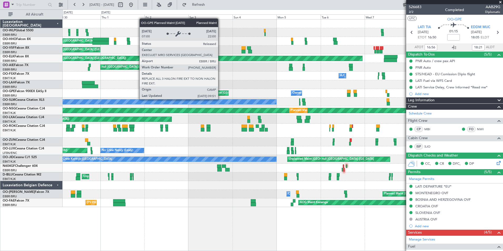
click at [298, 92] on div "Planned Maint [GEOGRAPHIC_DATA] ([GEOGRAPHIC_DATA] National)" at bounding box center [249, 93] width 95 height 8
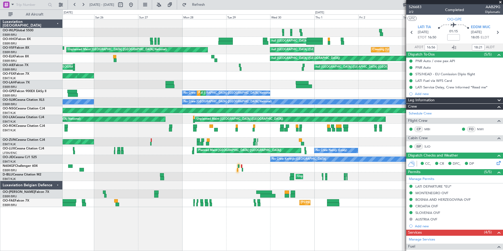
click at [340, 85] on div "null [GEOGRAPHIC_DATA] ([GEOGRAPHIC_DATA]) null [GEOGRAPHIC_DATA] ([GEOGRAPHIC_…" at bounding box center [283, 112] width 440 height 187
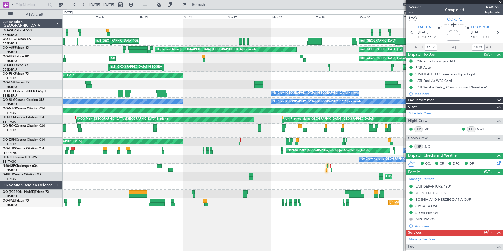
click at [252, 97] on div "Planned Maint [GEOGRAPHIC_DATA] ([GEOGRAPHIC_DATA] National) null [GEOGRAPHIC_D…" at bounding box center [283, 93] width 440 height 9
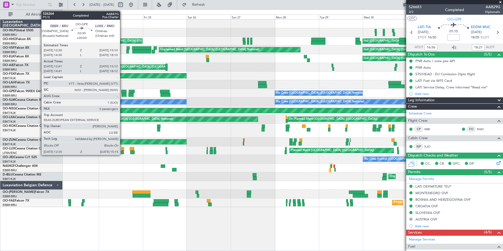
click at [122, 94] on div at bounding box center [123, 95] width 5 height 4
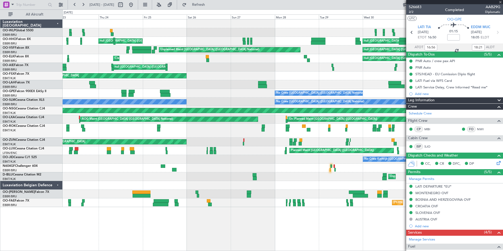
type input "12:46"
type input "15:07"
type input "0"
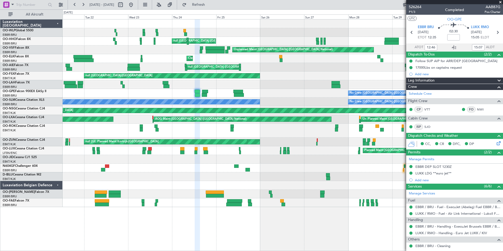
click at [193, 94] on div "Planned Maint [GEOGRAPHIC_DATA] ([GEOGRAPHIC_DATA] National) null [GEOGRAPHIC_D…" at bounding box center [283, 93] width 440 height 9
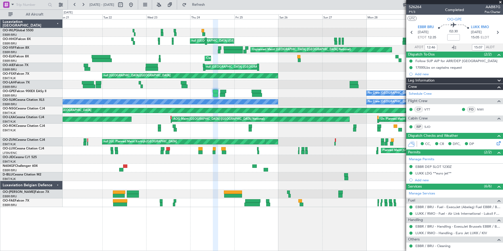
click at [279, 99] on div "null [GEOGRAPHIC_DATA] ([GEOGRAPHIC_DATA]) null [GEOGRAPHIC_DATA] ([GEOGRAPHIC_…" at bounding box center [283, 112] width 440 height 187
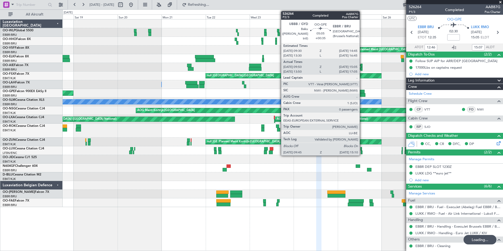
click at [362, 91] on div at bounding box center [360, 92] width 10 height 4
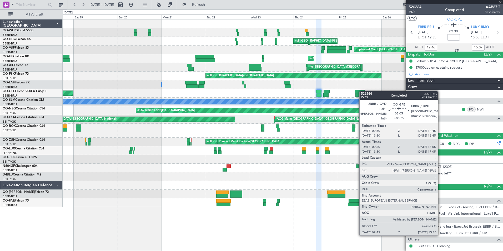
type input "+00:35"
type input "09:55"
type input "15:00"
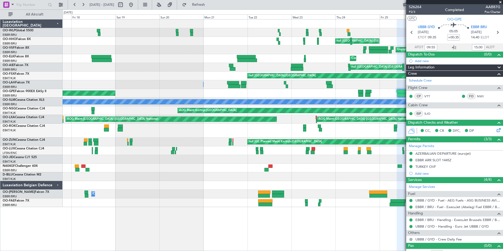
click at [308, 88] on div "Planned Maint Milan (Linate) null [GEOGRAPHIC_DATA] (Linate) null [GEOGRAPHIC_D…" at bounding box center [283, 112] width 440 height 187
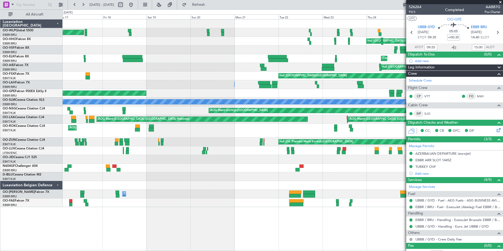
click at [325, 93] on div "Planned Maint Milan (Linate) null [GEOGRAPHIC_DATA] (Linate) null [GEOGRAPHIC_D…" at bounding box center [283, 112] width 440 height 187
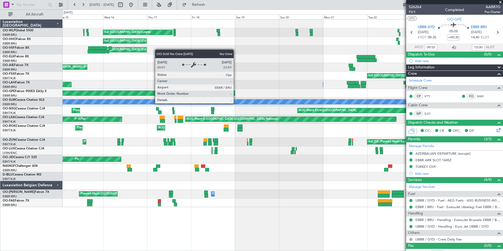
click at [313, 98] on div "No Crew [GEOGRAPHIC_DATA] ([GEOGRAPHIC_DATA] National)" at bounding box center [283, 102] width 440 height 9
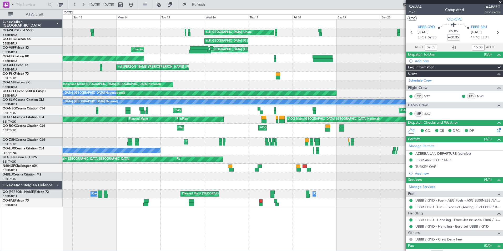
click at [311, 114] on div "Planned Maint Milan (Linate) null [GEOGRAPHIC_DATA] (Linate) null [GEOGRAPHIC_D…" at bounding box center [283, 112] width 440 height 187
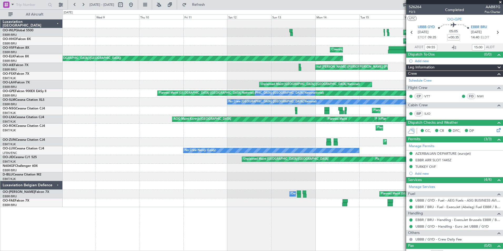
click at [263, 84] on div "Planned Maint Milan (Linate) null [GEOGRAPHIC_DATA] (Linate) null [GEOGRAPHIC_D…" at bounding box center [283, 112] width 440 height 187
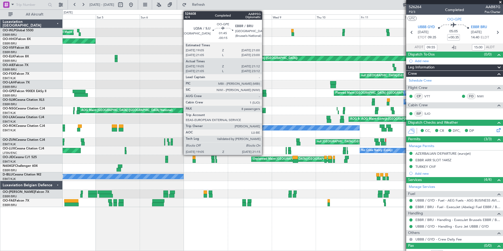
click at [264, 91] on div at bounding box center [264, 92] width 4 height 4
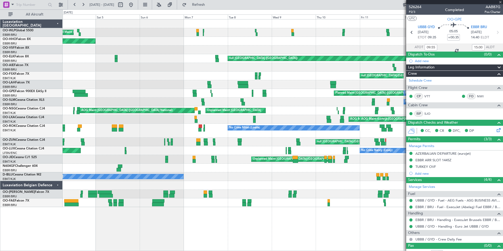
type input "-00:15"
type input "19:10"
type input "21:07"
type input "8"
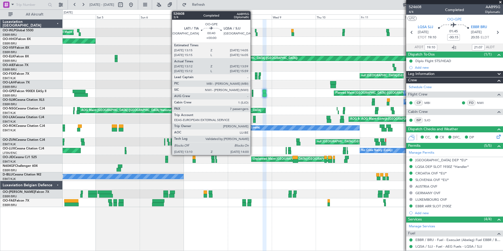
click at [253, 96] on div at bounding box center [253, 95] width 2 height 4
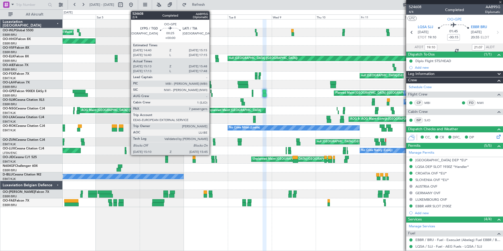
type input "13:17"
type input "13:54"
type input "7"
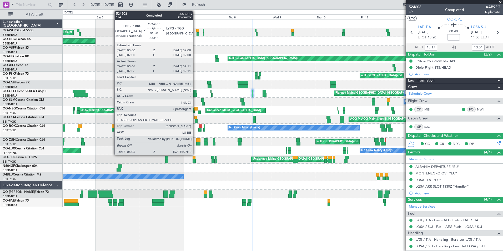
click at [195, 92] on div at bounding box center [194, 92] width 4 height 4
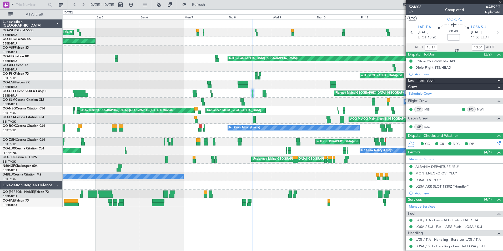
type input "-00:15"
type input "05:11"
type input "07:06"
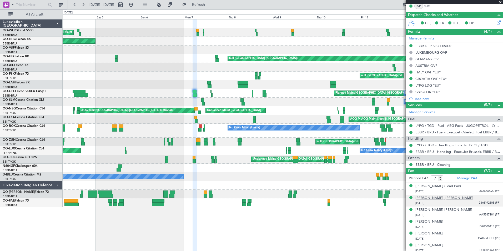
scroll to position [135, 0]
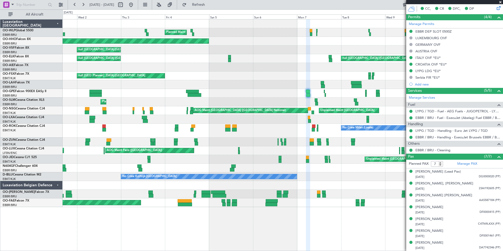
click at [288, 88] on div "Planned Maint Liege Planned Maint Liege Planned Maint Liege Planned Maint [GEOG…" at bounding box center [283, 112] width 440 height 187
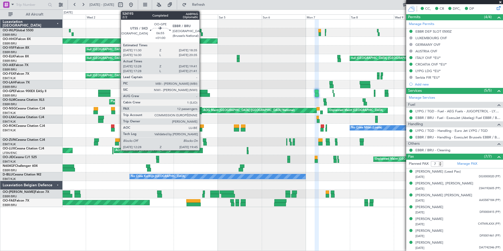
click at [202, 91] on div at bounding box center [201, 92] width 13 height 4
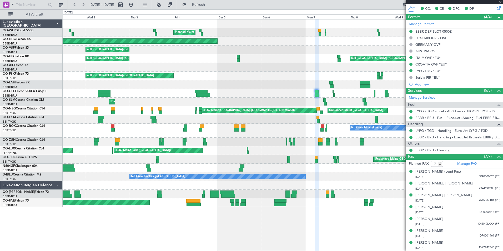
type input "+01:00"
type input "12:33"
type input "19:36"
type input "12"
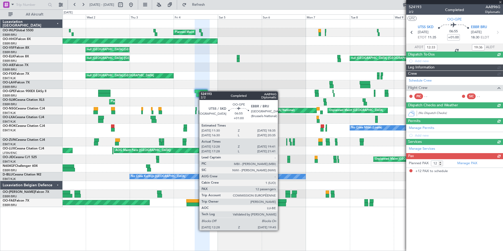
scroll to position [0, 0]
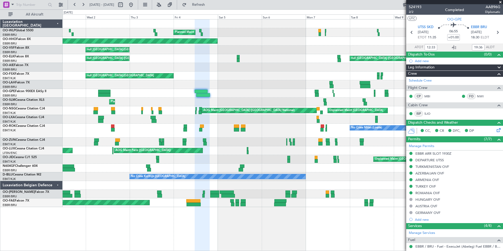
click at [207, 80] on div "Planned Maint Liege Planned Maint Liege Planned Maint Liege Planned Maint [GEOG…" at bounding box center [283, 112] width 440 height 187
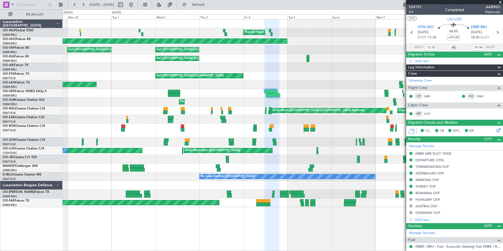
click at [315, 81] on div "Unplanned Maint [GEOGRAPHIC_DATA] ([GEOGRAPHIC_DATA] National)" at bounding box center [283, 84] width 440 height 9
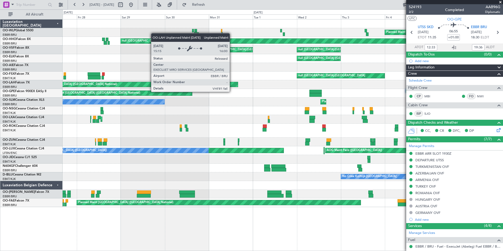
click at [238, 85] on div "Unplanned Maint [GEOGRAPHIC_DATA] ([GEOGRAPHIC_DATA] National)" at bounding box center [127, 84] width 221 height 5
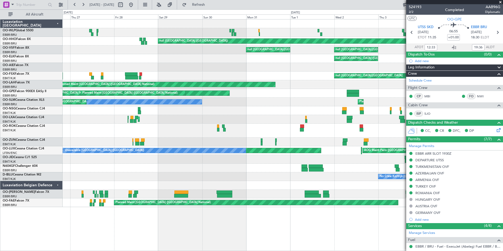
click at [450, 114] on fb-app "[DATE] - [DATE] Refresh Quick Links All Aircraft Planned Maint Liege Planned Ma…" at bounding box center [251, 127] width 503 height 247
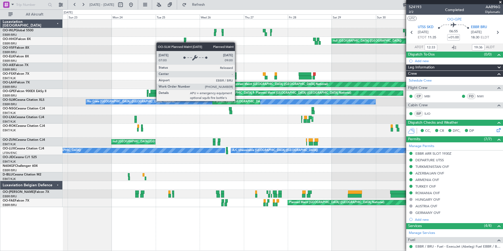
click at [326, 97] on div "Planned Maint Liege Planned Maint Liege Planned Maint Liege Planned Maint [GEOG…" at bounding box center [283, 112] width 440 height 187
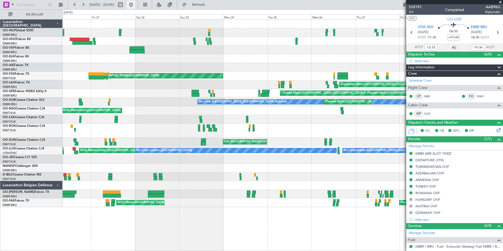
click at [135, 4] on button at bounding box center [131, 5] width 8 height 8
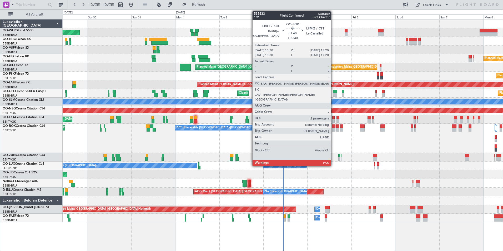
click at [333, 128] on div at bounding box center [333, 130] width 3 height 4
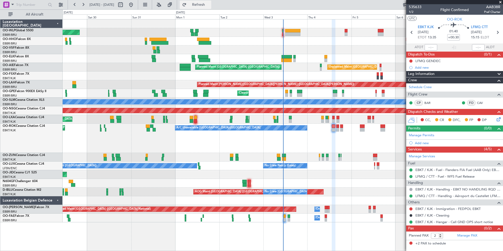
click at [210, 6] on span "Refresh" at bounding box center [198, 5] width 22 height 4
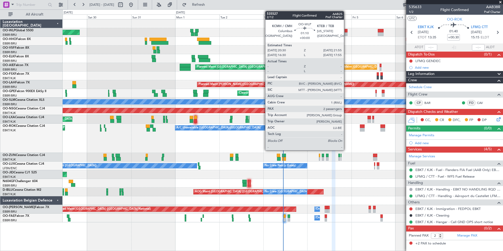
click at [346, 32] on div at bounding box center [345, 31] width 3 height 4
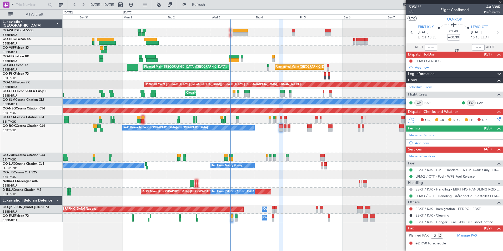
click at [309, 38] on div at bounding box center [283, 41] width 440 height 9
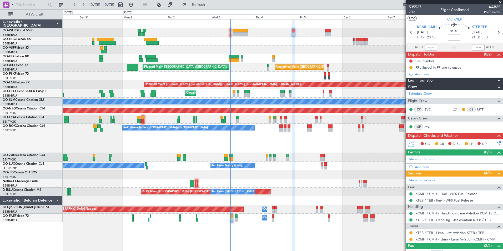
click at [228, 79] on div "Planned Maint [GEOGRAPHIC_DATA] ([GEOGRAPHIC_DATA]) Planned Maint [GEOGRAPHIC_D…" at bounding box center [283, 120] width 440 height 203
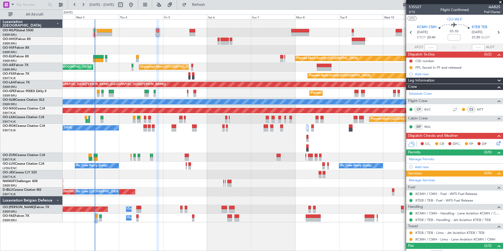
click at [220, 79] on div "Planned Maint Kortrijk-[GEOGRAPHIC_DATA]" at bounding box center [283, 76] width 440 height 9
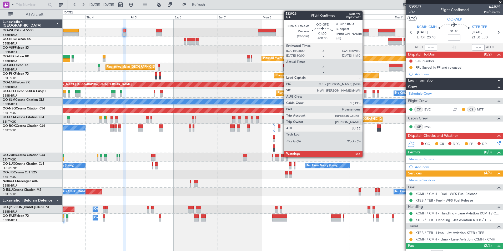
click at [365, 96] on div at bounding box center [365, 95] width 2 height 4
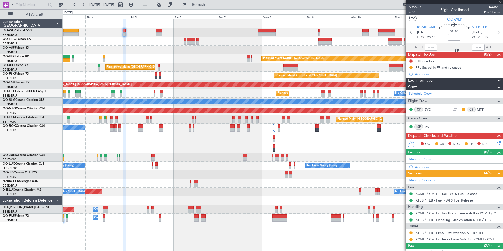
type input "9"
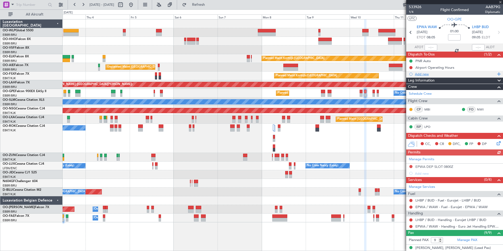
click at [424, 75] on div "Add new" at bounding box center [455, 74] width 81 height 4
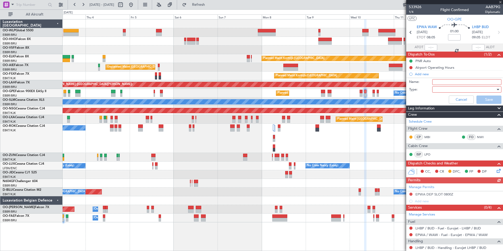
click at [440, 80] on input "Name:" at bounding box center [466, 82] width 69 height 6
type input "STS/HEAD"
click at [440, 89] on div at bounding box center [464, 89] width 61 height 8
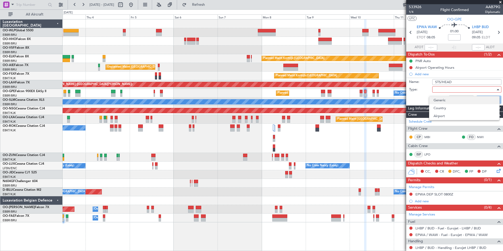
click at [437, 101] on span "Generic" at bounding box center [464, 100] width 62 height 8
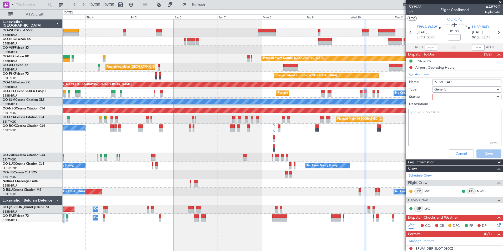
click at [441, 95] on div at bounding box center [464, 97] width 61 height 8
click at [438, 106] on span "Not Started" at bounding box center [464, 107] width 62 height 8
click at [477, 152] on button "Save" at bounding box center [488, 153] width 25 height 8
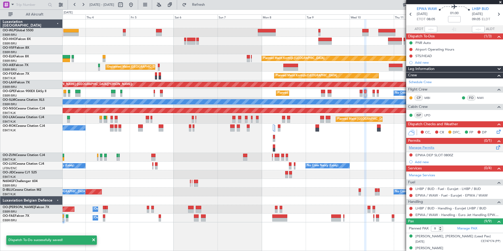
scroll to position [26, 0]
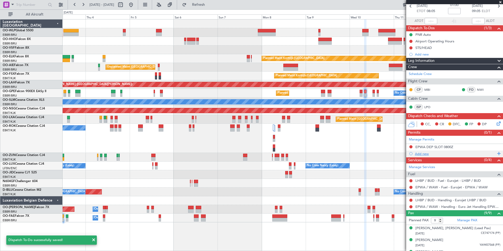
click at [424, 154] on div "Add new" at bounding box center [455, 153] width 81 height 4
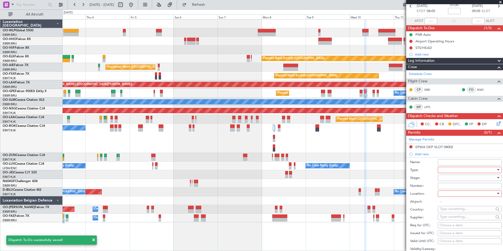
click at [444, 171] on div at bounding box center [468, 170] width 56 height 8
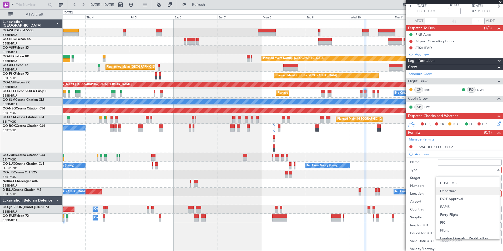
click at [451, 191] on span "Departure" at bounding box center [467, 191] width 55 height 8
click at [451, 177] on div at bounding box center [468, 178] width 56 height 8
click at [451, 211] on span "Requested" at bounding box center [467, 212] width 55 height 8
click at [450, 196] on div at bounding box center [468, 194] width 56 height 8
click at [450, 205] on span "Departure" at bounding box center [467, 204] width 55 height 8
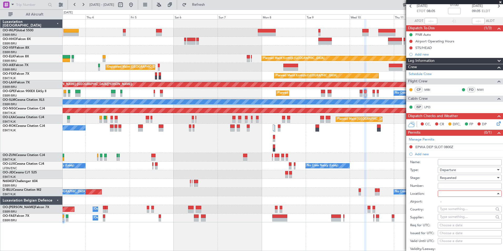
type input "EPWA / WAW"
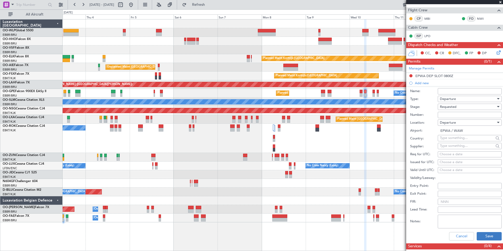
scroll to position [105, 0]
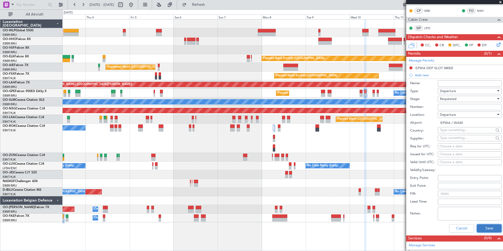
click at [482, 224] on button "Save" at bounding box center [488, 228] width 25 height 8
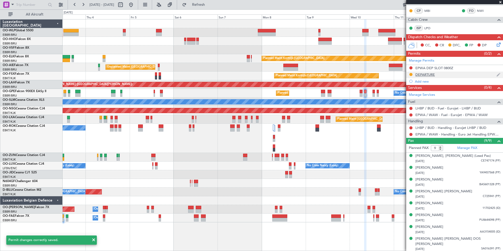
click at [428, 75] on div "DEPARTURE" at bounding box center [424, 74] width 19 height 4
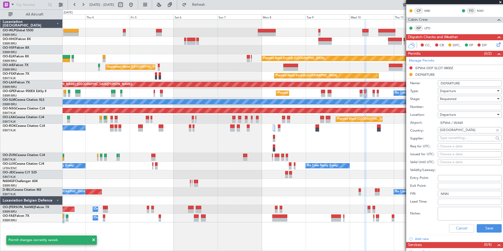
click at [461, 100] on div "Requested" at bounding box center [468, 99] width 56 height 8
click at [461, 99] on div at bounding box center [251, 125] width 503 height 251
click at [462, 83] on input "DEPARTURE" at bounding box center [470, 83] width 64 height 6
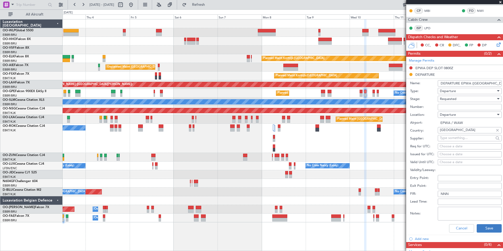
type input "DEPARTURE EPWA ([GEOGRAPHIC_DATA])"
click at [483, 226] on button "Save" at bounding box center [488, 228] width 25 height 8
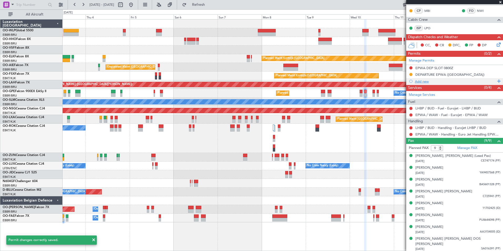
click at [420, 83] on div "Add new" at bounding box center [455, 81] width 81 height 4
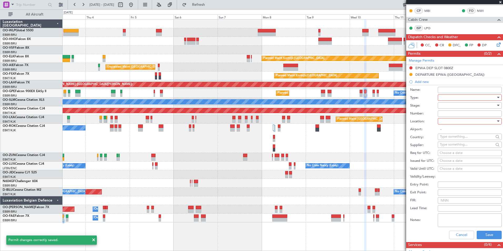
click at [451, 96] on div at bounding box center [468, 98] width 56 height 8
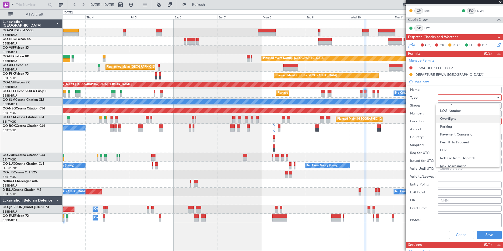
click at [452, 118] on span "Overflight" at bounding box center [467, 119] width 55 height 8
click at [449, 104] on div at bounding box center [468, 105] width 56 height 8
click at [451, 139] on span "Requested" at bounding box center [467, 140] width 55 height 8
click at [457, 120] on div at bounding box center [468, 121] width 56 height 8
click at [451, 161] on span "Enroute" at bounding box center [467, 163] width 55 height 8
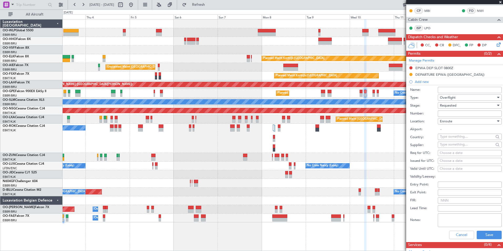
click at [451, 135] on input "text" at bounding box center [467, 137] width 54 height 8
type input "slovakia"
click at [448, 143] on span "Afghanistan" at bounding box center [468, 144] width 52 height 8
type input "Afghanistan"
click at [477, 233] on button "Save" at bounding box center [488, 235] width 25 height 8
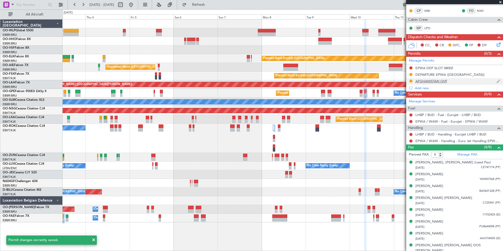
click at [433, 82] on div "AFGHANISTAN OVF" at bounding box center [431, 81] width 32 height 4
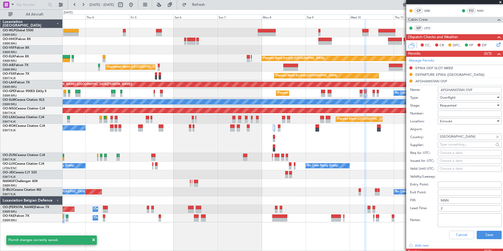
click at [477, 89] on input "AFGHANISTAN OVF" at bounding box center [470, 90] width 64 height 6
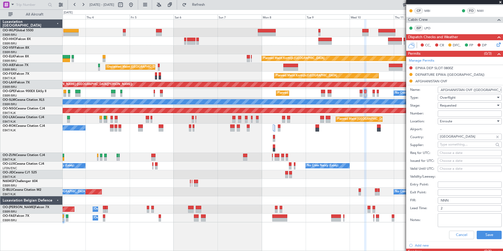
type input "AFGHANISTAN OVF (EU)"
click at [487, 230] on div "Cancel Save" at bounding box center [456, 235] width 92 height 14
click at [486, 236] on button "Save" at bounding box center [488, 235] width 25 height 8
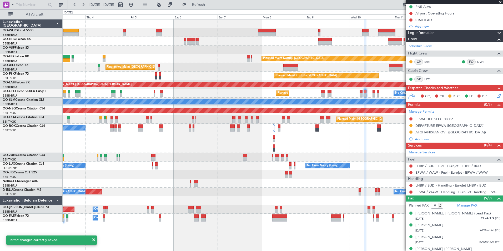
scroll to position [53, 0]
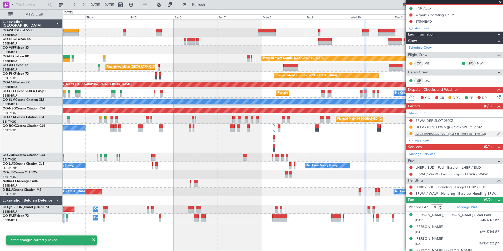
click at [443, 134] on div "AFGHANISTAN OVF (EU)" at bounding box center [450, 133] width 70 height 4
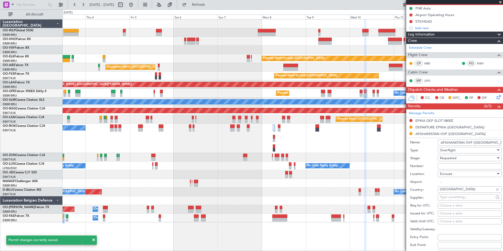
click at [447, 189] on input "Afghanistan" at bounding box center [467, 189] width 54 height 8
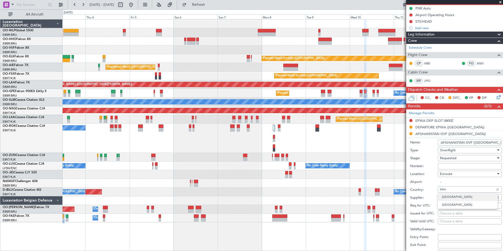
click at [447, 197] on span "Slovakia" at bounding box center [468, 197] width 52 height 8
type input "Slovakia"
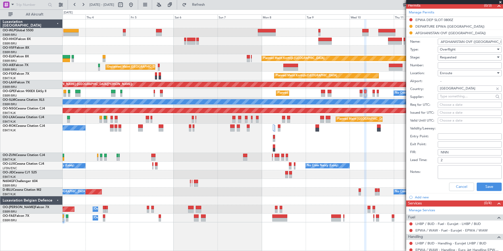
scroll to position [158, 0]
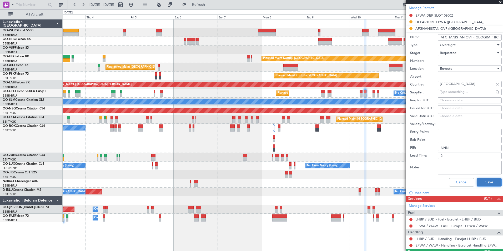
click at [488, 179] on button "Save" at bounding box center [488, 182] width 25 height 8
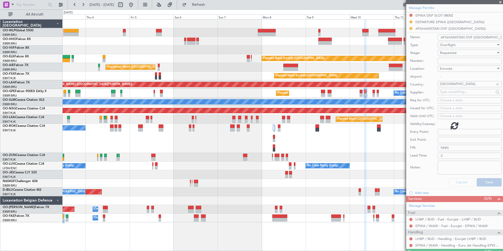
scroll to position [120, 0]
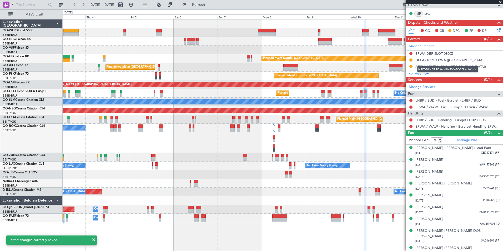
click at [437, 66] on div "DEPARTURE EPWA ([GEOGRAPHIC_DATA])" at bounding box center [447, 69] width 61 height 7
click at [436, 67] on div "AFGHANISTAN OVF (EU)" at bounding box center [450, 66] width 70 height 4
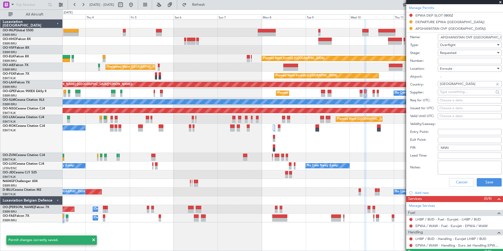
click at [450, 36] on input "AFGHANISTAN OVF (EU)" at bounding box center [470, 37] width 64 height 6
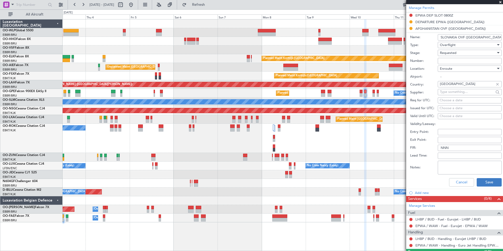
type input "SLOVAKIA OVF ([GEOGRAPHIC_DATA])"
click at [486, 182] on button "Save" at bounding box center [488, 182] width 25 height 8
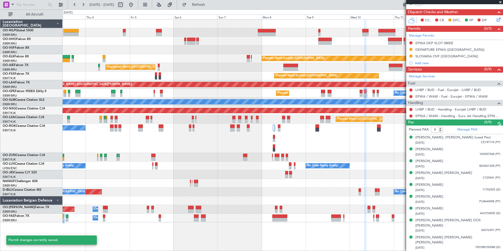
scroll to position [120, 0]
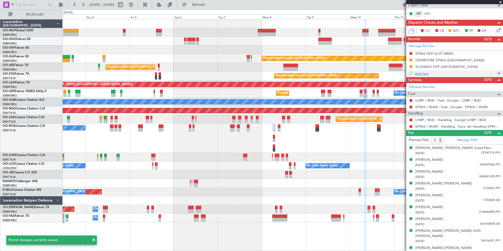
click at [420, 73] on div "Add new" at bounding box center [455, 73] width 81 height 4
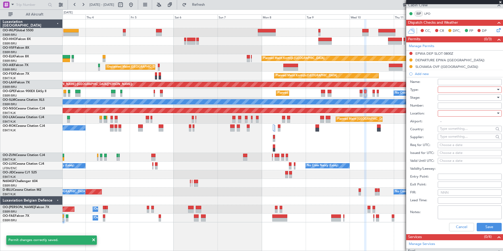
scroll to position [158, 0]
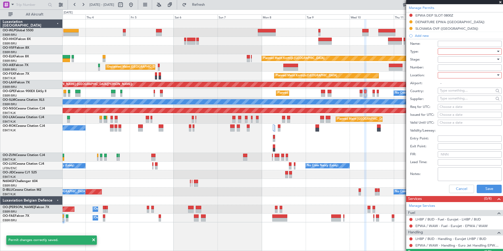
click at [446, 53] on div at bounding box center [468, 52] width 56 height 8
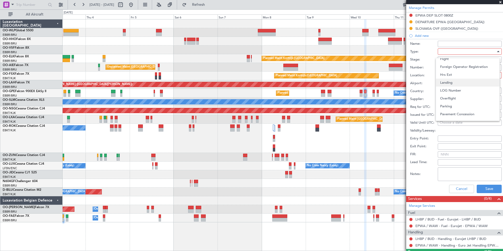
click at [450, 82] on span "Landing" at bounding box center [467, 83] width 55 height 8
click at [444, 58] on div at bounding box center [468, 59] width 56 height 8
click at [451, 126] on span "Not Required" at bounding box center [467, 125] width 55 height 8
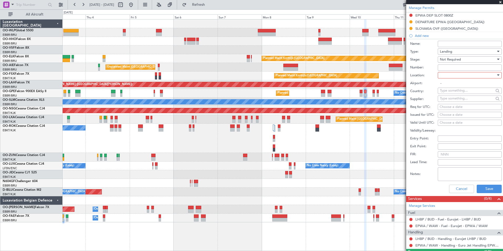
click at [456, 90] on input "text" at bounding box center [467, 91] width 54 height 8
click at [456, 99] on span "Hungary" at bounding box center [468, 98] width 52 height 8
type input "Hungary"
click at [466, 76] on div at bounding box center [468, 75] width 56 height 8
click at [458, 118] on span "Enroute" at bounding box center [467, 117] width 55 height 8
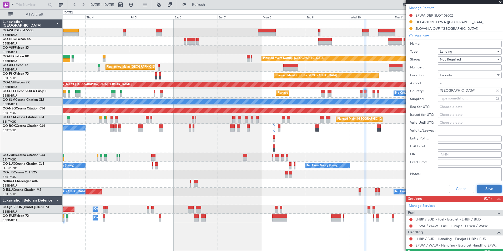
click at [483, 187] on button "Save" at bounding box center [488, 189] width 25 height 8
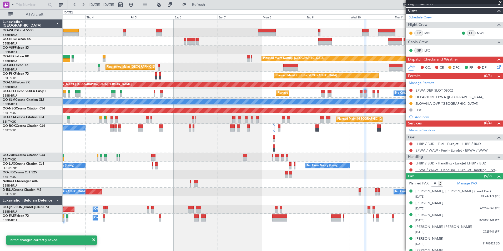
scroll to position [47, 0]
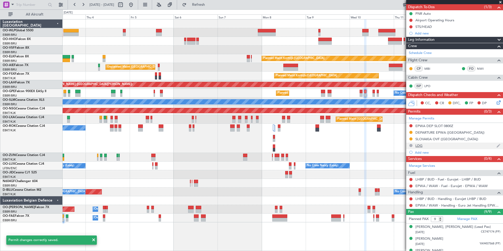
click at [417, 145] on div "LDG" at bounding box center [418, 145] width 7 height 4
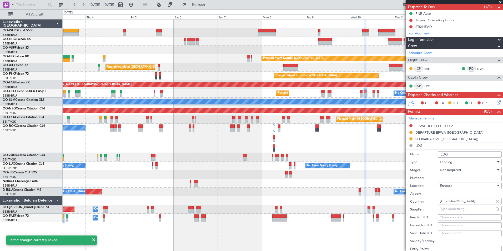
click at [446, 153] on input "LDG" at bounding box center [470, 154] width 64 height 6
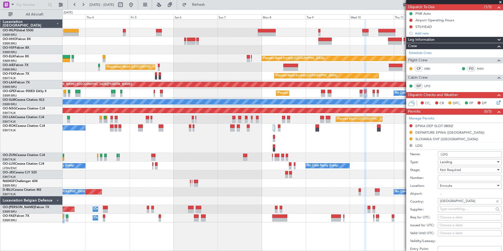
click at [446, 153] on input "LDG" at bounding box center [470, 154] width 64 height 6
click at [469, 155] on input "HUNGARY LDG 5EU)" at bounding box center [470, 154] width 64 height 6
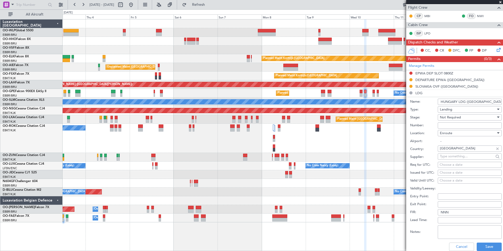
scroll to position [153, 0]
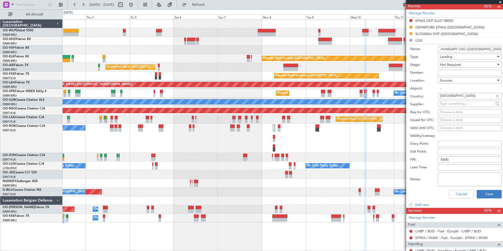
type input "HUNGARY LDG ([GEOGRAPHIC_DATA])"
click at [484, 194] on button "Save" at bounding box center [488, 194] width 25 height 8
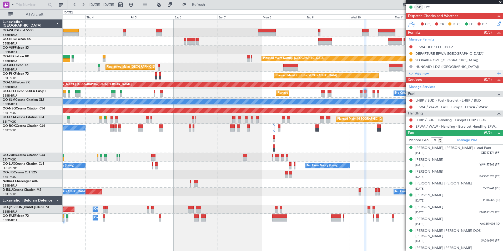
scroll to position [0, 0]
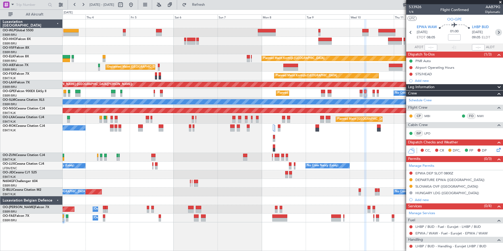
click at [495, 33] on icon at bounding box center [498, 32] width 7 height 7
type input "10"
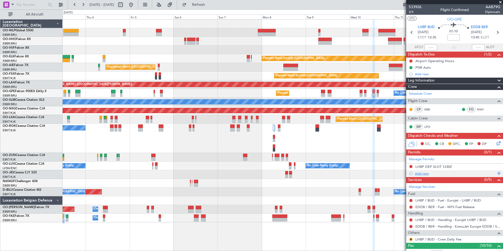
click at [423, 174] on div "Add new" at bounding box center [455, 173] width 81 height 4
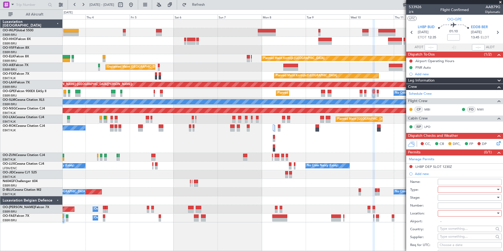
click at [452, 189] on div at bounding box center [468, 190] width 56 height 8
click at [451, 234] on span "Departure" at bounding box center [467, 236] width 55 height 8
click at [449, 197] on div at bounding box center [468, 198] width 56 height 8
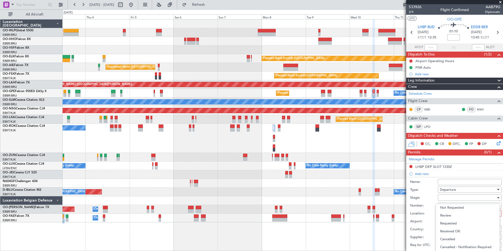
click at [430, 195] on div at bounding box center [251, 125] width 503 height 251
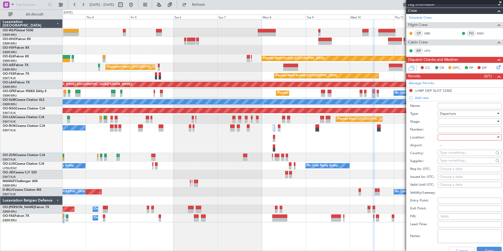
scroll to position [79, 0]
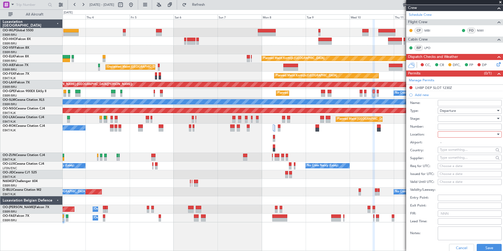
click at [459, 135] on div at bounding box center [468, 134] width 56 height 8
click at [452, 143] on span "Departure" at bounding box center [467, 145] width 55 height 8
type input "LHBP / BUD"
click at [447, 116] on div at bounding box center [468, 119] width 56 height 8
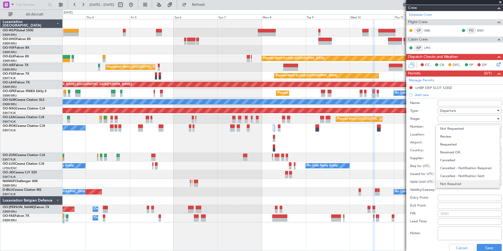
click at [454, 183] on span "Not Required" at bounding box center [467, 184] width 55 height 8
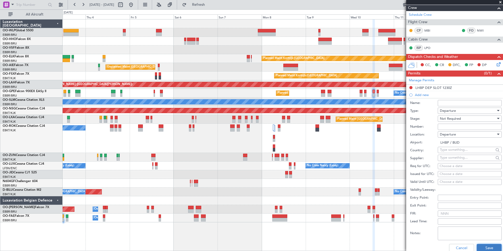
click at [481, 244] on button "Save" at bounding box center [488, 248] width 25 height 8
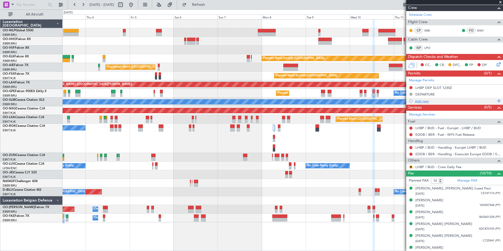
click at [427, 101] on div "Add new" at bounding box center [455, 101] width 81 height 4
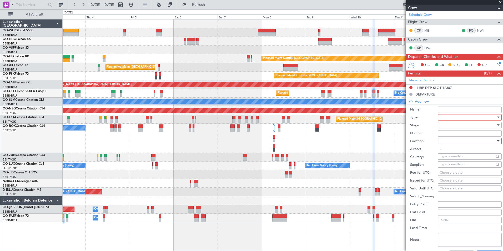
click at [455, 118] on div at bounding box center [468, 117] width 56 height 8
click at [450, 163] on span "Overflight" at bounding box center [467, 164] width 55 height 8
click at [444, 127] on div at bounding box center [468, 125] width 56 height 8
click at [451, 158] on span "Requested" at bounding box center [467, 159] width 55 height 8
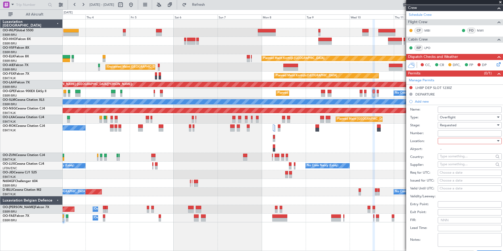
click at [454, 143] on div at bounding box center [468, 141] width 56 height 8
click at [447, 183] on span "Enroute" at bounding box center [467, 183] width 55 height 8
click at [453, 158] on input "text" at bounding box center [467, 156] width 54 height 8
click at [461, 163] on span "Slovakia" at bounding box center [468, 164] width 52 height 8
type input "Slovakia"
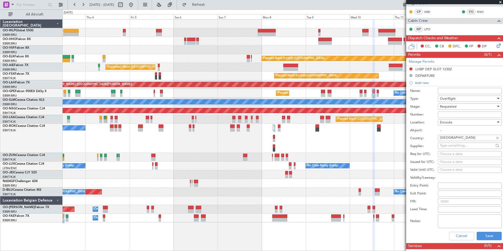
scroll to position [105, 0]
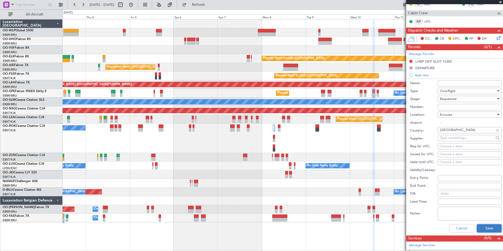
click at [485, 225] on button "Save" at bounding box center [488, 228] width 25 height 8
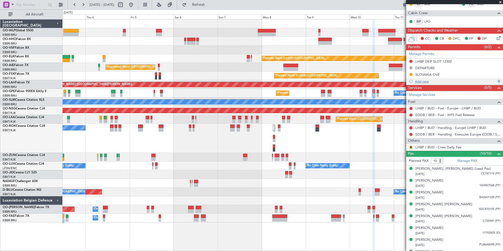
click at [422, 82] on div "Add new" at bounding box center [455, 81] width 81 height 4
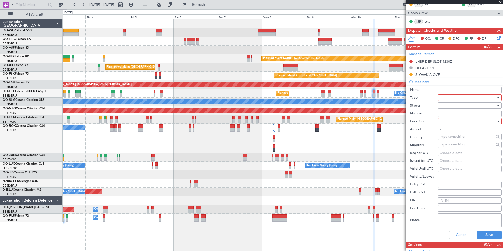
click at [449, 99] on div at bounding box center [468, 98] width 56 height 8
click at [449, 145] on span "Overflight" at bounding box center [467, 144] width 55 height 8
click at [456, 104] on div at bounding box center [468, 105] width 56 height 8
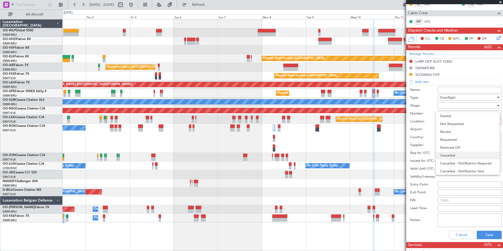
scroll to position [8, 0]
click at [457, 168] on span "Not Required" at bounding box center [467, 171] width 55 height 8
click at [457, 118] on div at bounding box center [468, 121] width 56 height 8
click at [451, 162] on span "Enroute" at bounding box center [467, 163] width 55 height 8
click at [458, 138] on input "text" at bounding box center [467, 137] width 54 height 8
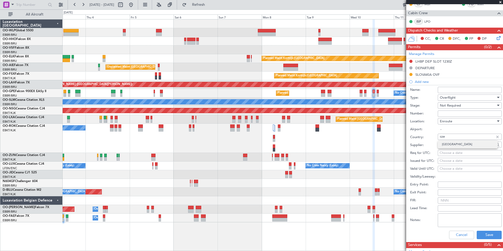
click at [454, 145] on span "Czech Republic" at bounding box center [468, 144] width 52 height 8
type input "Czech Republic"
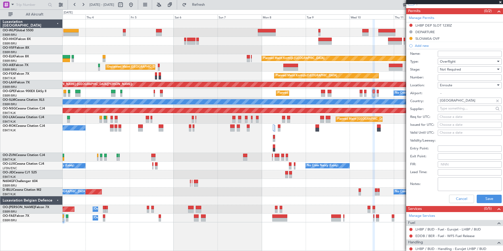
scroll to position [158, 0]
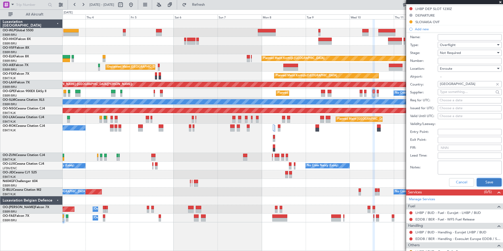
click at [485, 183] on button "Save" at bounding box center [488, 182] width 25 height 8
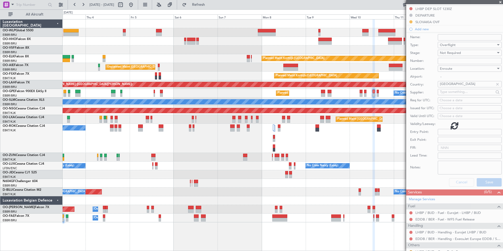
scroll to position [144, 0]
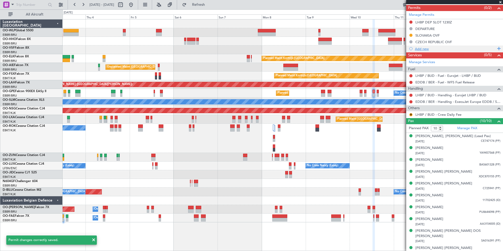
click at [422, 49] on div "Add new" at bounding box center [455, 49] width 81 height 4
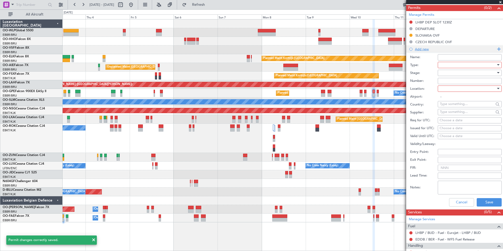
scroll to position [158, 0]
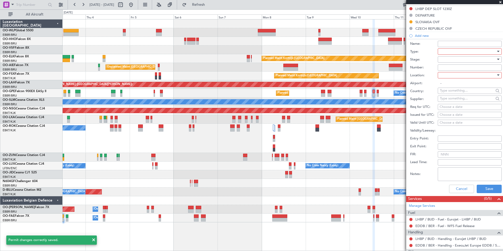
click at [452, 50] on div at bounding box center [468, 52] width 56 height 8
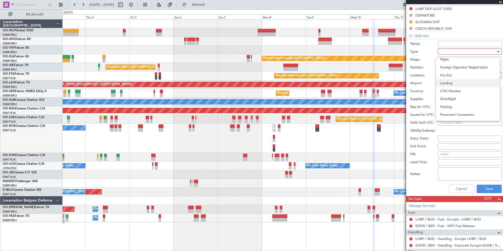
click at [448, 82] on span "Landing" at bounding box center [467, 83] width 55 height 8
click at [446, 57] on div at bounding box center [468, 59] width 56 height 8
click at [452, 123] on span "Not Required" at bounding box center [467, 125] width 55 height 8
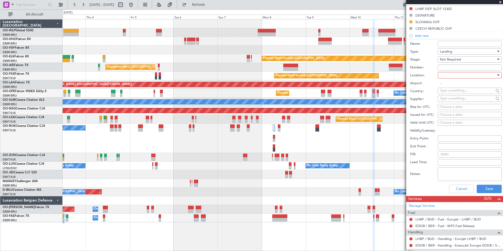
click at [454, 73] on div at bounding box center [468, 75] width 56 height 8
click at [448, 101] on span "Arrival" at bounding box center [467, 102] width 55 height 8
type input "EDDB / BER"
click at [483, 185] on button "Save" at bounding box center [488, 189] width 25 height 8
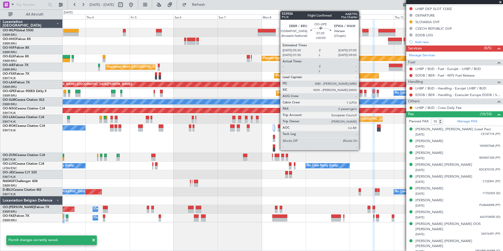
scroll to position [151, 0]
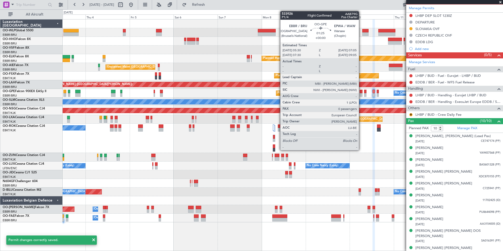
click at [361, 94] on div at bounding box center [360, 95] width 3 height 4
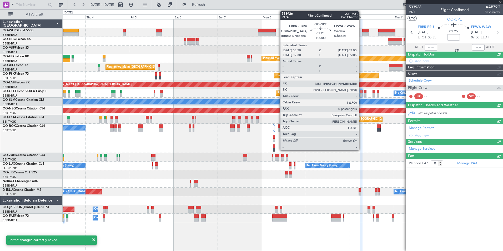
scroll to position [0, 0]
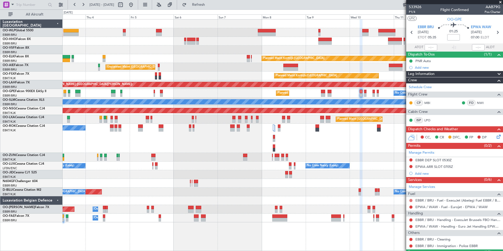
click at [411, 199] on button at bounding box center [410, 200] width 3 height 3
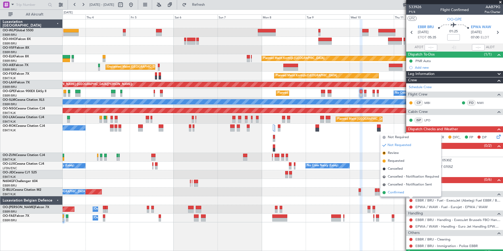
click at [401, 194] on span "Confirmed" at bounding box center [396, 192] width 16 height 5
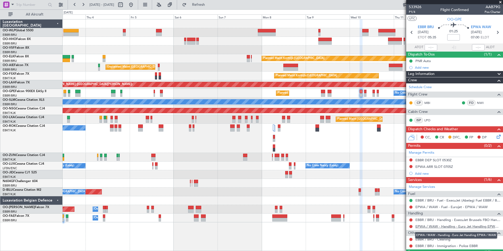
click at [433, 227] on link "EPWA / WAW - Handling - Euro Jet Handling EPWA / WAW" at bounding box center [457, 226] width 85 height 4
click at [410, 166] on button at bounding box center [410, 166] width 3 height 3
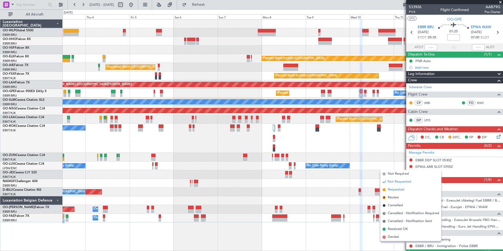
click at [392, 187] on span "Requested" at bounding box center [396, 189] width 17 height 5
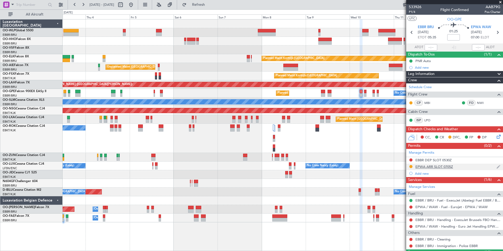
scroll to position [13, 0]
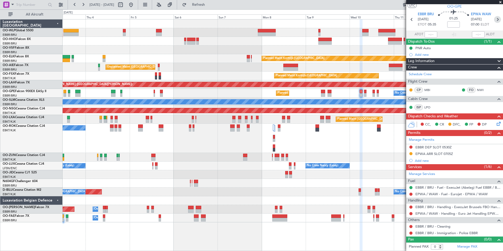
click at [494, 19] on icon at bounding box center [497, 19] width 7 height 7
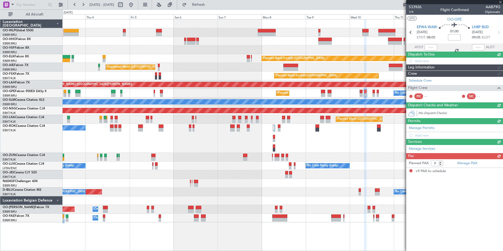
scroll to position [0, 0]
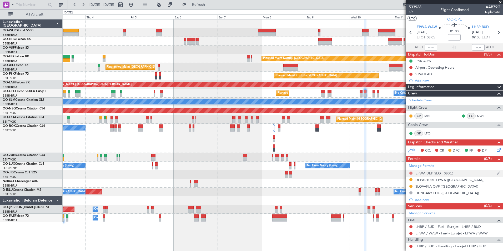
click at [410, 171] on button at bounding box center [410, 172] width 3 height 3
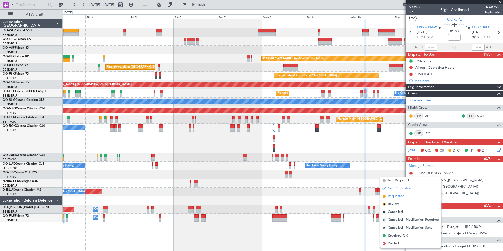
click at [393, 195] on span "Requested" at bounding box center [396, 196] width 17 height 5
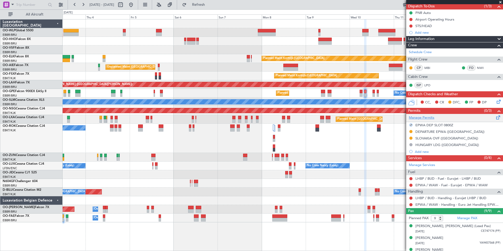
scroll to position [53, 0]
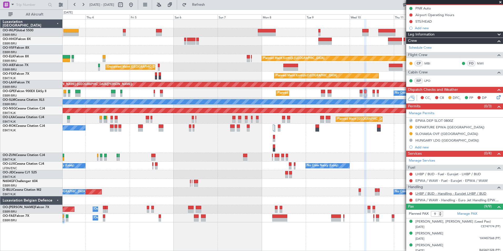
click at [426, 192] on link "LHBP / BUD - Handling - Eurojet LHBP / BUD" at bounding box center [450, 193] width 71 height 4
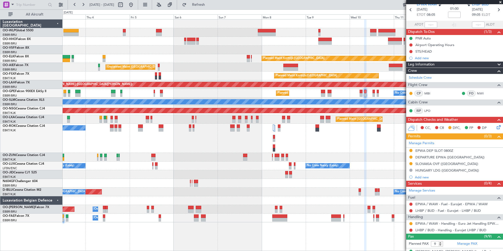
scroll to position [0, 0]
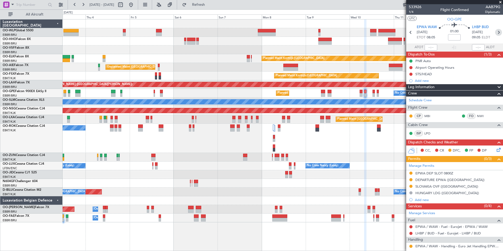
click at [495, 31] on icon at bounding box center [498, 32] width 7 height 7
type input "10"
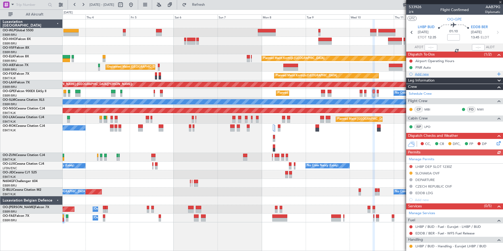
click at [423, 73] on div "Add new" at bounding box center [455, 74] width 81 height 4
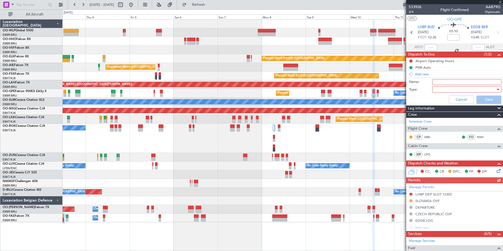
click at [447, 81] on input "Name:" at bounding box center [466, 82] width 69 height 6
type input "STS/HEAD"
click at [448, 88] on div at bounding box center [464, 89] width 61 height 8
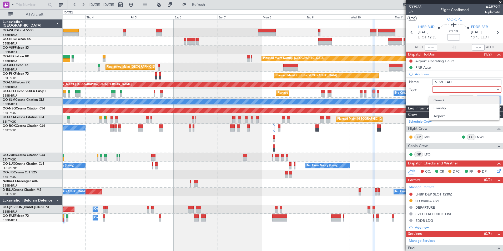
click at [444, 99] on span "Generic" at bounding box center [464, 100] width 62 height 8
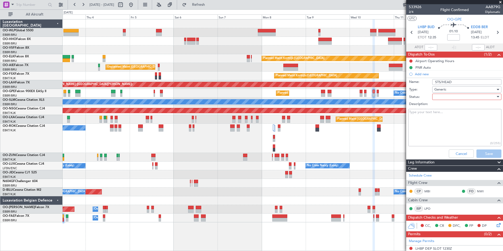
click at [444, 99] on div at bounding box center [464, 97] width 61 height 8
click at [444, 105] on span "Not Started" at bounding box center [464, 107] width 62 height 8
click at [480, 154] on button "Save" at bounding box center [488, 153] width 25 height 8
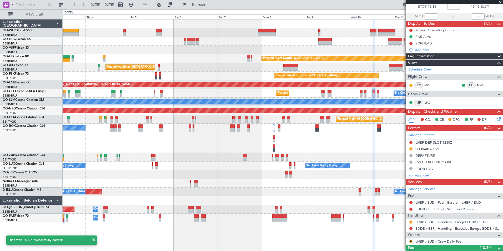
scroll to position [26, 0]
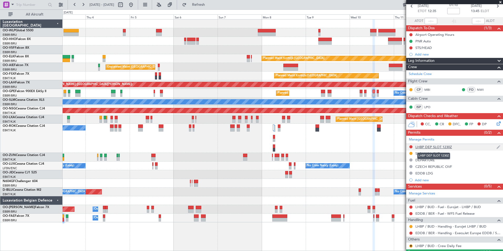
click at [433, 148] on div "LHBP DEP SLOT 1230Z" at bounding box center [433, 147] width 37 height 4
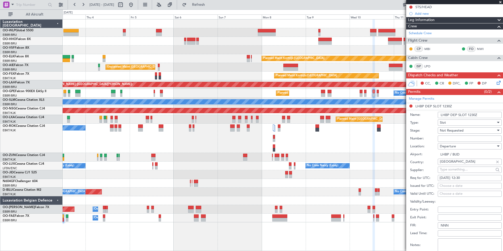
scroll to position [79, 0]
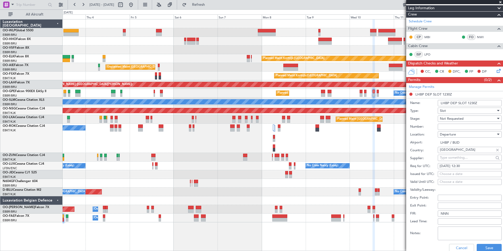
click at [445, 110] on span "Slot" at bounding box center [443, 110] width 6 height 5
click at [451, 132] on span "Departure" at bounding box center [467, 131] width 55 height 8
click at [481, 242] on div "Cancel Save" at bounding box center [456, 248] width 92 height 14
click at [481, 247] on button "Save" at bounding box center [488, 248] width 25 height 8
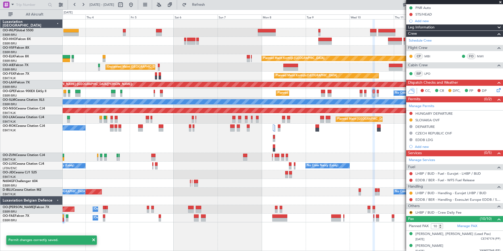
scroll to position [53, 0]
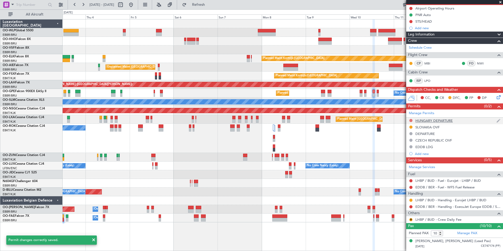
click at [410, 120] on button at bounding box center [410, 120] width 3 height 3
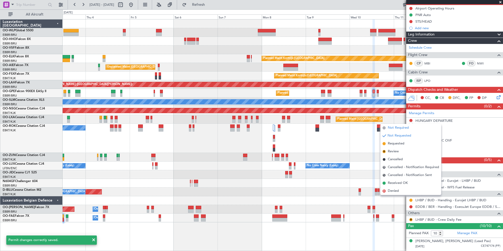
click at [396, 128] on span "Not Required" at bounding box center [398, 127] width 21 height 5
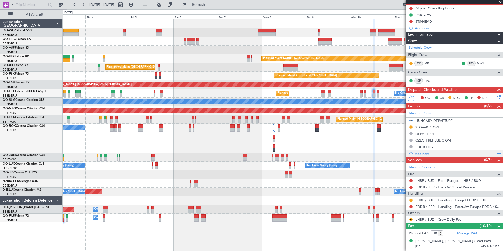
click at [426, 152] on div "Add new" at bounding box center [455, 153] width 81 height 4
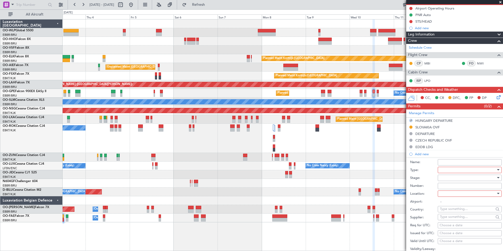
click at [450, 169] on div at bounding box center [468, 170] width 56 height 8
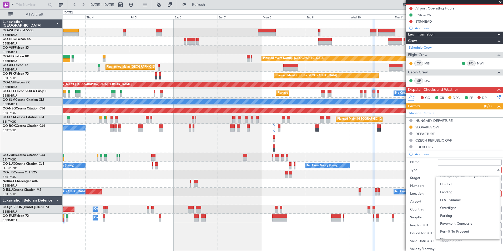
scroll to position [158, 0]
click at [440, 218] on span "Slot" at bounding box center [467, 219] width 55 height 8
click at [445, 175] on div at bounding box center [468, 178] width 56 height 8
click at [448, 212] on span "Requested" at bounding box center [467, 212] width 55 height 8
click at [449, 196] on div at bounding box center [468, 194] width 56 height 8
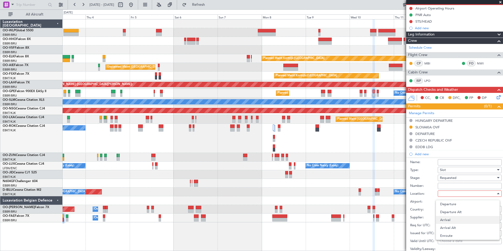
click at [450, 220] on span "Arrival" at bounding box center [467, 220] width 55 height 8
type input "EDDB / BER"
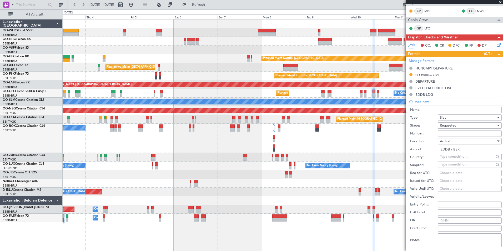
scroll to position [105, 0]
click at [456, 171] on div "Choose a date" at bounding box center [469, 172] width 60 height 5
select select "9"
select select "2025"
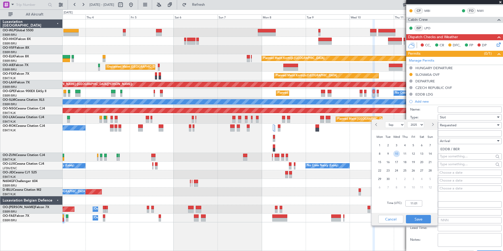
click at [397, 155] on span "10" at bounding box center [396, 153] width 7 height 7
click at [413, 205] on input "00:00" at bounding box center [413, 203] width 17 height 6
type input "13:50"
click at [421, 217] on button "Save" at bounding box center [418, 219] width 25 height 8
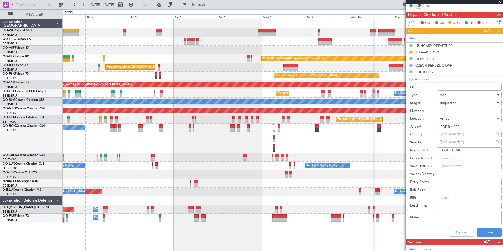
scroll to position [158, 0]
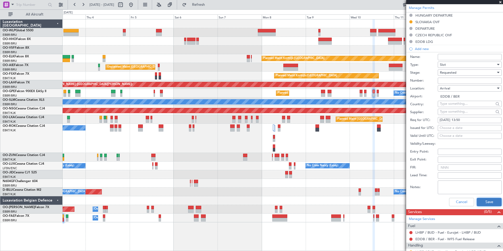
click at [482, 202] on button "Save" at bounding box center [488, 202] width 25 height 8
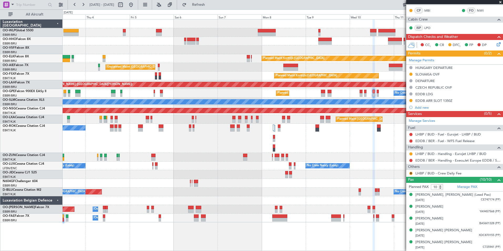
scroll to position [105, 0]
click at [452, 161] on link "EDDB / BER - Handling - ExecuJet Europe EDDB / SXF" at bounding box center [457, 160] width 85 height 4
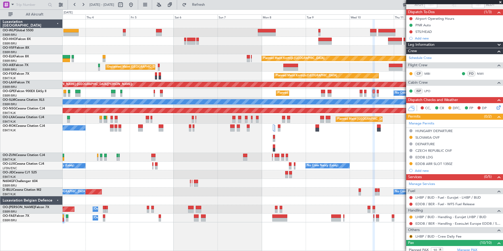
scroll to position [0, 0]
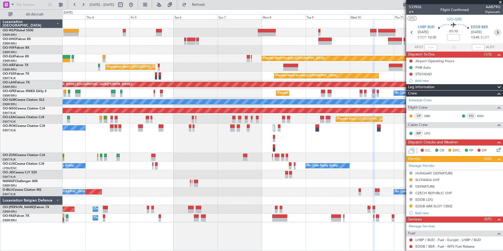
click at [495, 32] on icon at bounding box center [497, 32] width 7 height 7
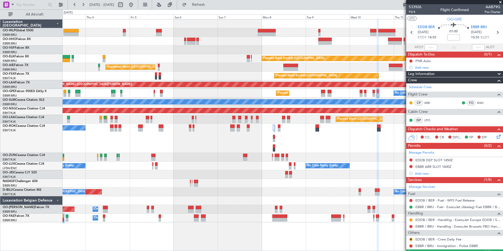
click at [410, 159] on button at bounding box center [410, 159] width 3 height 3
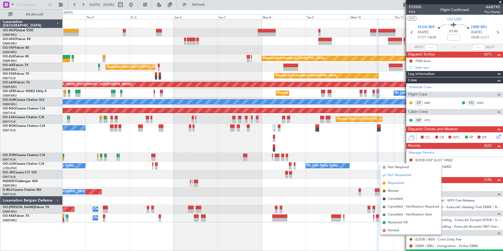
click at [397, 184] on span "Requested" at bounding box center [396, 182] width 17 height 5
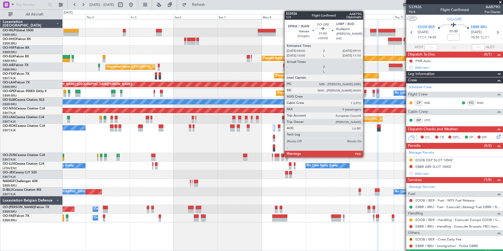
click at [365, 93] on div at bounding box center [365, 95] width 2 height 4
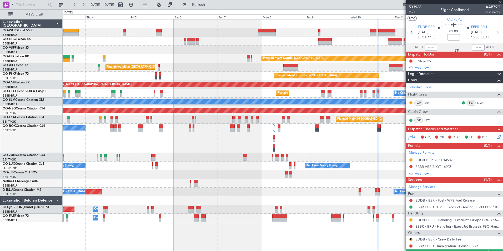
type input "9"
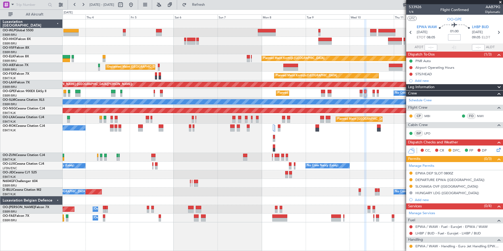
click at [454, 36] on input at bounding box center [454, 37] width 13 height 6
click at [368, 45] on div at bounding box center [283, 49] width 440 height 9
type input "-00:10"
click at [495, 33] on icon at bounding box center [498, 32] width 7 height 7
type input "10"
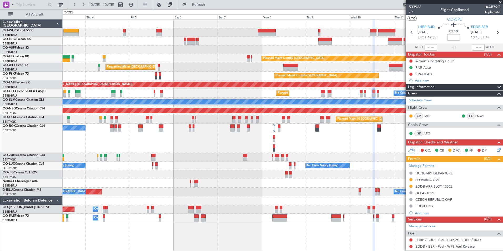
click at [450, 38] on input at bounding box center [453, 37] width 13 height 6
click at [336, 39] on div at bounding box center [283, 41] width 440 height 9
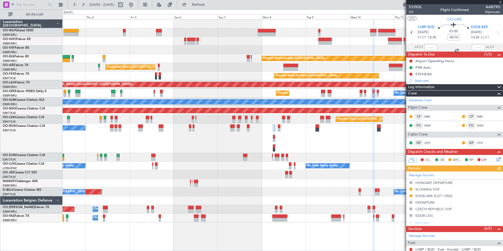
click at [138, 0] on fb-range-datepicker "03 Sep 2025 - 13 Sep 2025" at bounding box center [103, 4] width 70 height 9
click at [135, 5] on button at bounding box center [131, 5] width 8 height 8
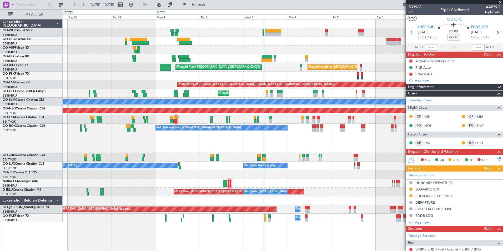
click at [273, 144] on div "A/C Unavailable Kortrijk-Wevelgem Planned Maint Kortrijk-Wevelgem" at bounding box center [283, 138] width 440 height 29
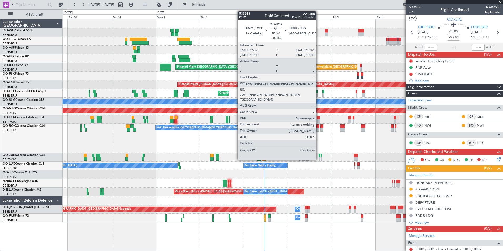
click at [318, 129] on div at bounding box center [317, 130] width 3 height 4
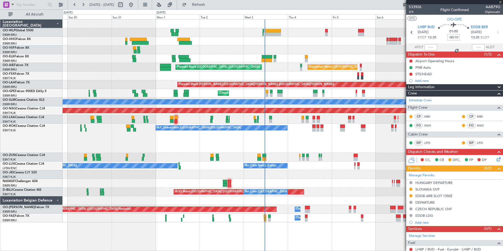
type input "+00:15"
type input "0"
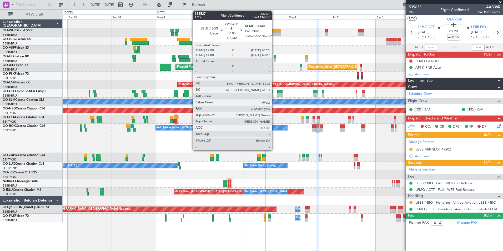
click at [274, 36] on div at bounding box center [273, 34] width 16 height 4
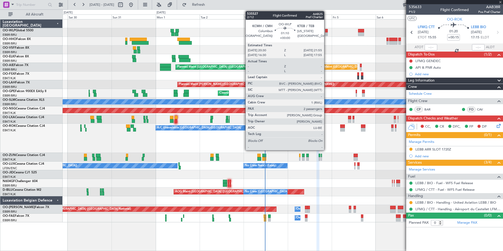
type input "+00:30"
type input "6"
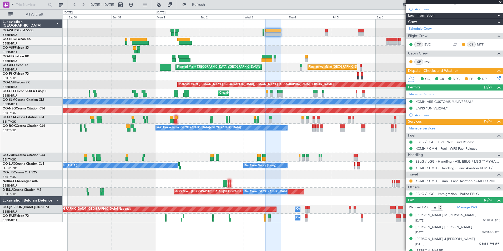
scroll to position [105, 0]
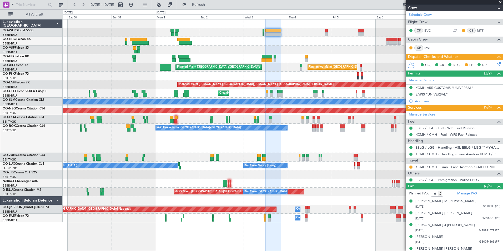
click at [495, 64] on icon at bounding box center [497, 63] width 4 height 4
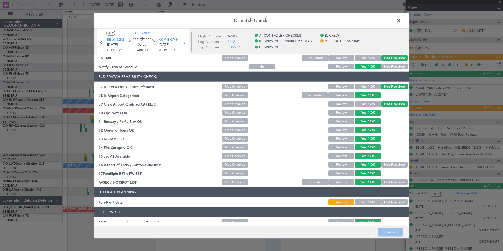
scroll to position [97, 0]
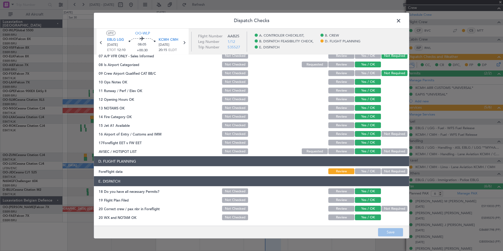
click at [401, 19] on span at bounding box center [401, 22] width 0 height 11
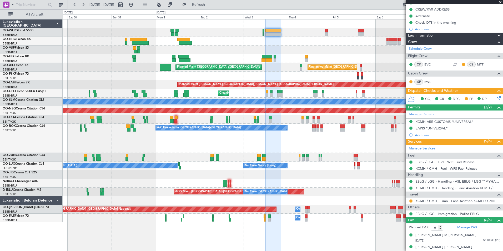
scroll to position [0, 0]
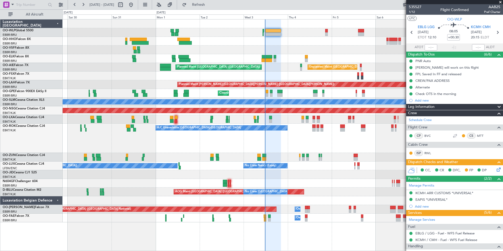
click at [203, 52] on div at bounding box center [283, 49] width 440 height 9
click at [253, 50] on div "Planned Maint Berlin (Brandenburg) Planned Maint Kortrijk-Wevelgem Unplanned Ma…" at bounding box center [283, 120] width 440 height 203
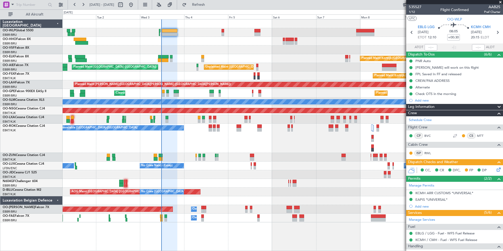
click at [292, 54] on div "Planned Maint Berlin (Brandenburg) Planned Maint Kortrijk-Wevelgem Unplanned Ma…" at bounding box center [283, 120] width 440 height 203
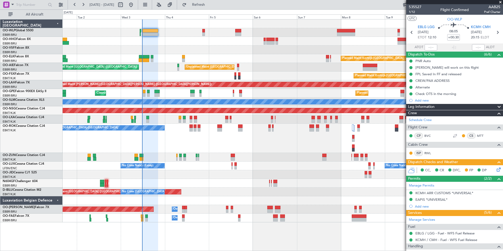
click at [267, 64] on div "Planned Maint Kortrijk-Wevelgem Unplanned Maint Brussels (Brussels National) Pl…" at bounding box center [283, 120] width 440 height 203
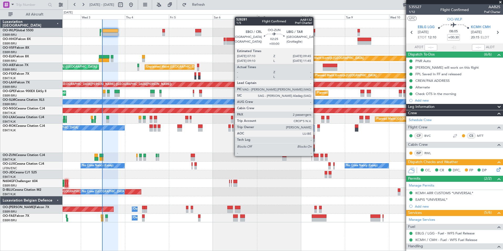
click at [316, 155] on div at bounding box center [316, 156] width 5 height 4
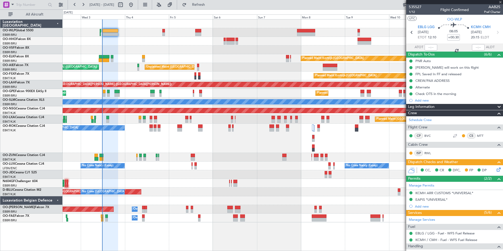
type input "2"
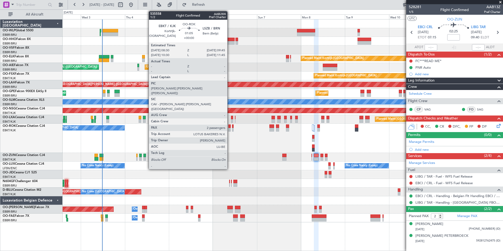
click at [230, 129] on div at bounding box center [229, 130] width 2 height 4
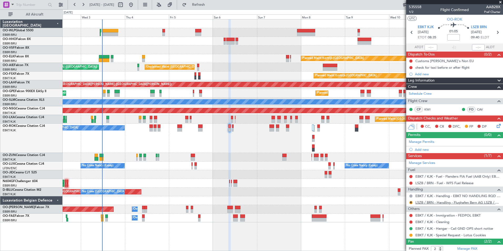
click at [429, 202] on link "LSZB / BRN - Handling - Flughafen Bern AG LSZB / BRN" at bounding box center [457, 202] width 85 height 4
click at [451, 182] on link "LSZB / BRN - Fuel - WFS Fuel Release" at bounding box center [444, 183] width 58 height 4
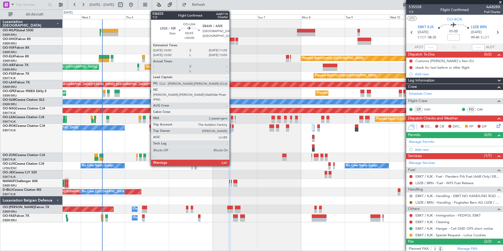
click at [232, 119] on div at bounding box center [232, 121] width 2 height 4
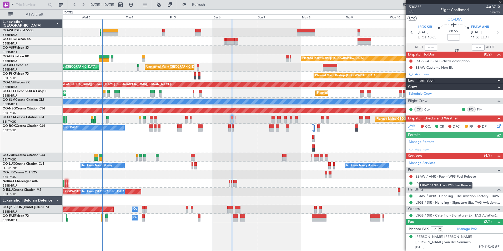
click at [435, 176] on link "EBAW / ANR - Fuel - WFS Fuel Release" at bounding box center [445, 176] width 60 height 4
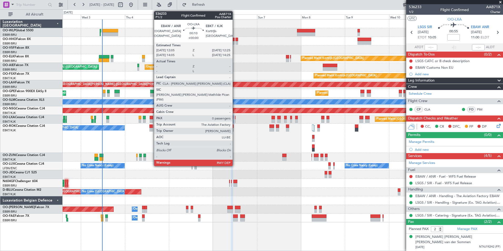
click at [235, 118] on div at bounding box center [235, 118] width 1 height 4
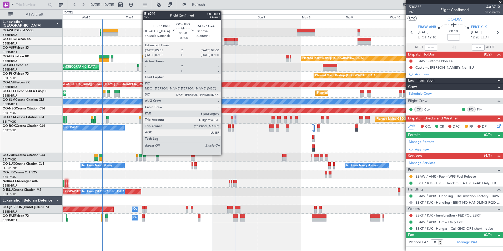
click at [223, 43] on div at bounding box center [224, 43] width 2 height 4
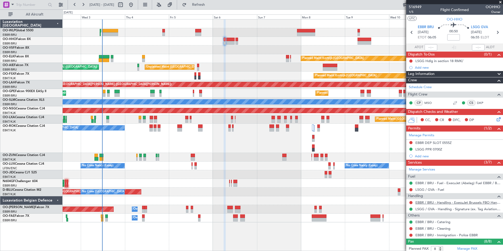
click at [439, 203] on link "EBBR / BRU - Handling - ExecuJet Brussels FBO Handling Abelag" at bounding box center [457, 202] width 85 height 4
click at [205, 2] on button "Refresh" at bounding box center [196, 5] width 32 height 8
click at [410, 143] on button at bounding box center [410, 142] width 3 height 3
click at [411, 145] on div "Manage Permits EBBR DEP SLOT 0555Z LSGG PPR 0700Z Add new" at bounding box center [454, 145] width 97 height 28
click at [411, 143] on button at bounding box center [410, 142] width 3 height 3
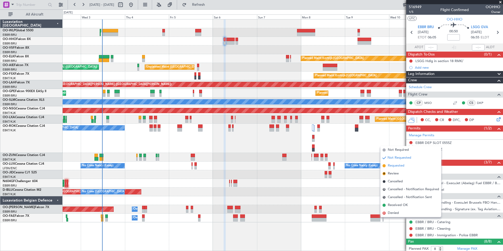
click at [398, 165] on span "Requested" at bounding box center [396, 165] width 17 height 5
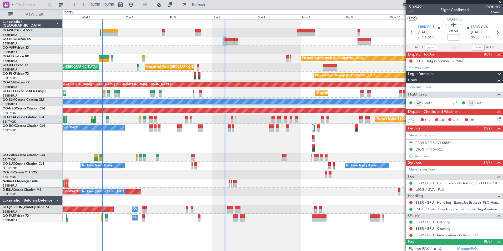
click at [490, 118] on div "CC, CR DFC, DP" at bounding box center [456, 120] width 77 height 8
click at [495, 118] on icon at bounding box center [497, 118] width 4 height 4
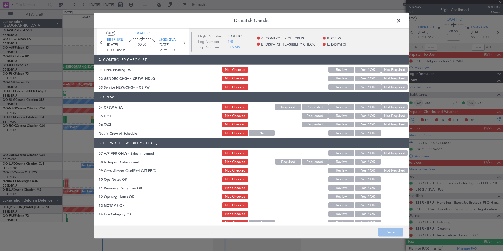
click at [401, 21] on span at bounding box center [401, 22] width 0 height 11
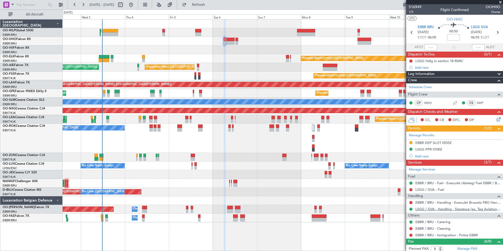
click at [424, 210] on link "LSGG / GVA - Handling - Signature (ex. Tag Aviation) LSGG / GVA" at bounding box center [457, 209] width 85 height 4
click at [423, 189] on link "LSGG / GVA - Fuel" at bounding box center [429, 189] width 29 height 4
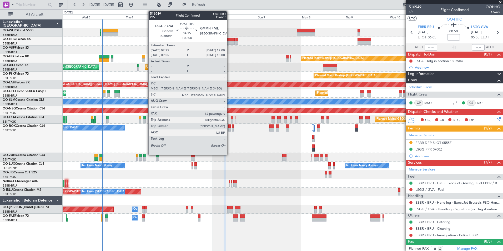
click at [229, 42] on div at bounding box center [230, 43] width 8 height 4
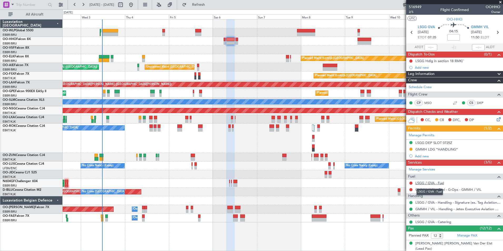
click at [424, 182] on link "LSGG / GVA - Fuel" at bounding box center [429, 183] width 29 height 4
click at [458, 188] on link "GMMH / VIL - Fuel - G-Ops - GMMH / VIL" at bounding box center [448, 189] width 66 height 4
click at [495, 34] on icon at bounding box center [497, 32] width 7 height 7
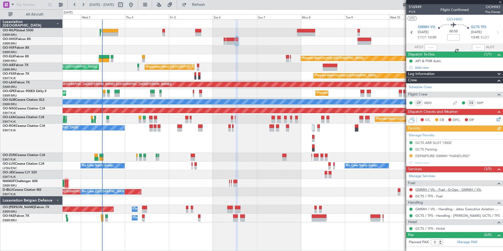
click at [432, 190] on link "GMMH / VIL - Fuel - G-Ops - GMMH / VIL" at bounding box center [448, 189] width 66 height 4
click at [419, 193] on div "GCTS / TFS - Fuel" at bounding box center [454, 196] width 97 height 7
click at [421, 197] on link "GCTS / TFS - Fuel" at bounding box center [428, 196] width 27 height 4
click at [210, 7] on span "Refresh" at bounding box center [198, 5] width 22 height 4
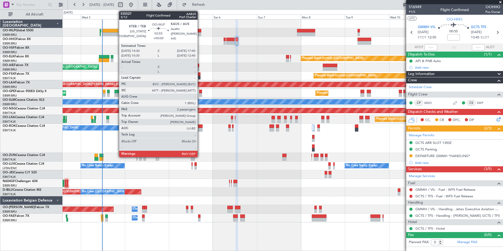
click at [200, 34] on div at bounding box center [198, 34] width 6 height 4
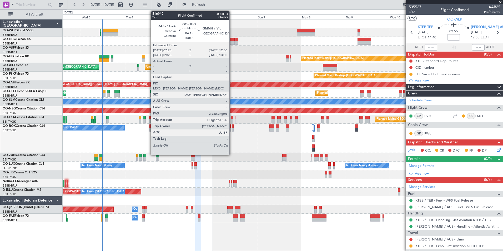
click at [232, 39] on div at bounding box center [230, 40] width 8 height 4
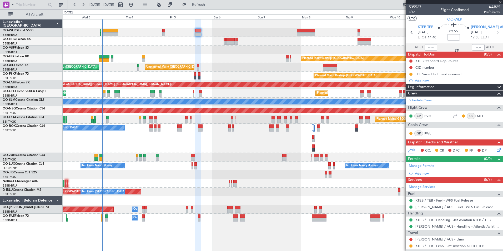
type input "12"
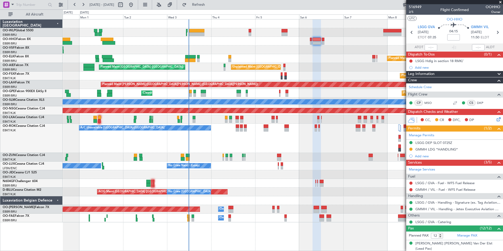
click at [215, 145] on div "A/C Unavailable [GEOGRAPHIC_DATA]-[GEOGRAPHIC_DATA] Planned Maint [GEOGRAPHIC_D…" at bounding box center [283, 138] width 440 height 29
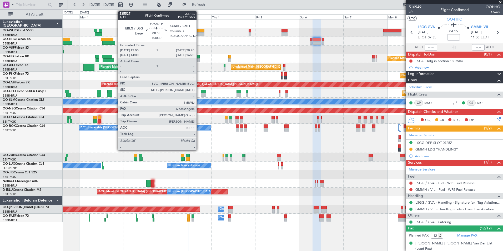
click at [199, 32] on div at bounding box center [197, 34] width 16 height 4
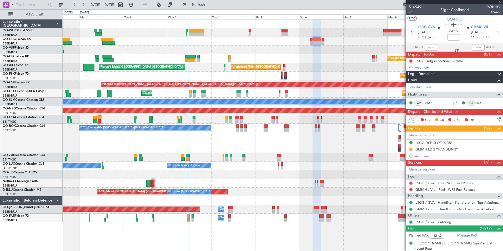
type input "+00:30"
type input "6"
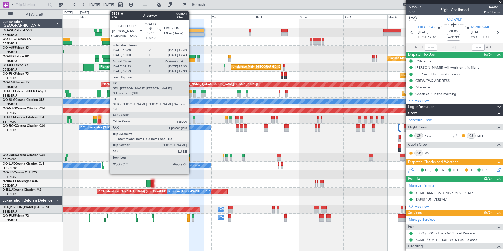
click at [191, 59] on div at bounding box center [190, 60] width 11 height 4
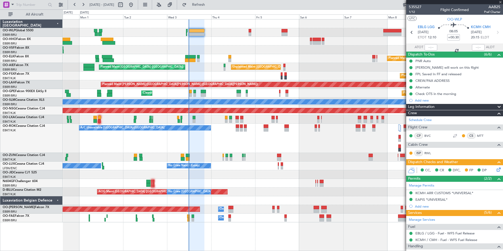
type input "+00:10"
type input "10:13"
type input "4"
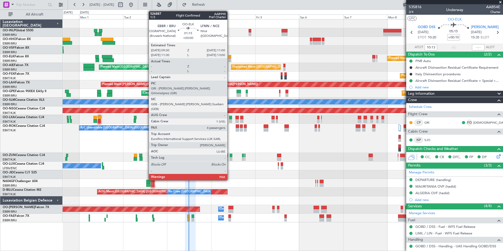
click at [230, 59] on div at bounding box center [229, 60] width 3 height 4
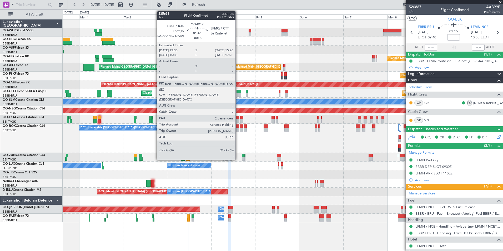
click at [238, 129] on div at bounding box center [237, 130] width 3 height 4
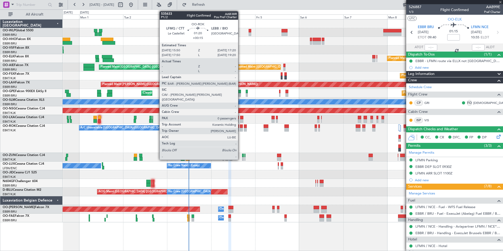
type input "+00:30"
type input "2"
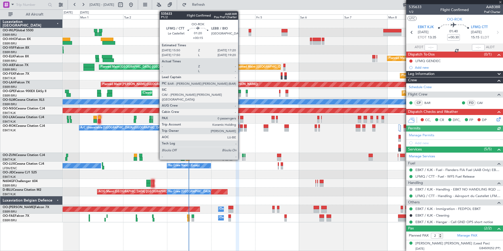
click at [240, 128] on div at bounding box center [241, 130] width 3 height 4
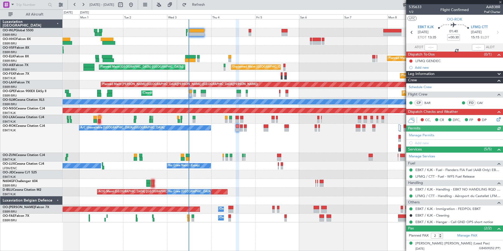
type input "+00:15"
type input "0"
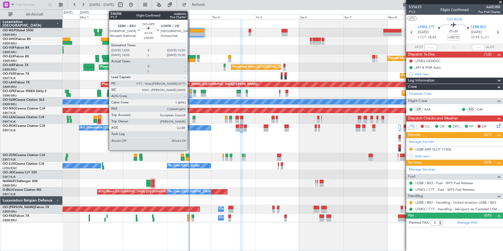
click at [190, 92] on div at bounding box center [190, 92] width 3 height 4
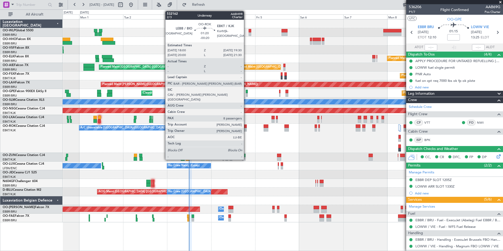
click at [246, 129] on div at bounding box center [245, 130] width 3 height 4
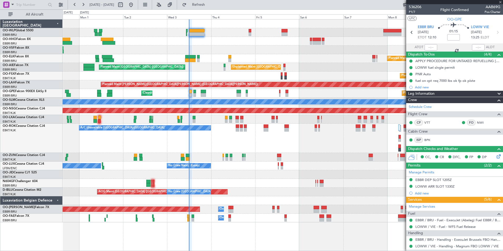
type input "-00:20"
type input "8"
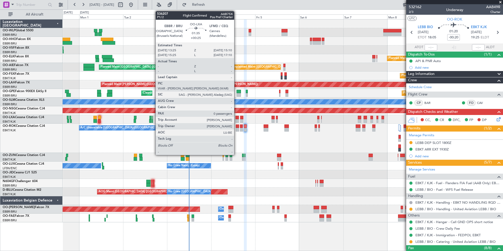
click at [236, 119] on div at bounding box center [236, 121] width 3 height 4
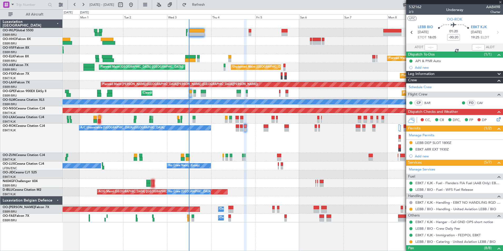
type input "+00:25"
type input "0"
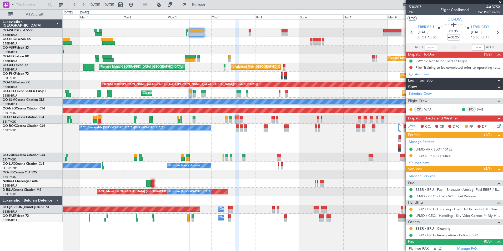
click at [492, 119] on div "Dispatch Checks and Weather CC, CR DFC, FP DP" at bounding box center [454, 123] width 97 height 17
drag, startPoint x: 492, startPoint y: 119, endPoint x: 493, endPoint y: 127, distance: 8.0
click at [495, 127] on icon at bounding box center [497, 125] width 4 height 4
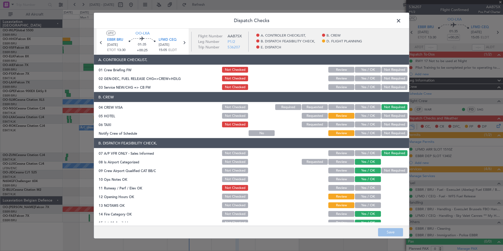
click at [401, 20] on span at bounding box center [401, 22] width 0 height 11
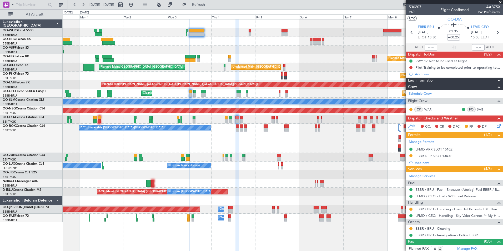
click at [495, 127] on icon at bounding box center [497, 125] width 4 height 4
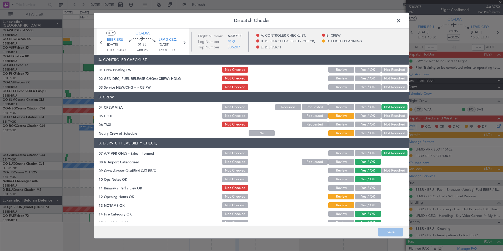
click at [384, 116] on button "Not Required" at bounding box center [394, 116] width 26 height 6
click at [385, 233] on button "Save" at bounding box center [390, 232] width 25 height 8
click at [403, 24] on header "Dispatch Checks" at bounding box center [251, 21] width 315 height 16
click at [401, 23] on span at bounding box center [401, 22] width 0 height 11
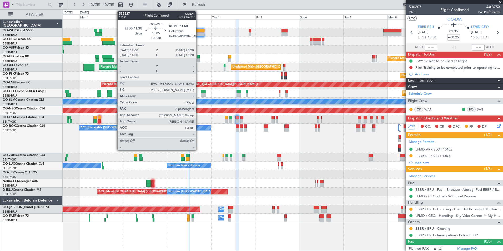
click at [198, 33] on div at bounding box center [197, 34] width 16 height 4
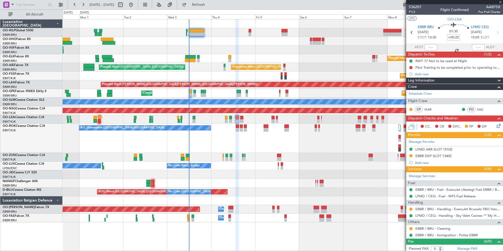
type input "+00:30"
type input "6"
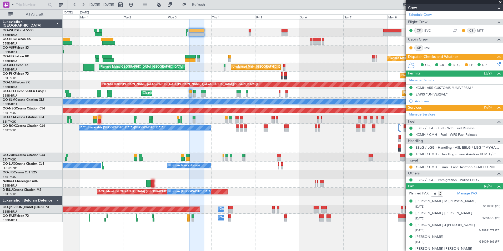
scroll to position [123, 0]
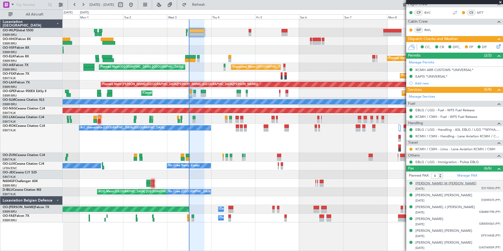
click at [432, 184] on div "[PERSON_NAME] M [PERSON_NAME]" at bounding box center [445, 183] width 61 height 5
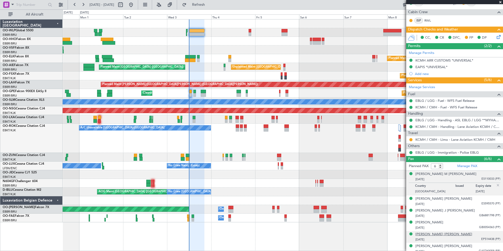
scroll to position [136, 0]
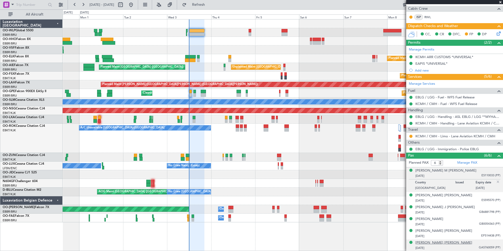
click at [434, 241] on div "[PERSON_NAME] [PERSON_NAME]" at bounding box center [443, 242] width 57 height 5
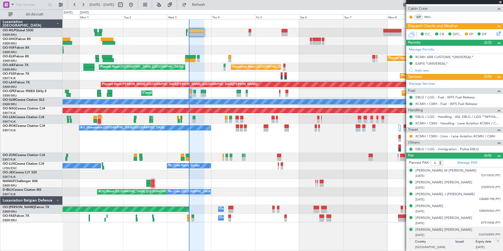
click at [192, 78] on div "Planned Maint [GEOGRAPHIC_DATA] ([GEOGRAPHIC_DATA]) Planned Maint [GEOGRAPHIC_D…" at bounding box center [283, 120] width 440 height 203
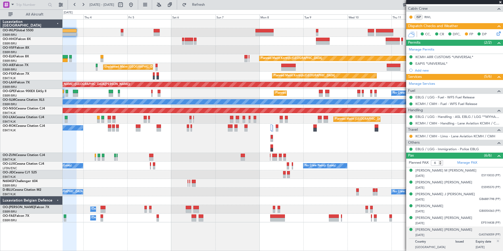
click at [208, 70] on div "Planned Maint Kortrijk-[GEOGRAPHIC_DATA] Unplanned Maint [GEOGRAPHIC_DATA] ([GE…" at bounding box center [283, 120] width 440 height 203
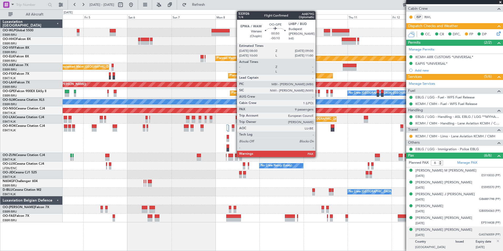
click at [318, 94] on div at bounding box center [319, 95] width 2 height 4
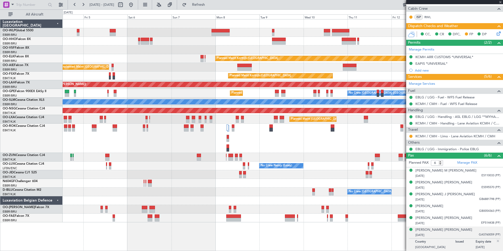
type input "-00:10"
type input "9"
